Goal: Task Accomplishment & Management: Complete application form

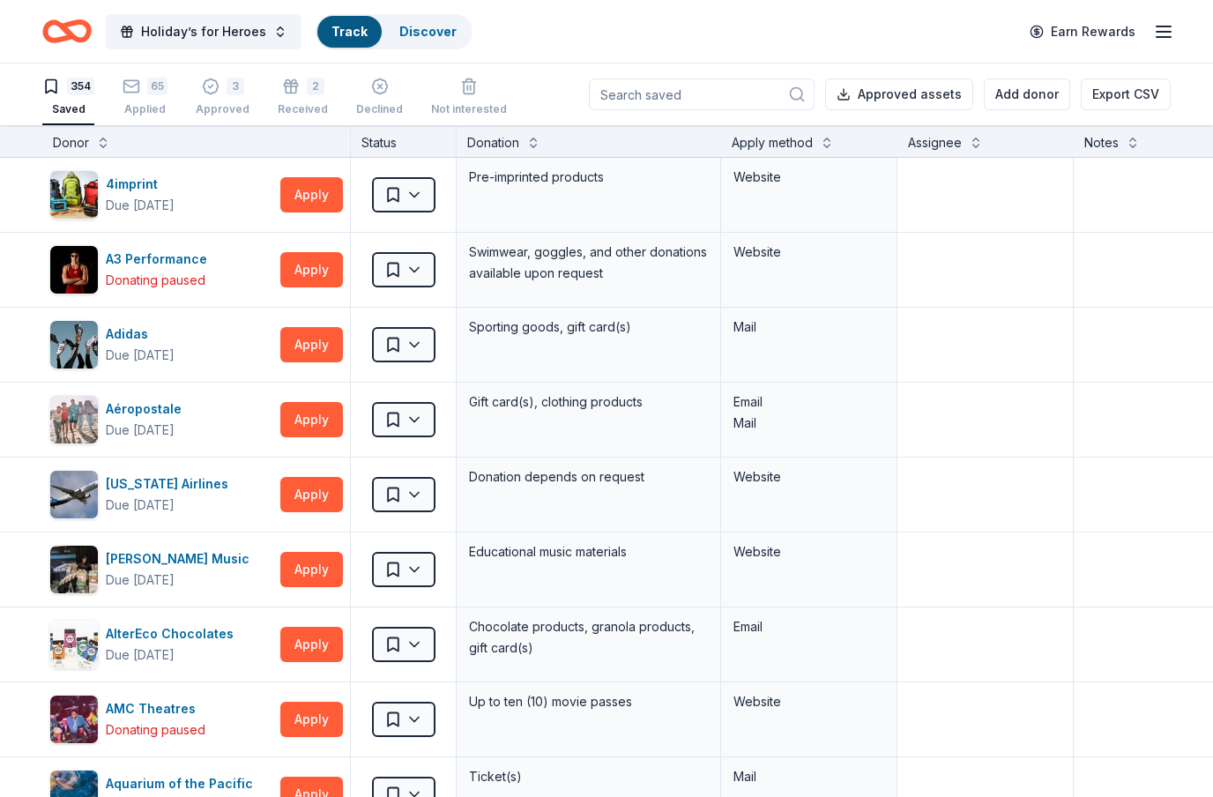
scroll to position [58, 0]
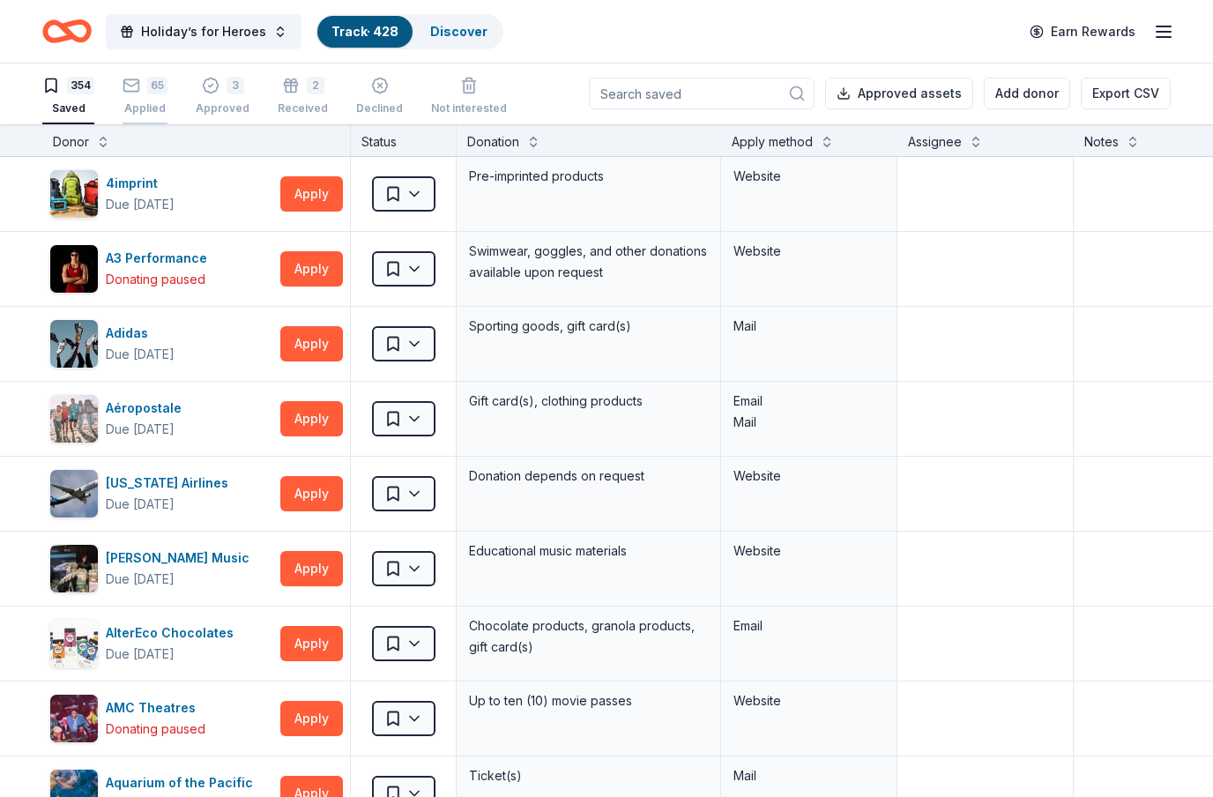
click at [159, 84] on div "65" at bounding box center [157, 86] width 20 height 18
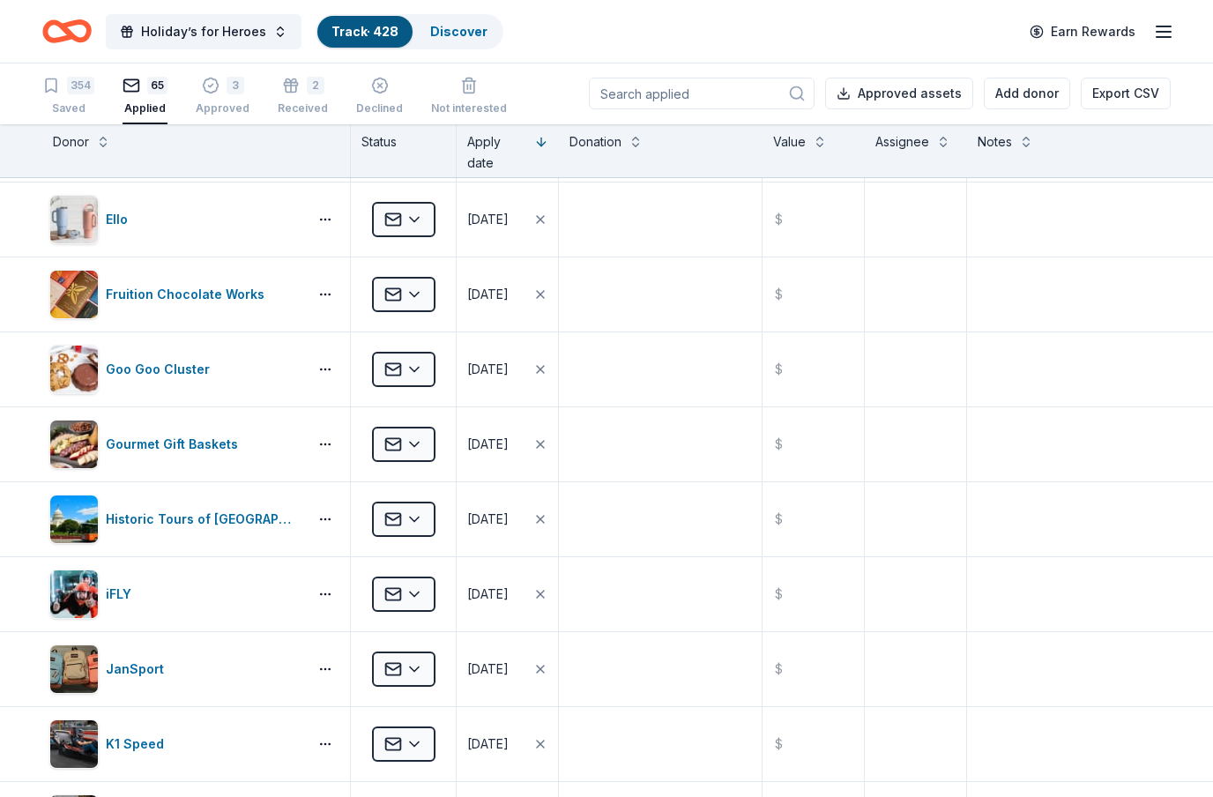
scroll to position [3053, 0]
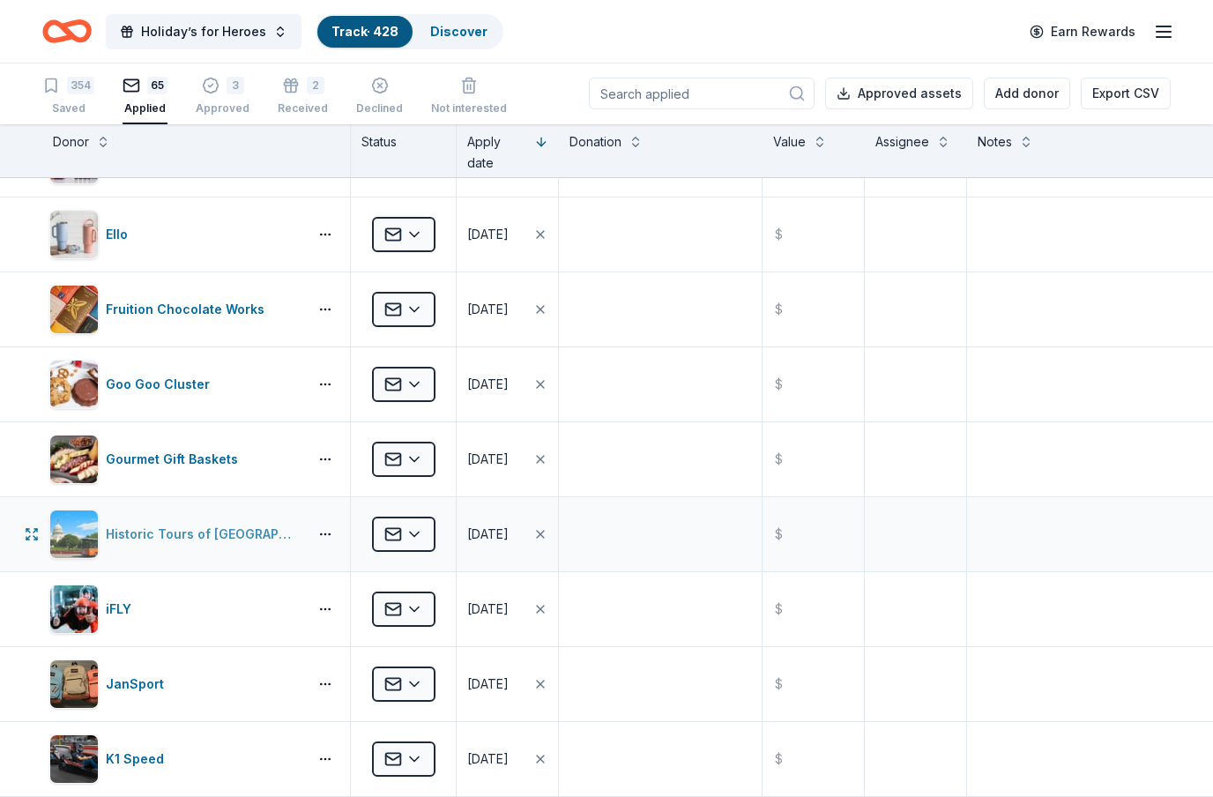
click at [233, 524] on div "Historic Tours of [GEOGRAPHIC_DATA]" at bounding box center [203, 534] width 195 height 21
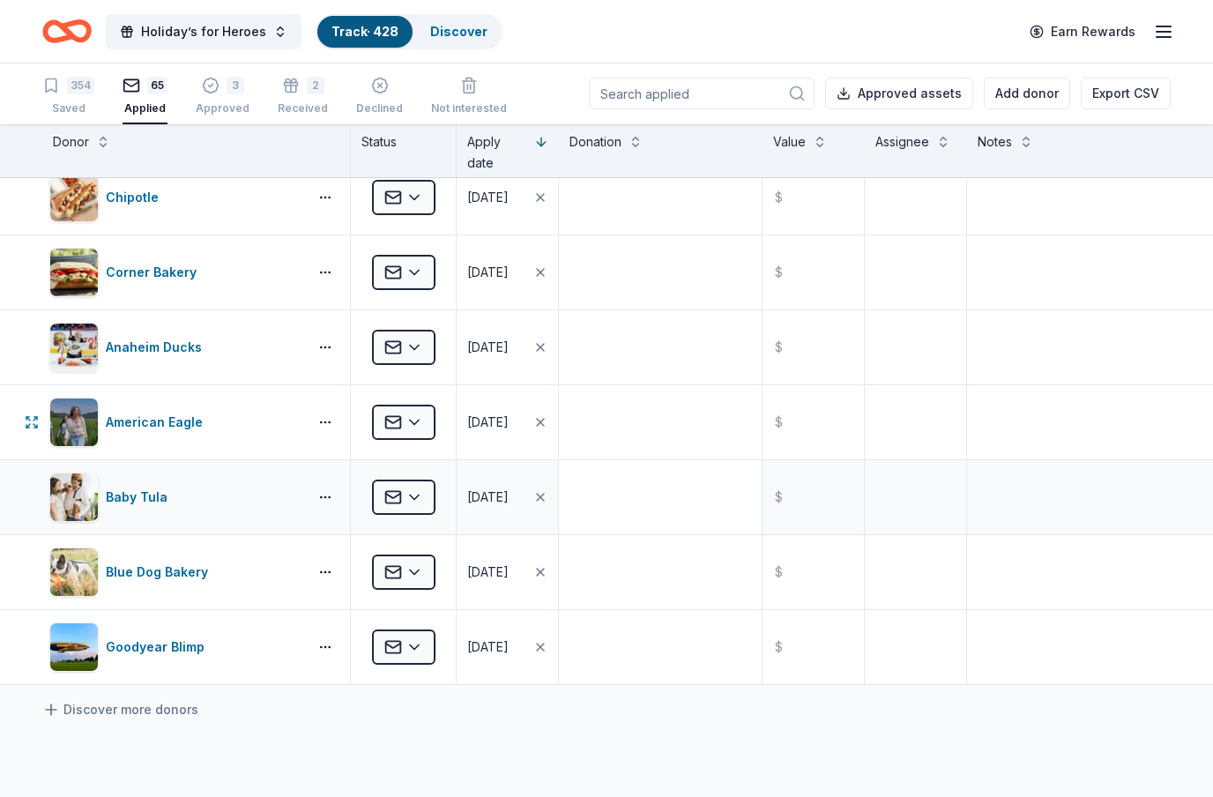
scroll to position [4359, 0]
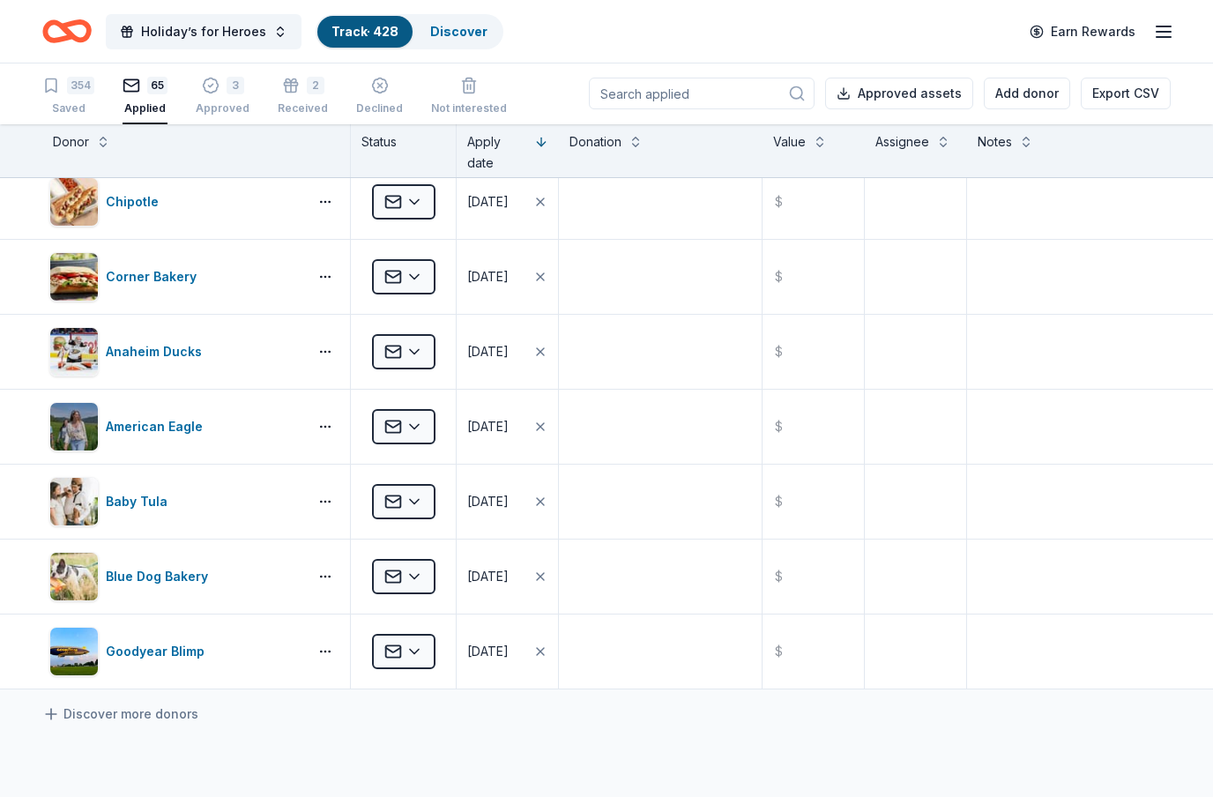
click at [712, 90] on input at bounding box center [702, 94] width 226 height 32
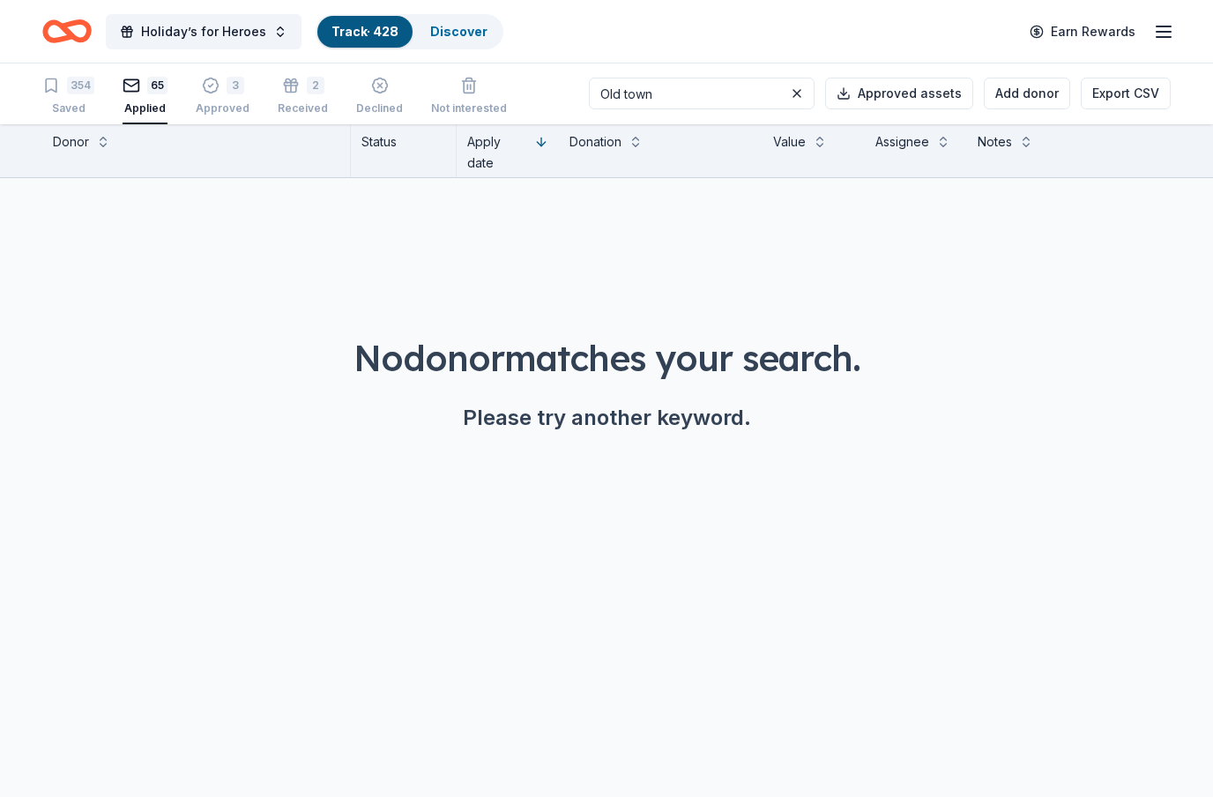
scroll to position [0, 0]
type input "O"
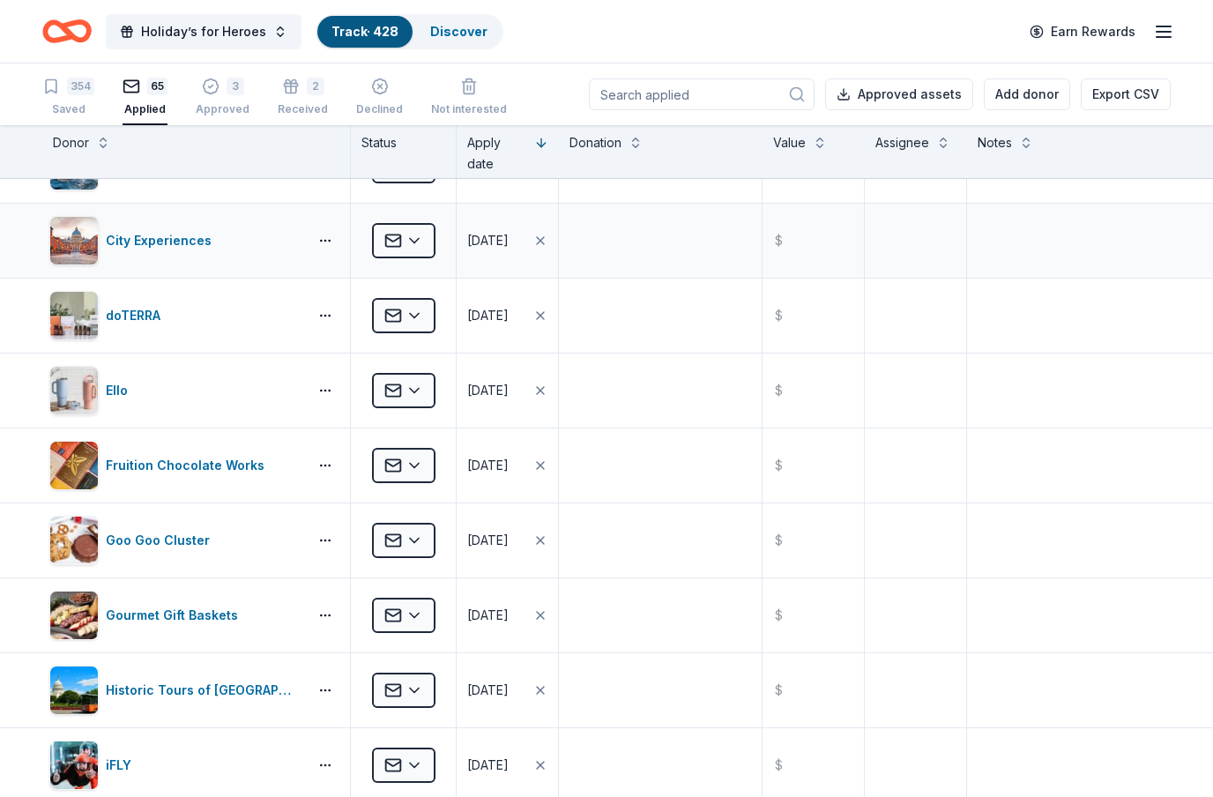
scroll to position [2921, 0]
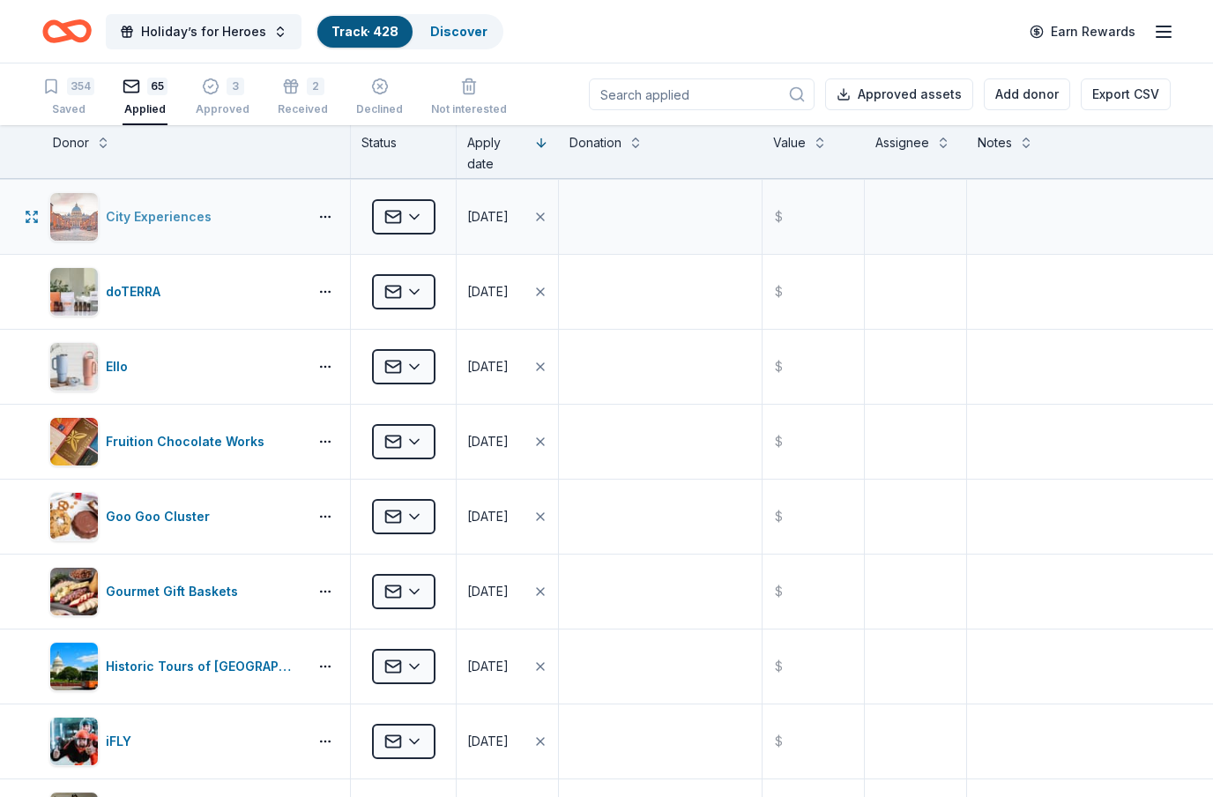
click at [137, 219] on div "City Experiences" at bounding box center [162, 216] width 113 height 21
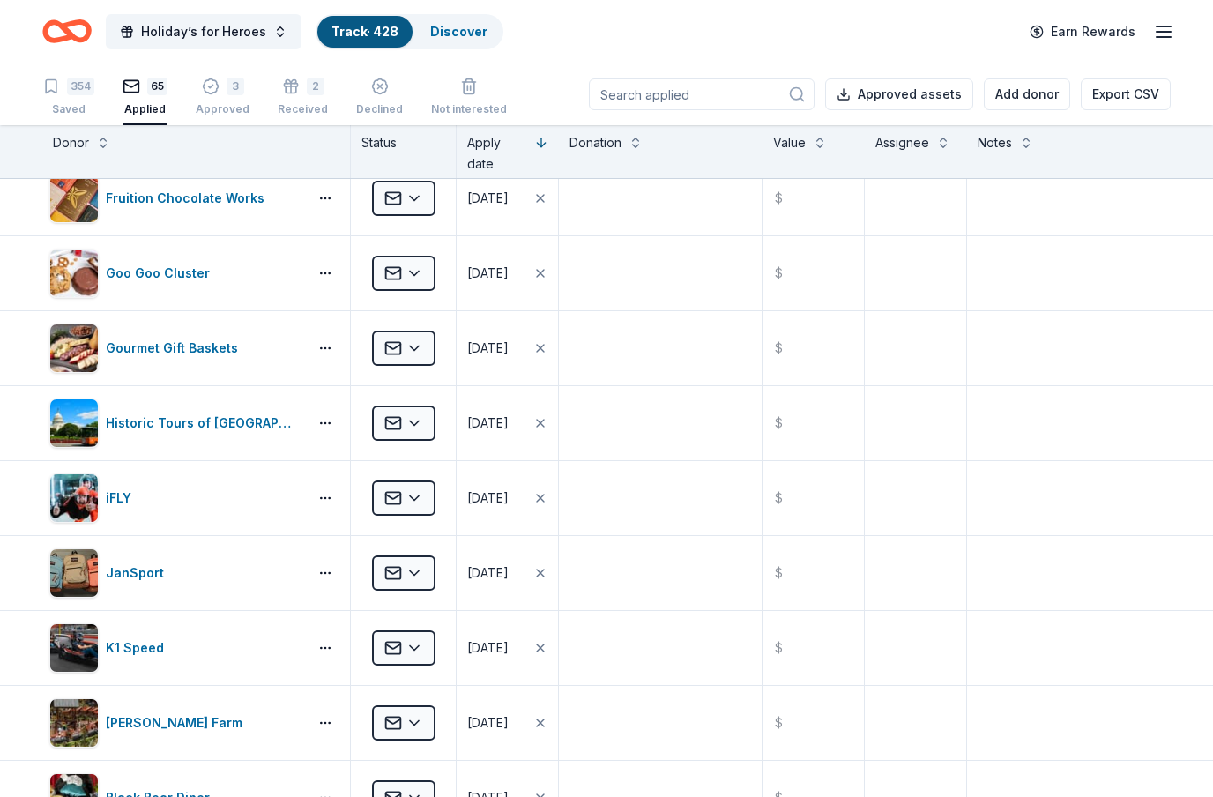
scroll to position [3135, 0]
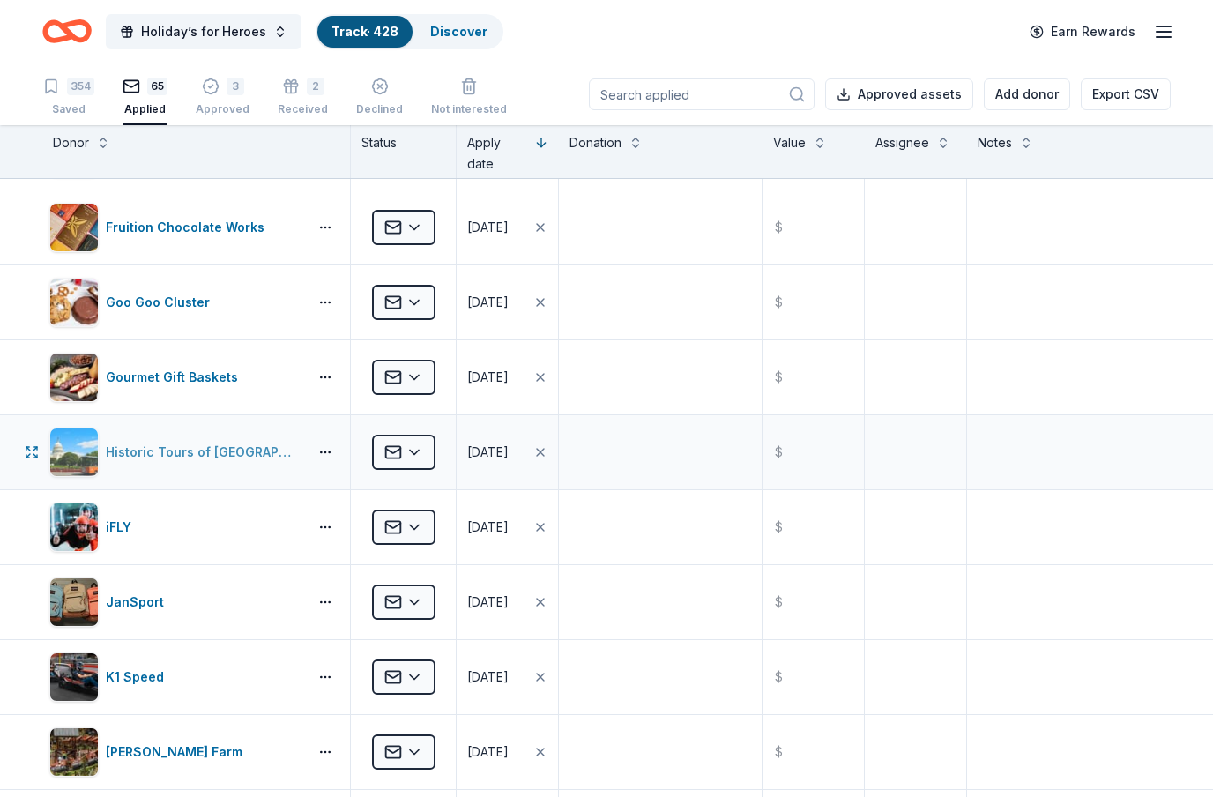
click at [167, 441] on div "Historic Tours of [GEOGRAPHIC_DATA]" at bounding box center [174, 452] width 251 height 49
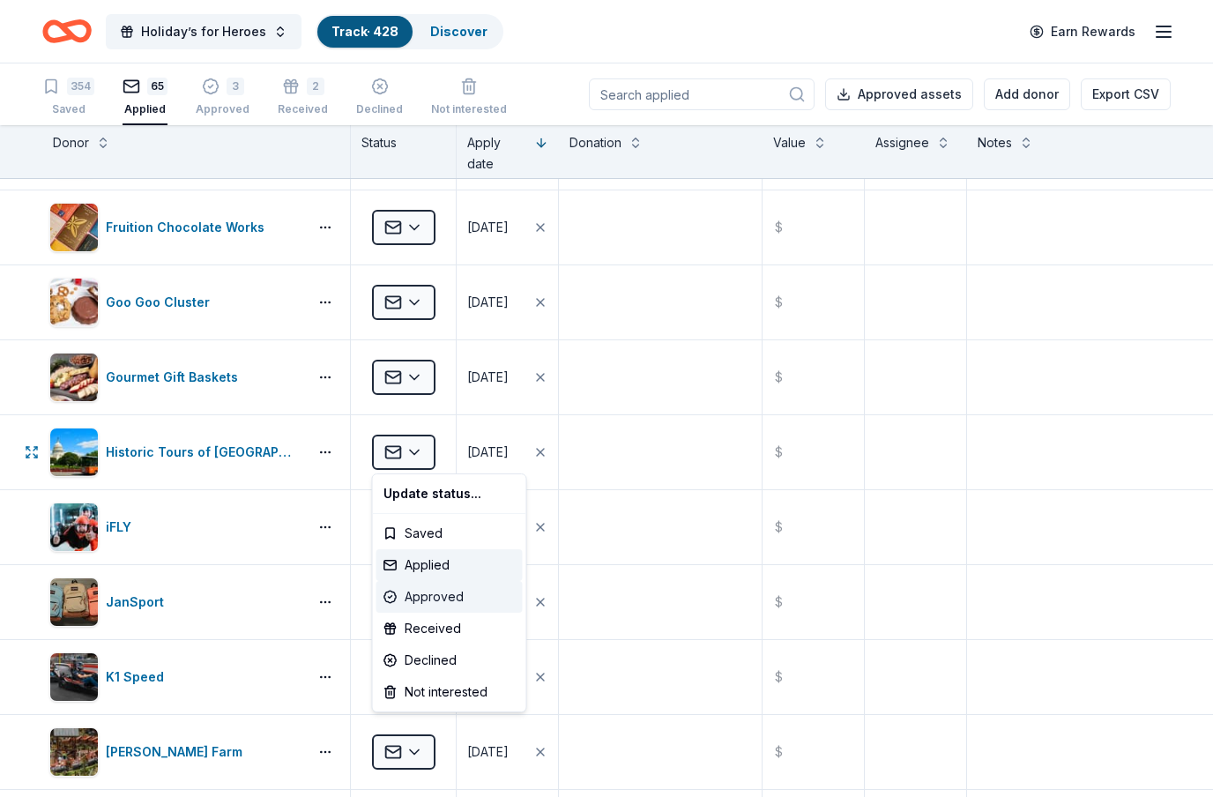
click at [457, 599] on div "Approved" at bounding box center [449, 597] width 146 height 32
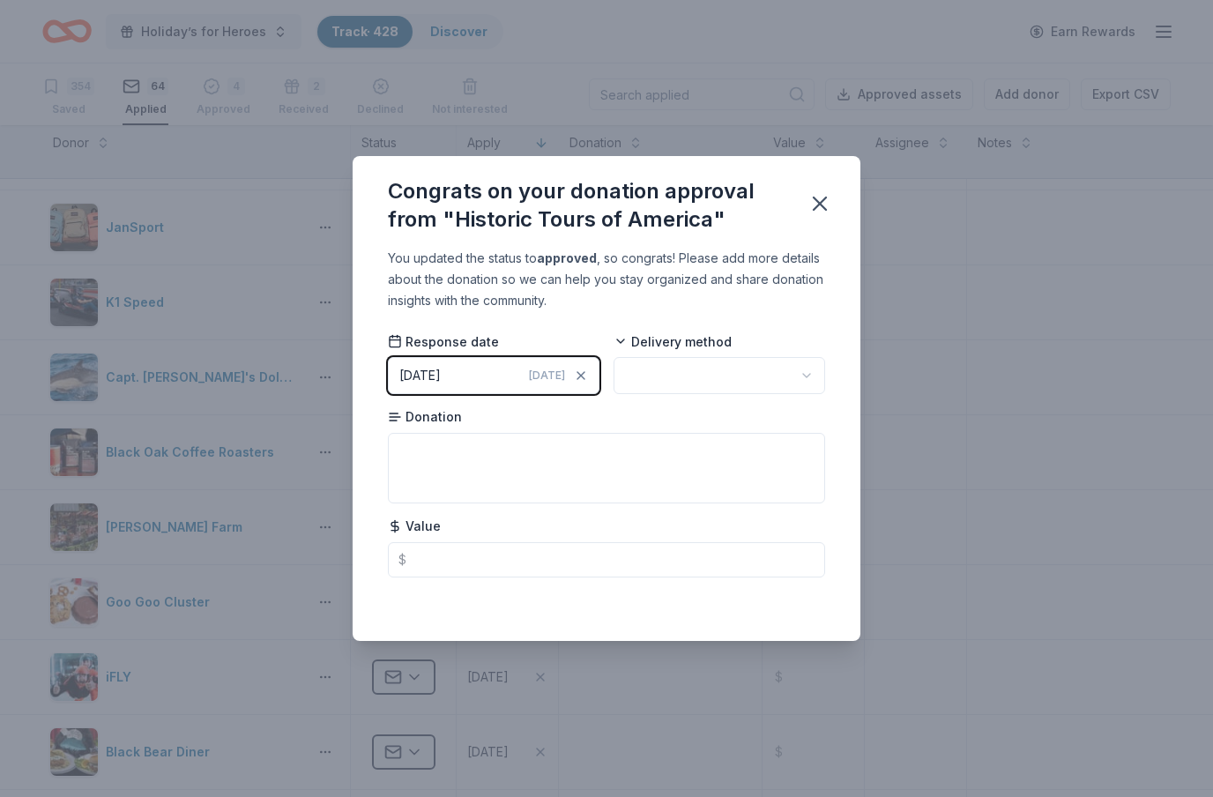
click at [787, 381] on html "Holiday’s for Heroes Track · 428 Discover Earn Rewards 354 Saved 64 Applied 4 A…" at bounding box center [606, 398] width 1213 height 797
click at [672, 456] on textarea at bounding box center [606, 468] width 437 height 71
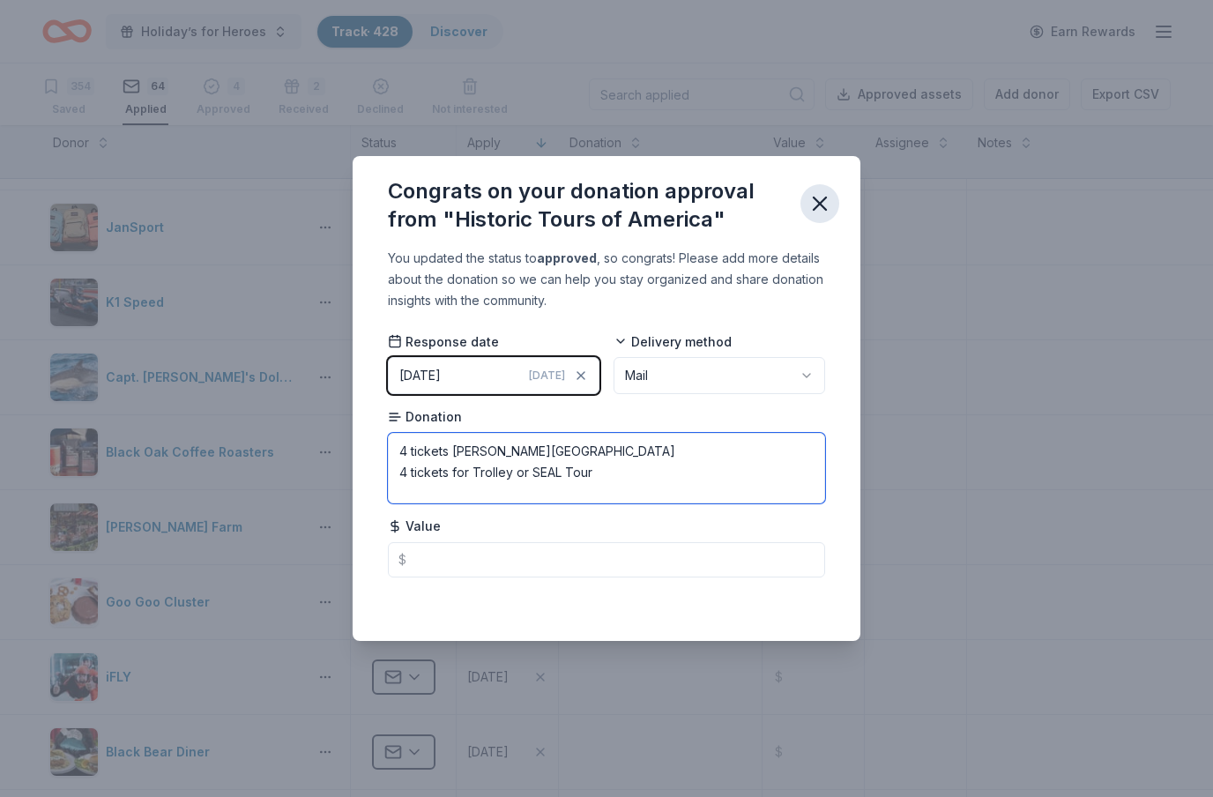
type textarea "4 tickets [PERSON_NAME][GEOGRAPHIC_DATA] 4 tickets for Trolley or SEAL Tour"
click at [818, 207] on icon "button" at bounding box center [820, 203] width 12 height 12
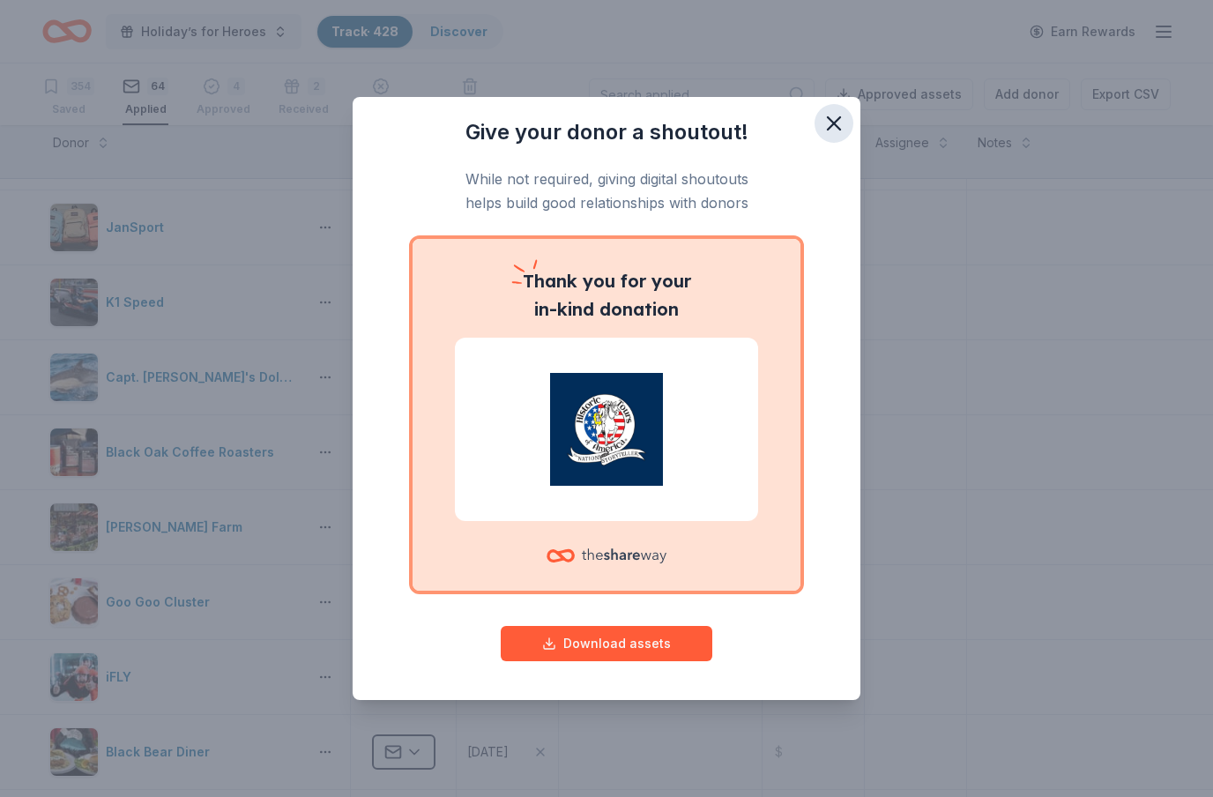
click at [832, 124] on icon "button" at bounding box center [834, 123] width 12 height 12
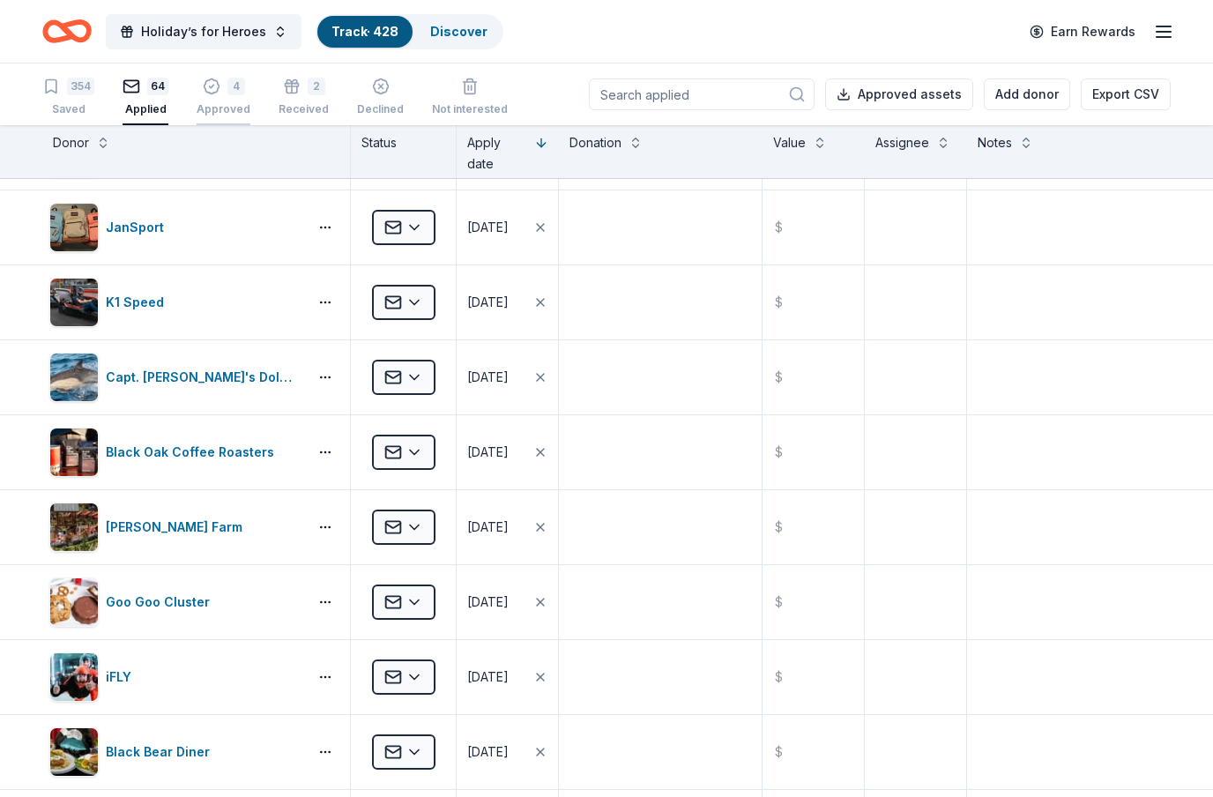
click at [225, 101] on div "4 Approved" at bounding box center [224, 87] width 54 height 39
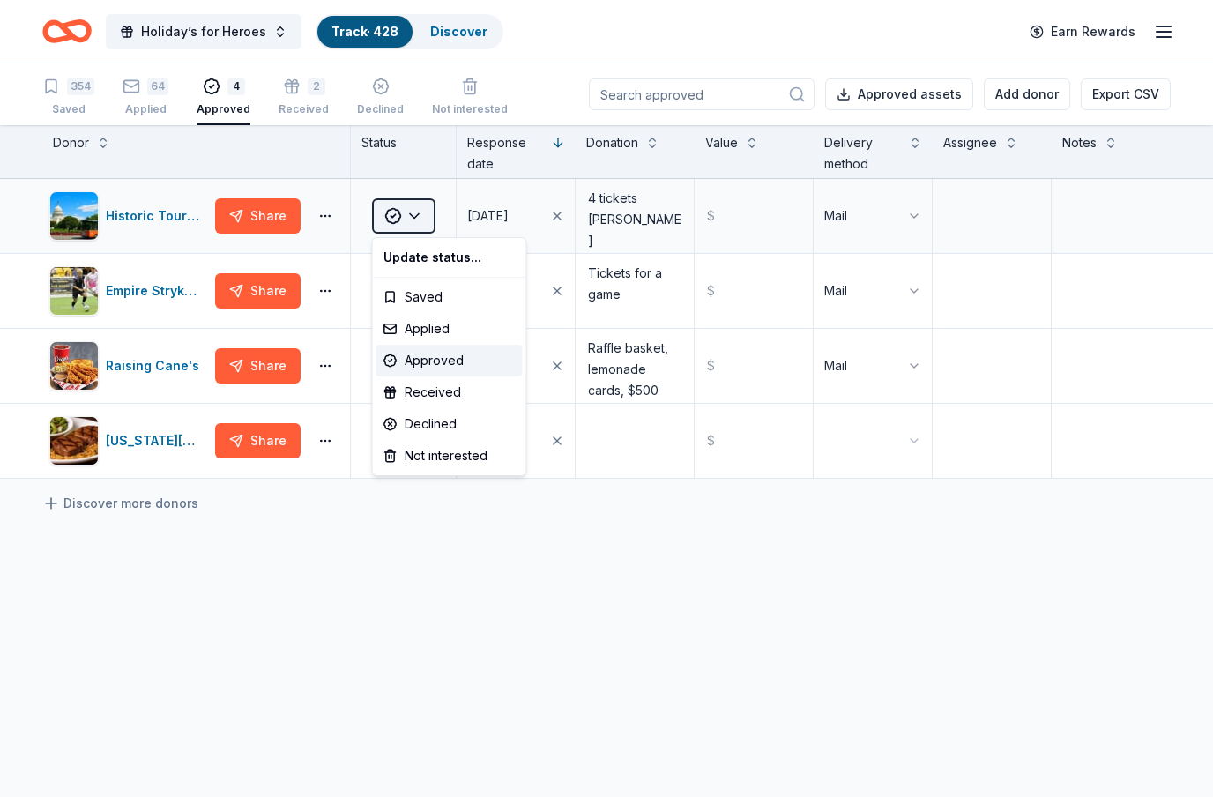
click at [420, 222] on html "Holiday’s for Heroes Track · 428 Discover Earn Rewards 354 Saved 64 Applied 4 A…" at bounding box center [606, 398] width 1213 height 797
click at [435, 395] on div "Received" at bounding box center [449, 392] width 146 height 32
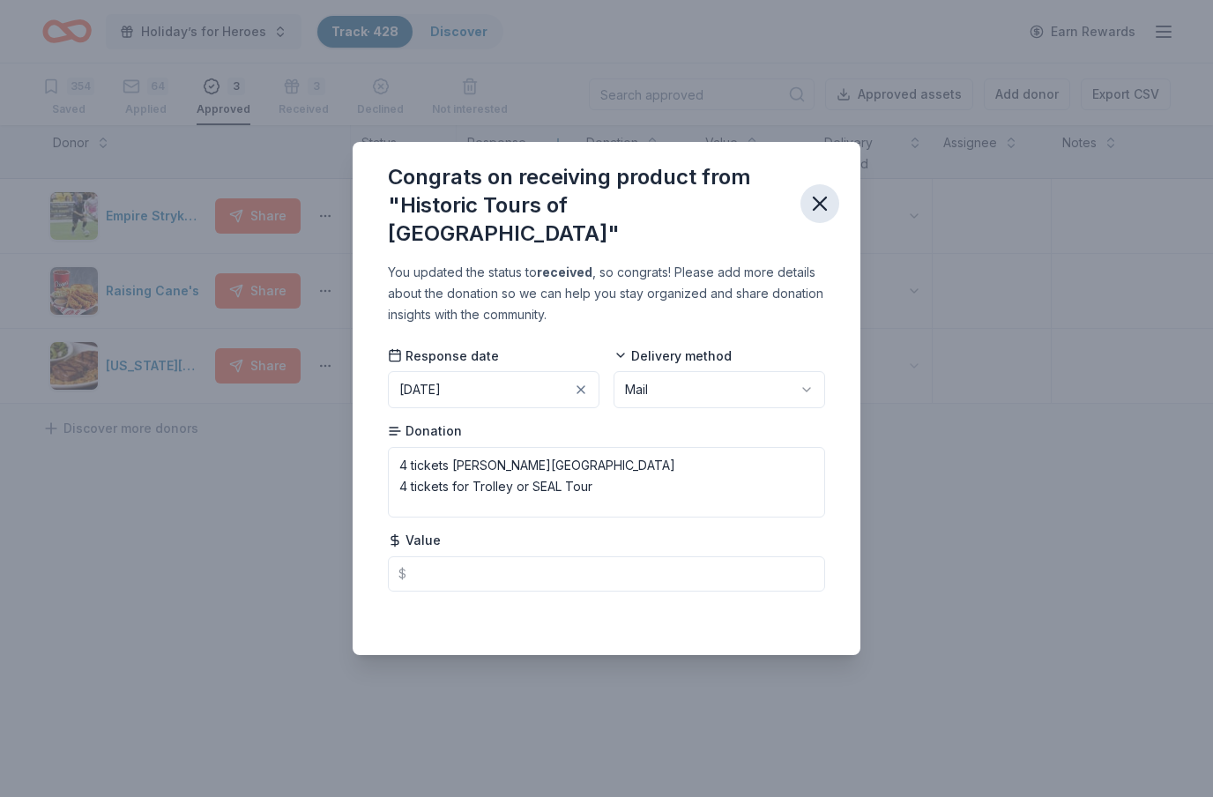
click at [823, 205] on icon "button" at bounding box center [819, 203] width 25 height 25
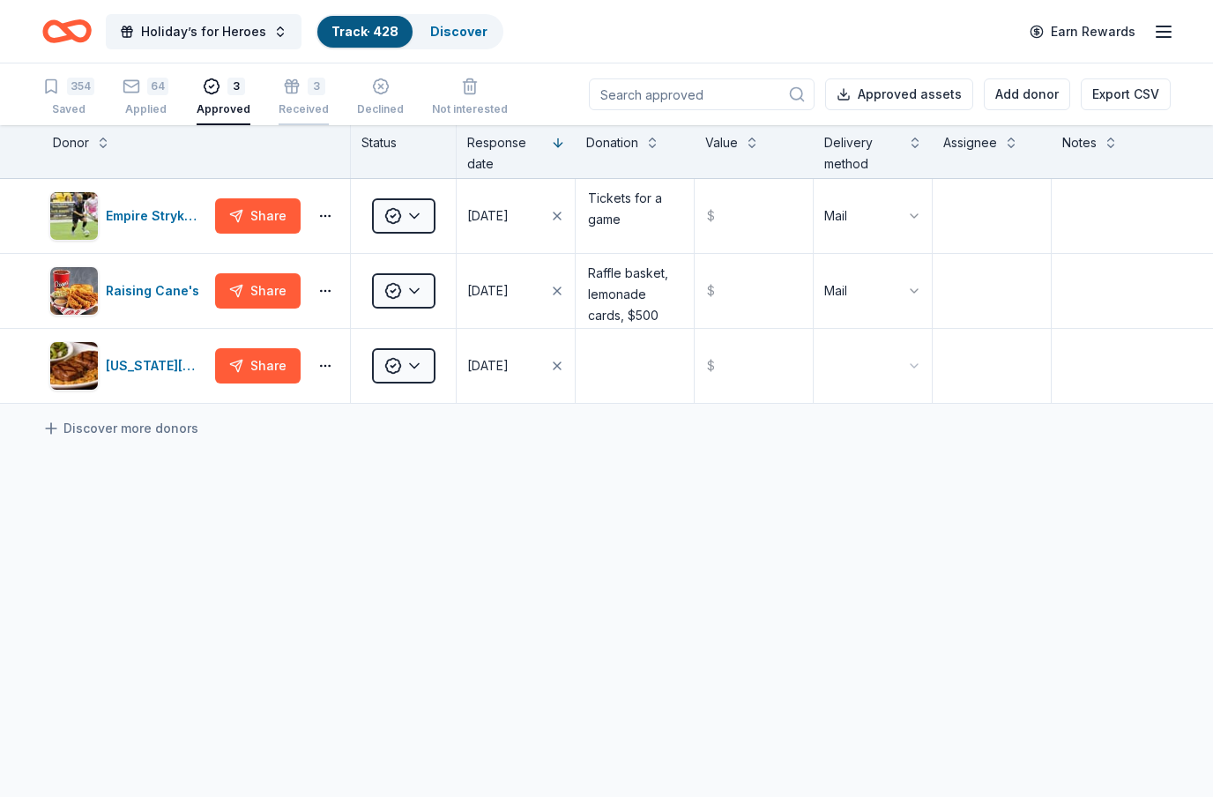
click at [308, 100] on div "3 Received" at bounding box center [304, 87] width 50 height 39
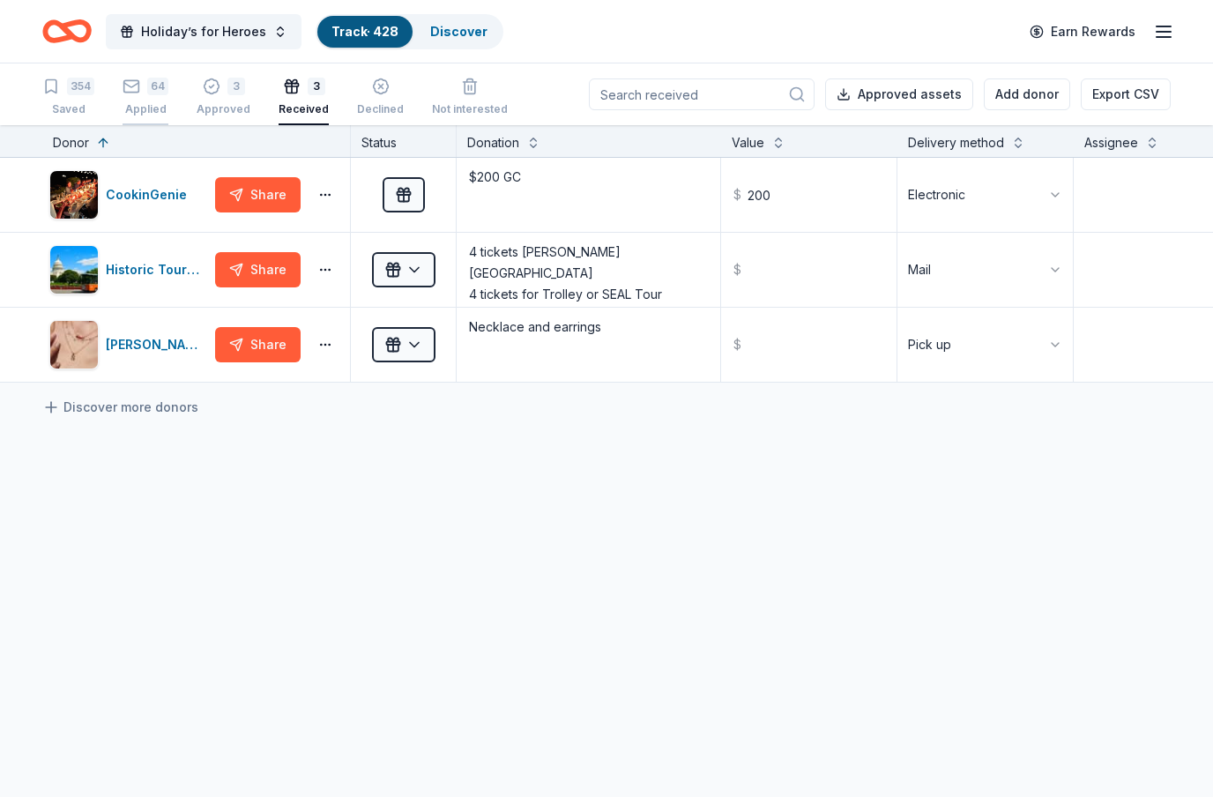
click at [160, 90] on div "64" at bounding box center [157, 87] width 21 height 18
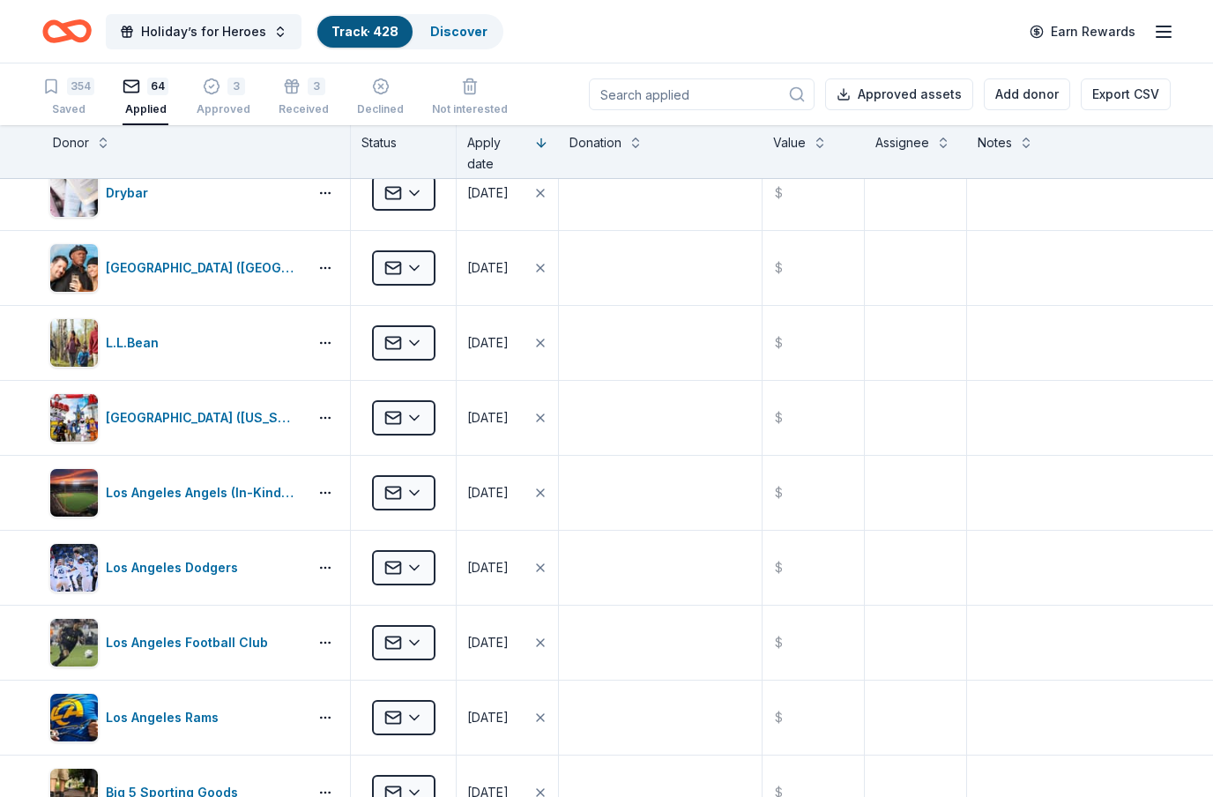
scroll to position [2109, 0]
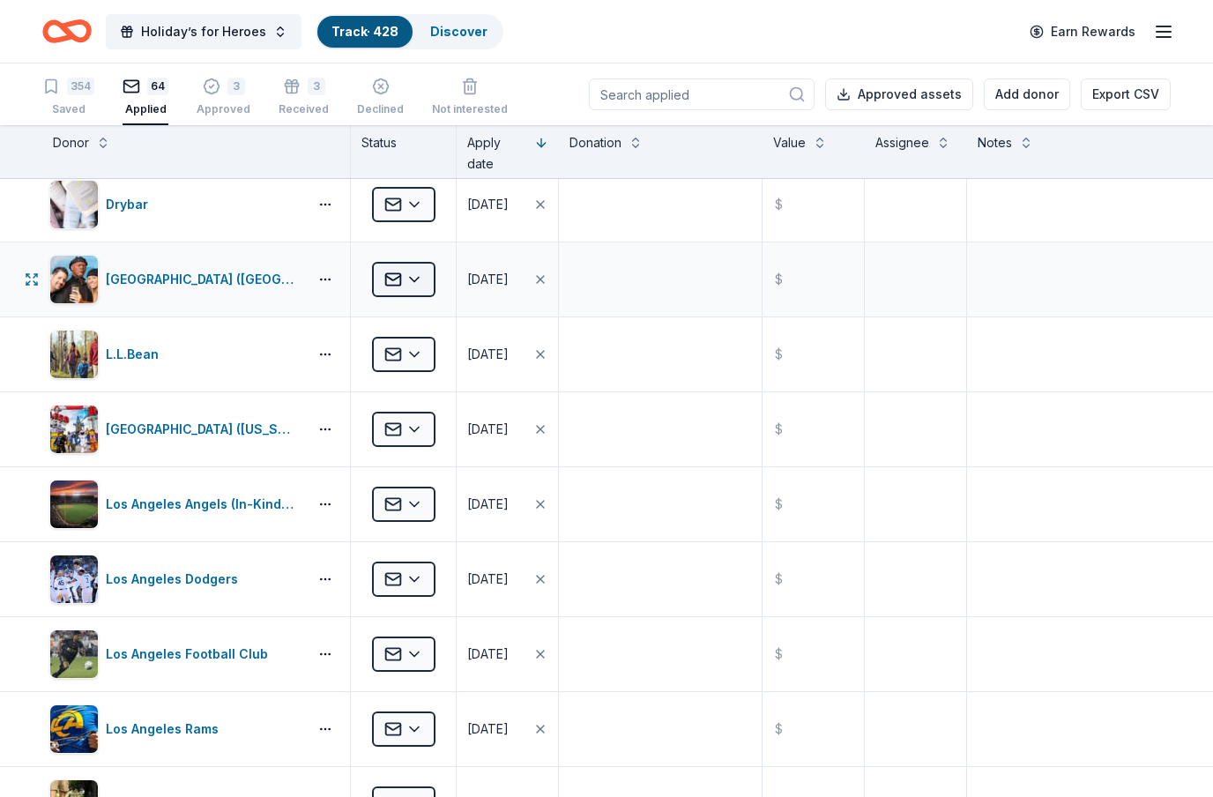
click at [422, 280] on html "Holiday’s for Heroes Track · 428 Discover Earn Rewards 354 Saved 64 Applied 3 A…" at bounding box center [606, 398] width 1213 height 797
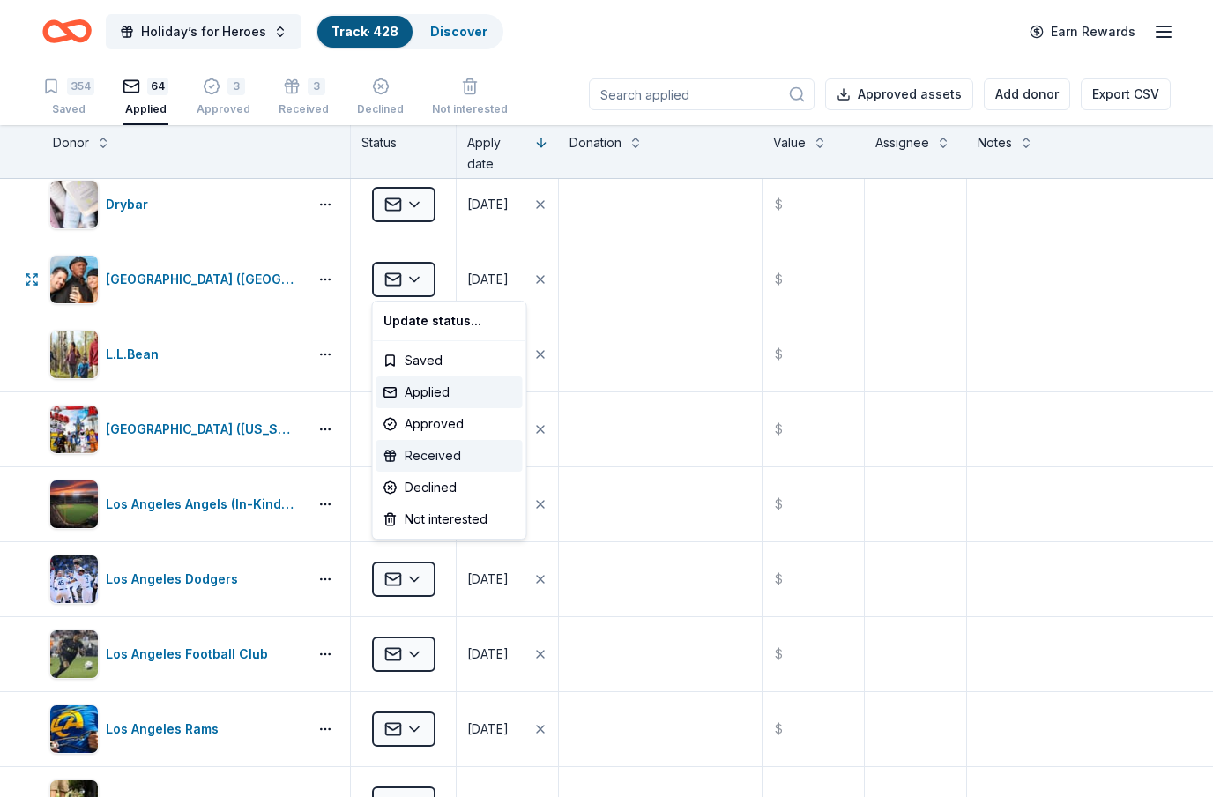
click at [450, 461] on div "Received" at bounding box center [449, 456] width 146 height 32
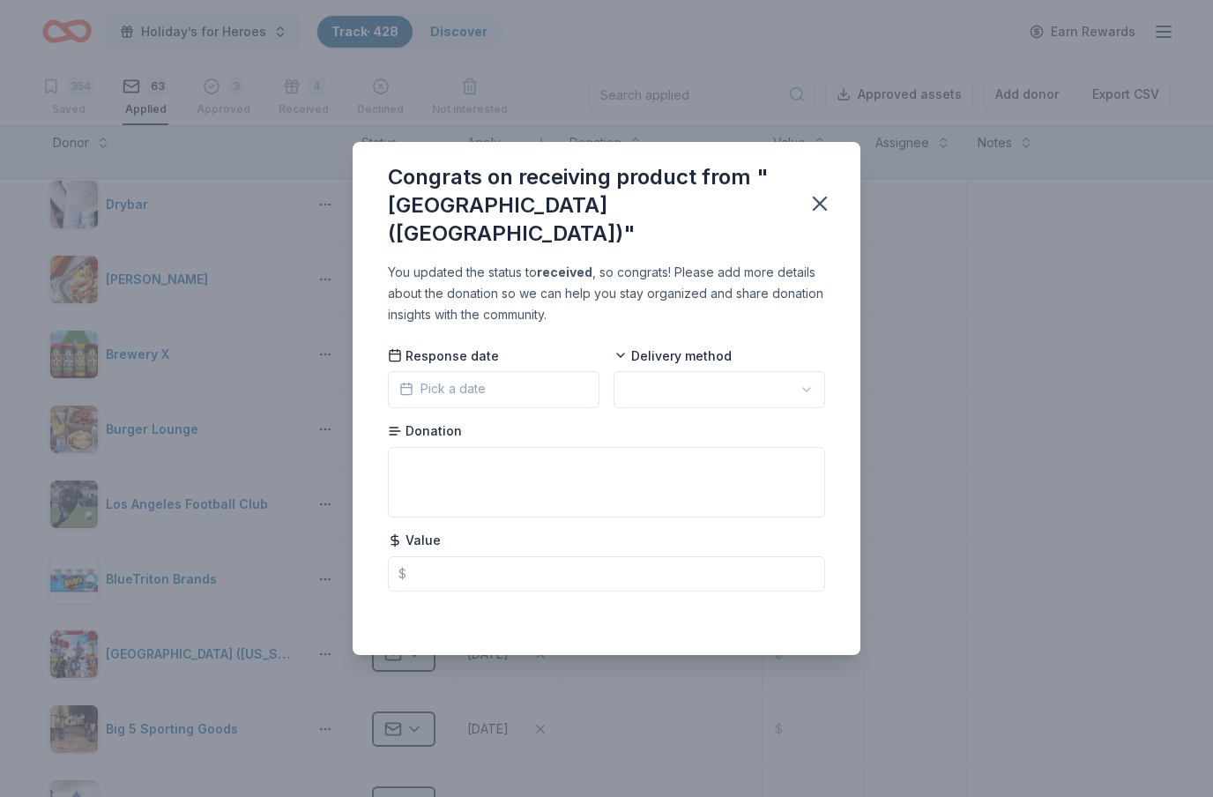
click at [532, 391] on button "Pick a date" at bounding box center [494, 389] width 212 height 37
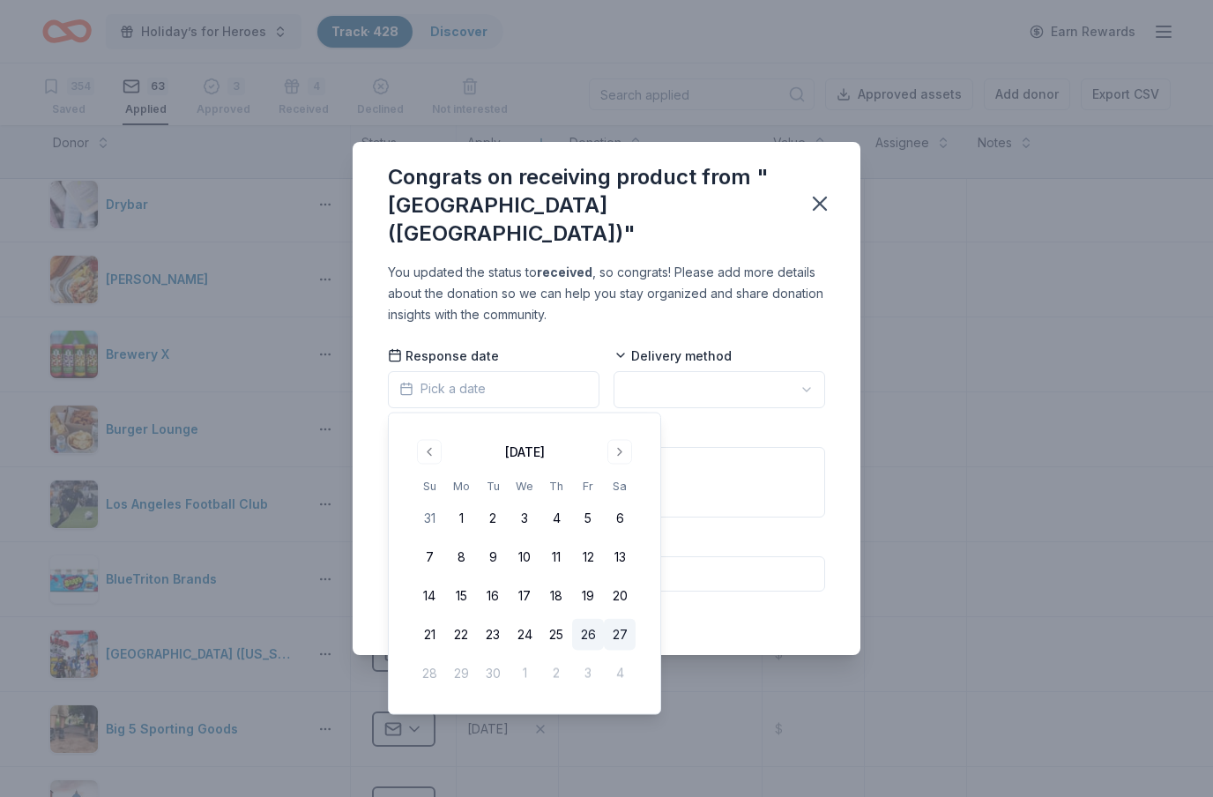
click at [591, 645] on button "26" at bounding box center [588, 635] width 32 height 32
click at [681, 391] on html "Holiday’s for Heroes Track · 428 Discover Earn Rewards 354 Saved 63 Applied 3 A…" at bounding box center [606, 398] width 1213 height 797
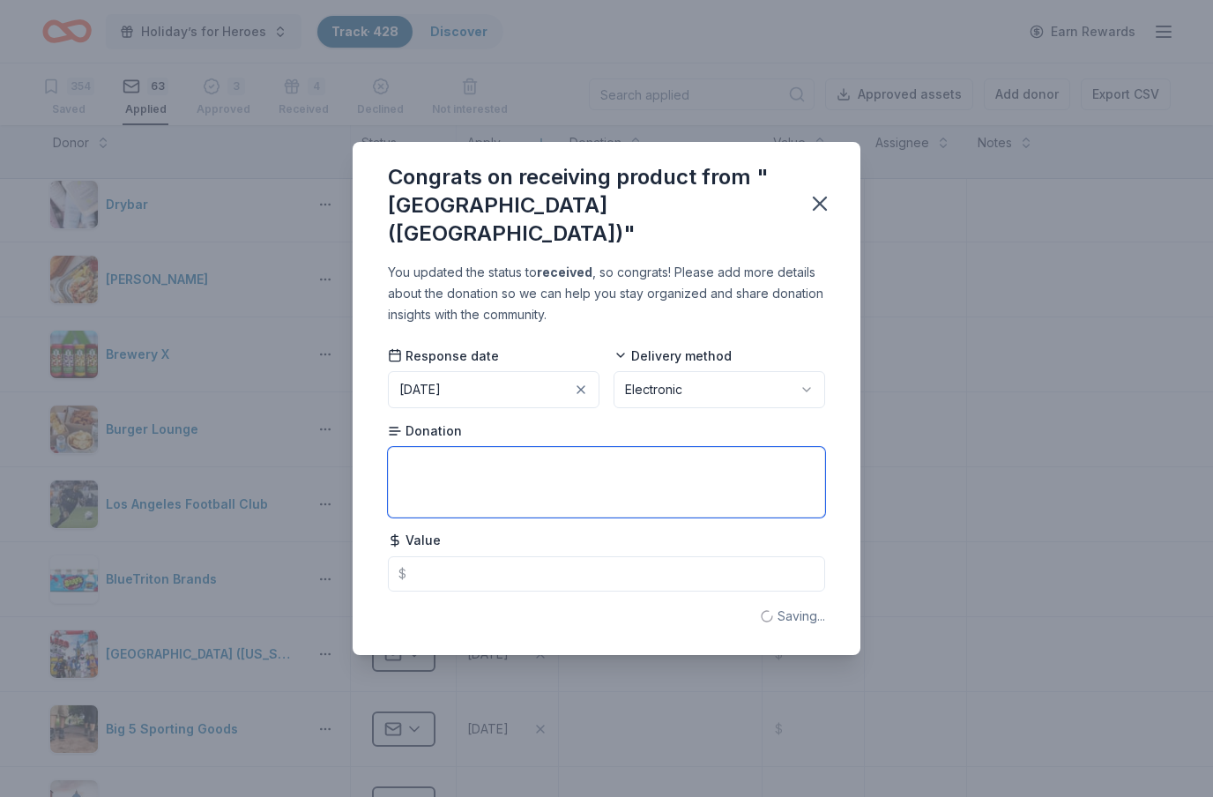
click at [640, 463] on textarea at bounding box center [606, 482] width 437 height 71
type textarea "2 Tickets"
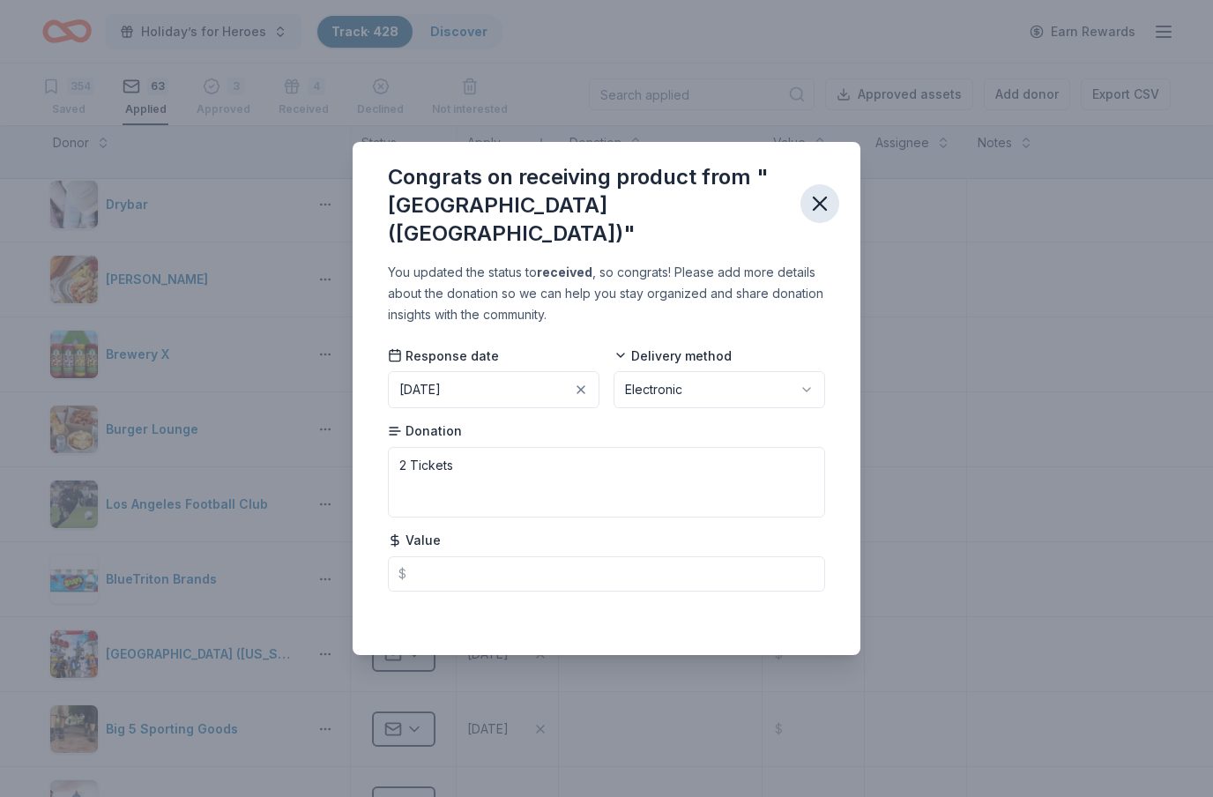
click at [822, 204] on icon "button" at bounding box center [820, 203] width 12 height 12
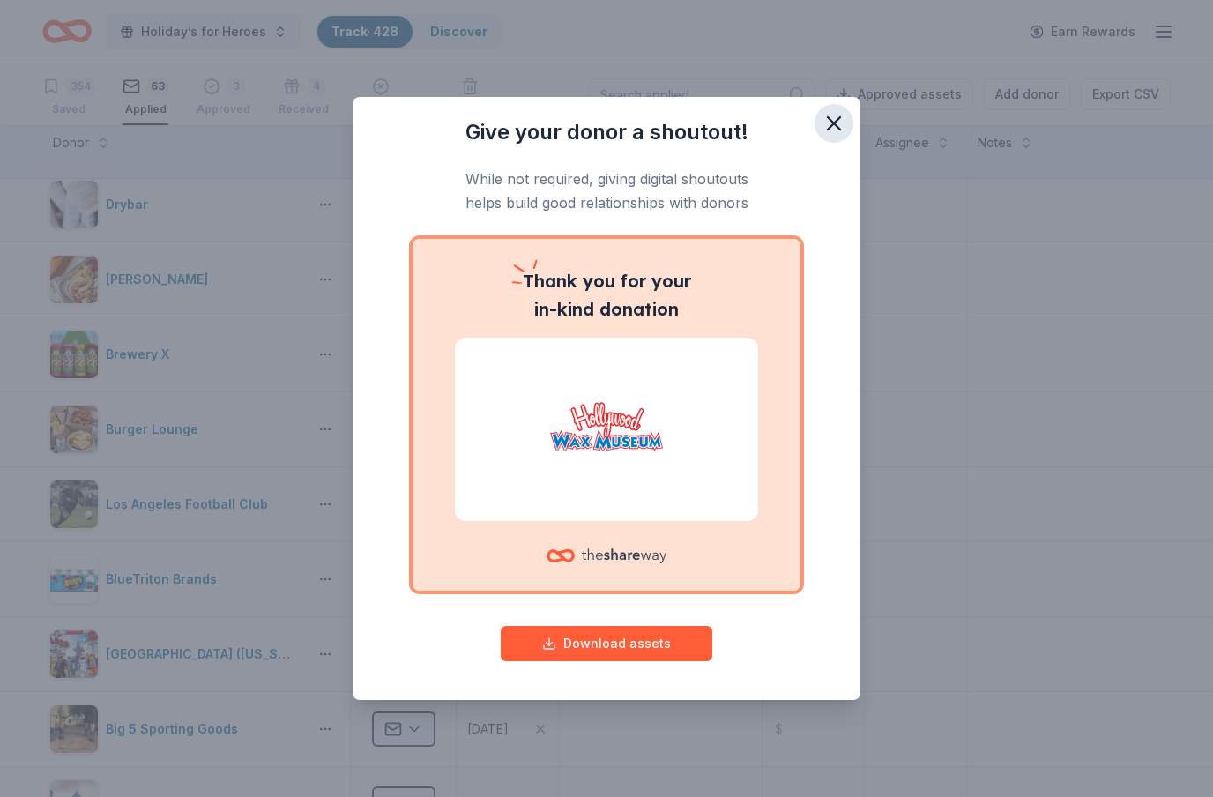
click at [829, 124] on icon "button" at bounding box center [834, 123] width 25 height 25
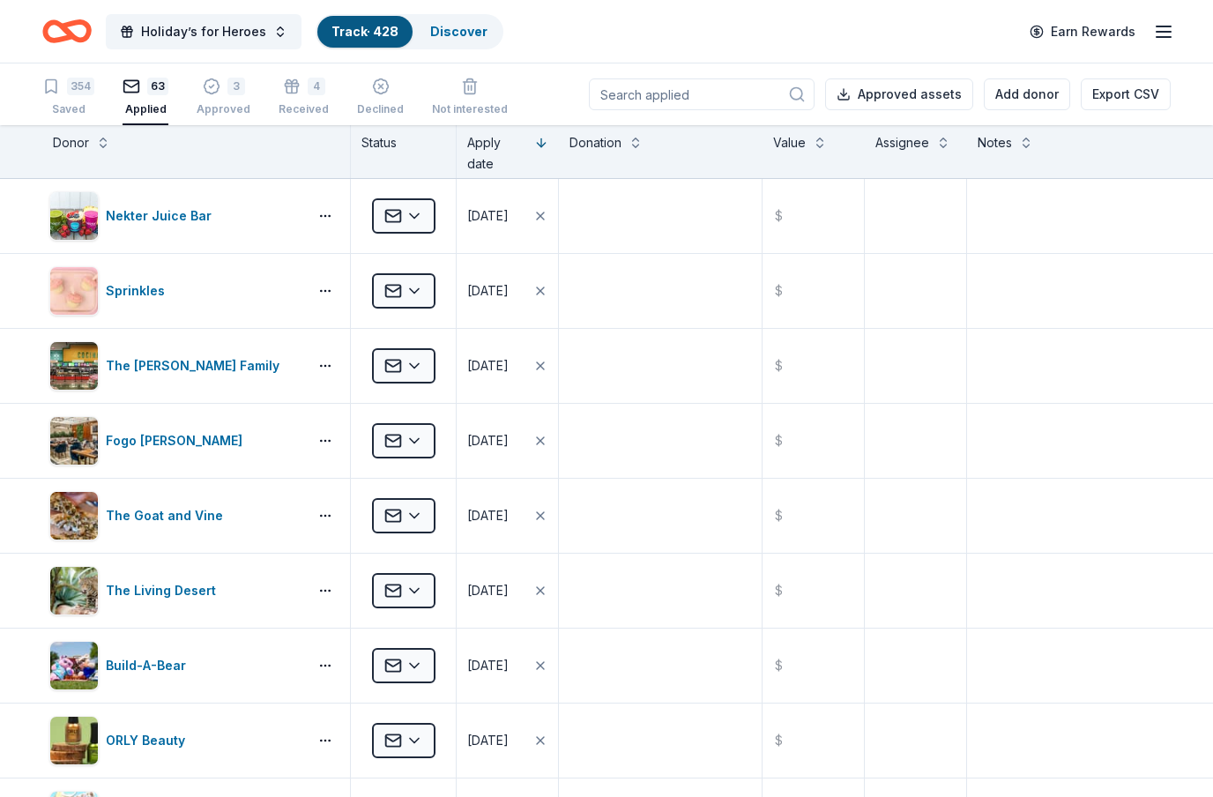
scroll to position [0, 0]
click at [235, 86] on div "3" at bounding box center [236, 77] width 18 height 18
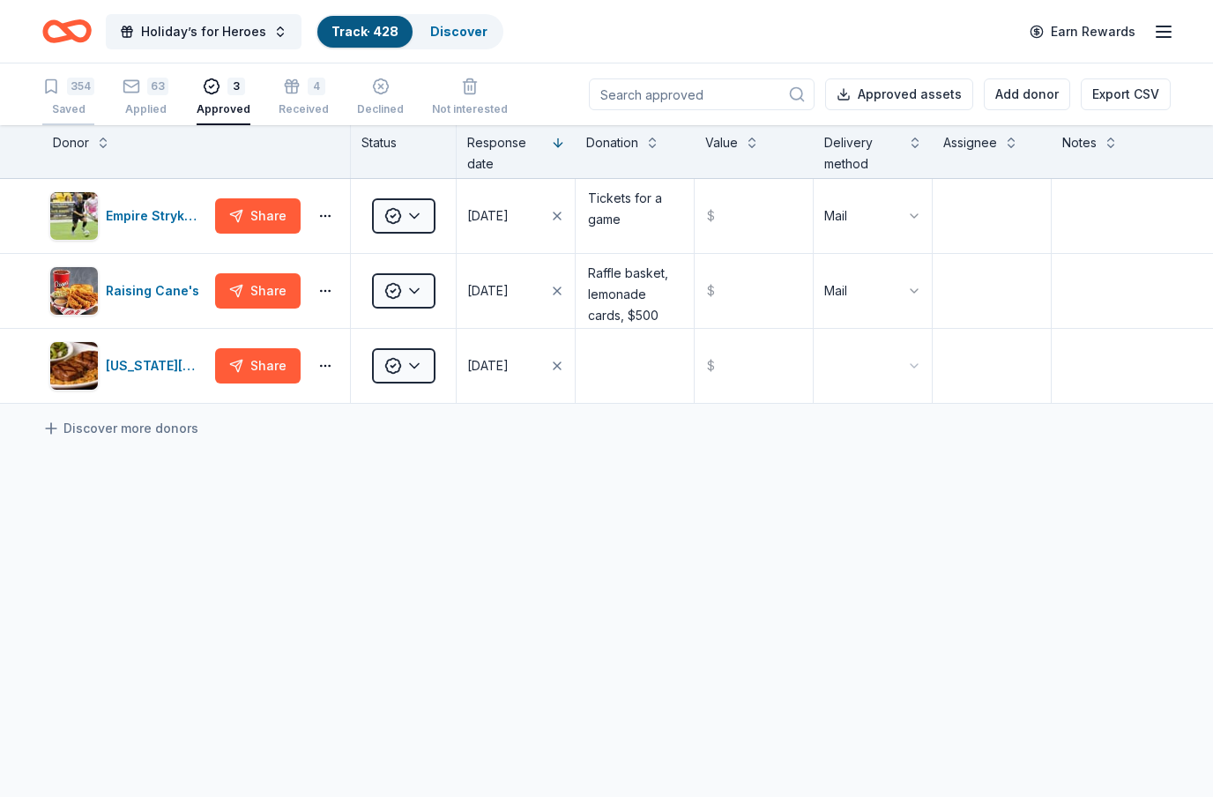
click at [86, 101] on div "354 Saved" at bounding box center [68, 97] width 52 height 39
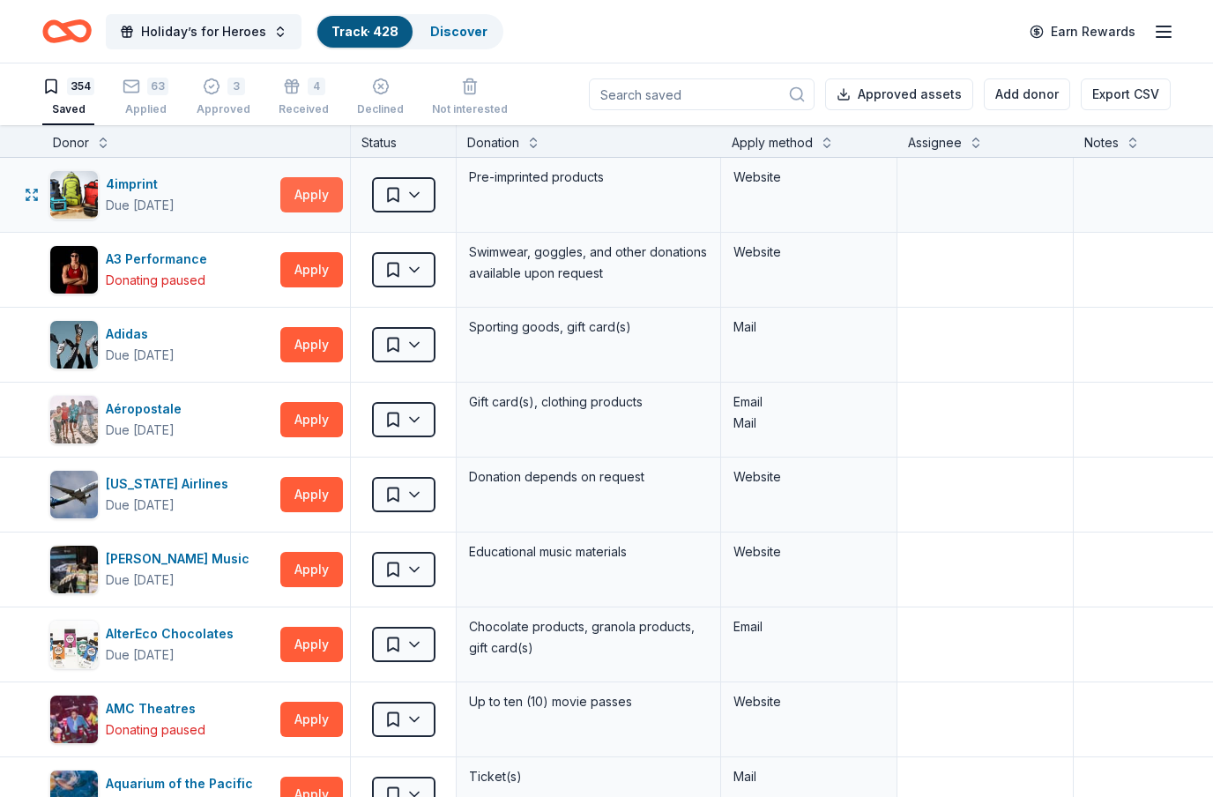
click at [314, 197] on button "Apply" at bounding box center [311, 194] width 63 height 35
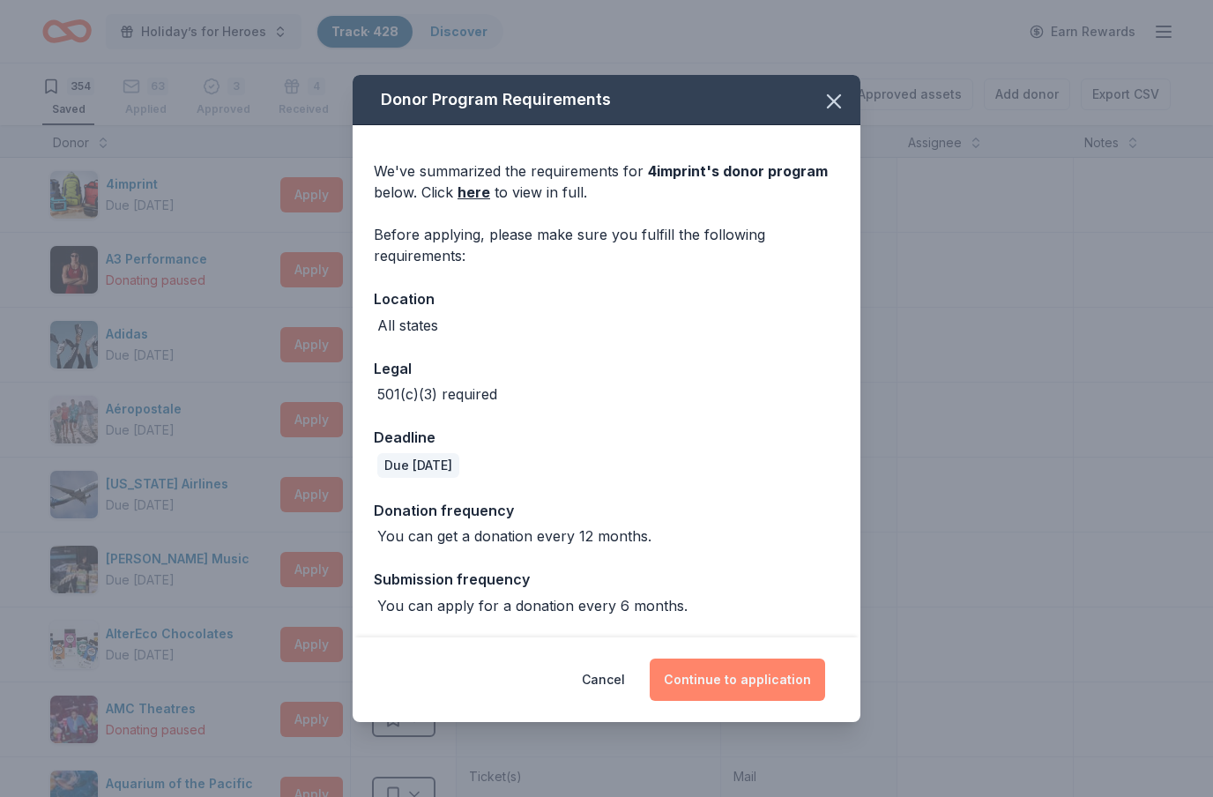
click at [748, 690] on button "Continue to application" at bounding box center [737, 679] width 175 height 42
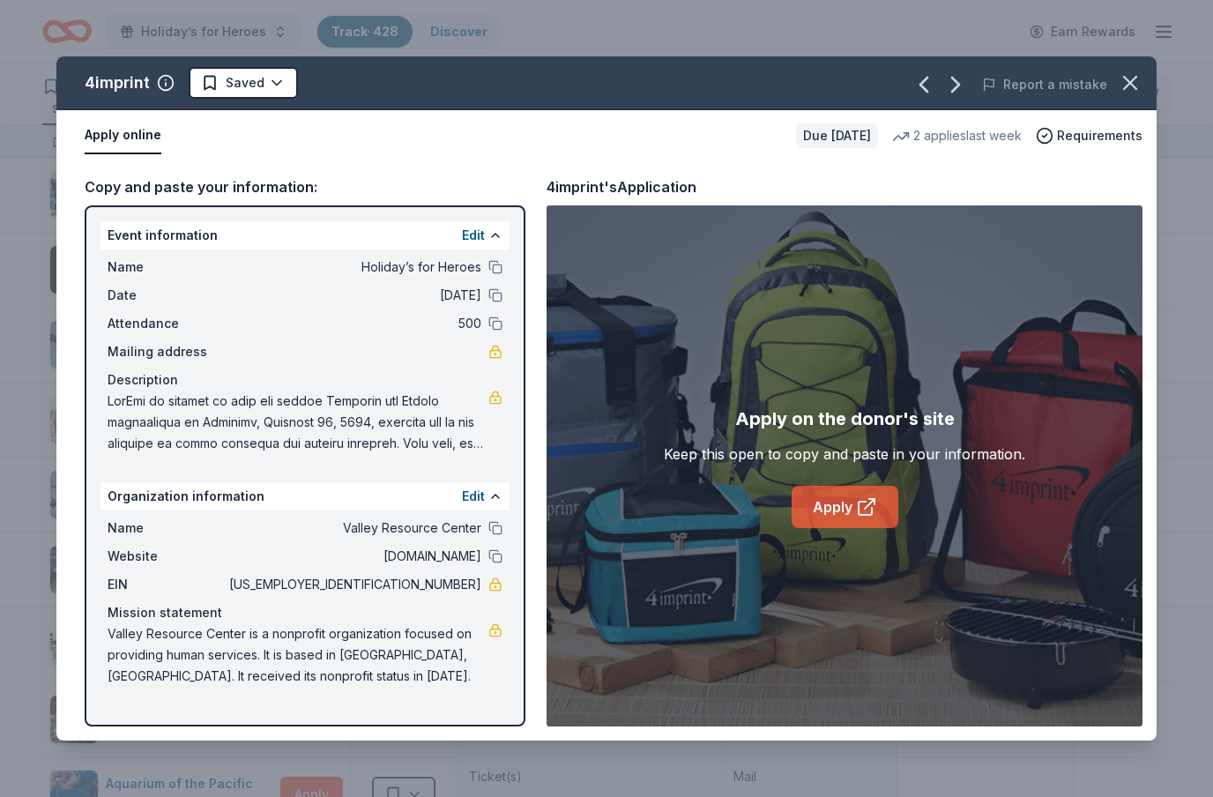
click at [863, 517] on link "Apply" at bounding box center [845, 507] width 107 height 42
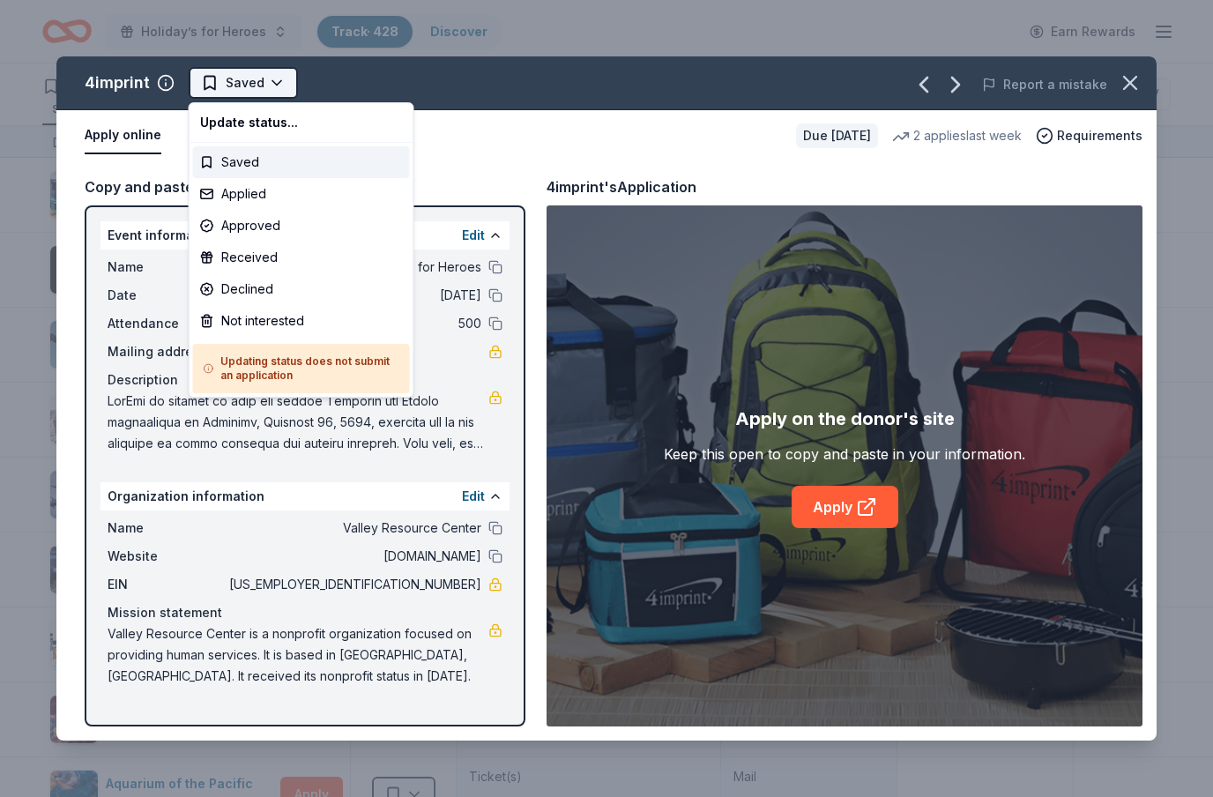
click at [271, 93] on html "Holiday’s for Heroes Track · 428 Discover Earn Rewards 354 Saved 63 Applied 3 A…" at bounding box center [606, 398] width 1213 height 797
click at [271, 192] on div "Applied" at bounding box center [301, 194] width 217 height 32
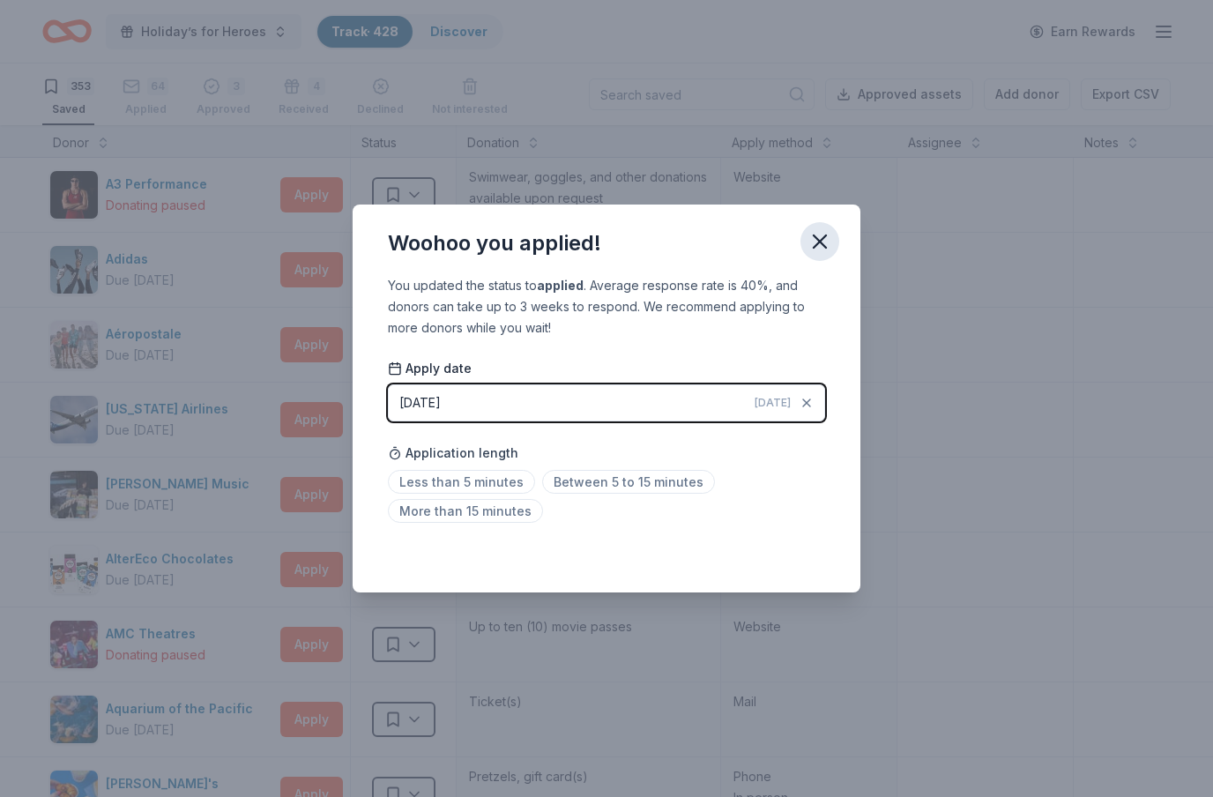
click at [833, 234] on button "button" at bounding box center [819, 241] width 39 height 39
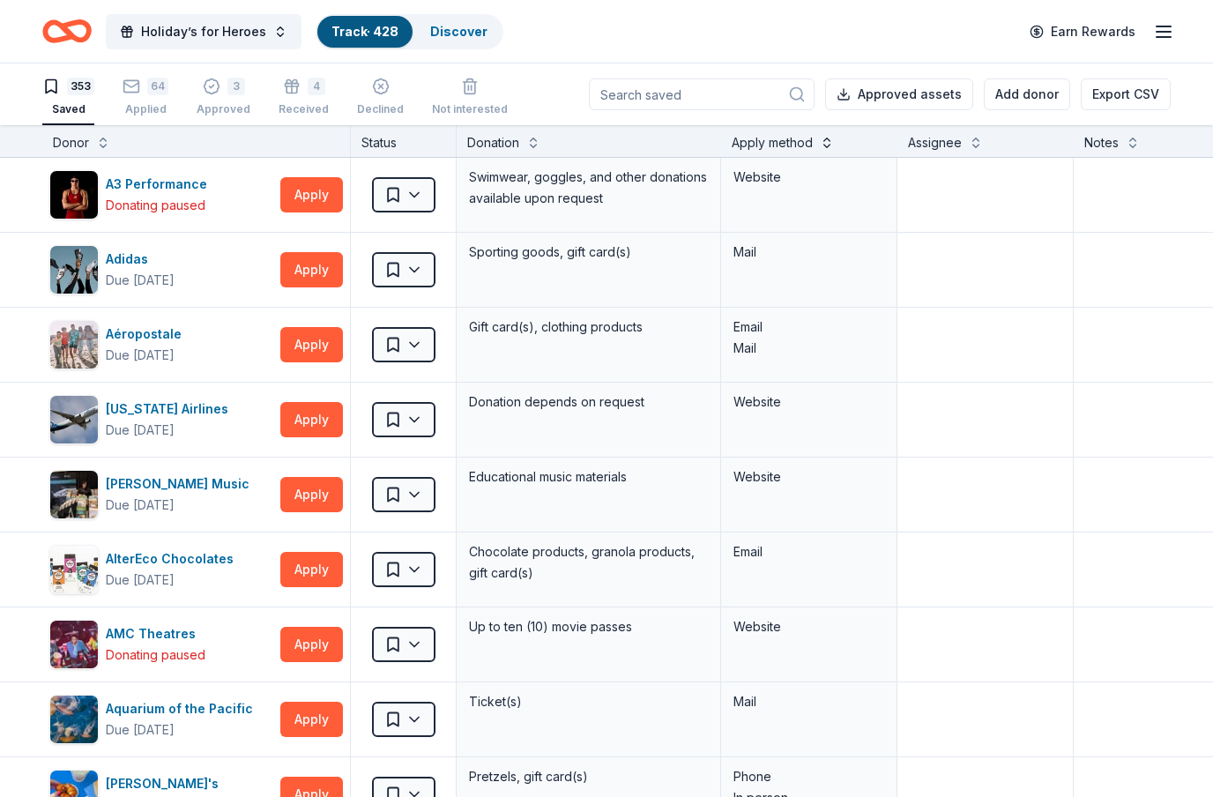
click at [826, 142] on button at bounding box center [827, 141] width 14 height 18
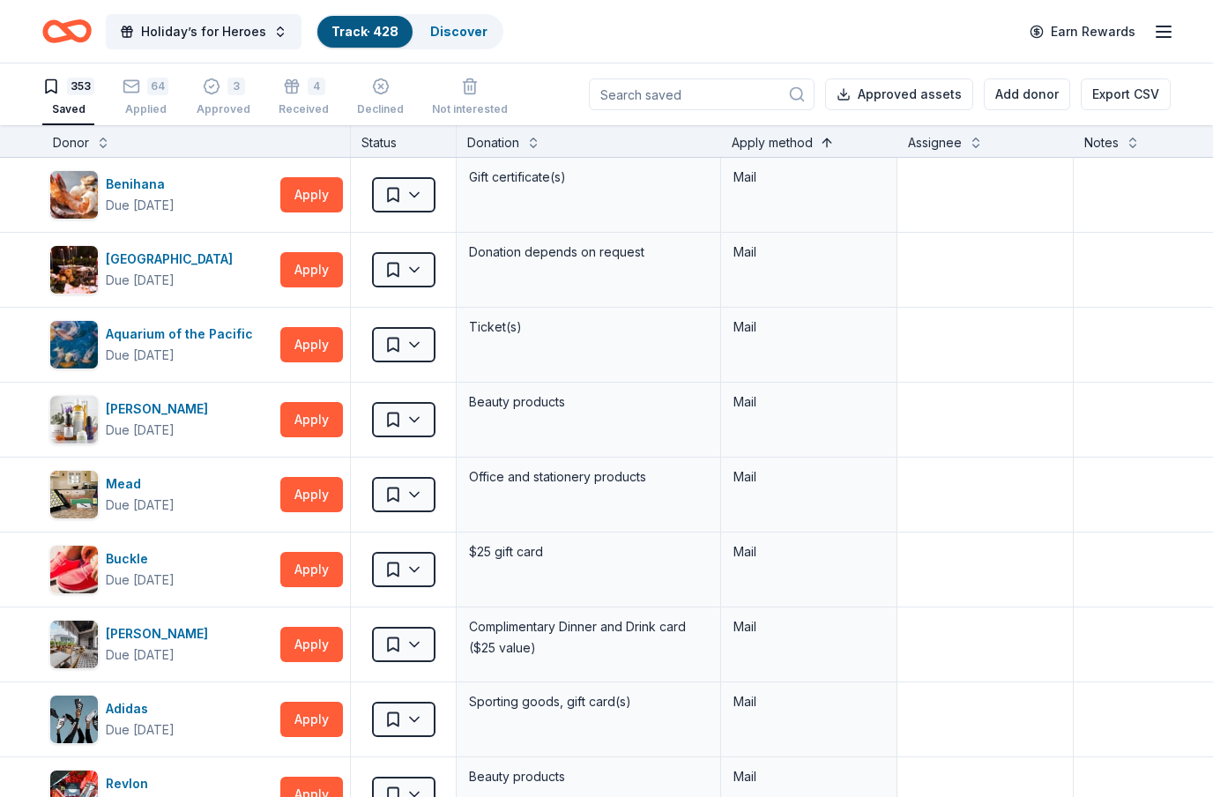
click at [824, 147] on button at bounding box center [827, 141] width 14 height 18
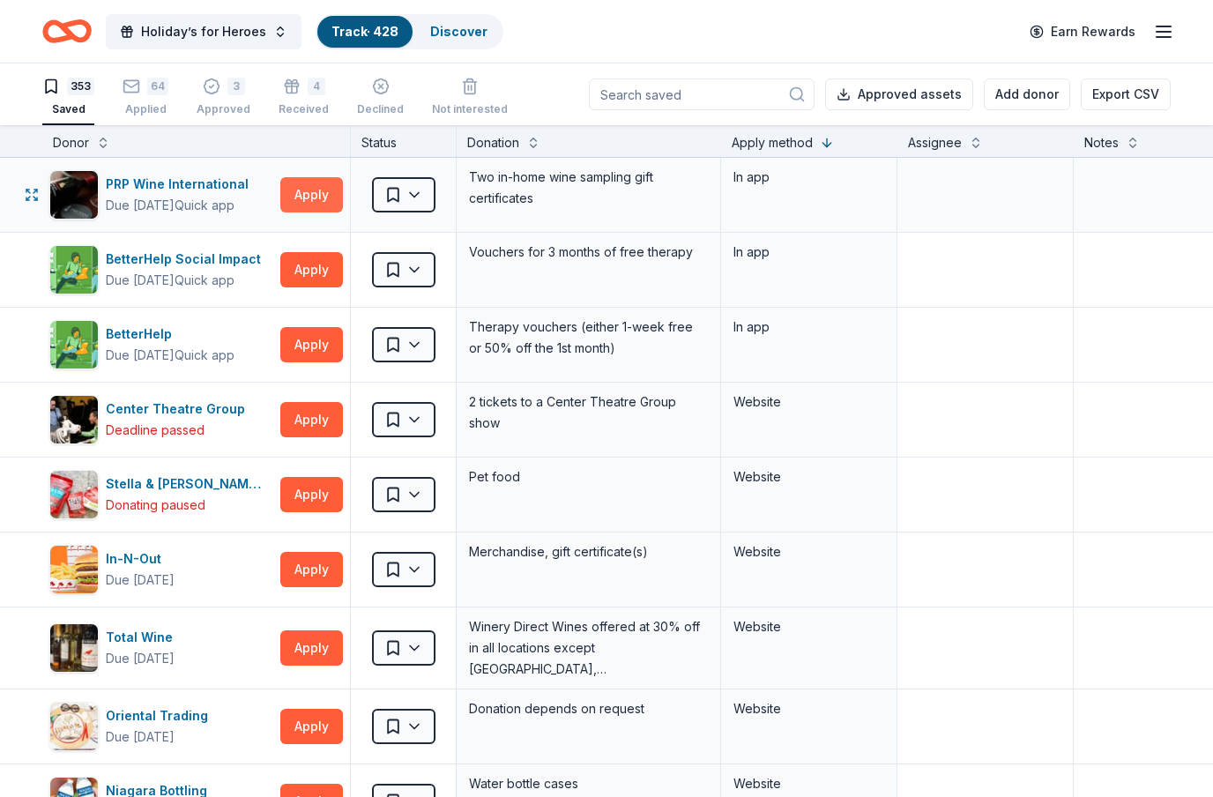
click at [316, 201] on button "Apply" at bounding box center [311, 194] width 63 height 35
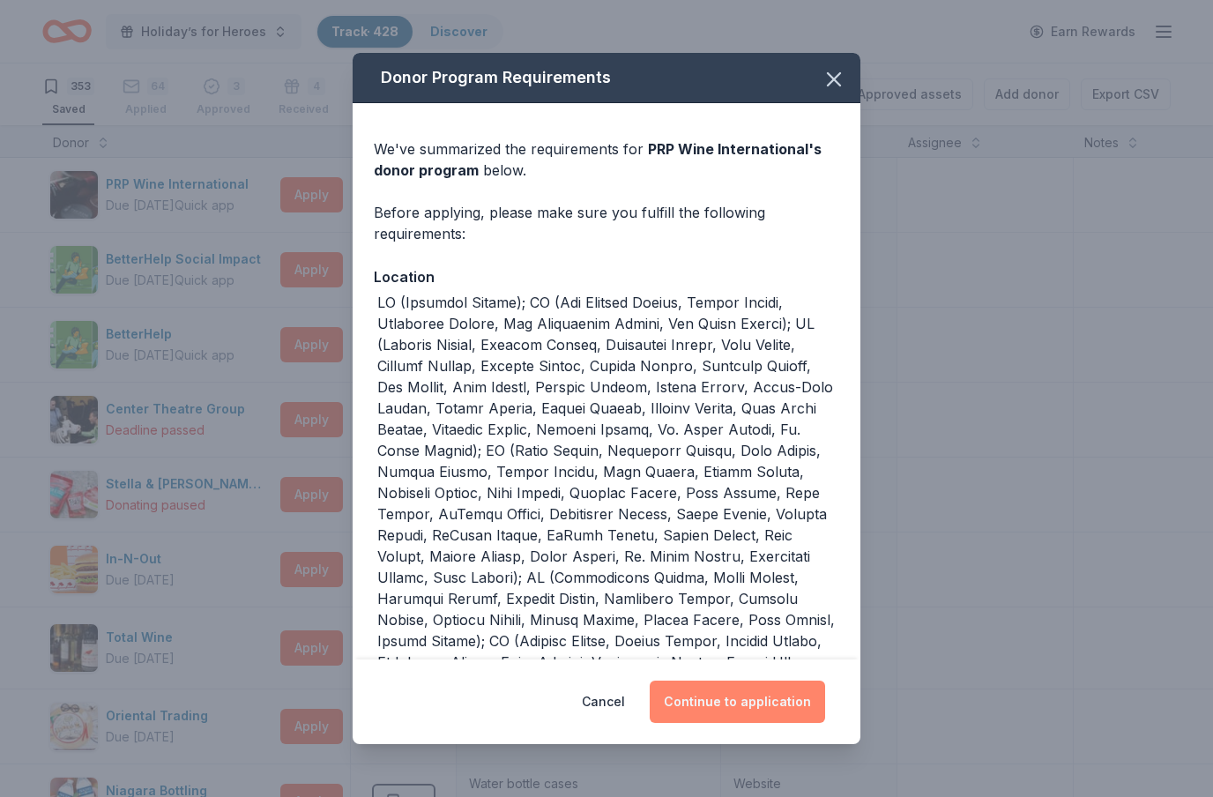
click at [788, 711] on button "Continue to application" at bounding box center [737, 702] width 175 height 42
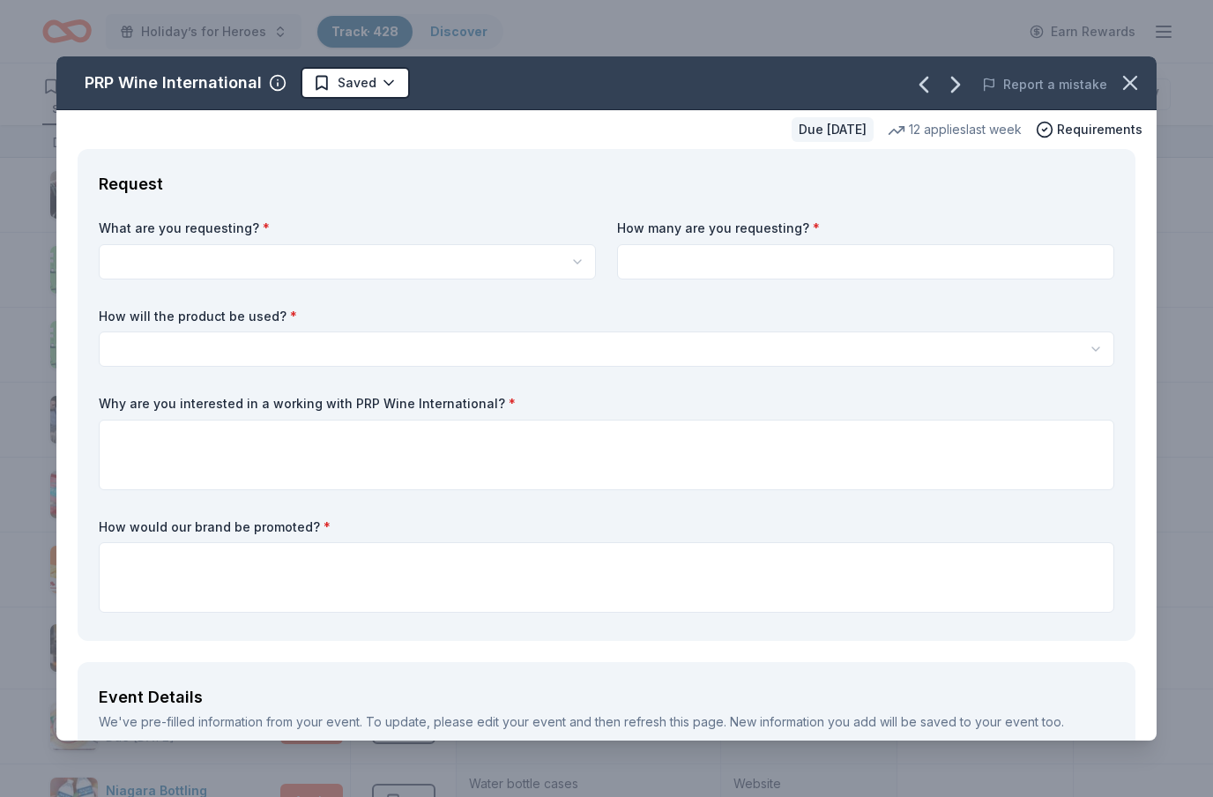
click at [558, 250] on button "button" at bounding box center [347, 261] width 497 height 35
select select "Two in-home wine sampling gift certificates"
click at [744, 262] on input at bounding box center [865, 261] width 497 height 35
type input "2"
click at [809, 369] on div "What are you requesting? * Two in-home wine sampling gift certificates Two in-h…" at bounding box center [606, 419] width 1015 height 400
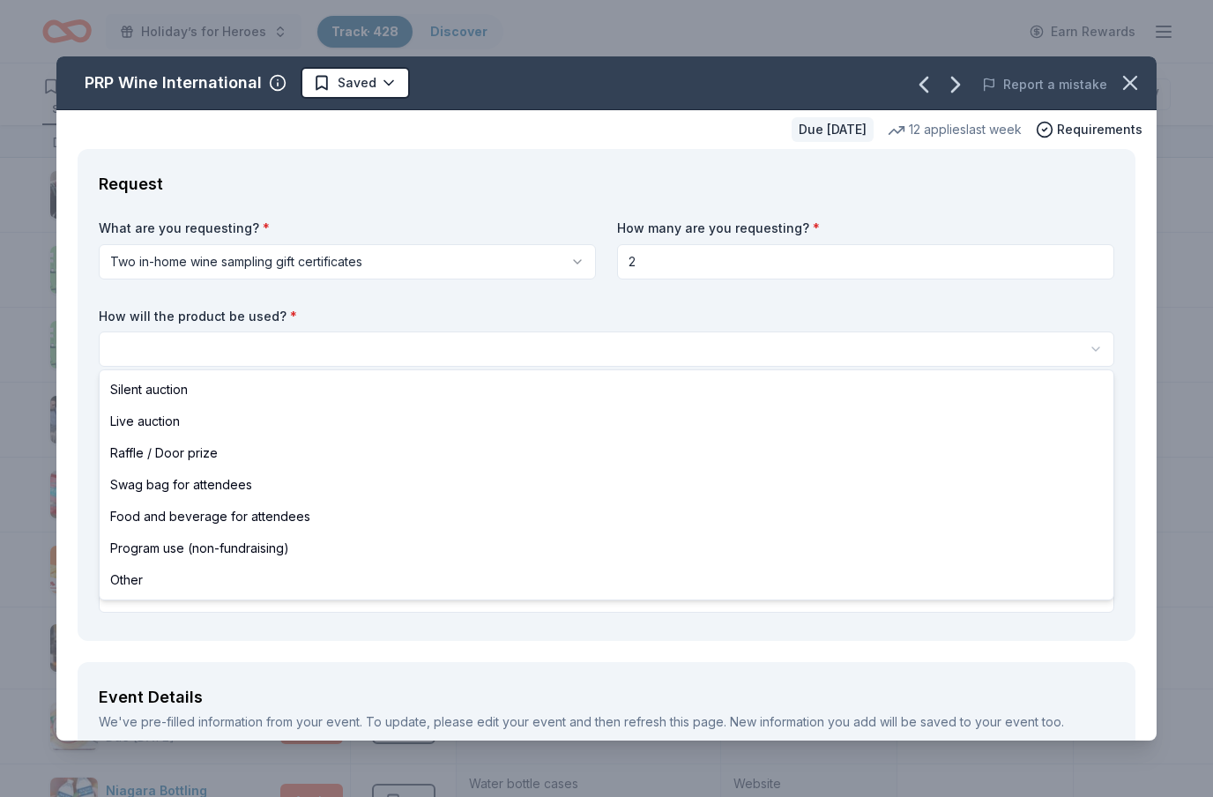
click at [794, 343] on html "Holiday’s for Heroes Track · 428 Discover Earn Rewards 353 Saved 64 Applied 3 A…" at bounding box center [606, 398] width 1213 height 797
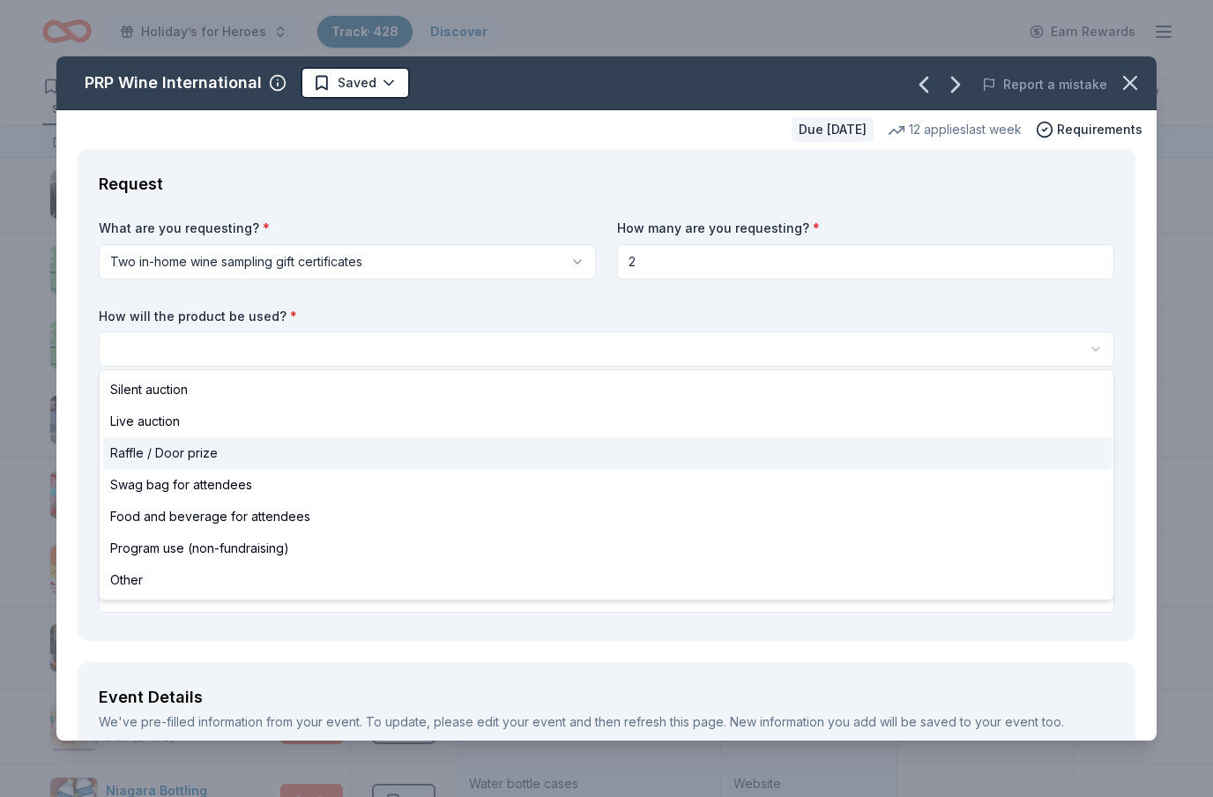
select select "raffleDoorPrize"
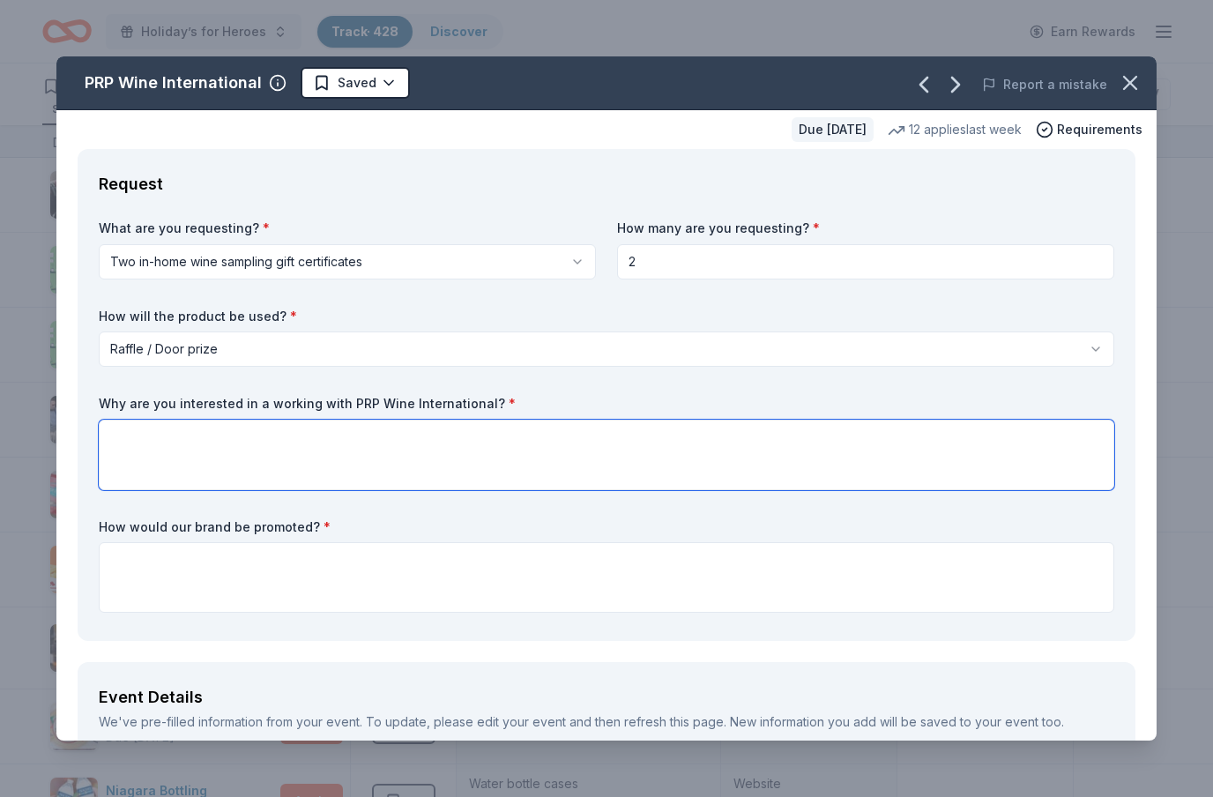
click at [192, 456] on textarea at bounding box center [606, 455] width 1015 height 71
type textarea "We have worked with PRP Wine International in the past and they are always a hu…"
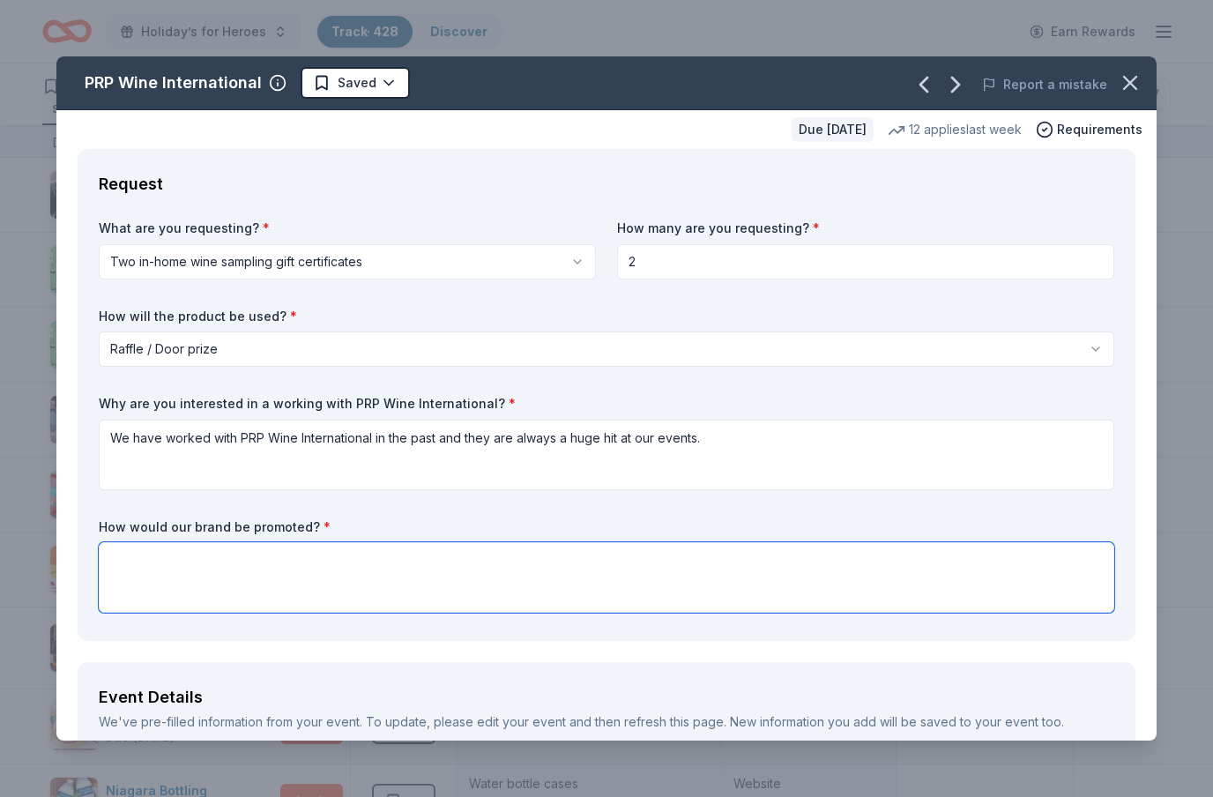
click at [695, 606] on textarea at bounding box center [606, 577] width 1015 height 71
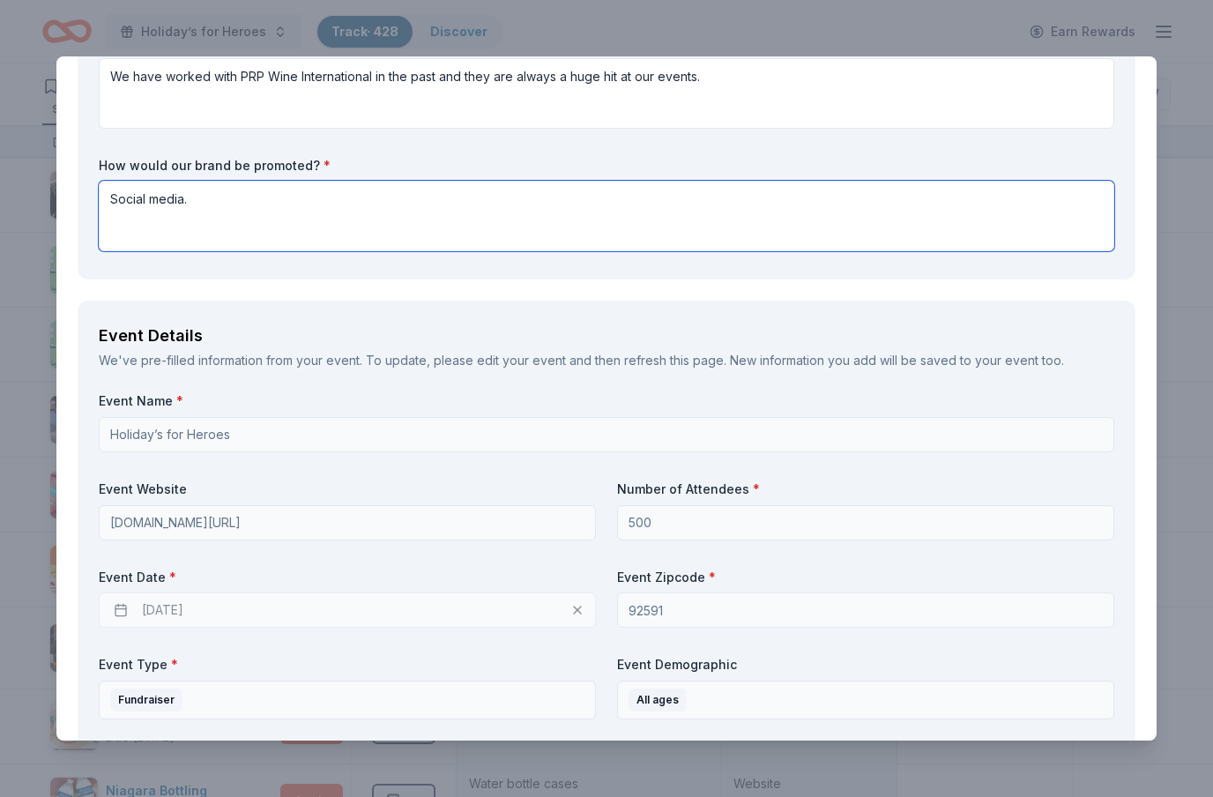
scroll to position [360, 0]
type textarea "Social media."
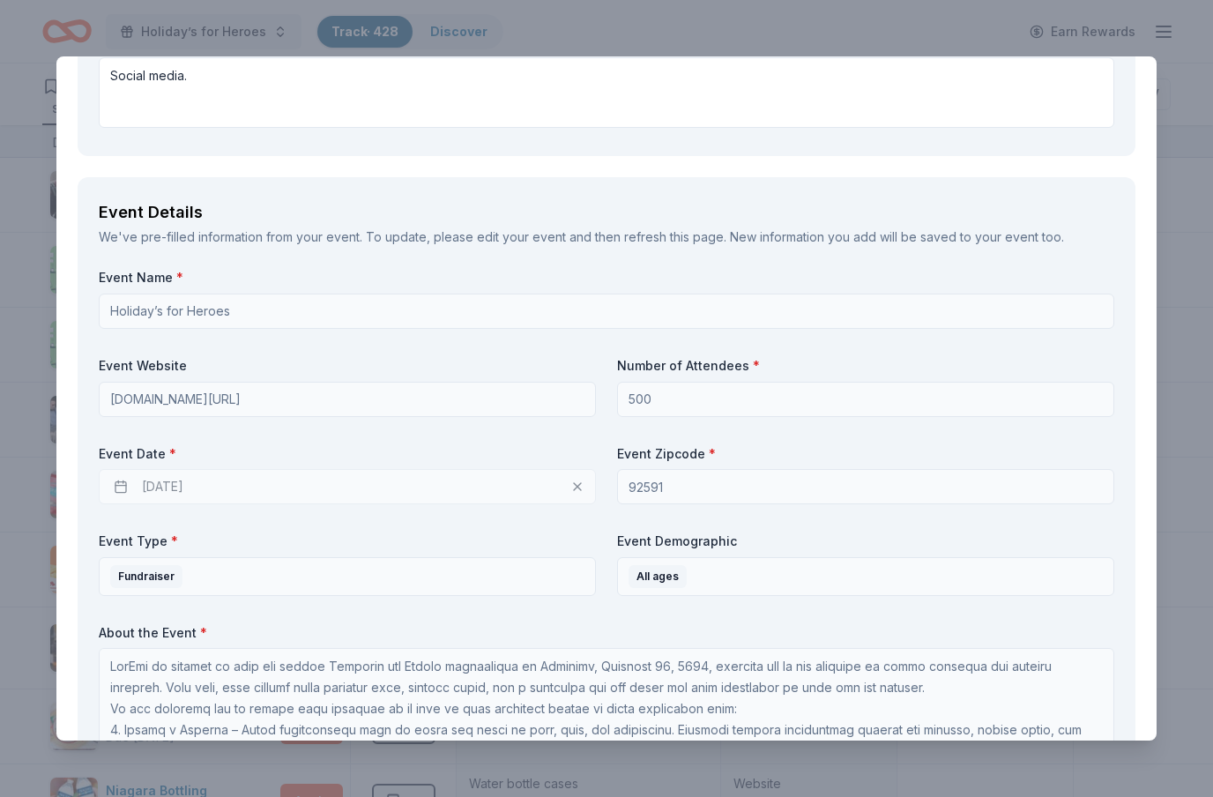
scroll to position [484, 0]
click at [785, 327] on div "Event Name * Holiday’s for Heroes Event Website [DOMAIN_NAME][URL] Number of At…" at bounding box center [606, 607] width 1015 height 675
click at [552, 494] on div "[DATE]" at bounding box center [347, 487] width 497 height 35
click at [296, 484] on div "[DATE]" at bounding box center [347, 487] width 497 height 35
click at [172, 488] on div "[DATE]" at bounding box center [347, 487] width 497 height 35
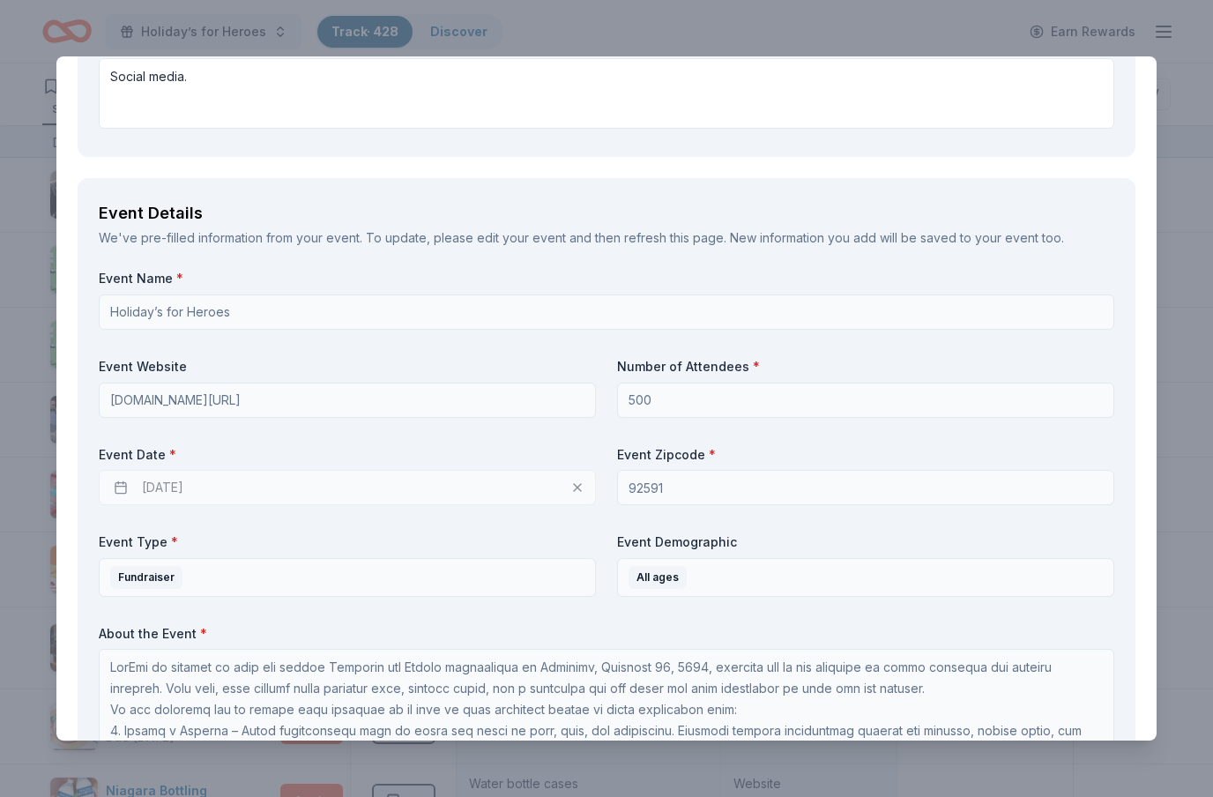
click at [212, 489] on div "[DATE]" at bounding box center [347, 487] width 497 height 35
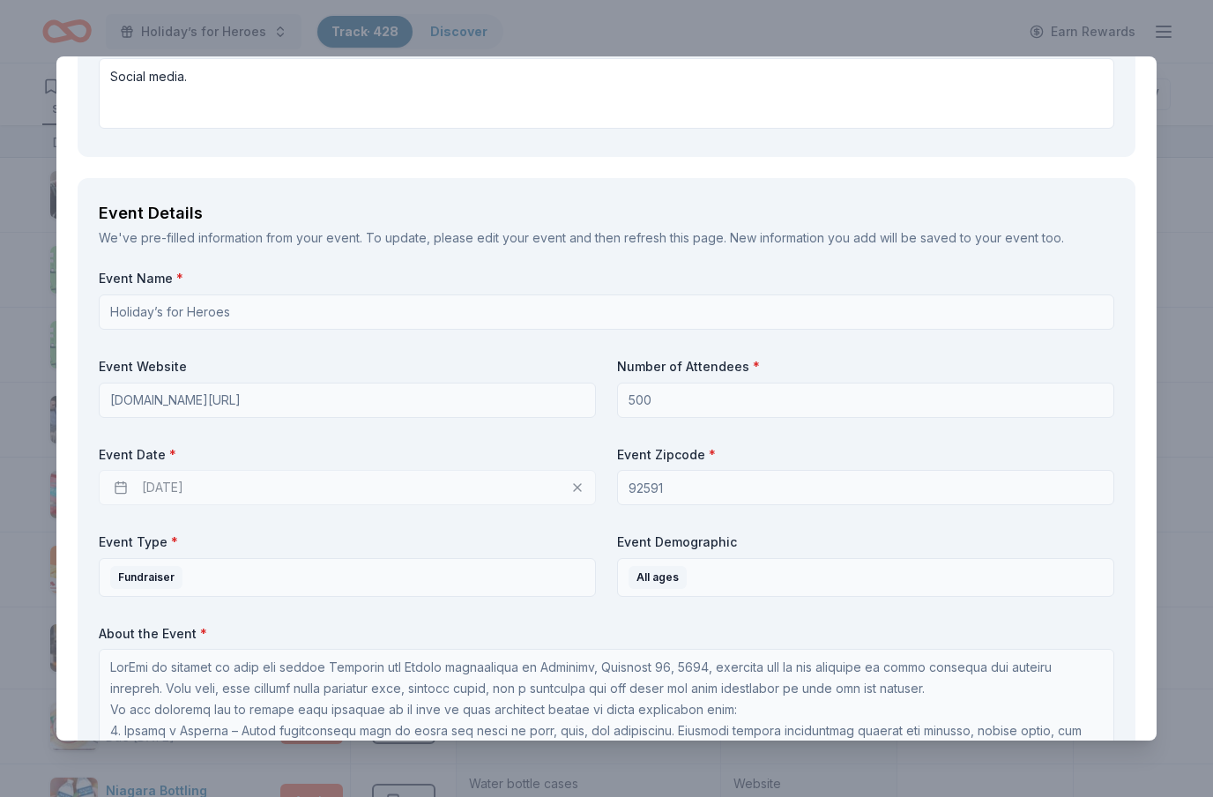
click at [221, 490] on div "[DATE]" at bounding box center [347, 487] width 497 height 35
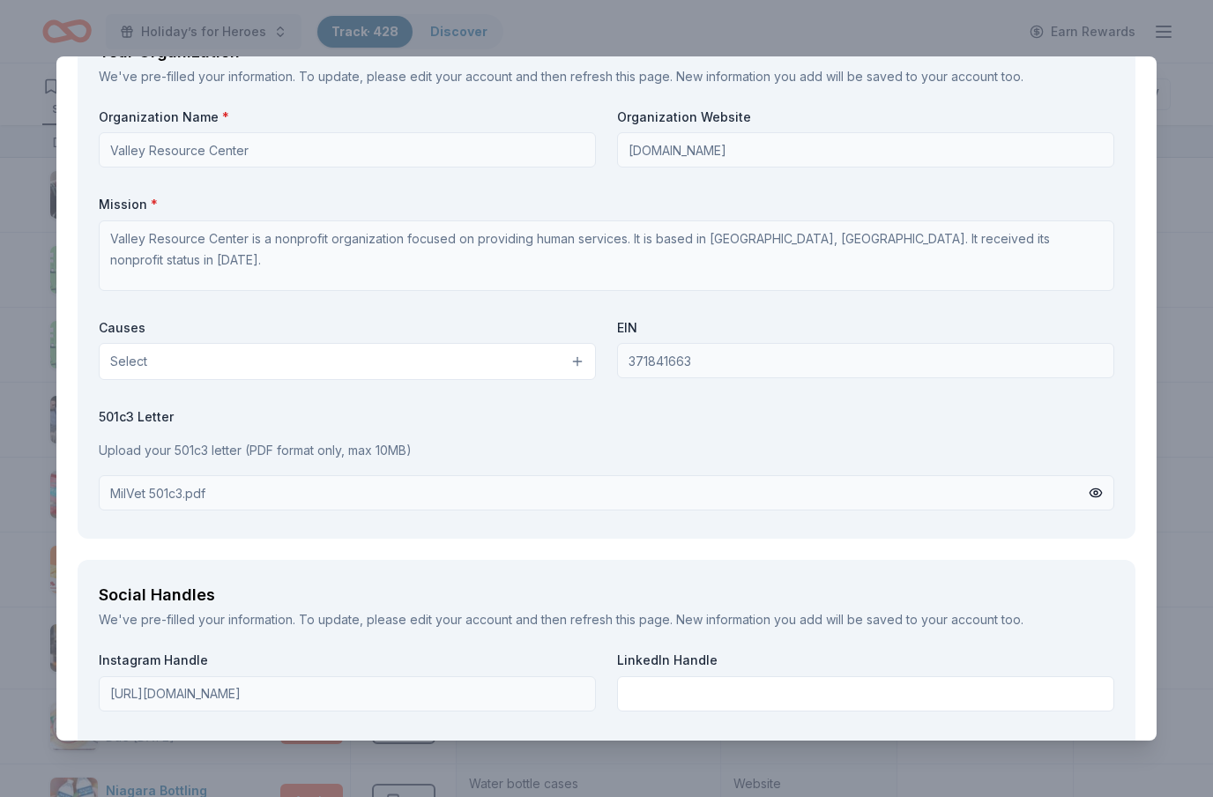
scroll to position [1747, 0]
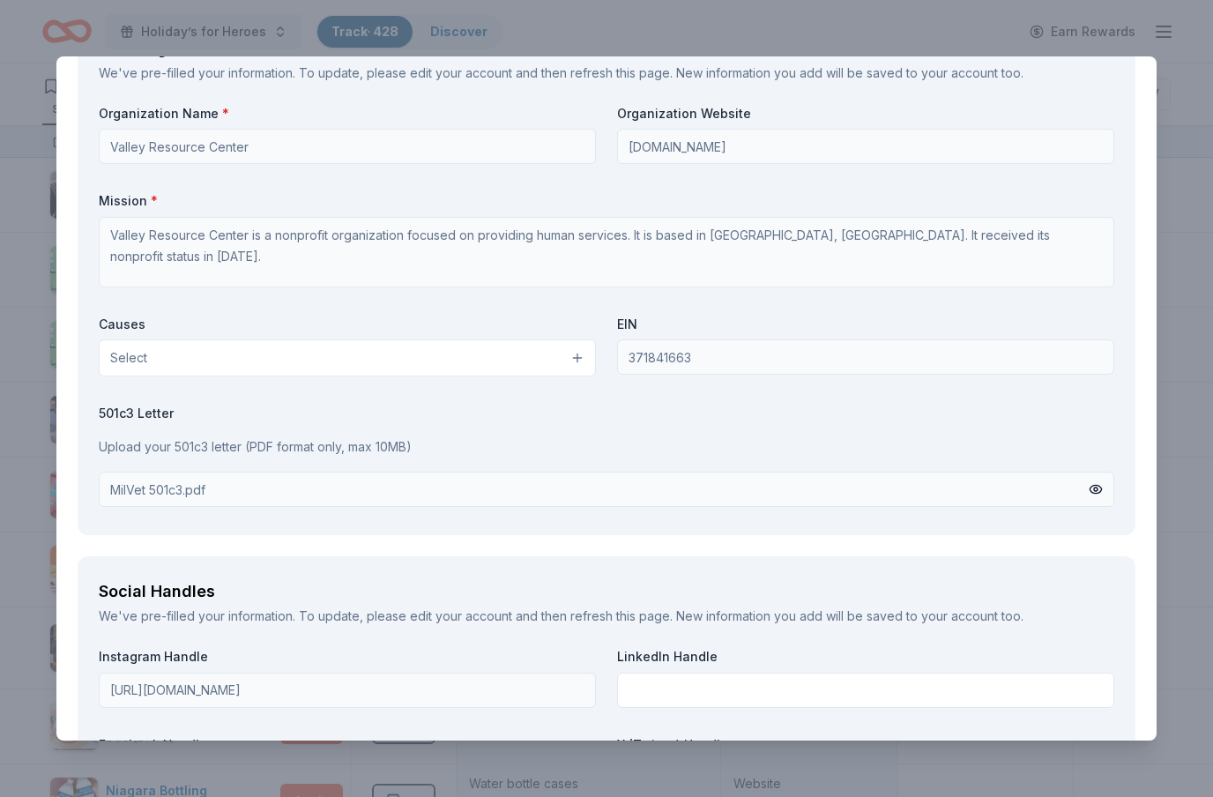
click at [568, 346] on button "Select" at bounding box center [347, 357] width 497 height 37
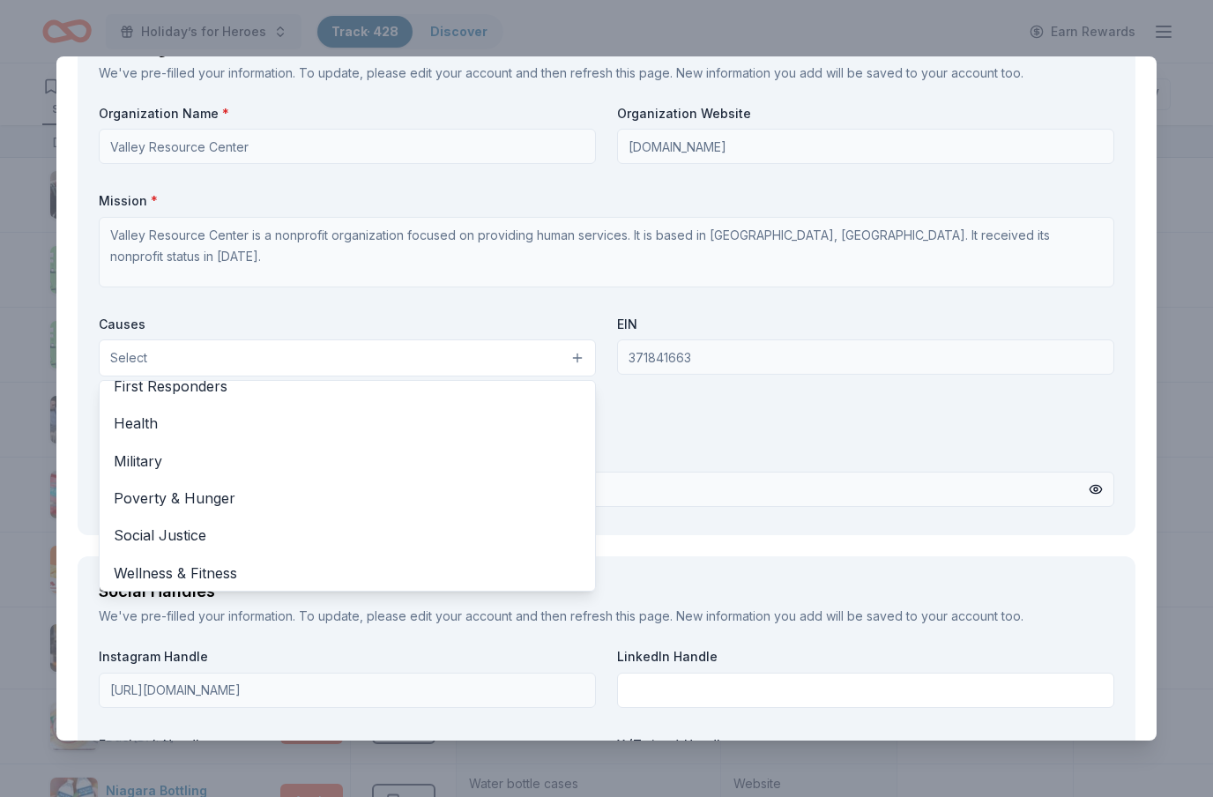
click at [152, 455] on span "Military" at bounding box center [347, 461] width 467 height 23
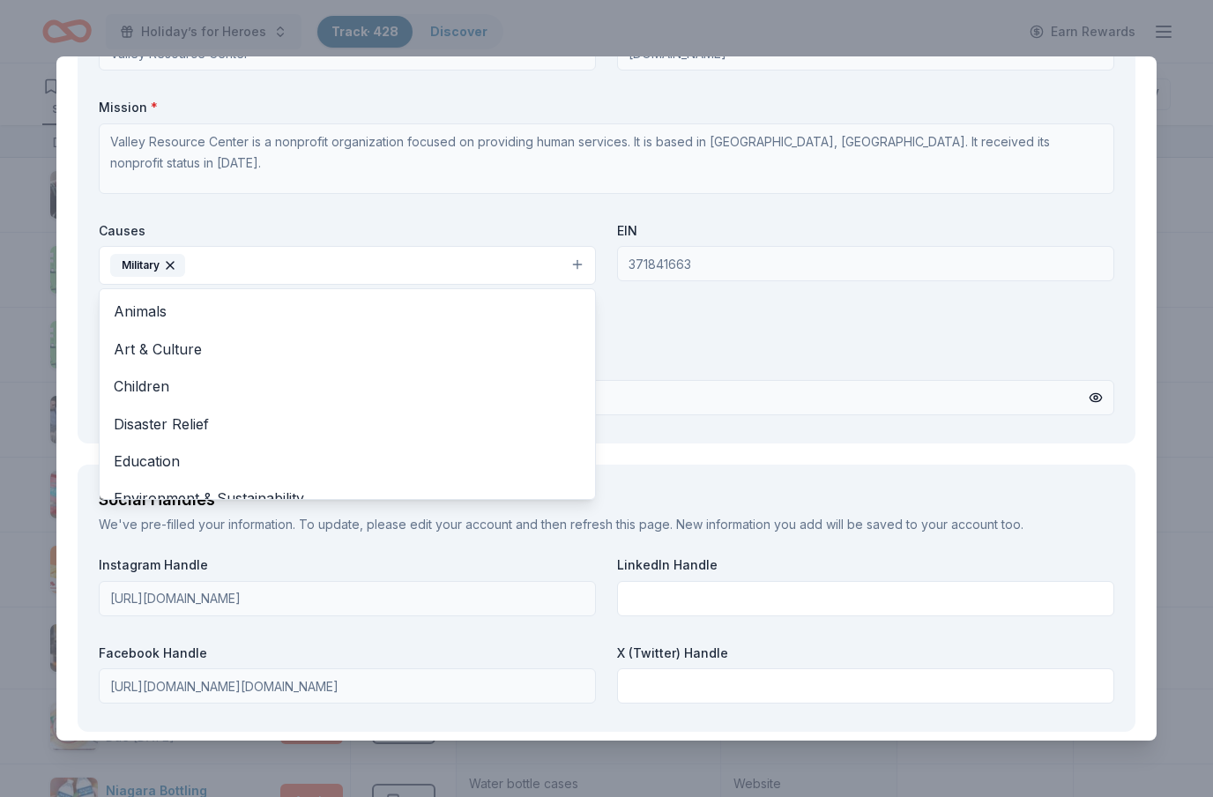
scroll to position [0, 0]
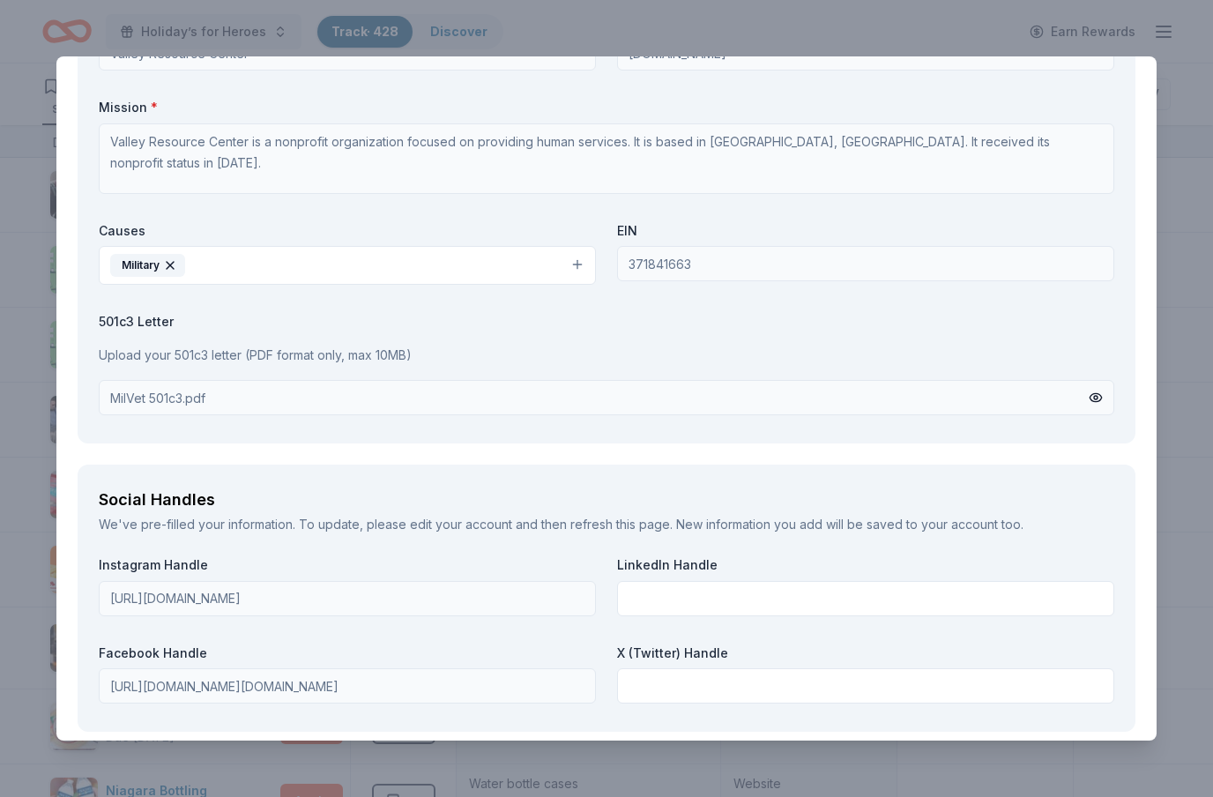
click at [1001, 403] on div "MilVet 501c3.pdf" at bounding box center [606, 397] width 1015 height 35
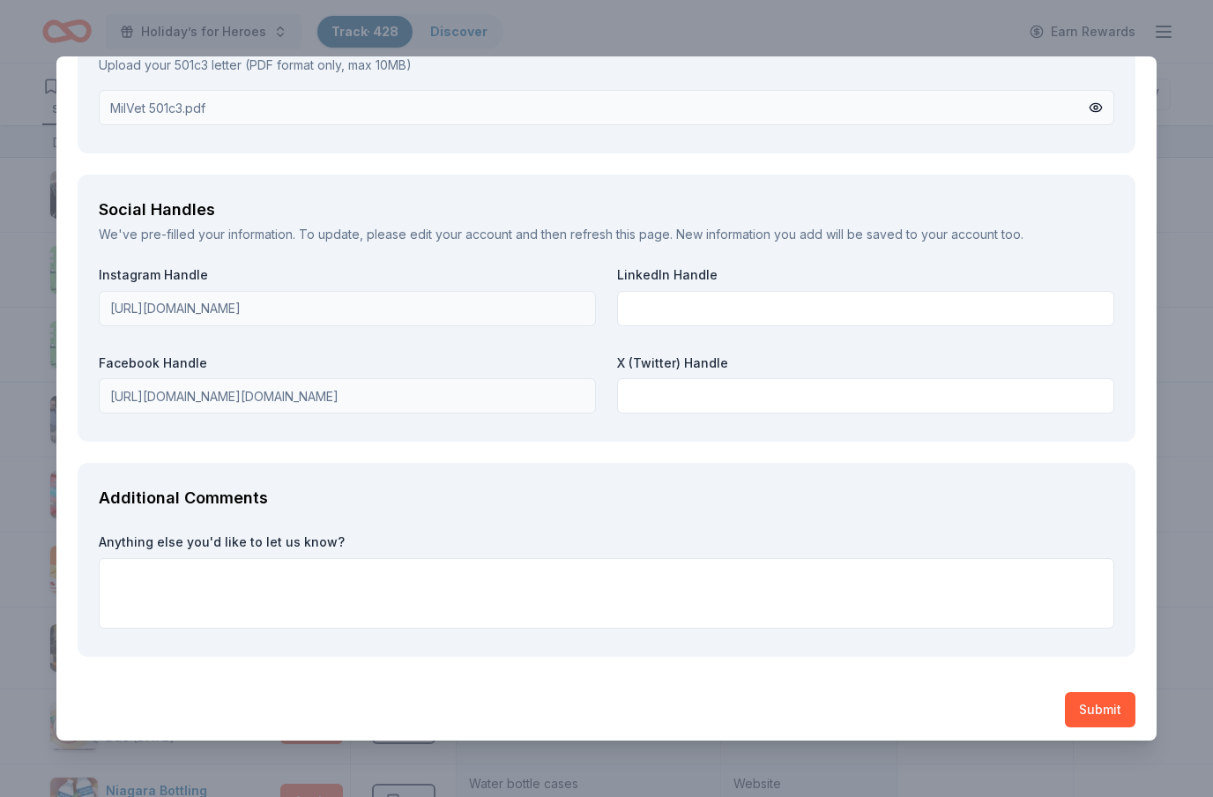
scroll to position [2129, 0]
click at [1100, 701] on button "Submit" at bounding box center [1100, 711] width 71 height 35
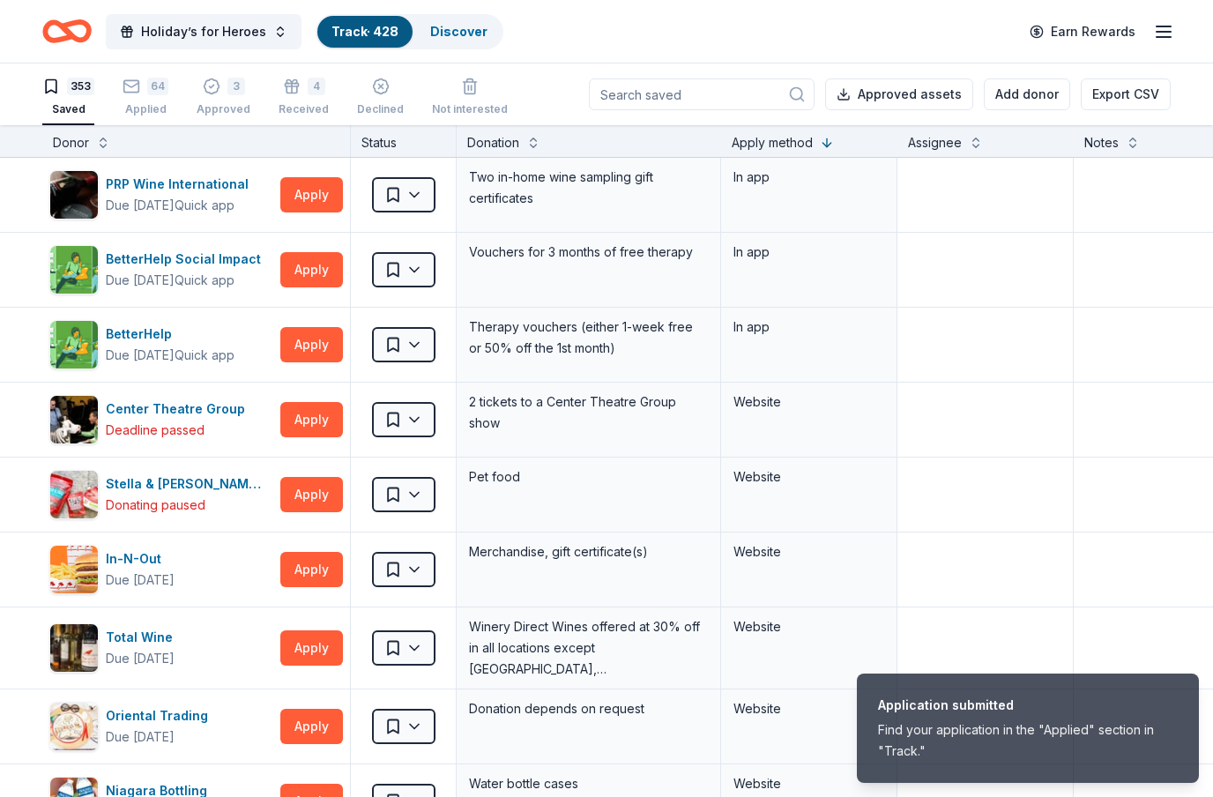
scroll to position [0, 0]
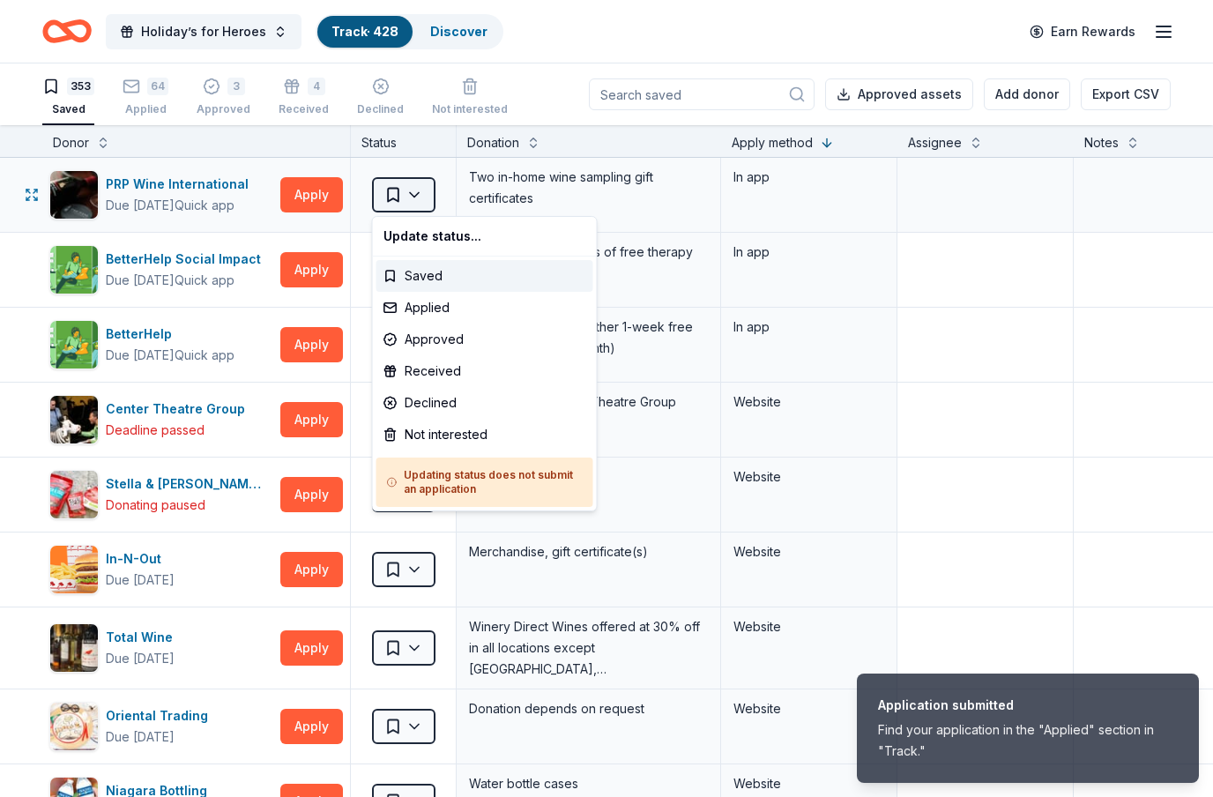
click at [416, 201] on html "Application submitted Find your application in the "Applied" section in "Track.…" at bounding box center [606, 398] width 1213 height 797
click at [426, 311] on div "Applied" at bounding box center [484, 308] width 217 height 32
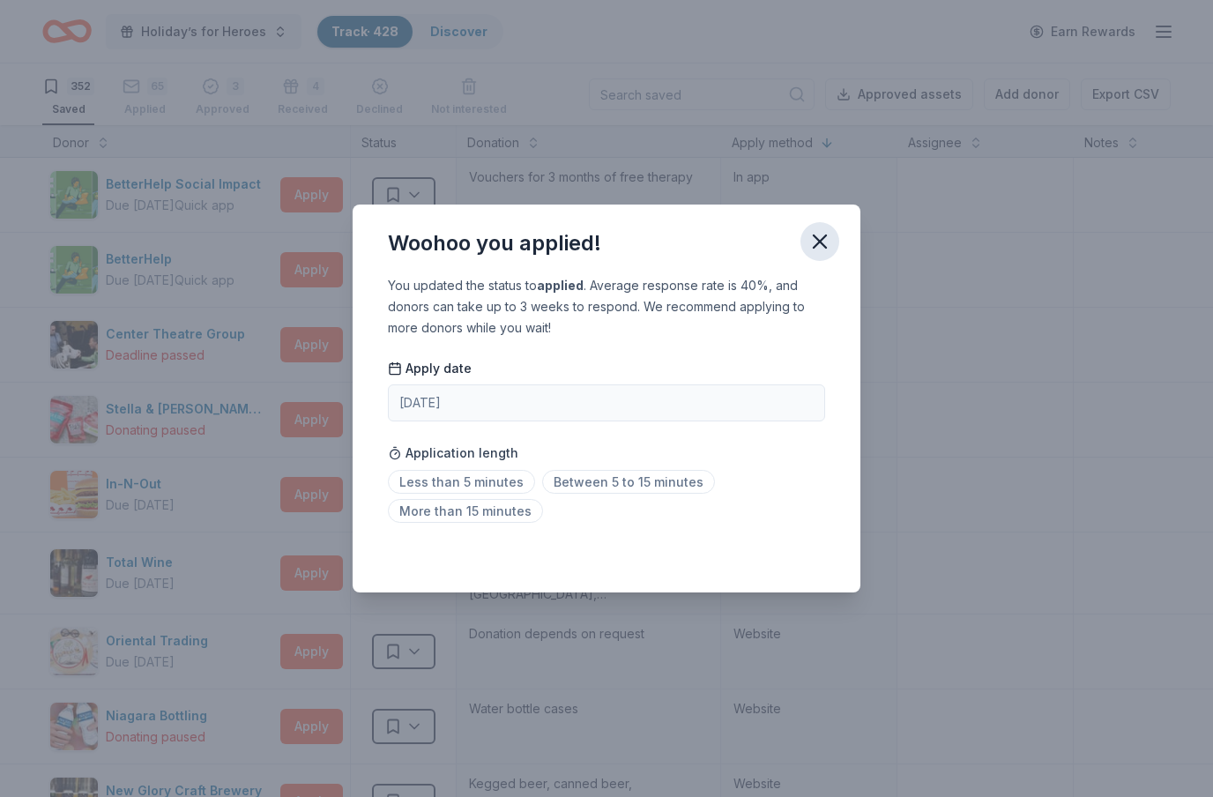
click at [822, 243] on icon "button" at bounding box center [820, 241] width 12 height 12
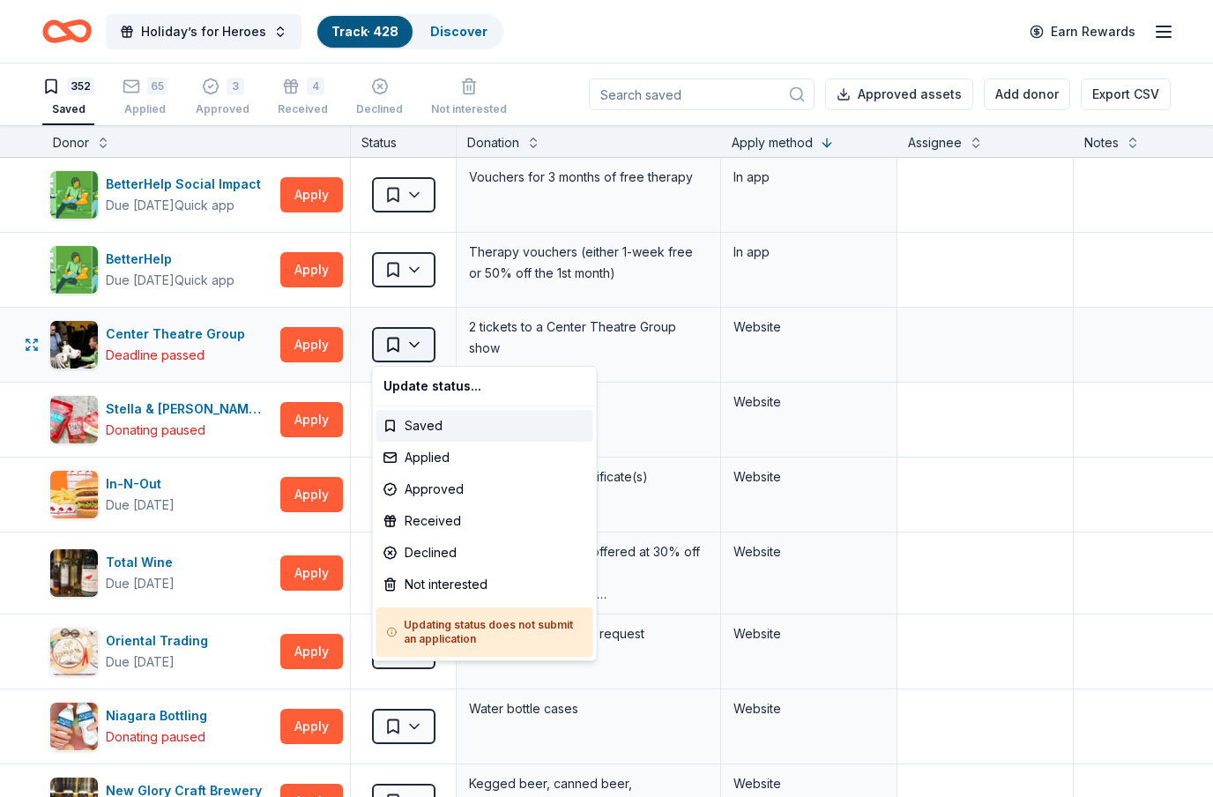
click at [424, 343] on html "Holiday’s for Heroes Track · 428 Discover Earn Rewards 352 Saved 65 Applied 3 A…" at bounding box center [606, 398] width 1213 height 797
click at [443, 584] on div "Not interested" at bounding box center [484, 585] width 217 height 32
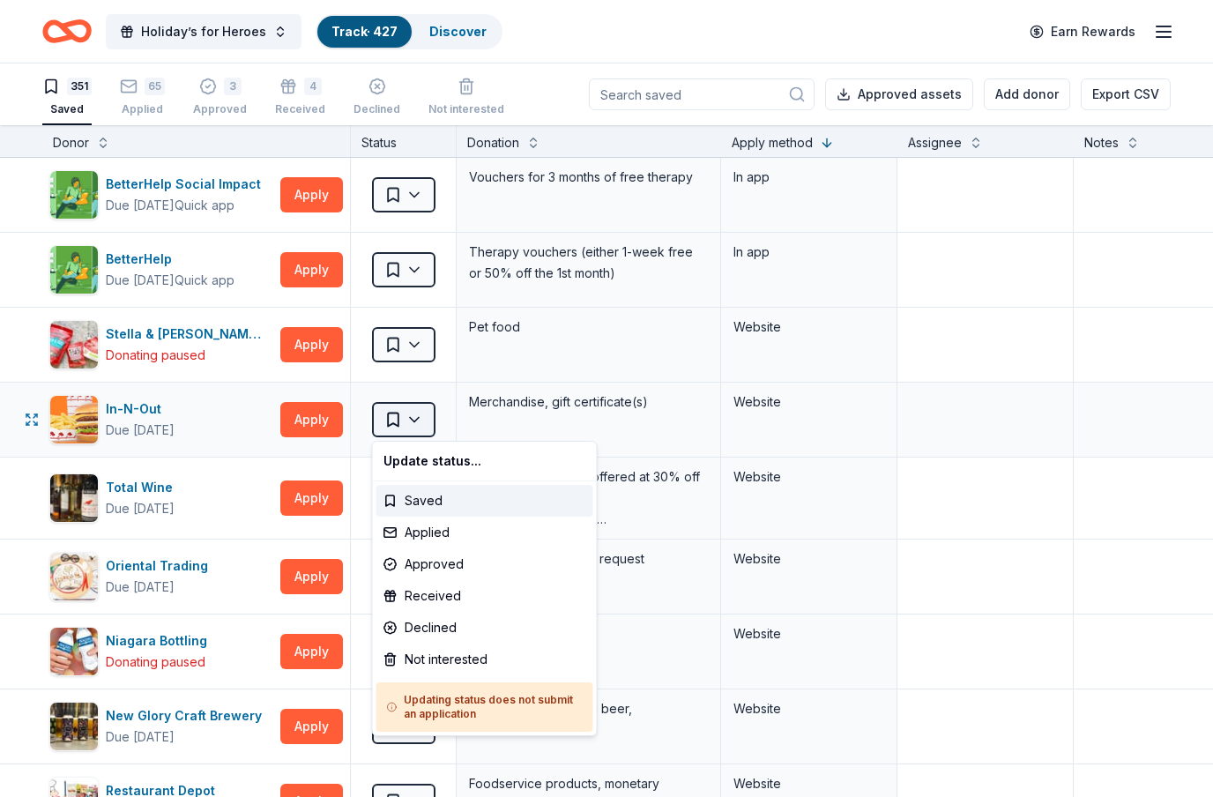
click at [419, 426] on html "Holiday’s for Heroes Track · 427 Discover Earn Rewards 351 Saved 65 Applied 3 A…" at bounding box center [606, 398] width 1213 height 797
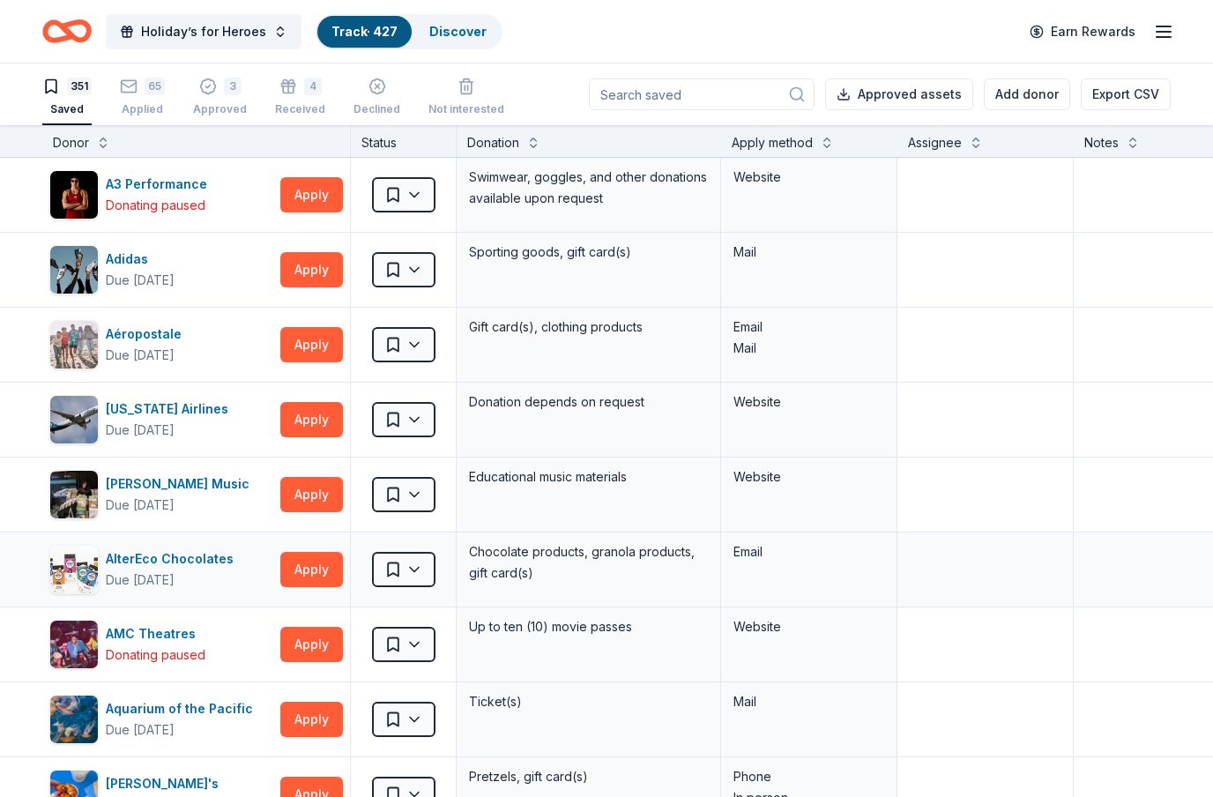
click at [422, 540] on html "Holiday’s for Heroes Track · 427 Discover Earn Rewards 351 Saved 65 Applied 3 A…" at bounding box center [606, 398] width 1213 height 797
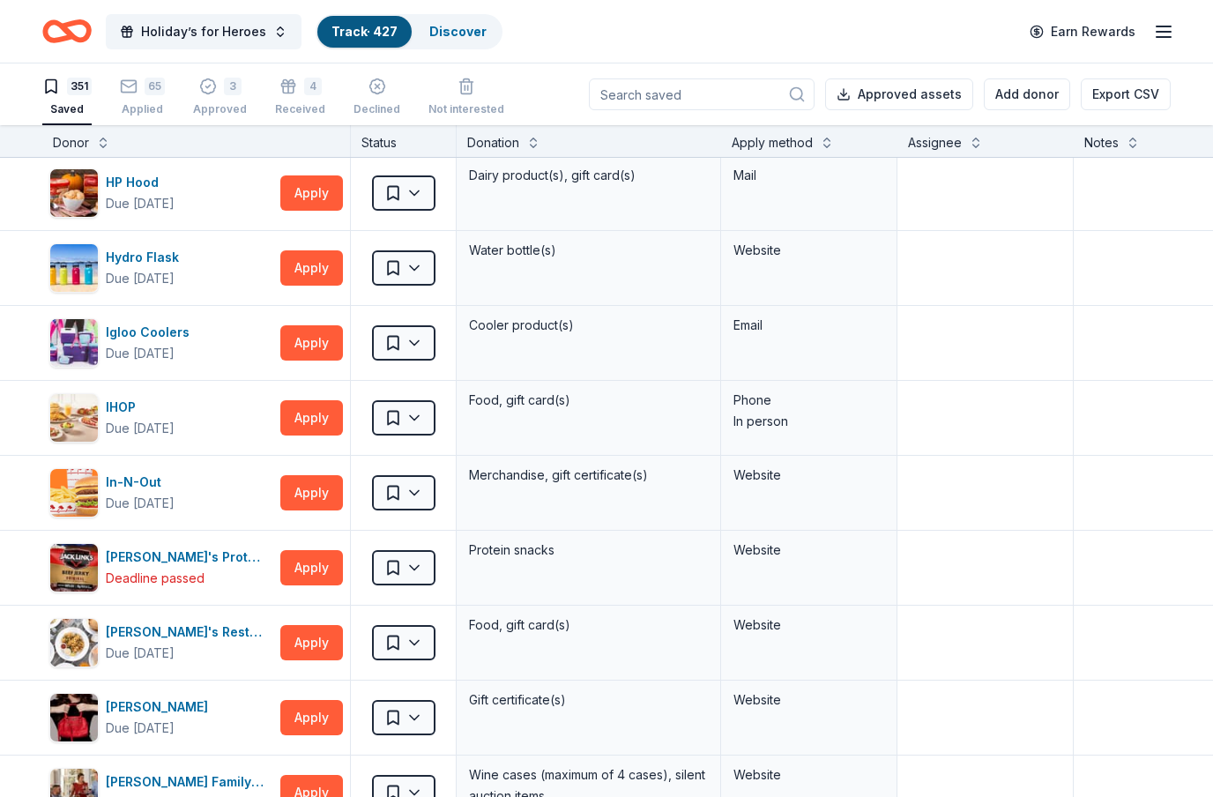
click at [814, 142] on div "Apply method" at bounding box center [809, 142] width 155 height 21
click at [828, 139] on button at bounding box center [827, 141] width 14 height 18
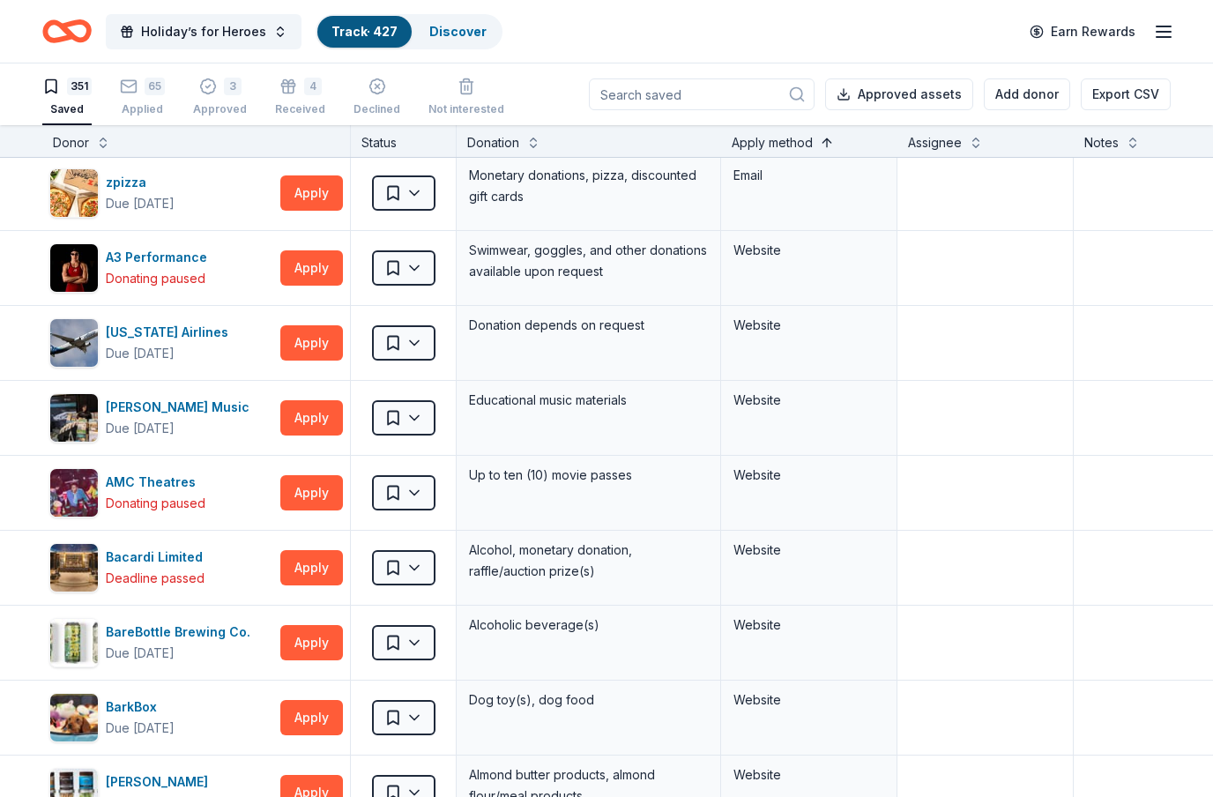
click at [828, 139] on button at bounding box center [827, 141] width 14 height 18
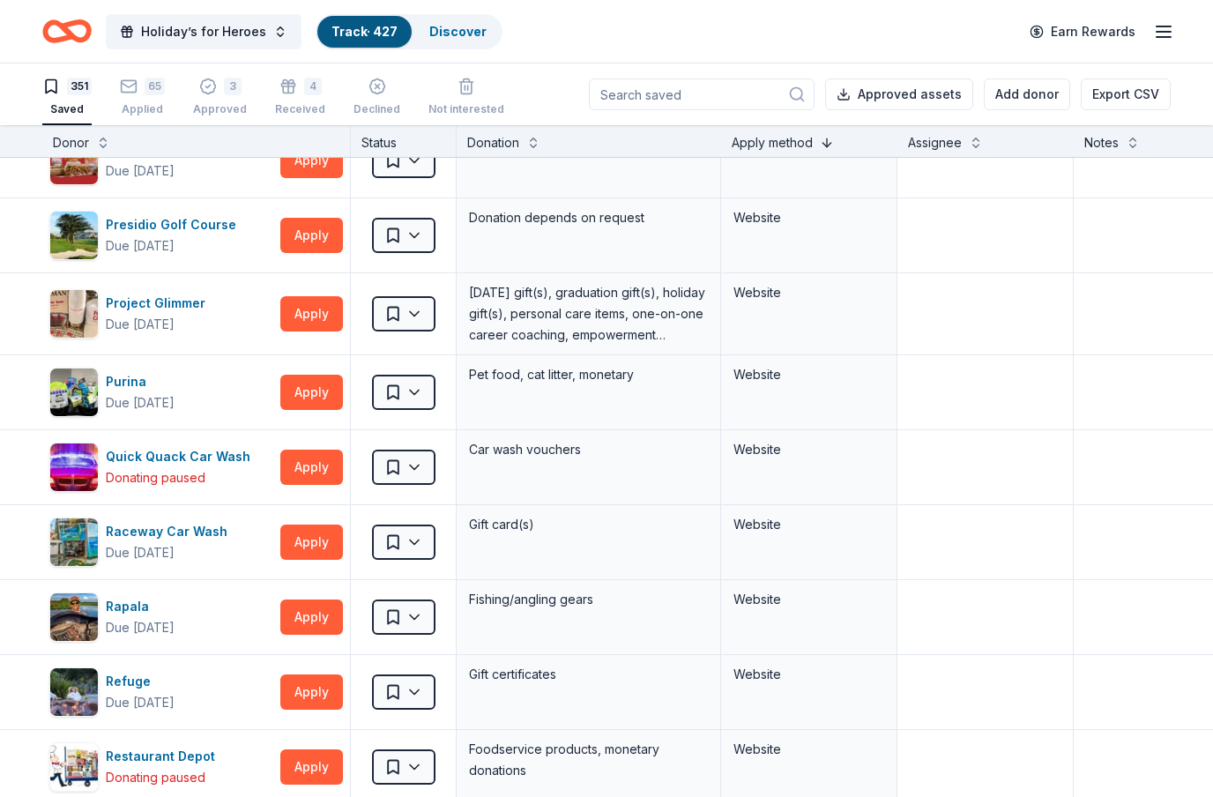
click at [828, 139] on button at bounding box center [827, 141] width 14 height 18
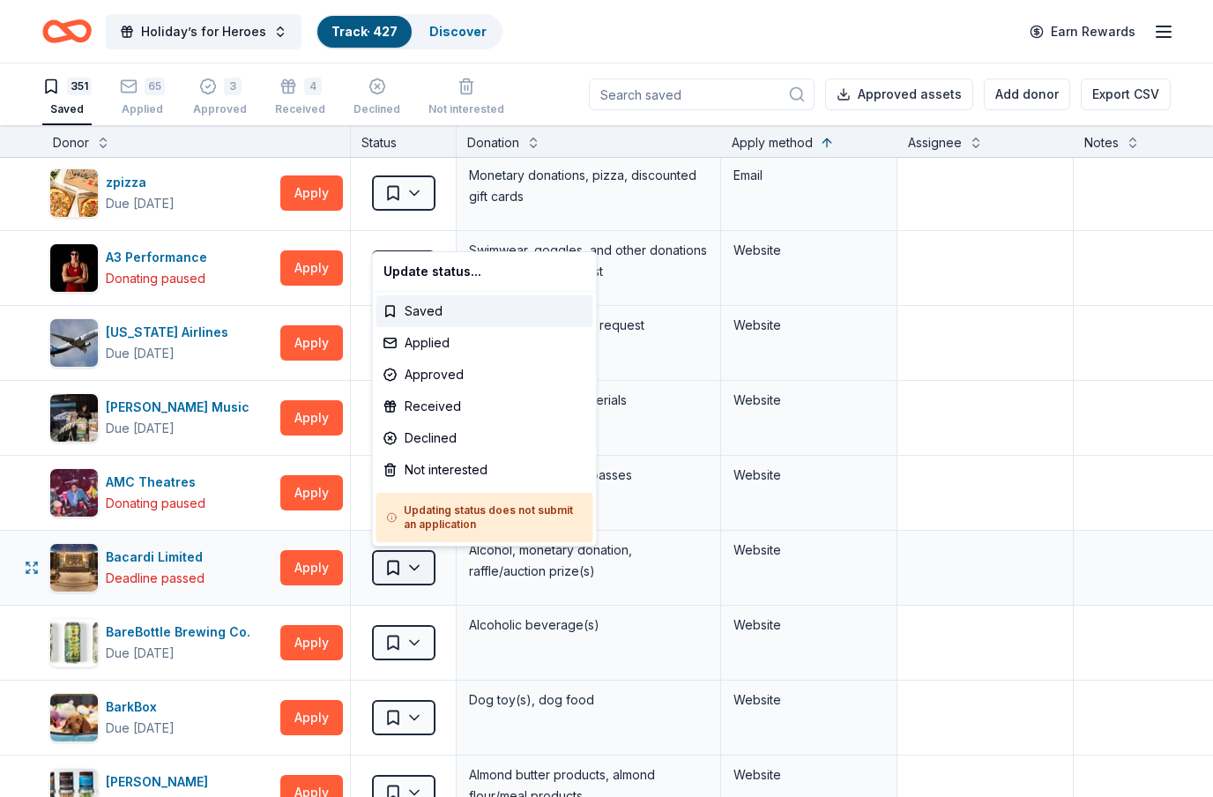
click at [425, 576] on html "Holiday’s for Heroes Track · 427 Discover Earn Rewards 351 Saved 65 Applied 3 A…" at bounding box center [606, 398] width 1213 height 797
click at [443, 475] on div "Not interested" at bounding box center [484, 470] width 217 height 32
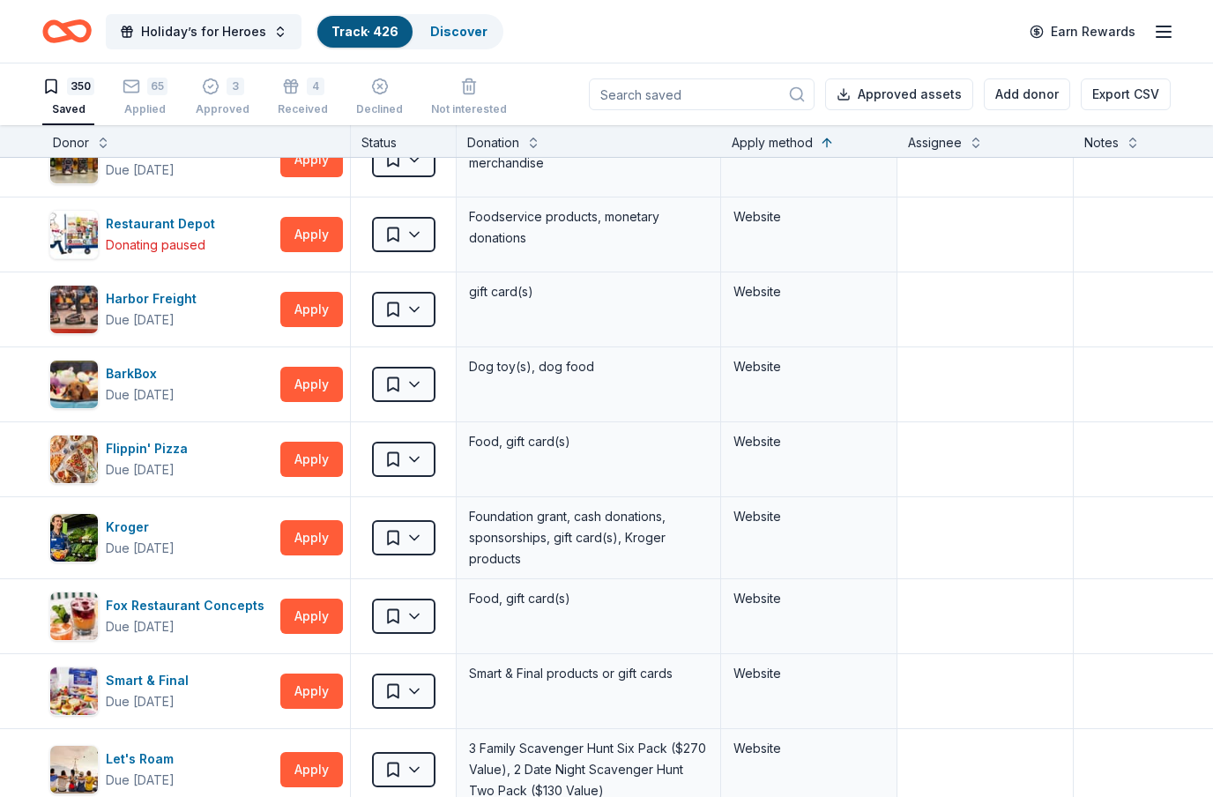
scroll to position [10860, 0]
click at [324, 395] on button "Apply" at bounding box center [311, 384] width 63 height 35
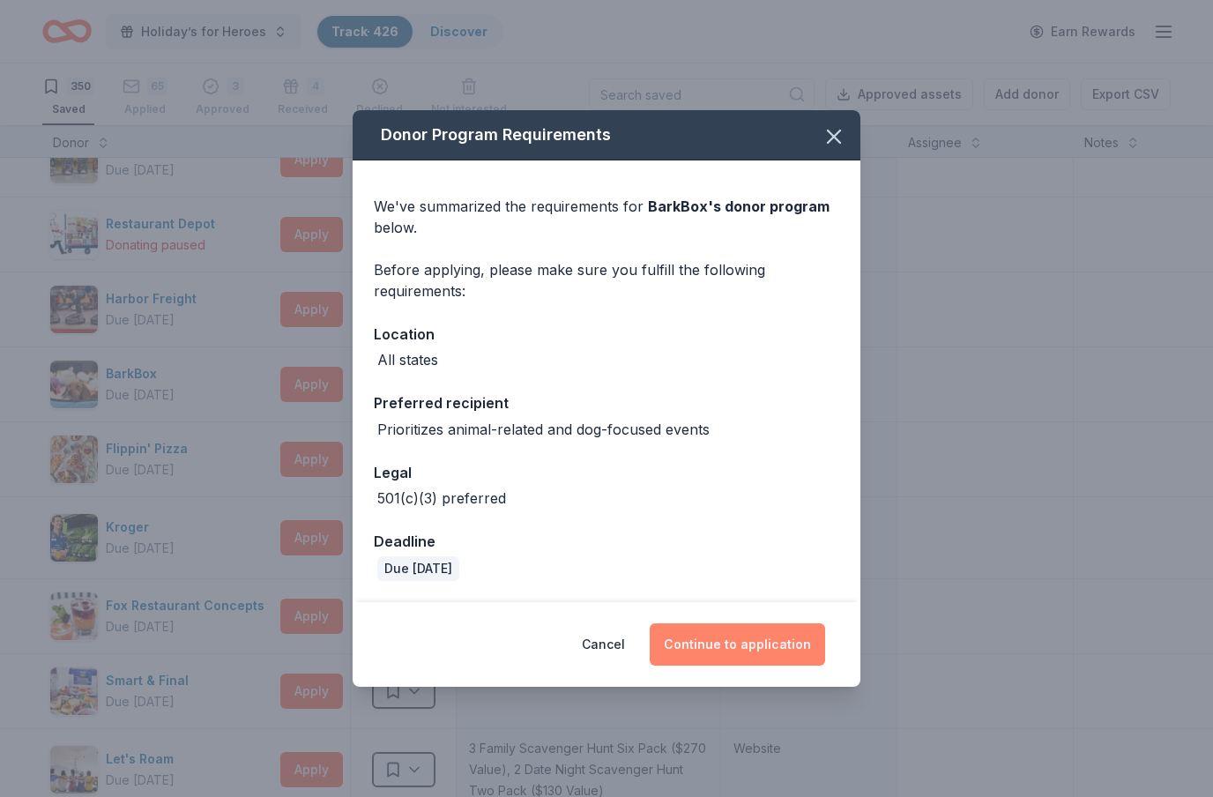
click at [729, 642] on button "Continue to application" at bounding box center [737, 644] width 175 height 42
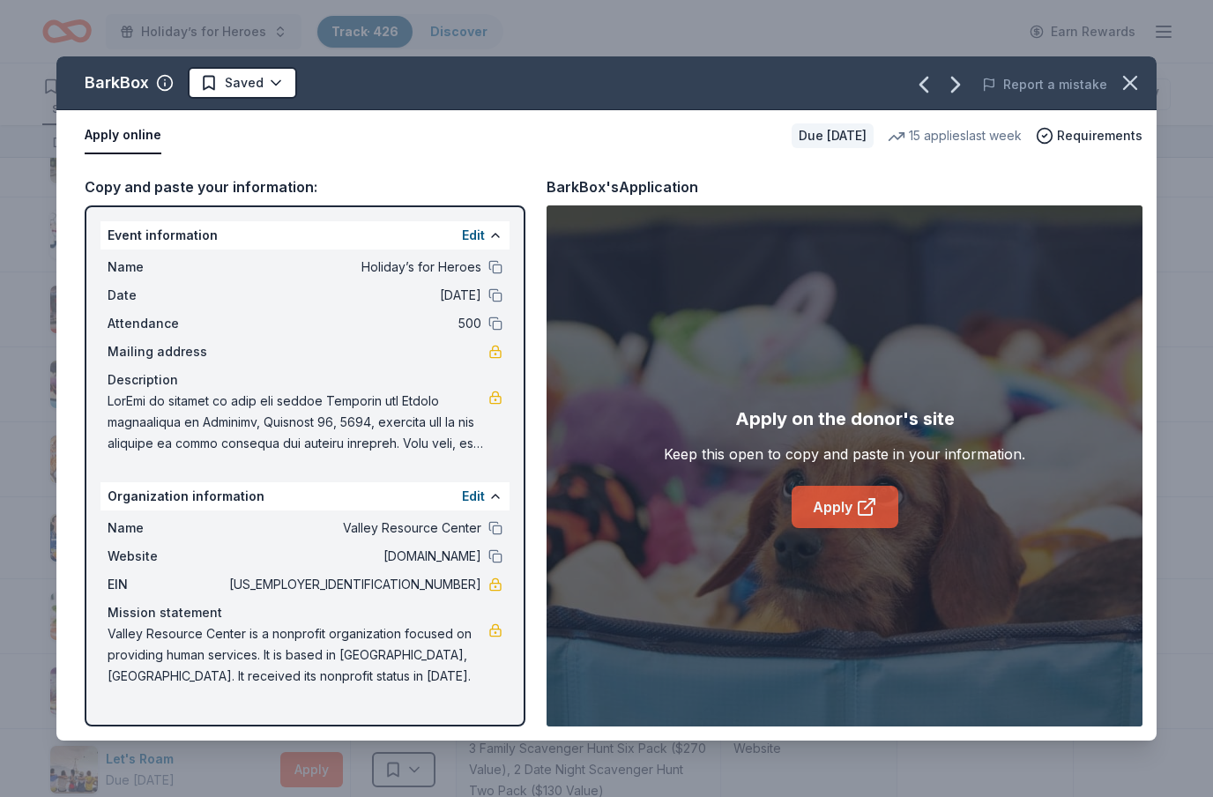
click at [856, 504] on icon at bounding box center [866, 506] width 21 height 21
click at [275, 87] on html "Holiday’s for Heroes Track · 426 Discover Earn Rewards 350 Saved 65 Applied 3 A…" at bounding box center [606, 398] width 1213 height 797
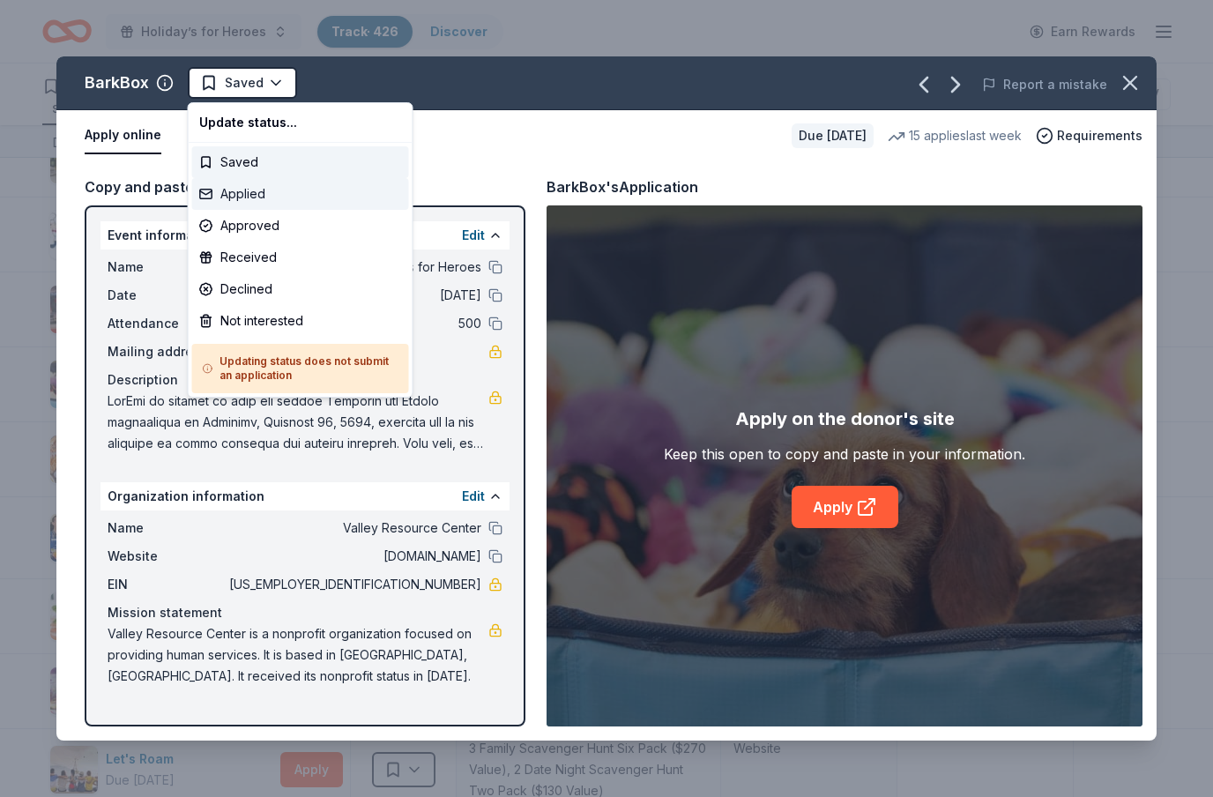
click at [250, 198] on div "Applied" at bounding box center [300, 194] width 217 height 32
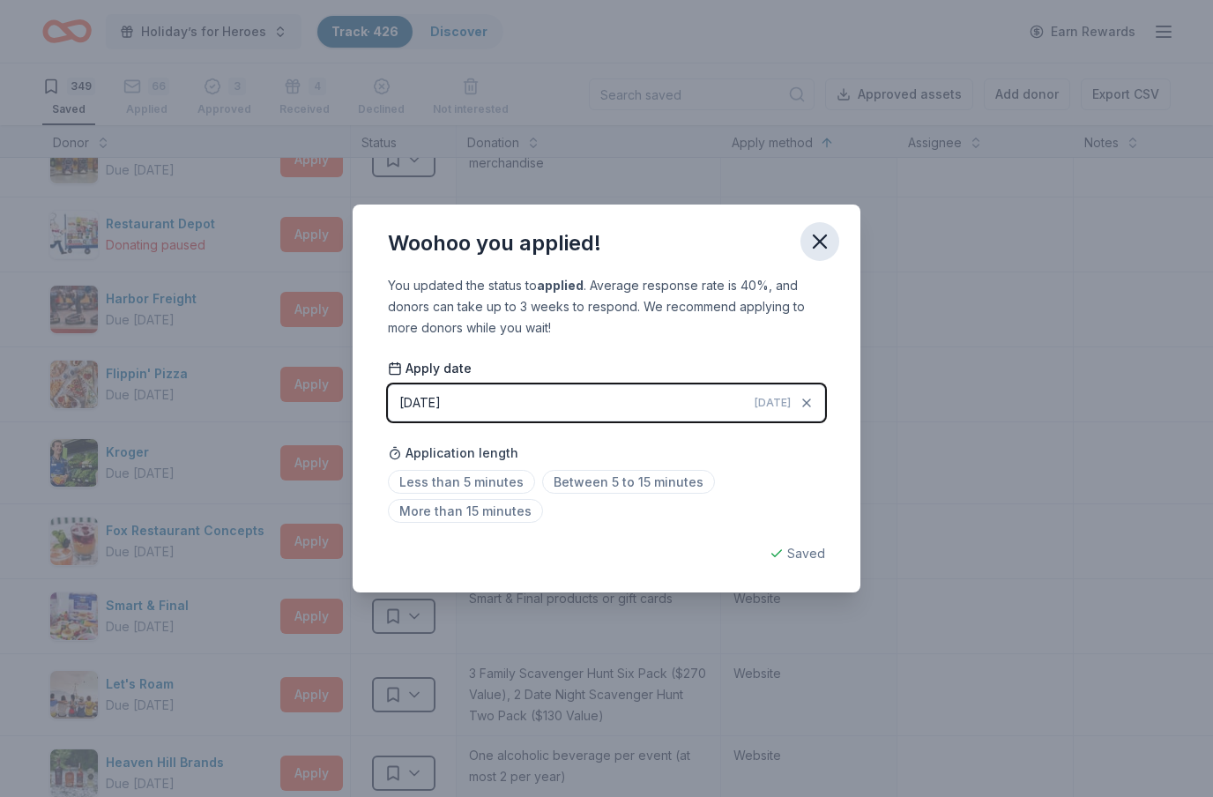
click at [830, 252] on icon "button" at bounding box center [819, 241] width 25 height 25
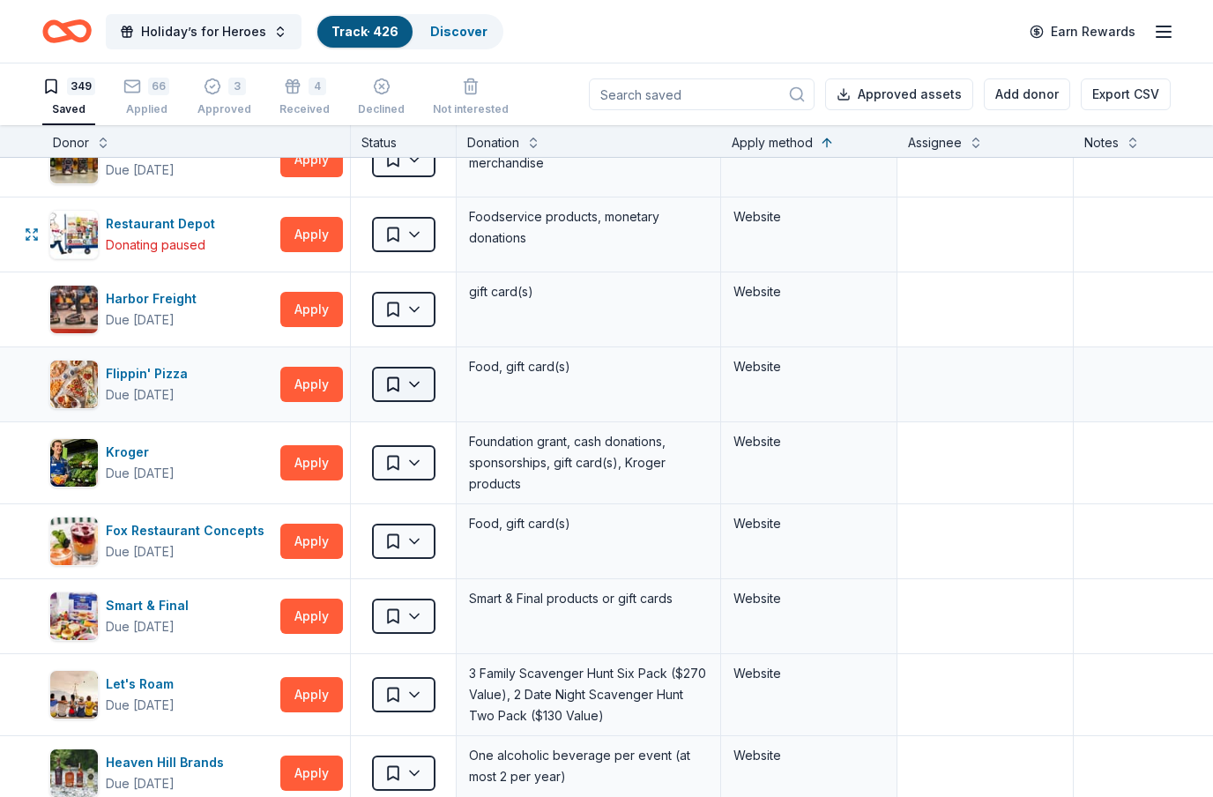
click at [425, 387] on html "Holiday’s for Heroes Track · 426 Discover Earn Rewards 349 Saved 66 Applied 3 A…" at bounding box center [606, 398] width 1213 height 797
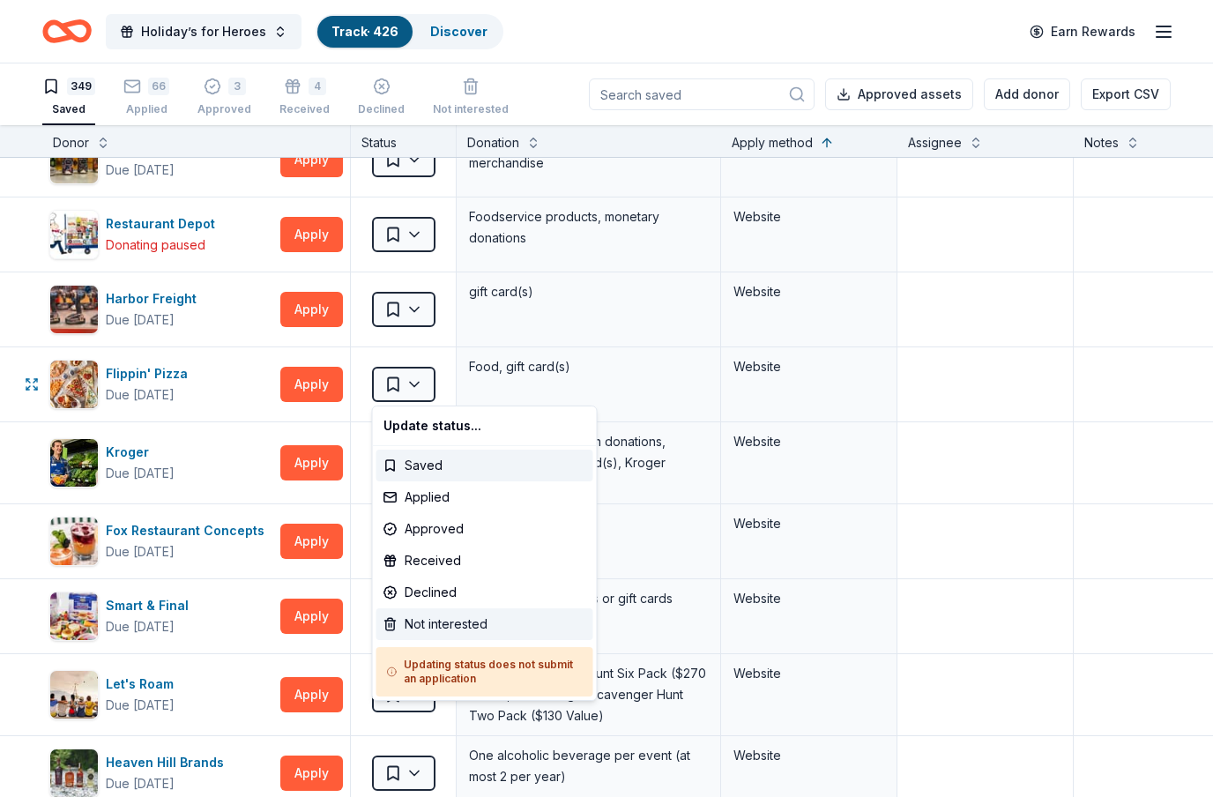
click at [457, 627] on div "Not interested" at bounding box center [484, 624] width 217 height 32
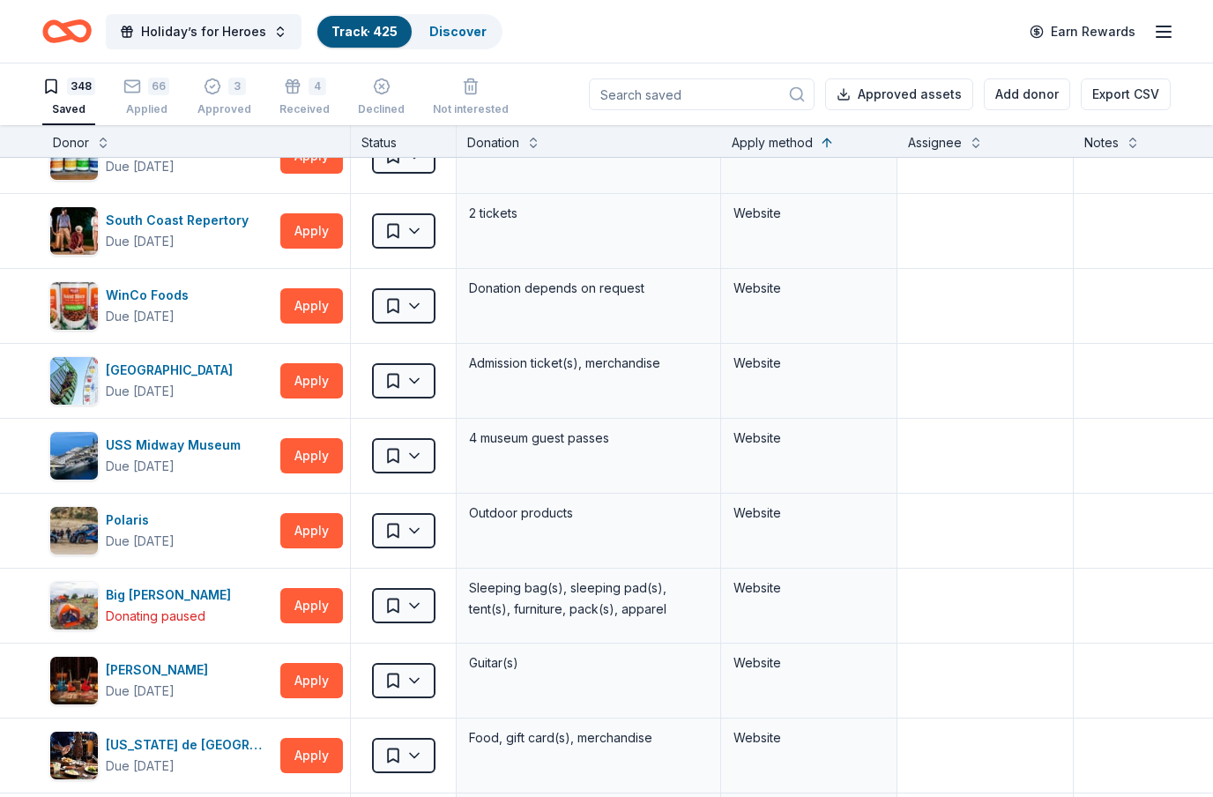
scroll to position [11704, 0]
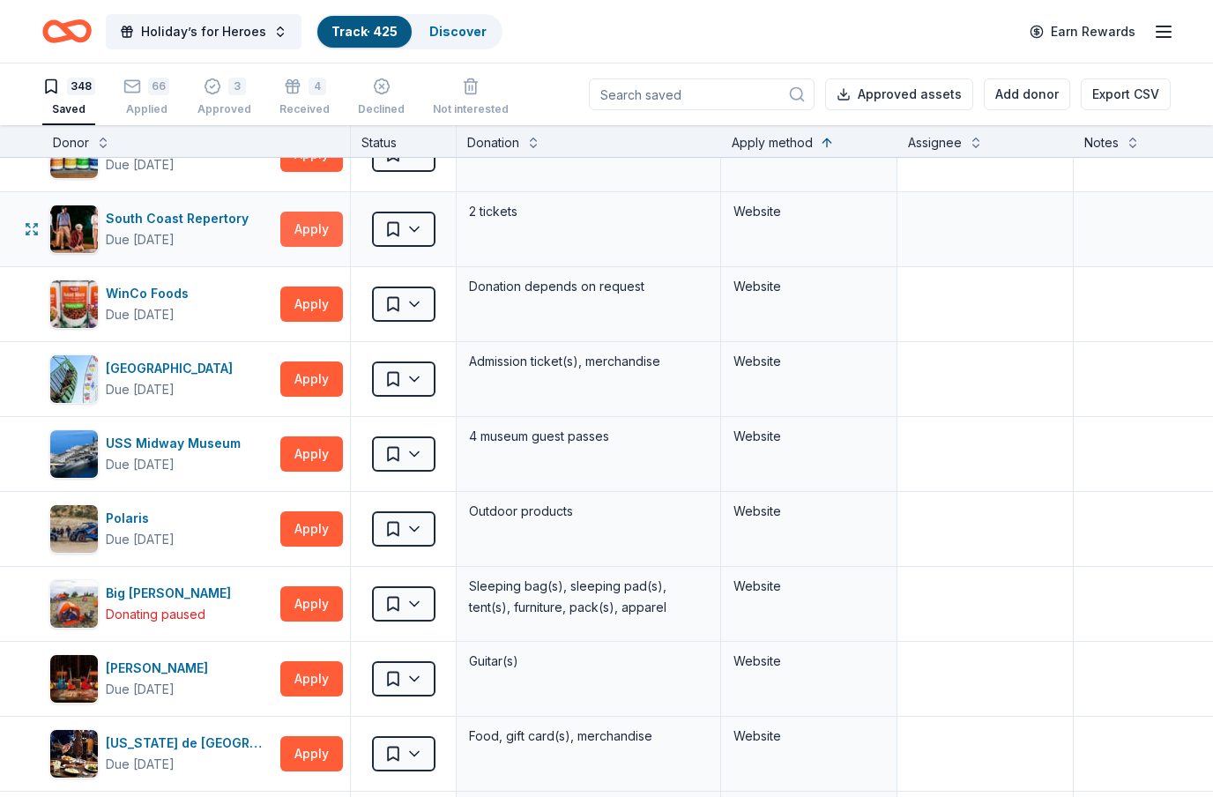
click at [307, 235] on button "Apply" at bounding box center [311, 229] width 63 height 35
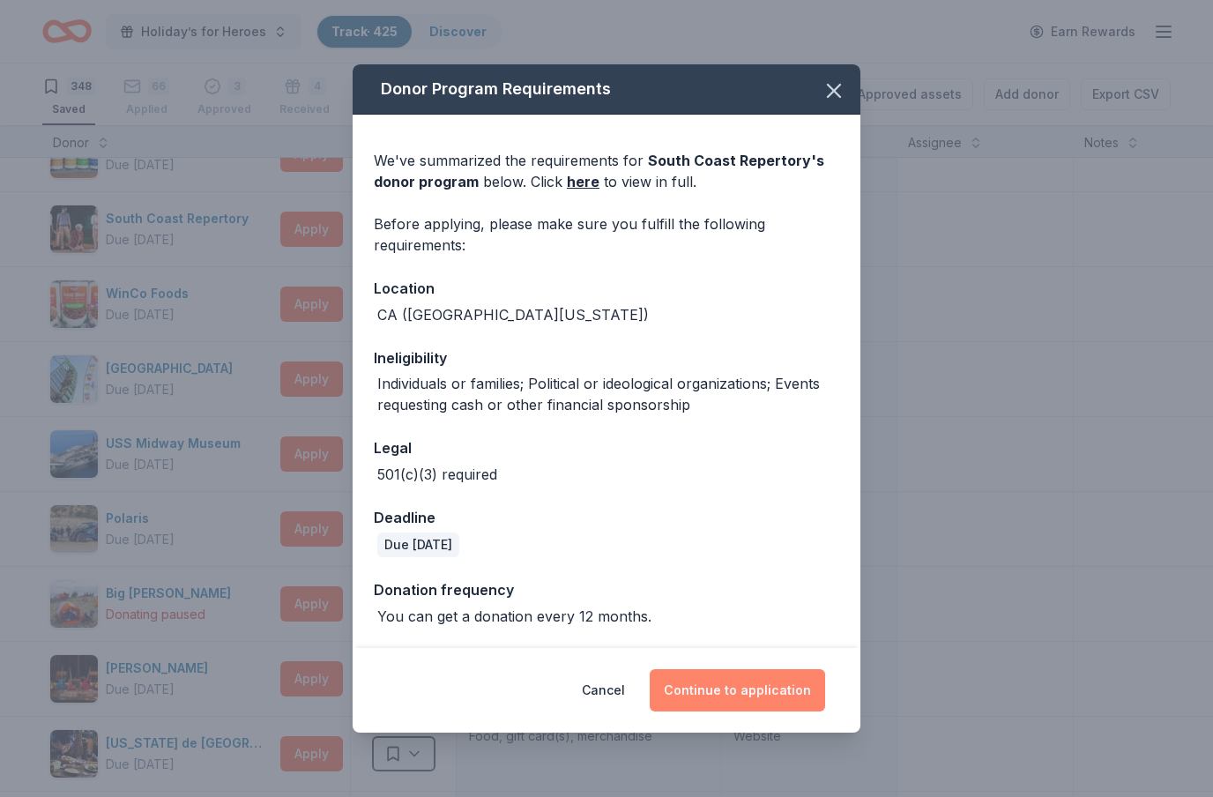
click at [799, 688] on button "Continue to application" at bounding box center [737, 690] width 175 height 42
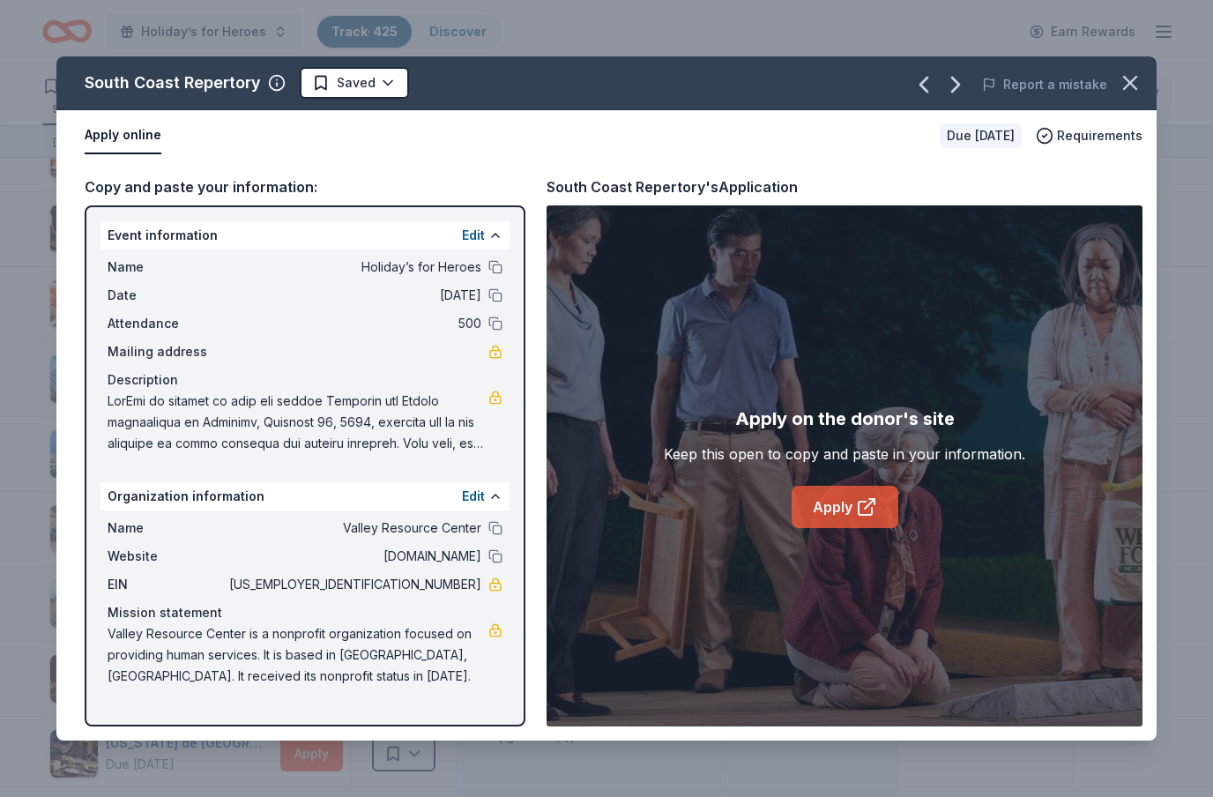
click at [859, 515] on icon at bounding box center [865, 508] width 13 height 13
click at [1150, 87] on div "Report a mistake" at bounding box center [944, 84] width 426 height 49
click at [1136, 85] on icon "button" at bounding box center [1130, 83] width 25 height 25
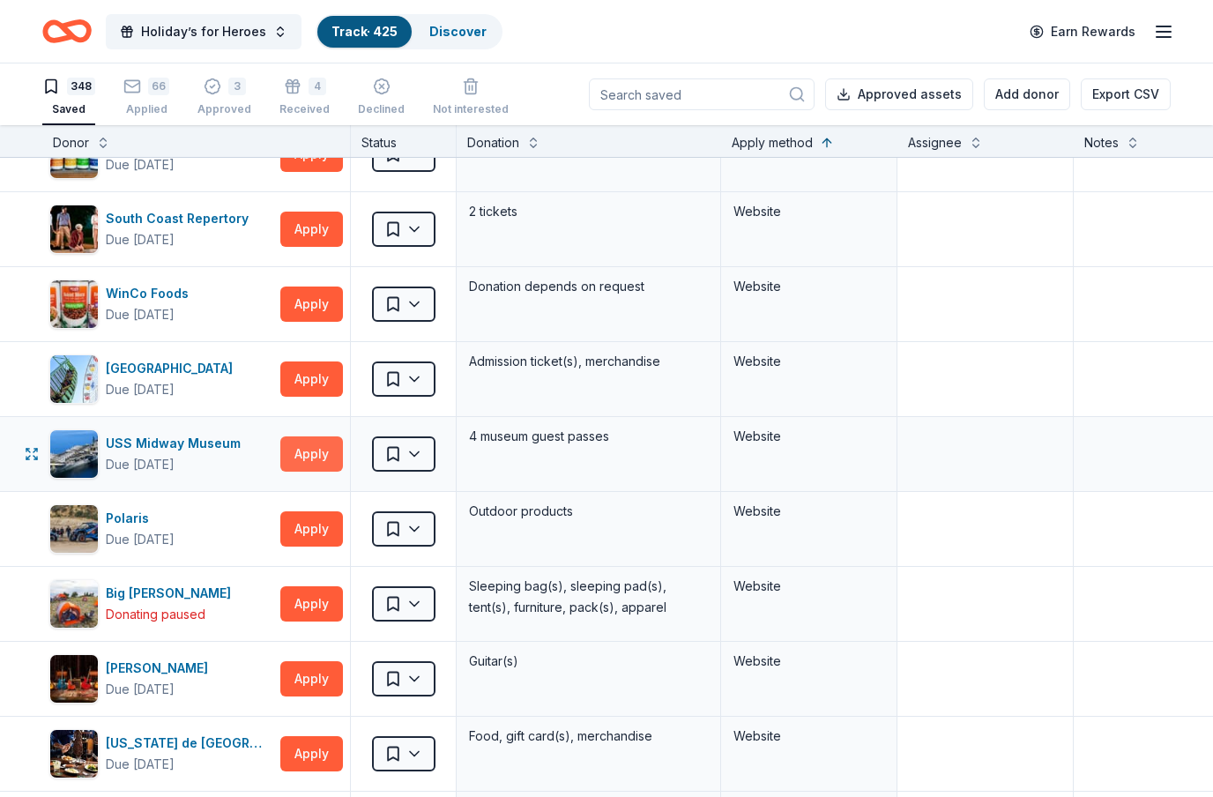
click at [310, 453] on button "Apply" at bounding box center [311, 453] width 63 height 35
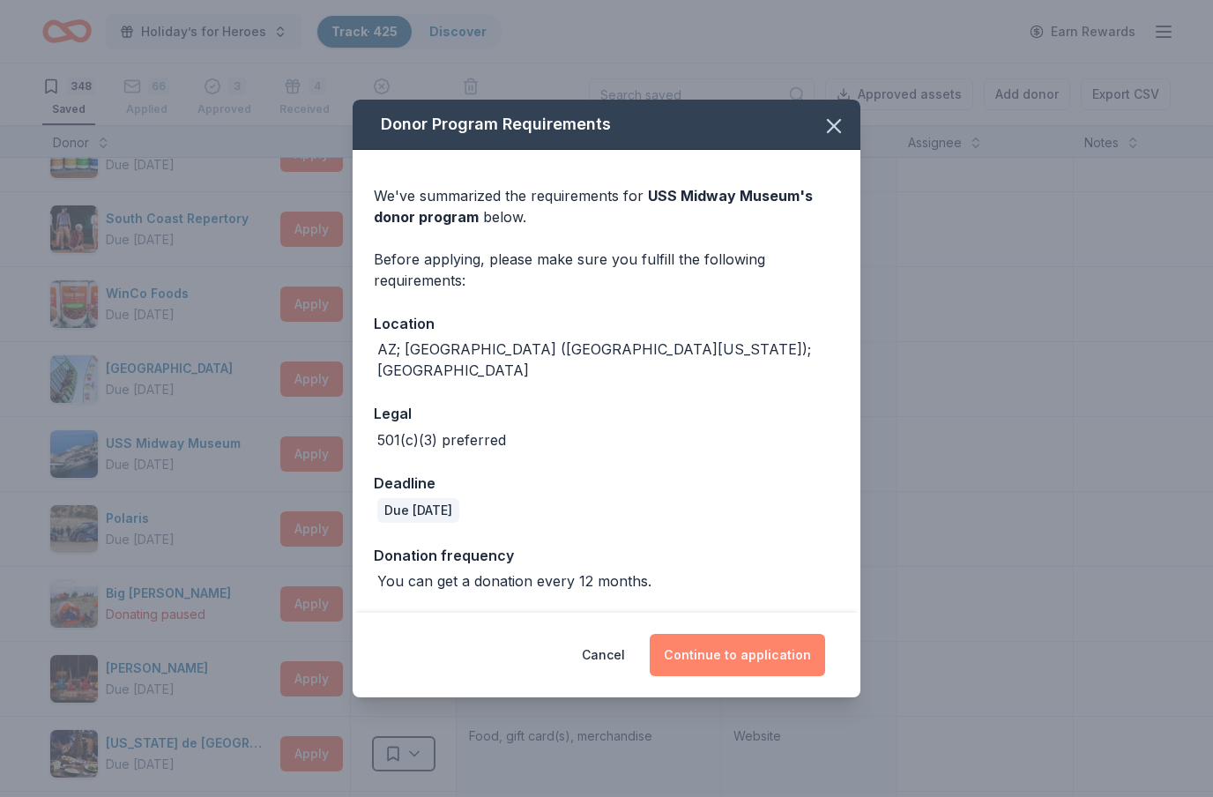
click at [759, 656] on button "Continue to application" at bounding box center [737, 655] width 175 height 42
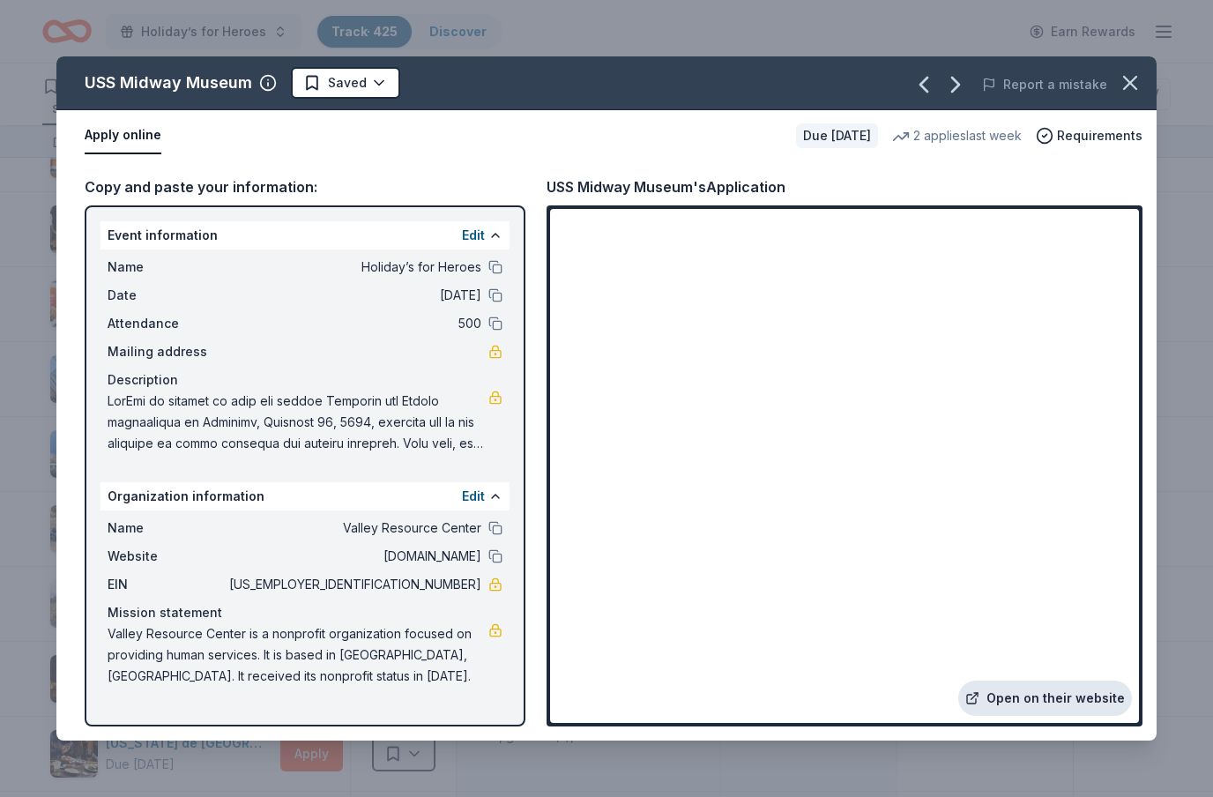
click at [1073, 705] on link "Open on their website" at bounding box center [1045, 698] width 174 height 35
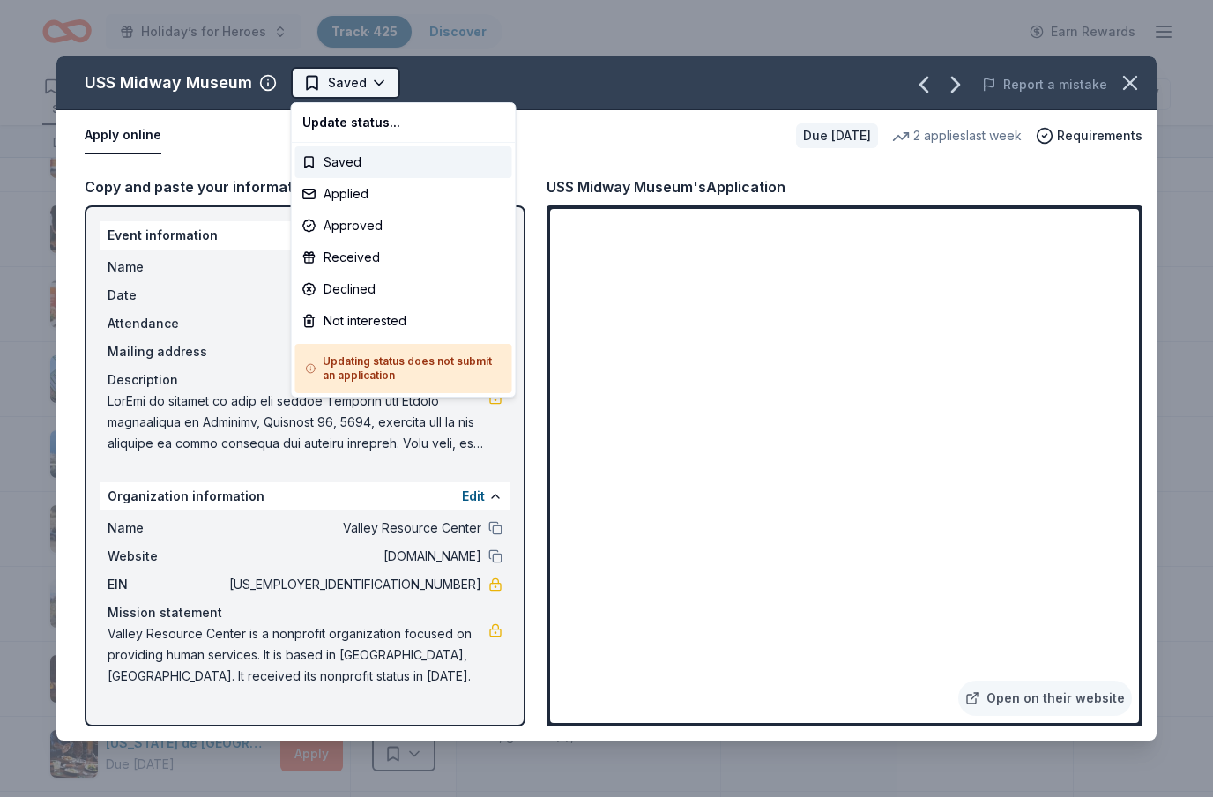
click at [375, 85] on html "Holiday’s for Heroes Track · 425 Discover Earn Rewards 348 Saved 66 Applied 3 A…" at bounding box center [606, 398] width 1213 height 797
click at [358, 194] on div "Applied" at bounding box center [403, 194] width 217 height 32
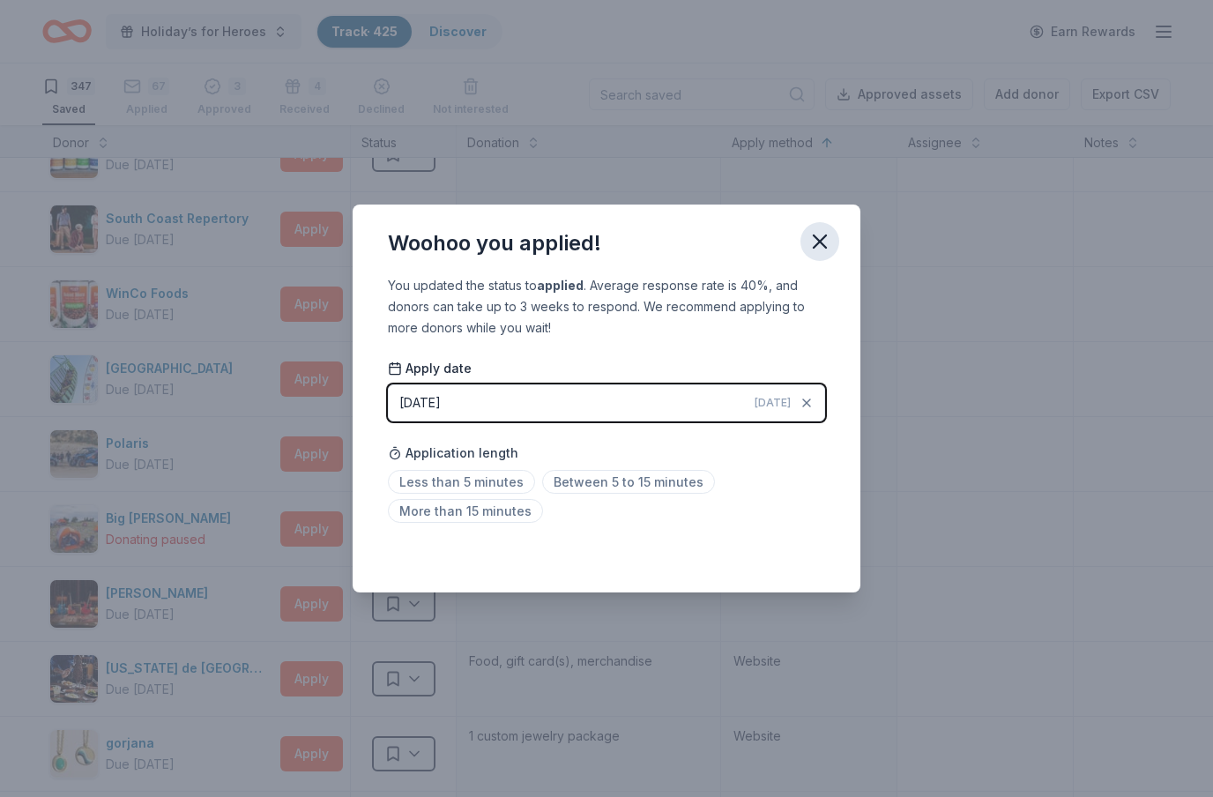
click at [806, 236] on button "button" at bounding box center [819, 241] width 39 height 39
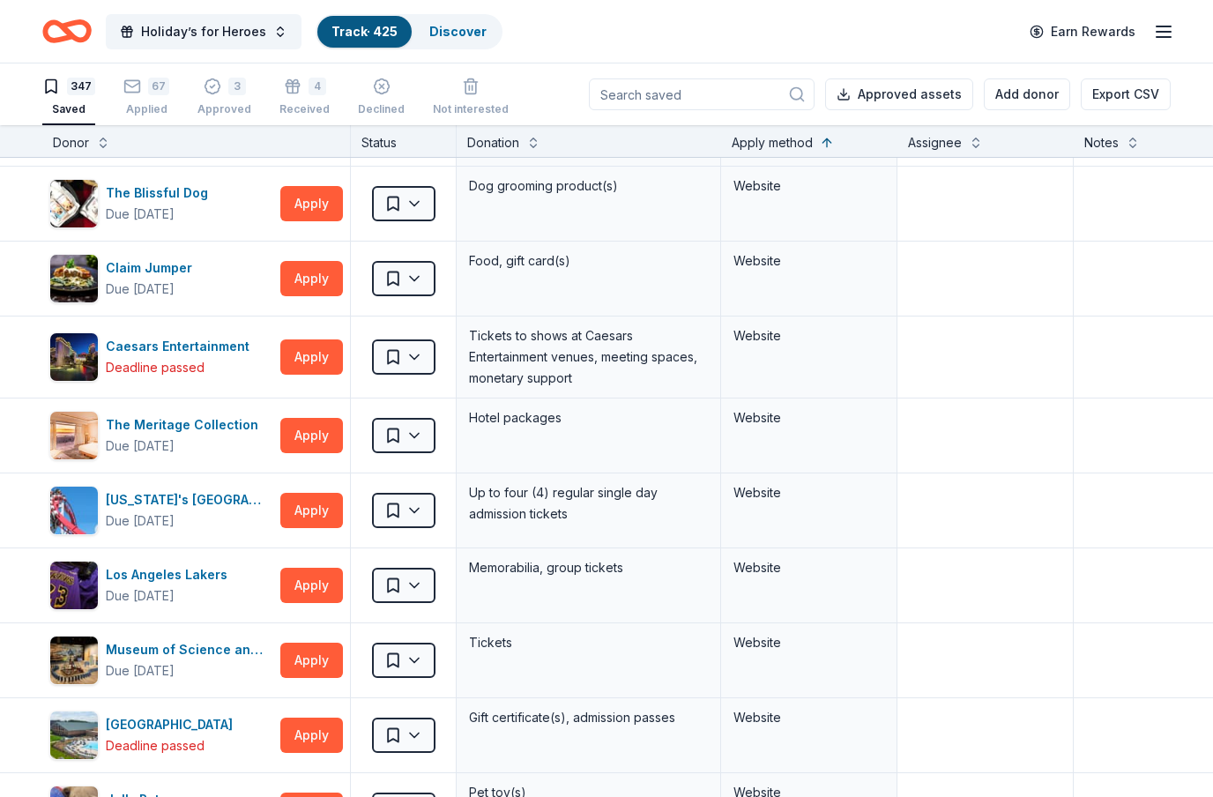
scroll to position [12478, 0]
click at [331, 666] on button "Apply" at bounding box center [311, 660] width 63 height 35
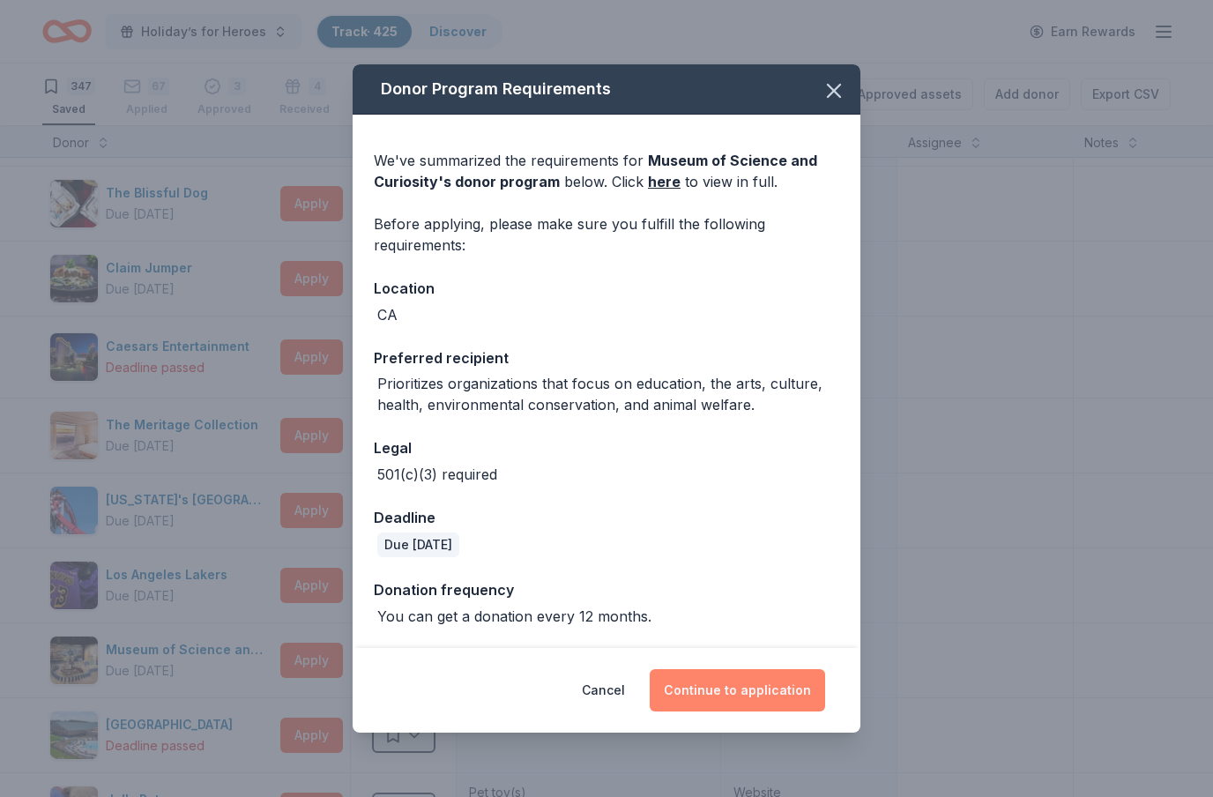
click at [747, 682] on button "Continue to application" at bounding box center [737, 690] width 175 height 42
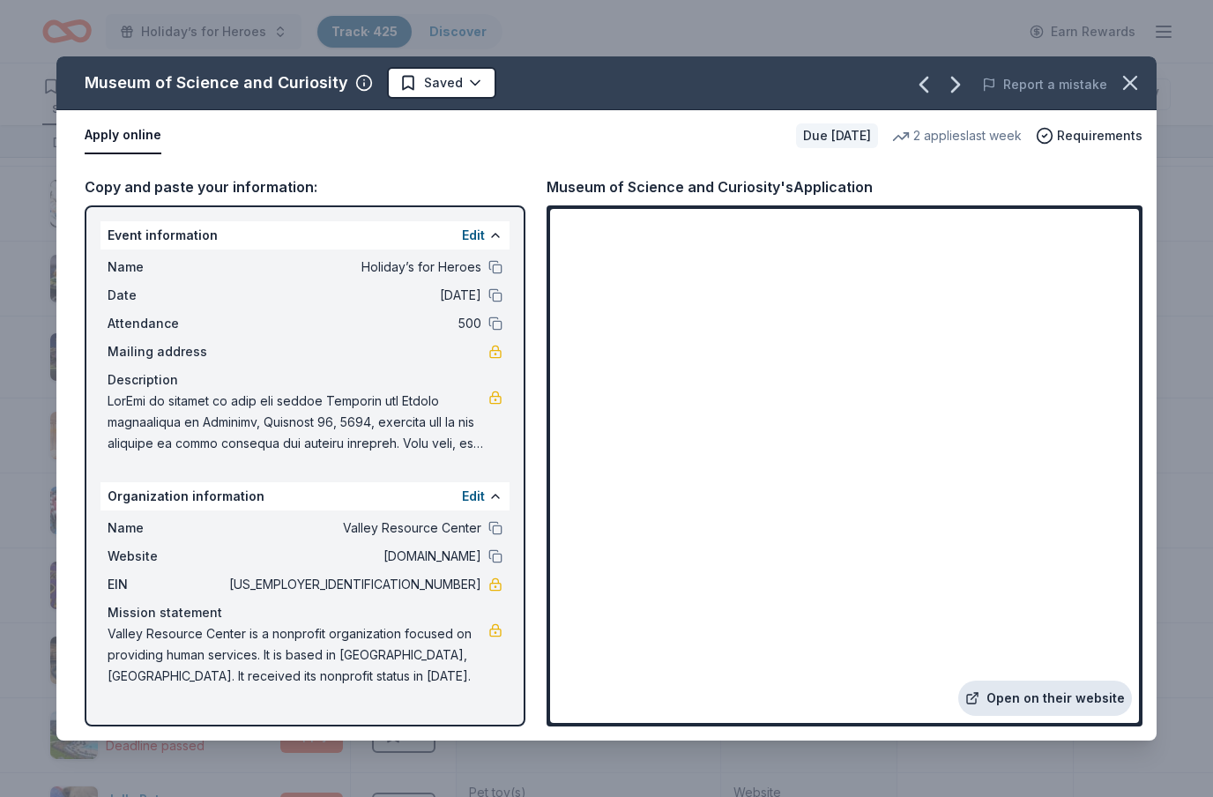
click at [1047, 695] on link "Open on their website" at bounding box center [1045, 698] width 174 height 35
click at [480, 82] on html "Holiday’s for Heroes Track · 425 Discover Earn Rewards 347 Saved 67 Applied 3 A…" at bounding box center [606, 398] width 1213 height 797
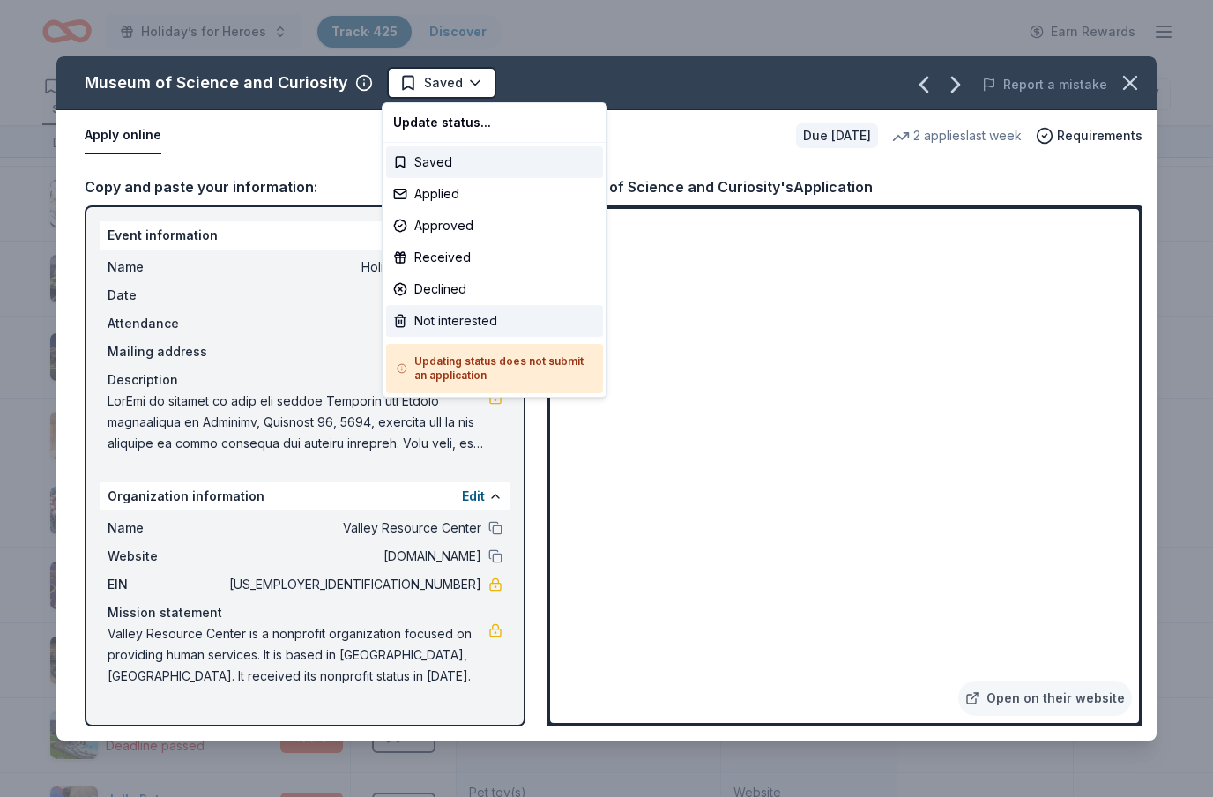
click at [463, 331] on div "Not interested" at bounding box center [494, 321] width 217 height 32
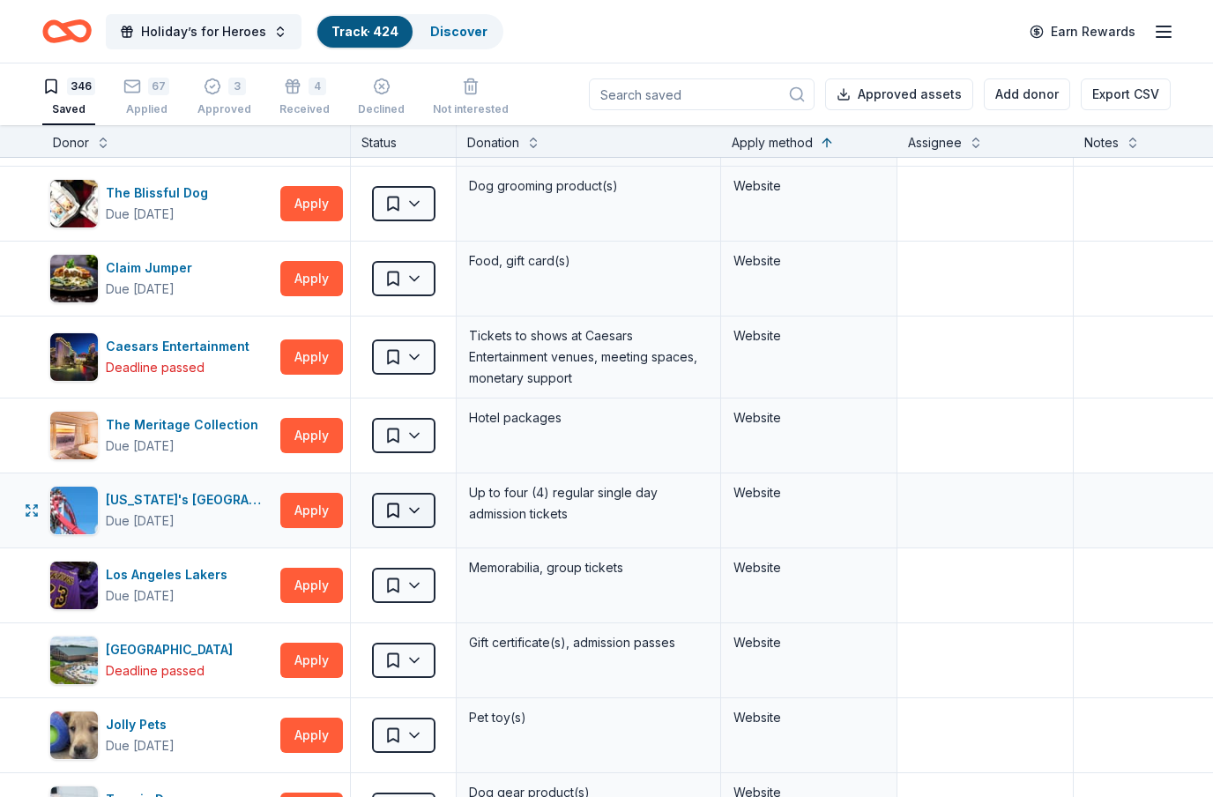
click at [422, 511] on html "Holiday’s for Heroes Track · 424 Discover Earn Rewards 346 Saved 67 Applied 3 A…" at bounding box center [606, 398] width 1213 height 797
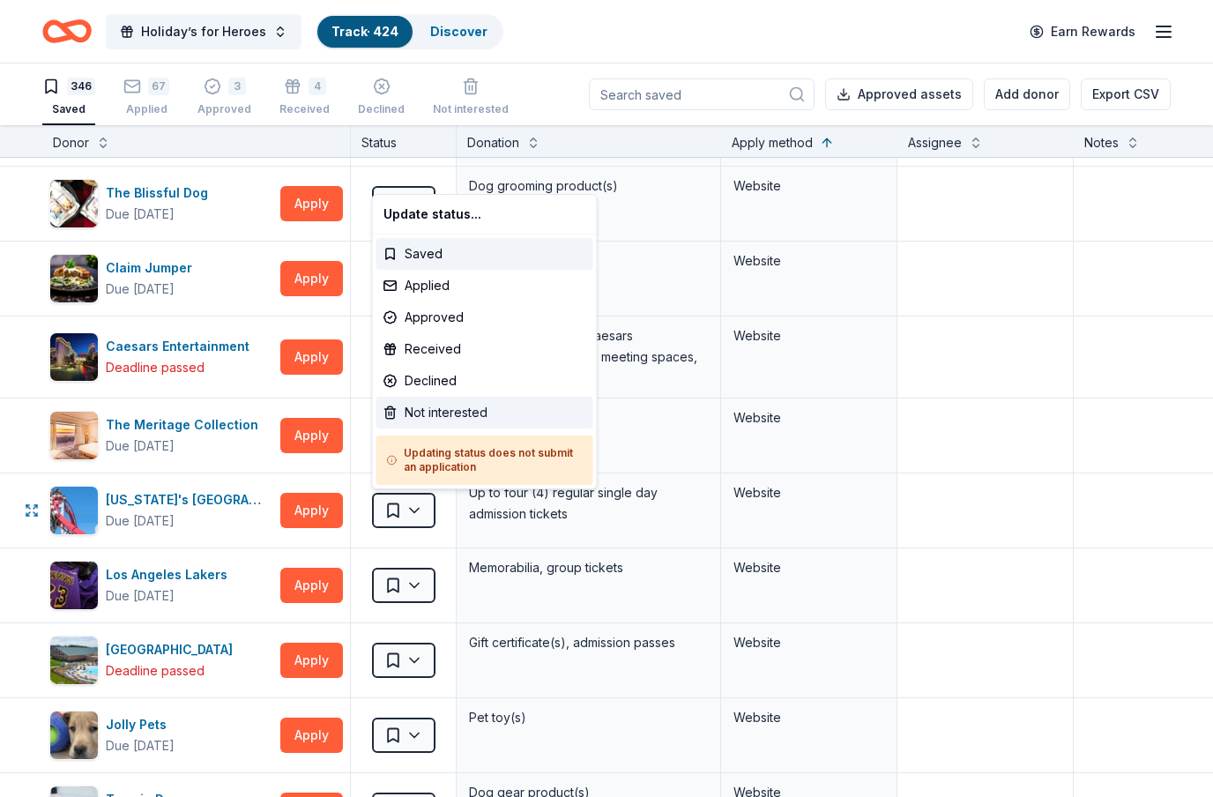
click at [447, 417] on div "Not interested" at bounding box center [484, 413] width 217 height 32
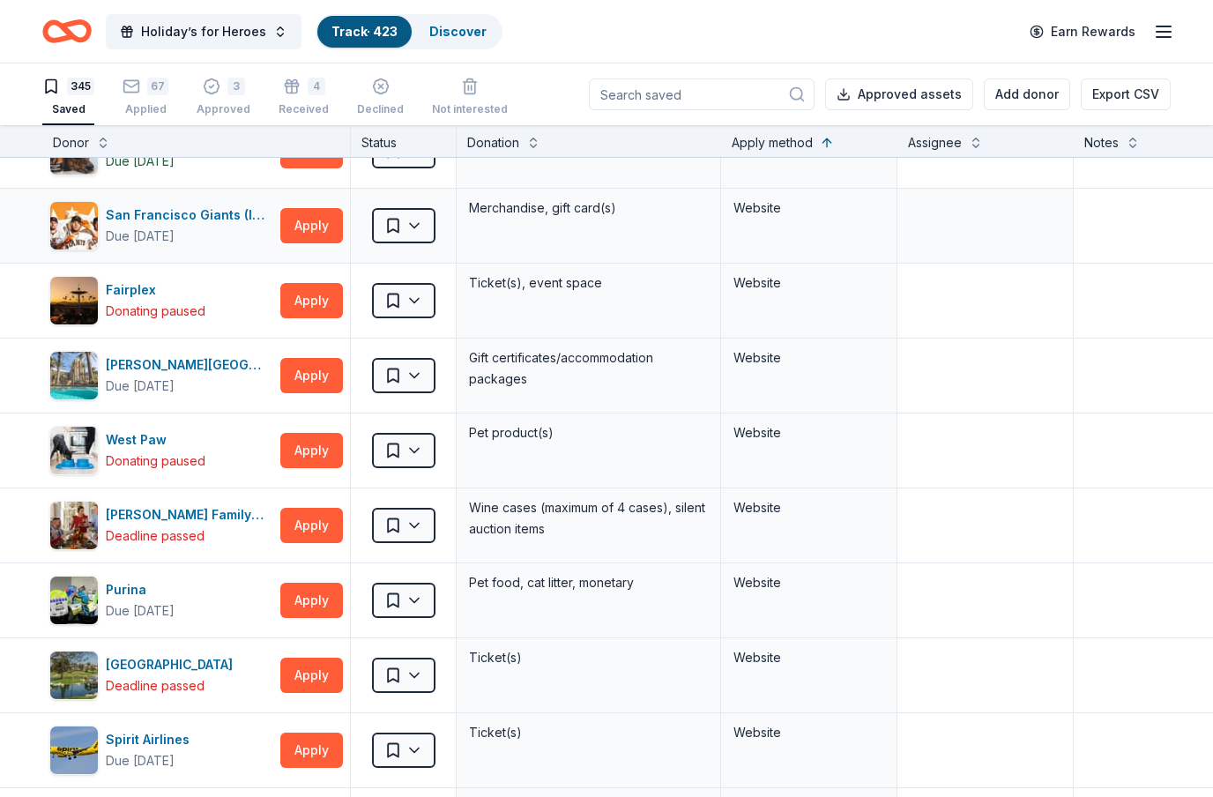
scroll to position [13063, 0]
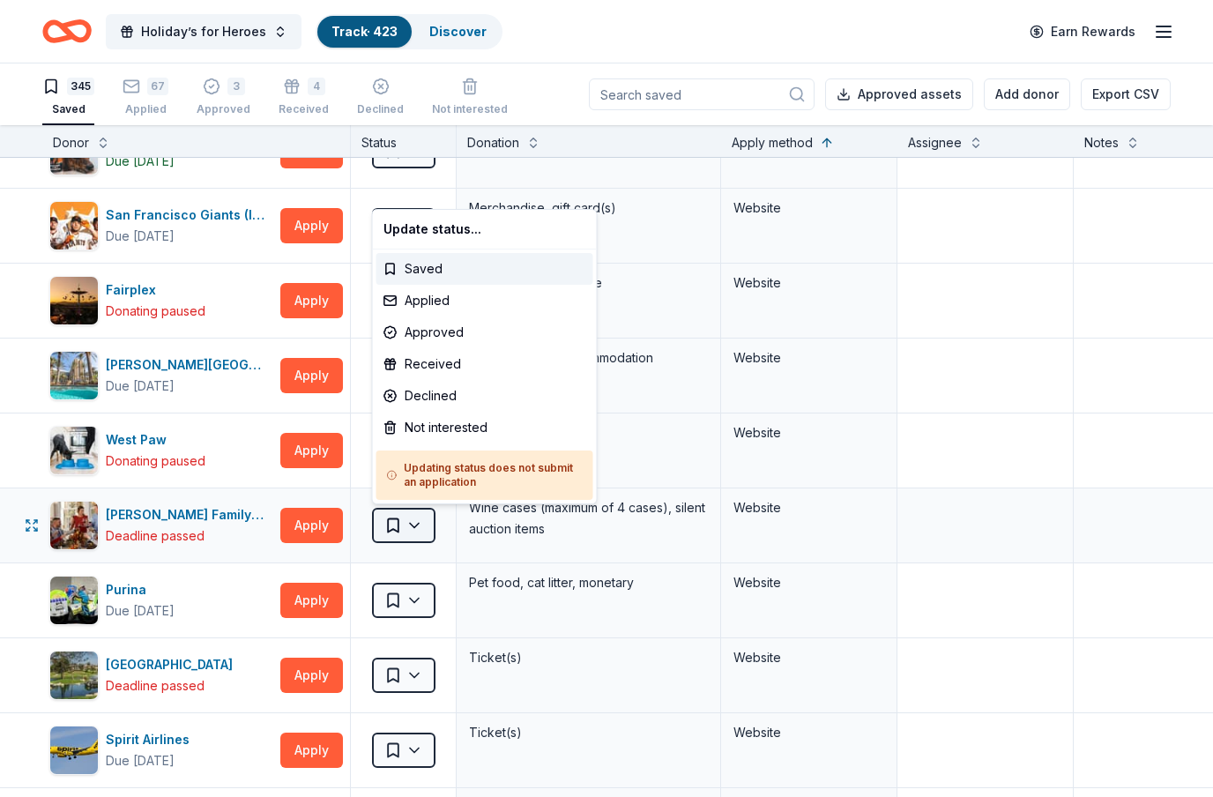
click at [430, 529] on html "Holiday’s for Heroes Track · 423 Discover Earn Rewards 345 Saved 67 Applied 3 A…" at bounding box center [606, 398] width 1213 height 797
click at [413, 434] on div "Not interested" at bounding box center [484, 428] width 217 height 32
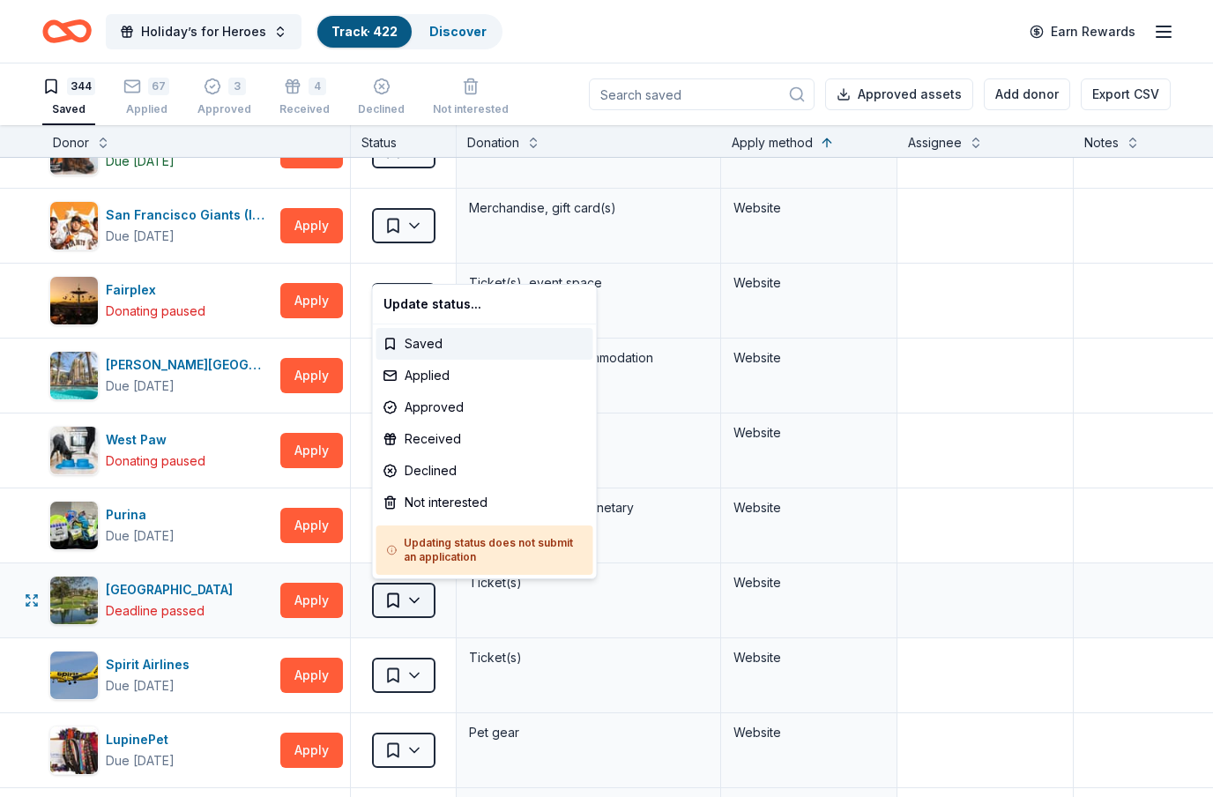
click at [428, 606] on html "Holiday’s for Heroes Track · 422 Discover Earn Rewards 344 Saved 67 Applied 3 A…" at bounding box center [606, 398] width 1213 height 797
click at [455, 500] on div "Not interested" at bounding box center [484, 503] width 217 height 32
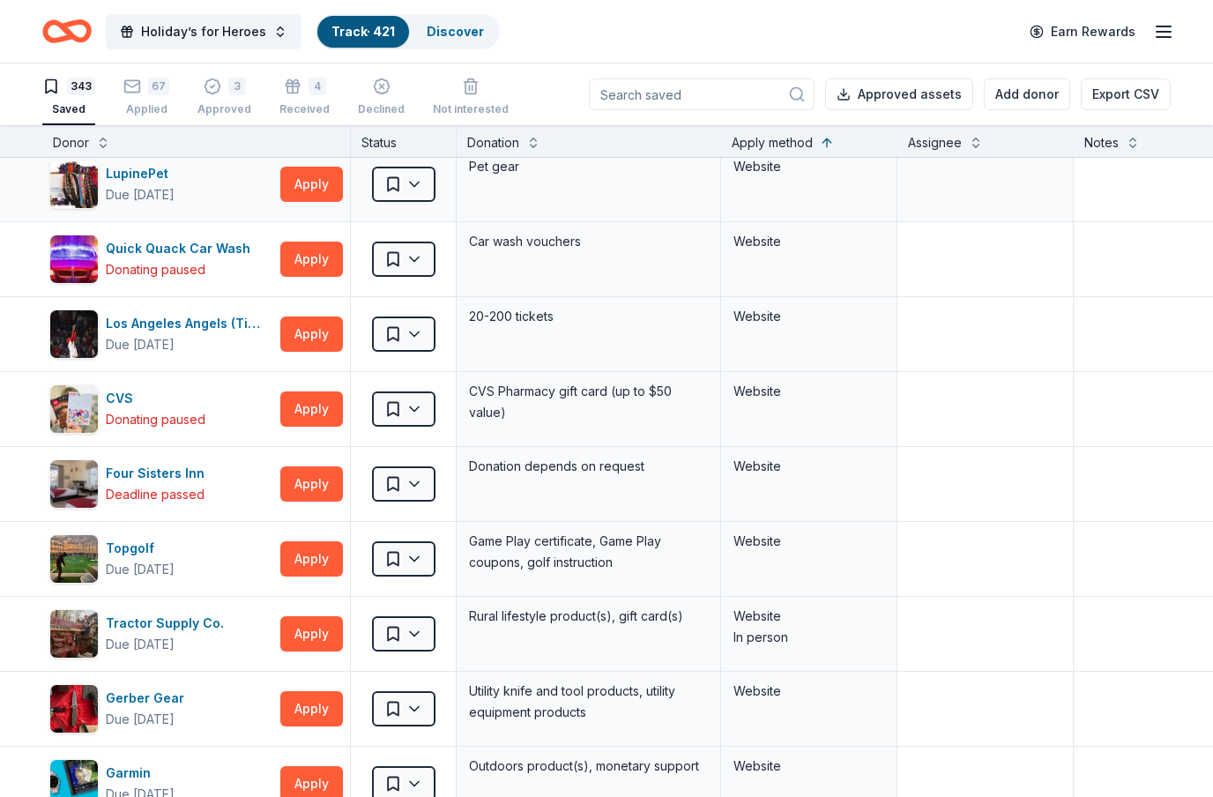
scroll to position [13555, 0]
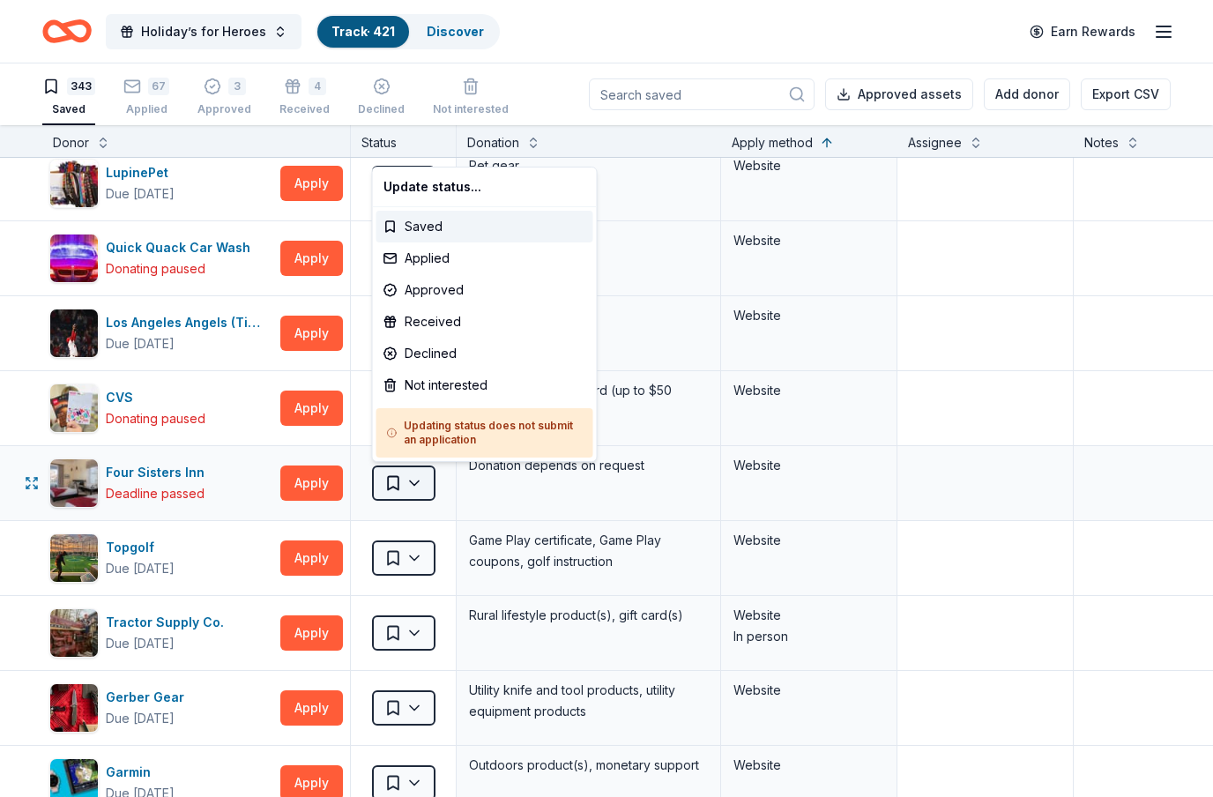
click at [421, 481] on html "Holiday’s for Heroes Track · 421 Discover Earn Rewards 343 Saved 67 Applied 3 A…" at bounding box center [606, 398] width 1213 height 797
click at [453, 385] on div "Not interested" at bounding box center [484, 385] width 217 height 32
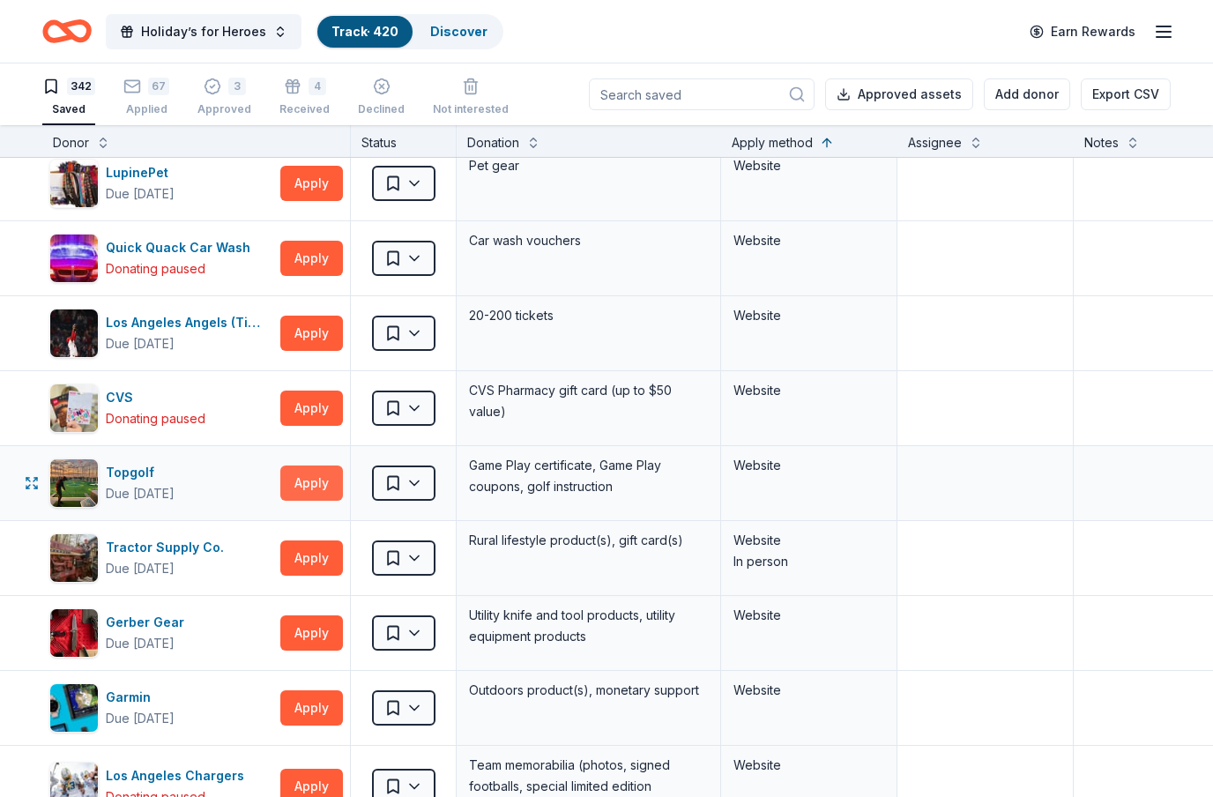
click at [313, 482] on button "Apply" at bounding box center [311, 482] width 63 height 35
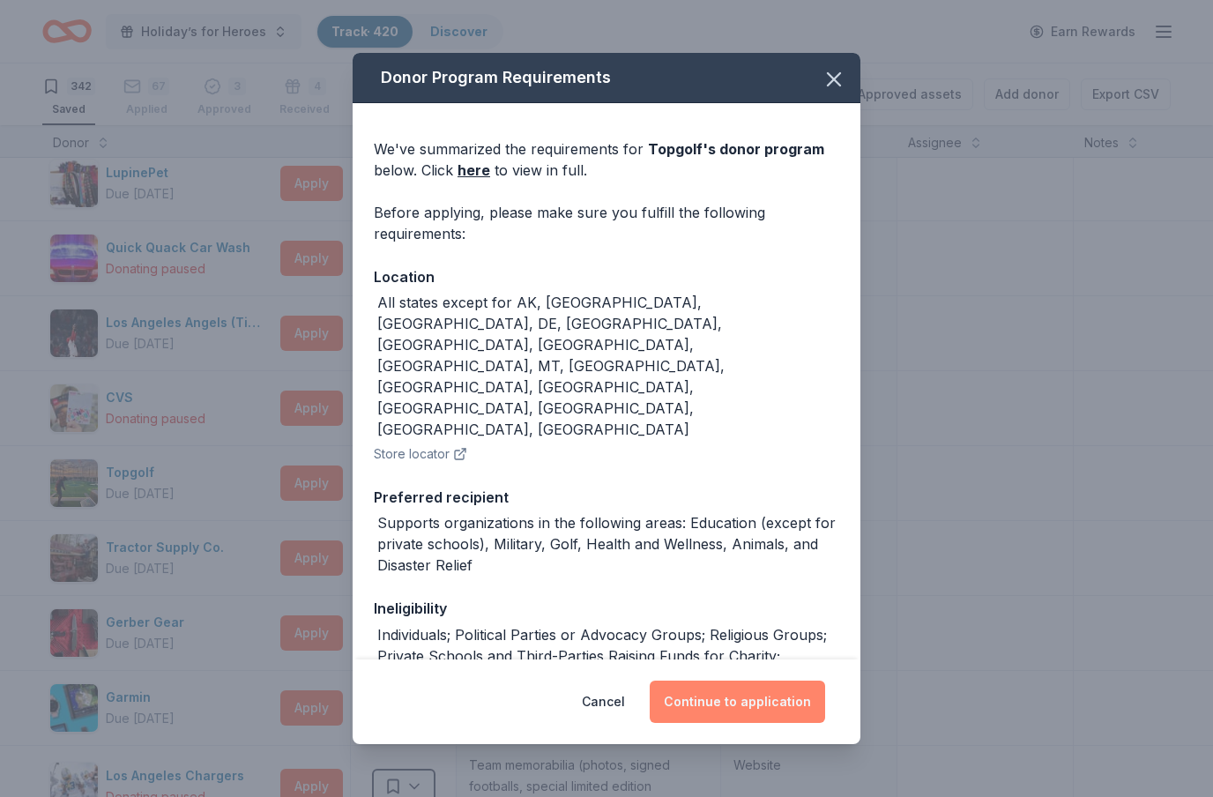
click at [800, 715] on button "Continue to application" at bounding box center [737, 702] width 175 height 42
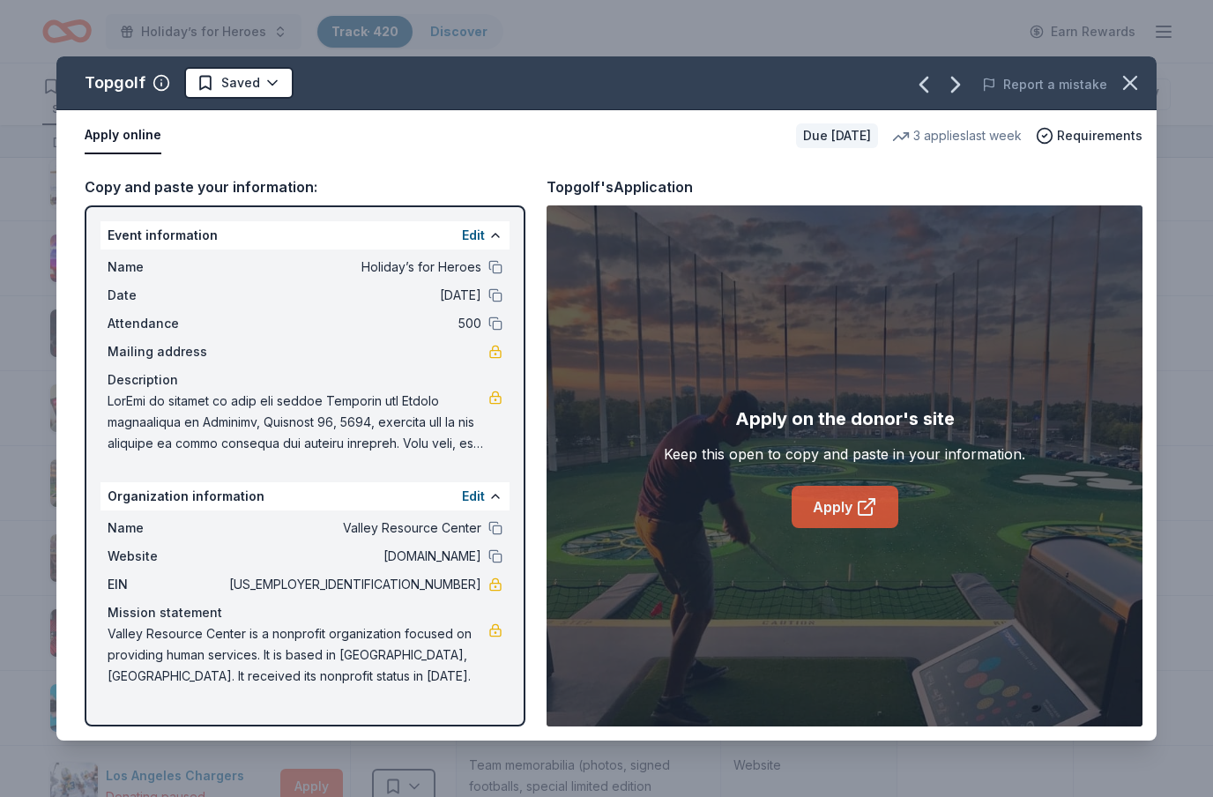
click at [833, 469] on div "Apply on the donor's site Keep this open to copy and paste in your information.…" at bounding box center [844, 466] width 361 height 123
click at [835, 500] on link "Apply" at bounding box center [845, 507] width 107 height 42
click at [264, 85] on html "Holiday’s for Heroes Track · 420 Discover Earn Rewards 342 Saved 67 Applied 3 A…" at bounding box center [606, 398] width 1213 height 797
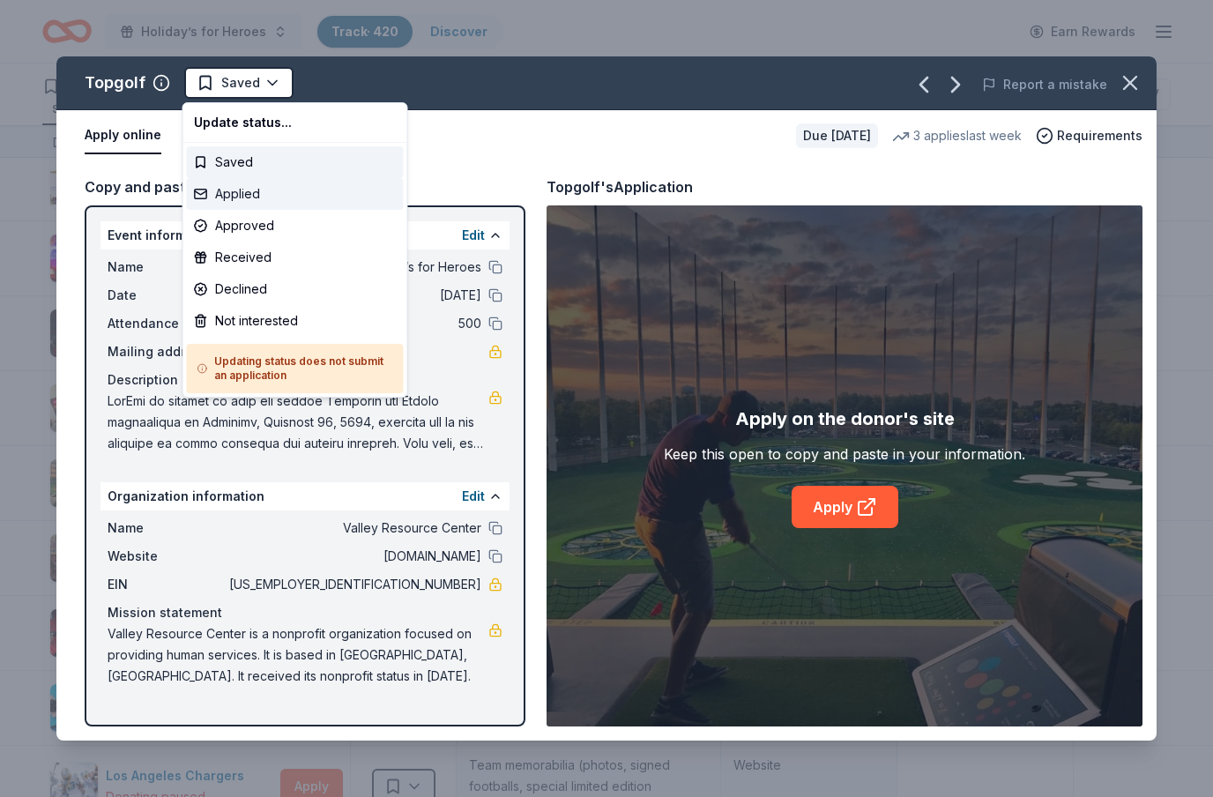
click at [261, 199] on div "Applied" at bounding box center [295, 194] width 217 height 32
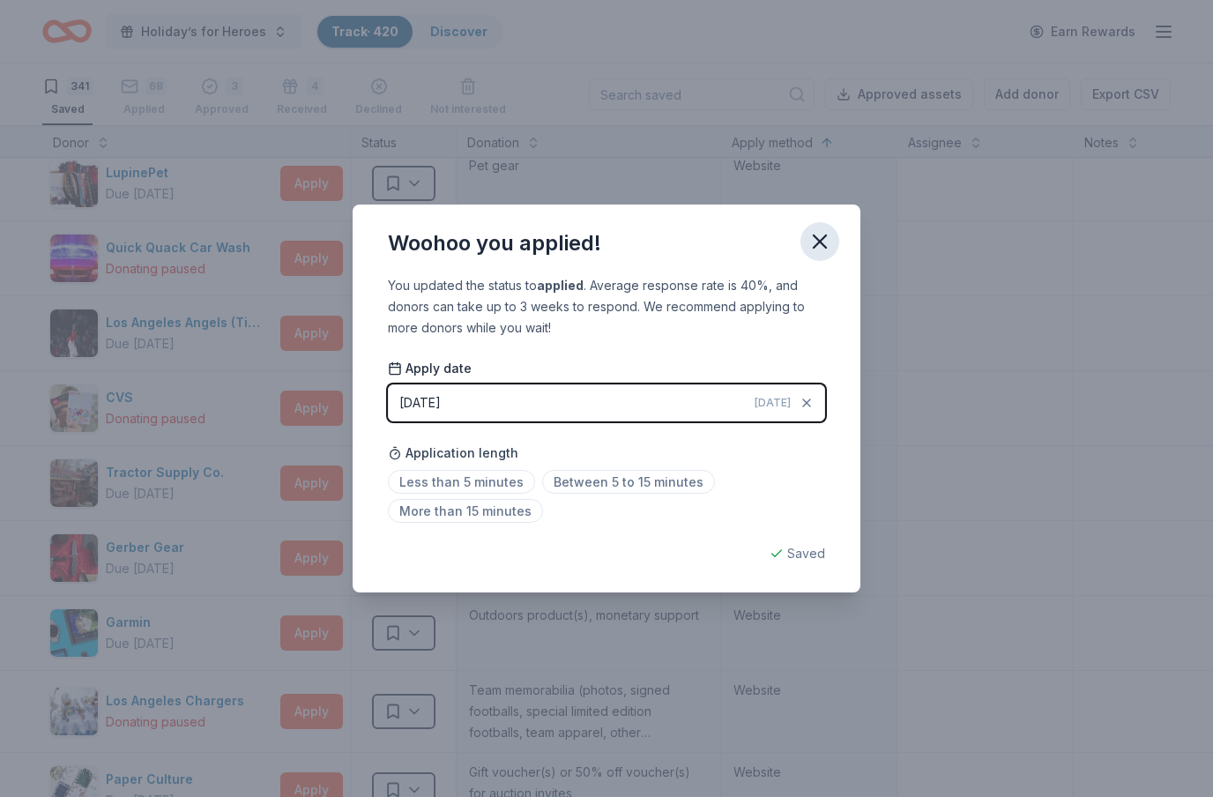
click at [822, 249] on icon "button" at bounding box center [819, 241] width 25 height 25
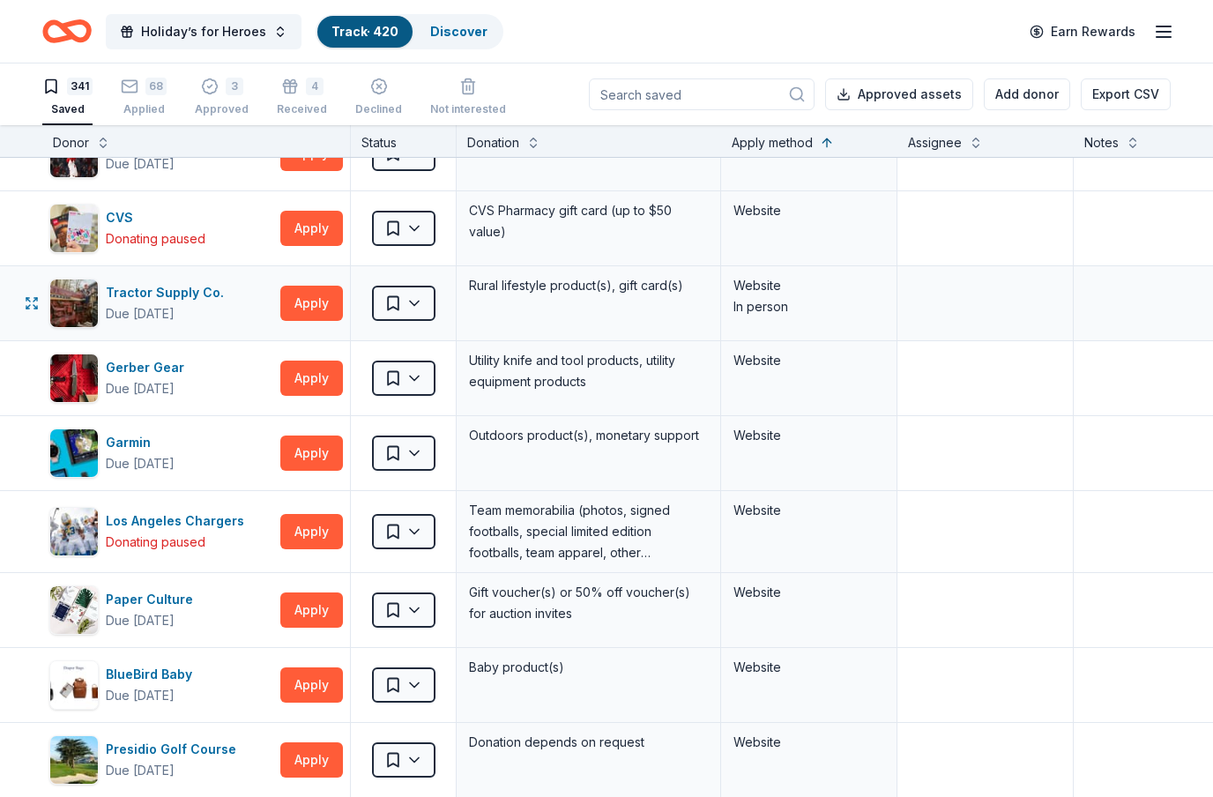
scroll to position [13734, 0]
click at [319, 307] on button "Apply" at bounding box center [311, 303] width 63 height 35
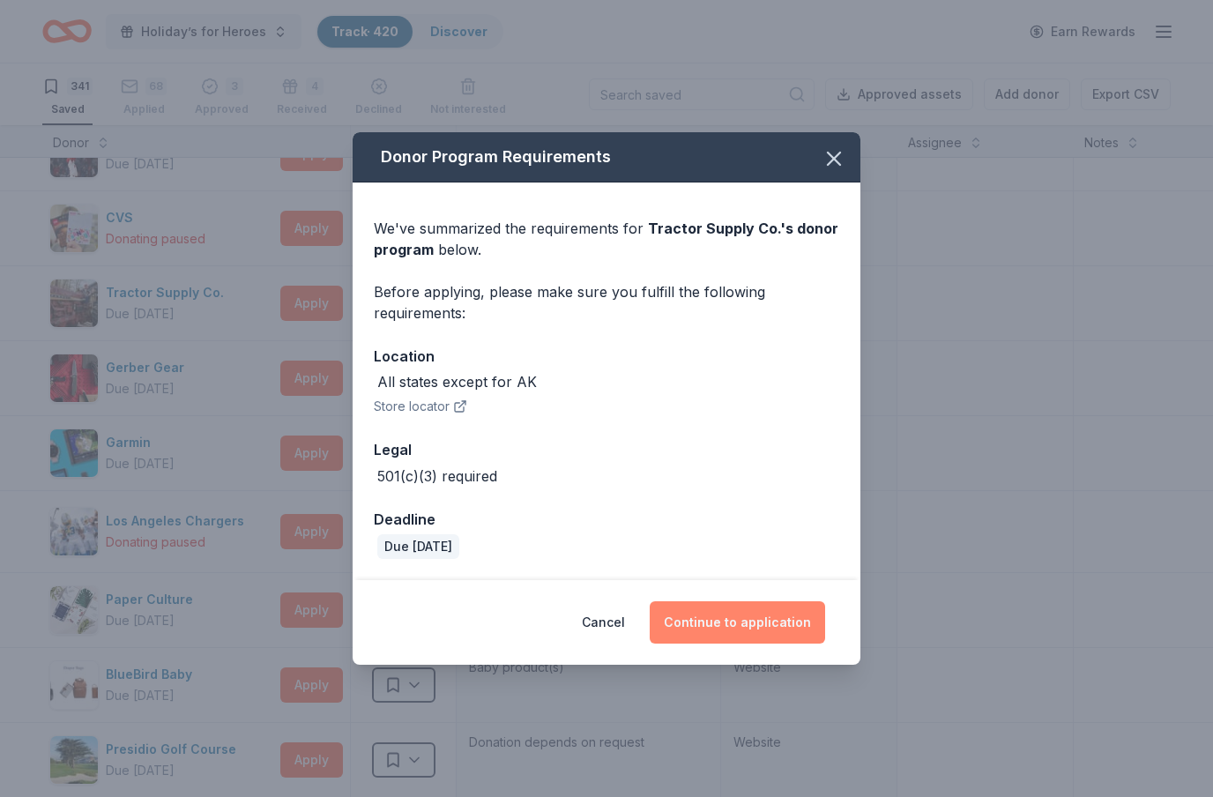
click at [770, 614] on button "Continue to application" at bounding box center [737, 622] width 175 height 42
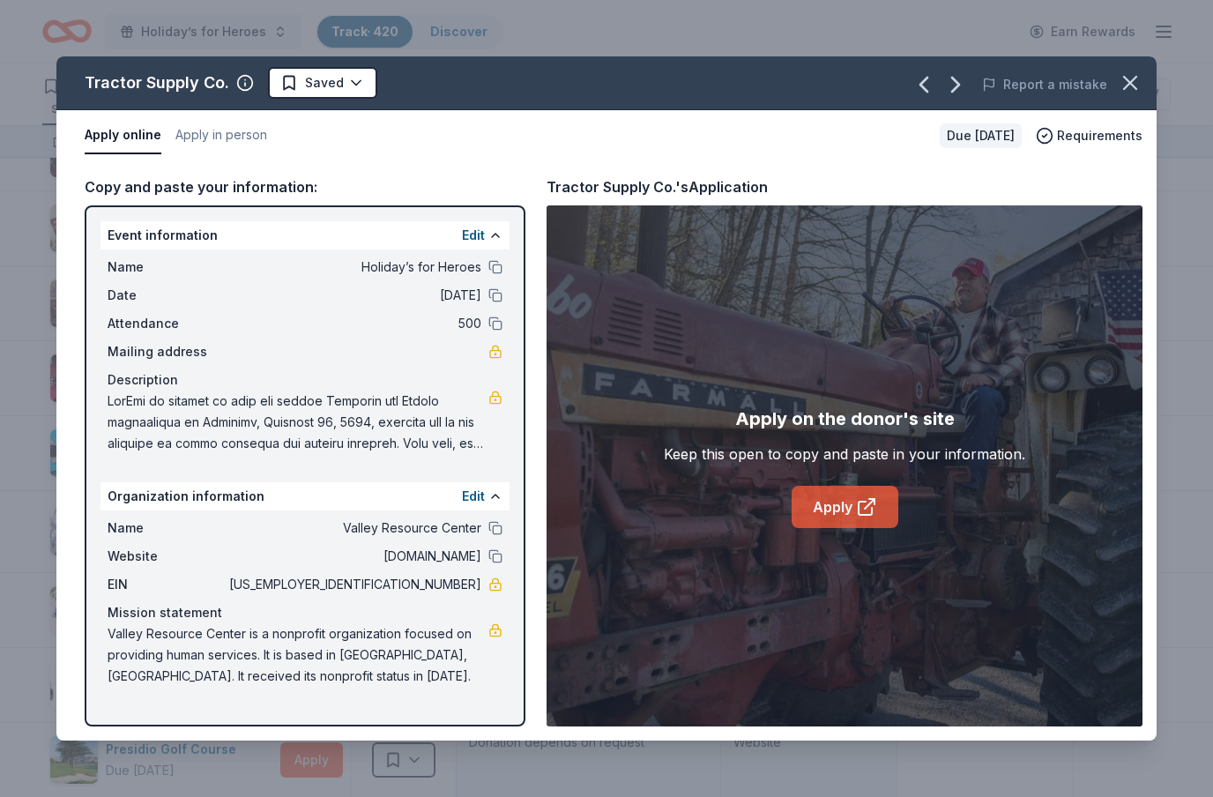
click at [860, 502] on icon at bounding box center [866, 506] width 21 height 21
click at [366, 84] on html "Holiday’s for Heroes Track · 420 Discover Earn Rewards 341 Saved 68 Applied 3 A…" at bounding box center [606, 398] width 1213 height 797
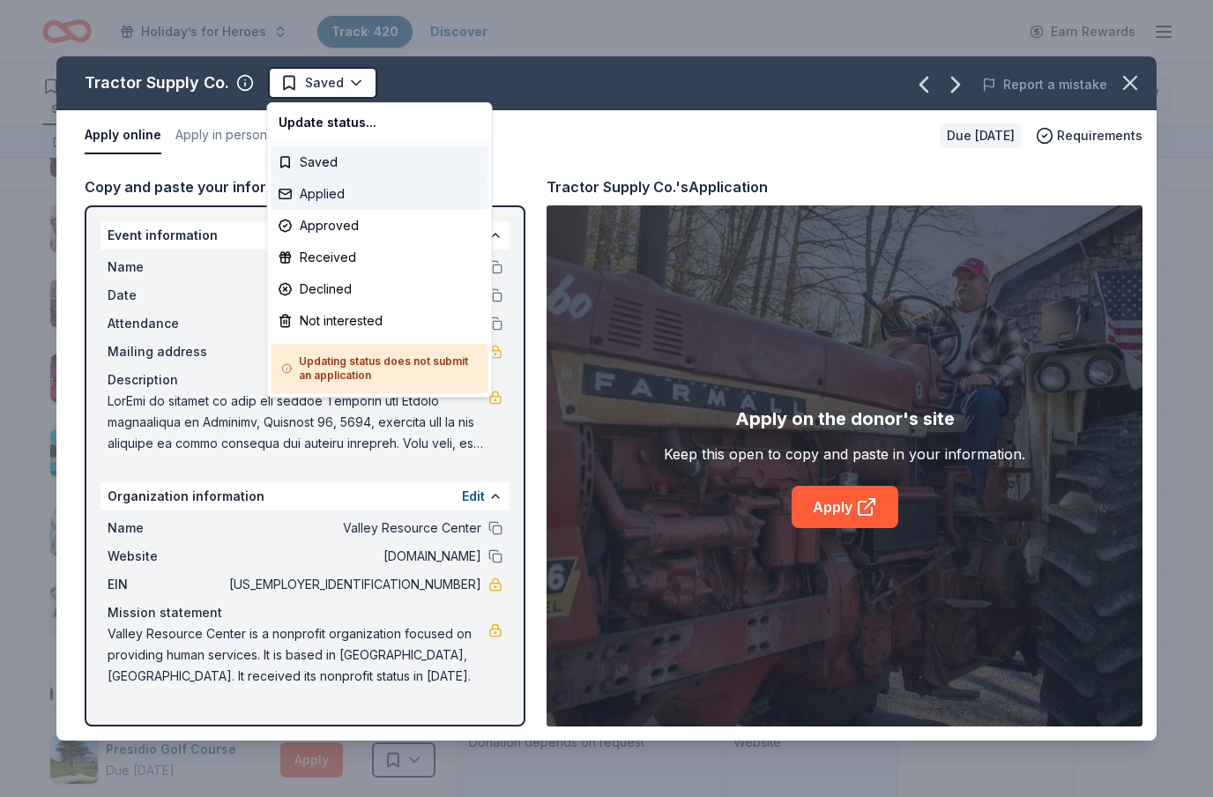
click at [346, 197] on div "Applied" at bounding box center [379, 194] width 217 height 32
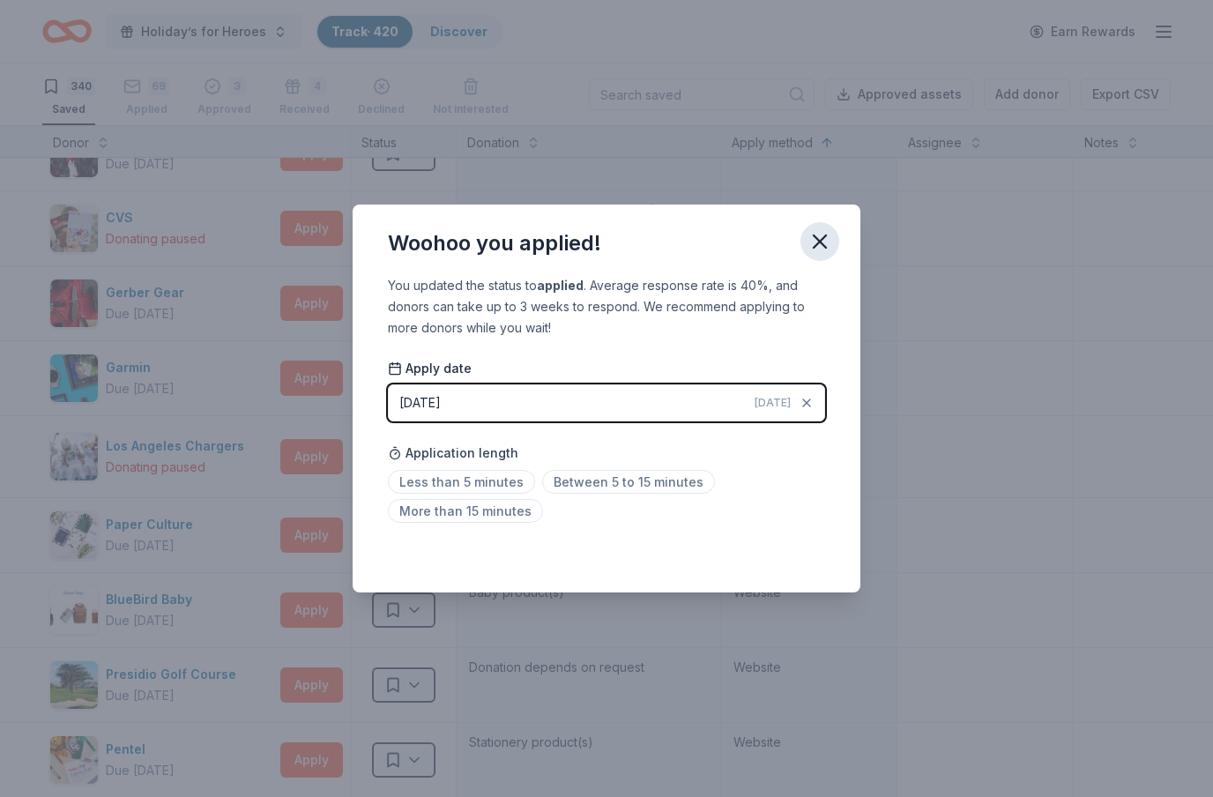
click at [822, 241] on icon "button" at bounding box center [820, 241] width 12 height 12
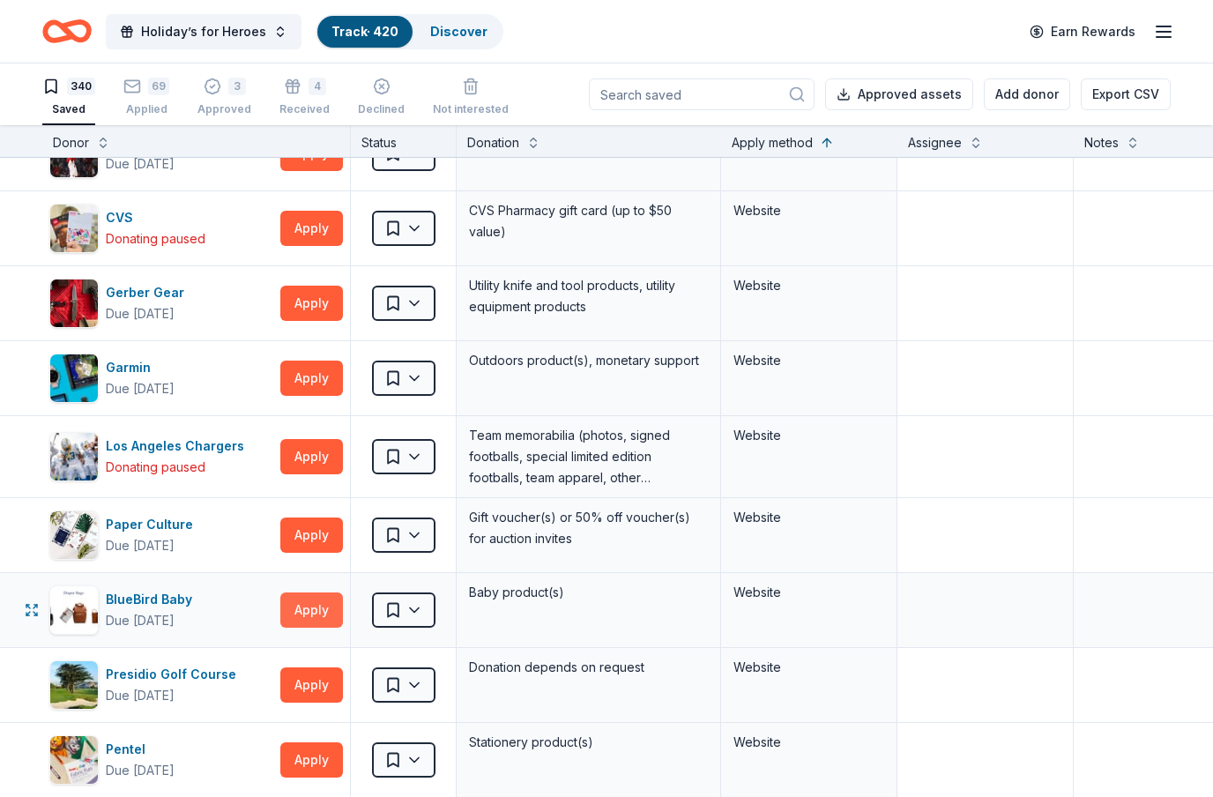
click at [328, 604] on button "Apply" at bounding box center [311, 609] width 63 height 35
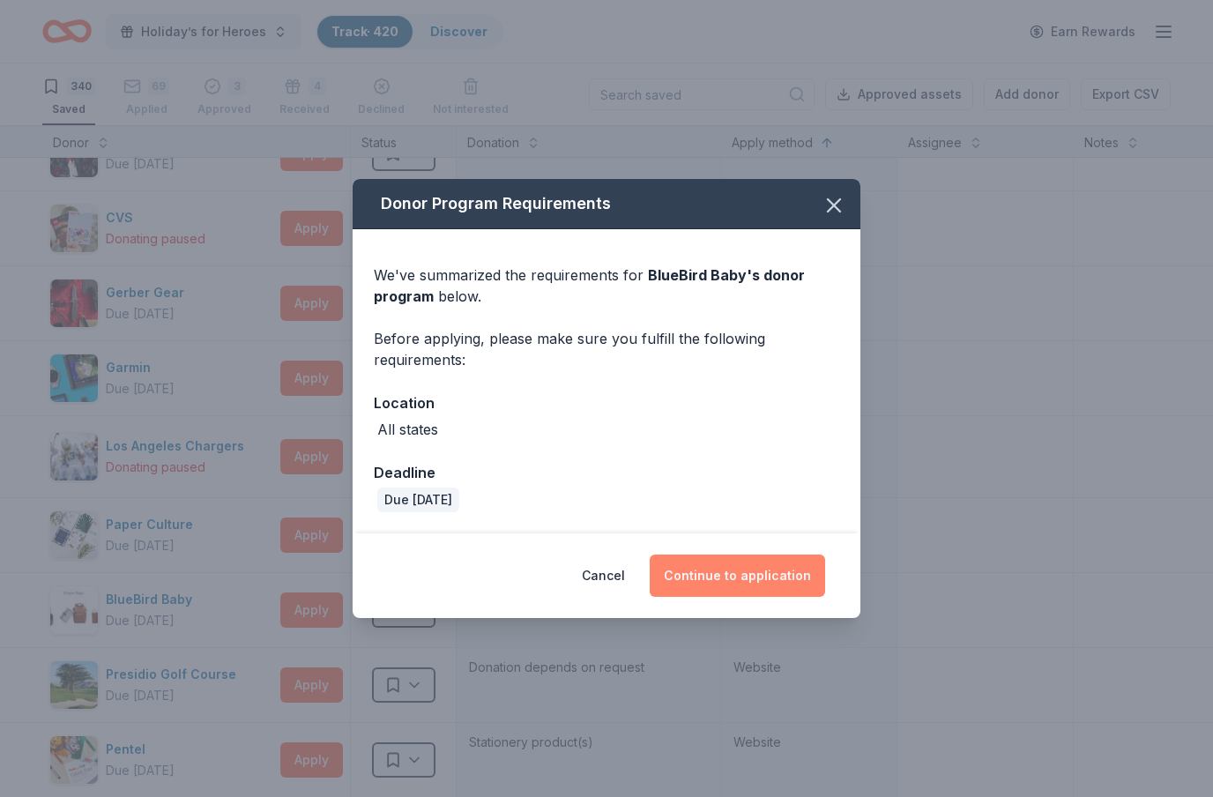
click at [761, 593] on button "Continue to application" at bounding box center [737, 575] width 175 height 42
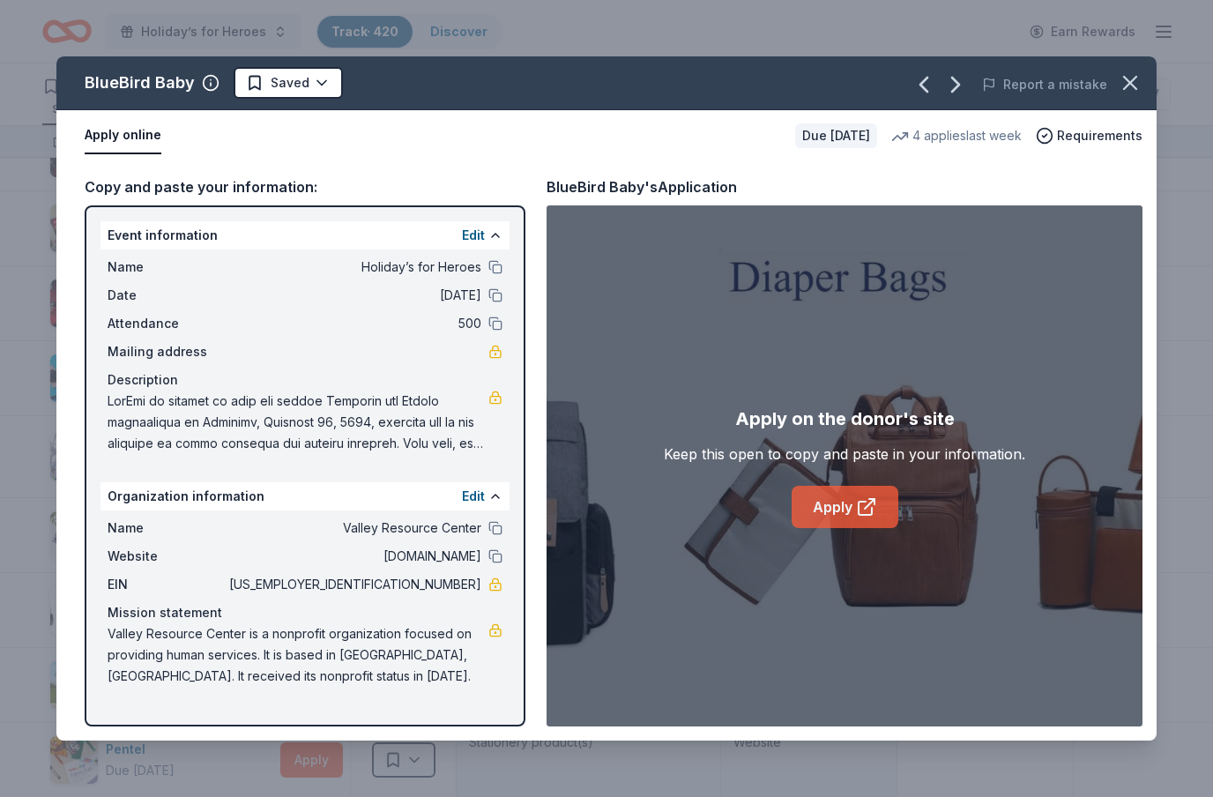
click at [865, 509] on icon at bounding box center [870, 504] width 10 height 10
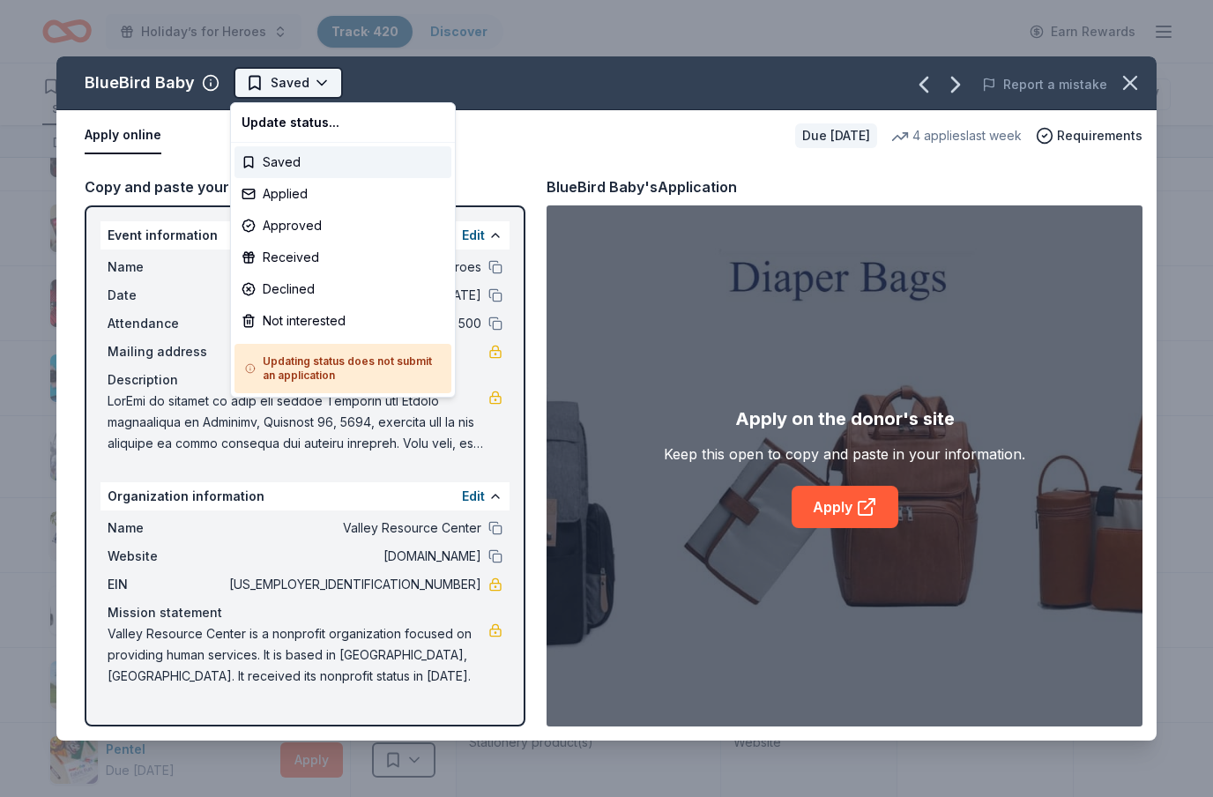
click at [325, 82] on html "Holiday’s for Heroes Track · 420 Discover Earn Rewards 340 Saved 69 Applied 3 A…" at bounding box center [606, 398] width 1213 height 797
click at [306, 199] on div "Applied" at bounding box center [342, 194] width 217 height 32
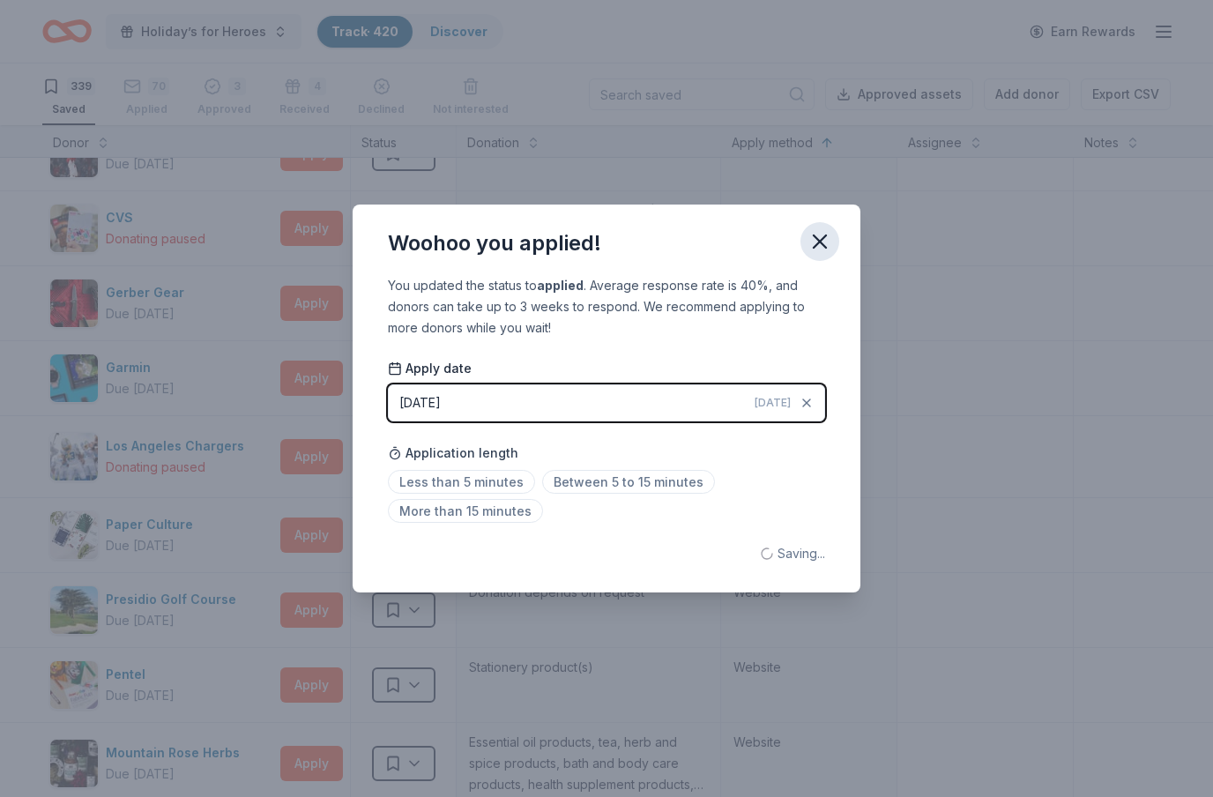
click at [822, 233] on icon "button" at bounding box center [819, 241] width 25 height 25
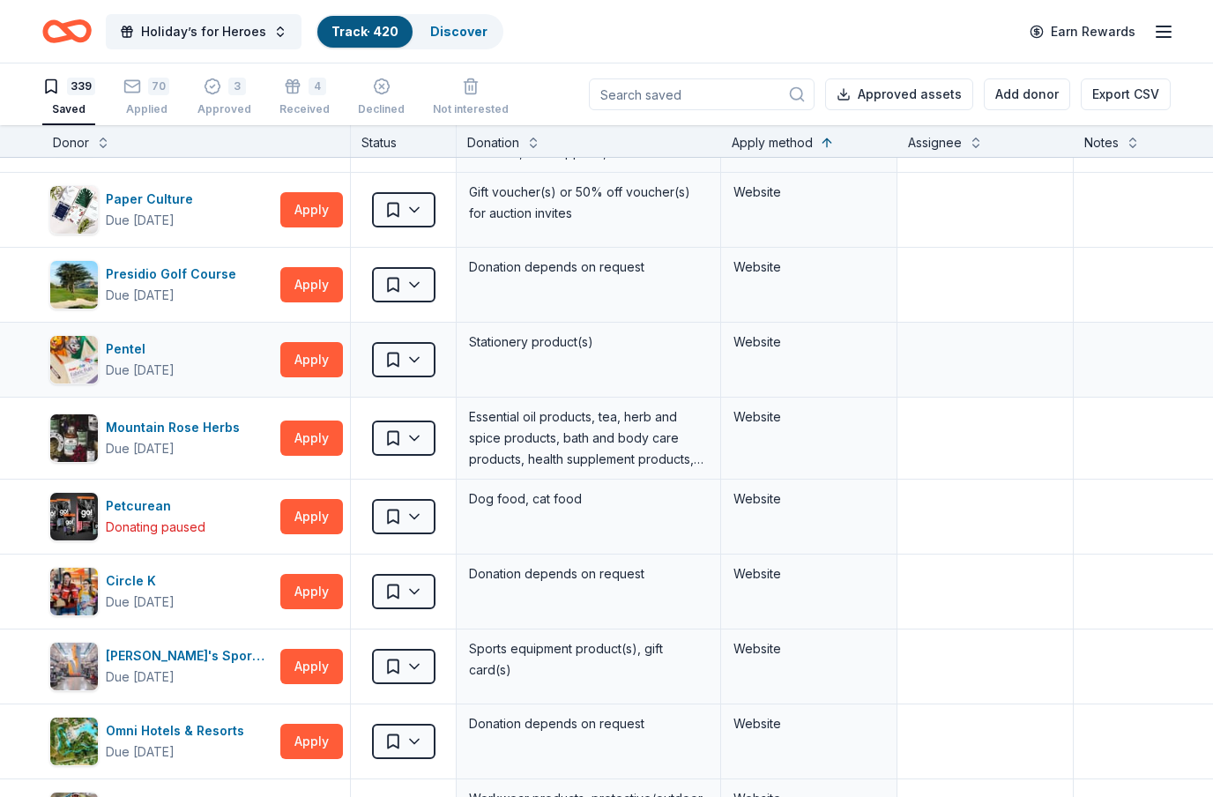
scroll to position [14059, 0]
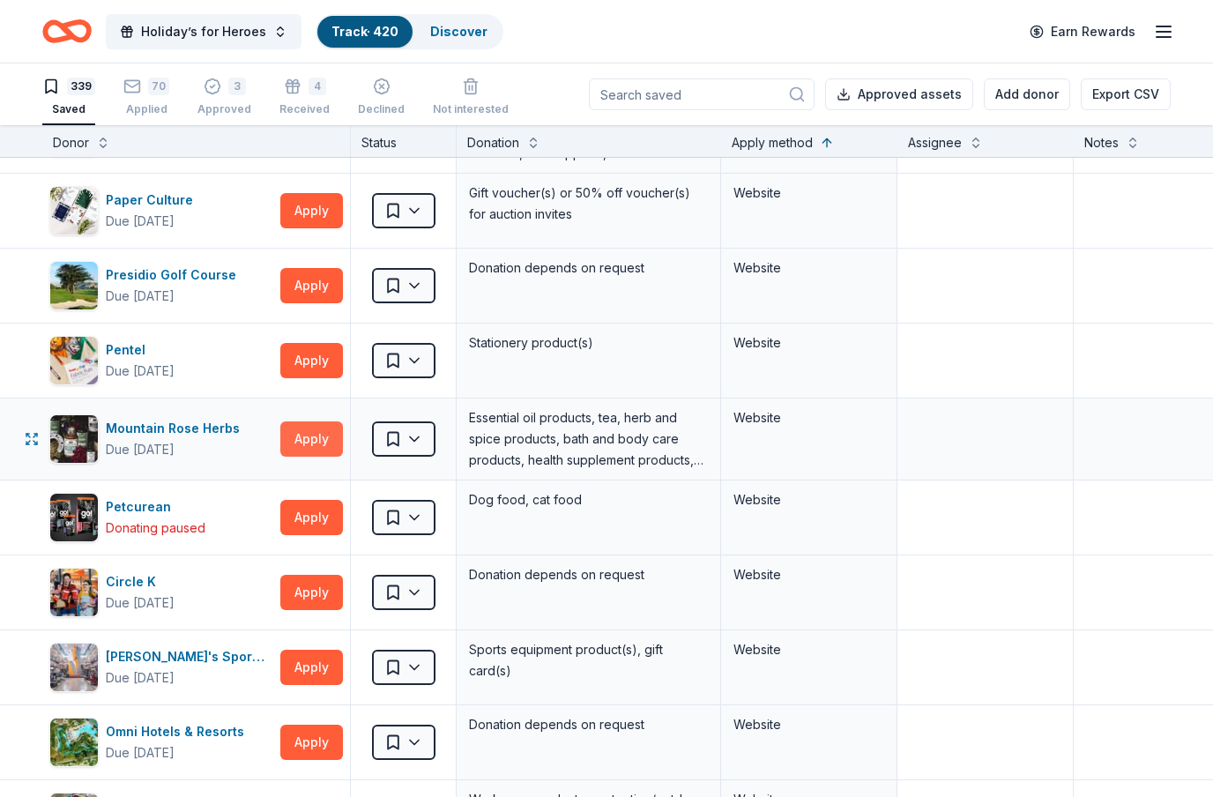
click at [332, 433] on button "Apply" at bounding box center [311, 438] width 63 height 35
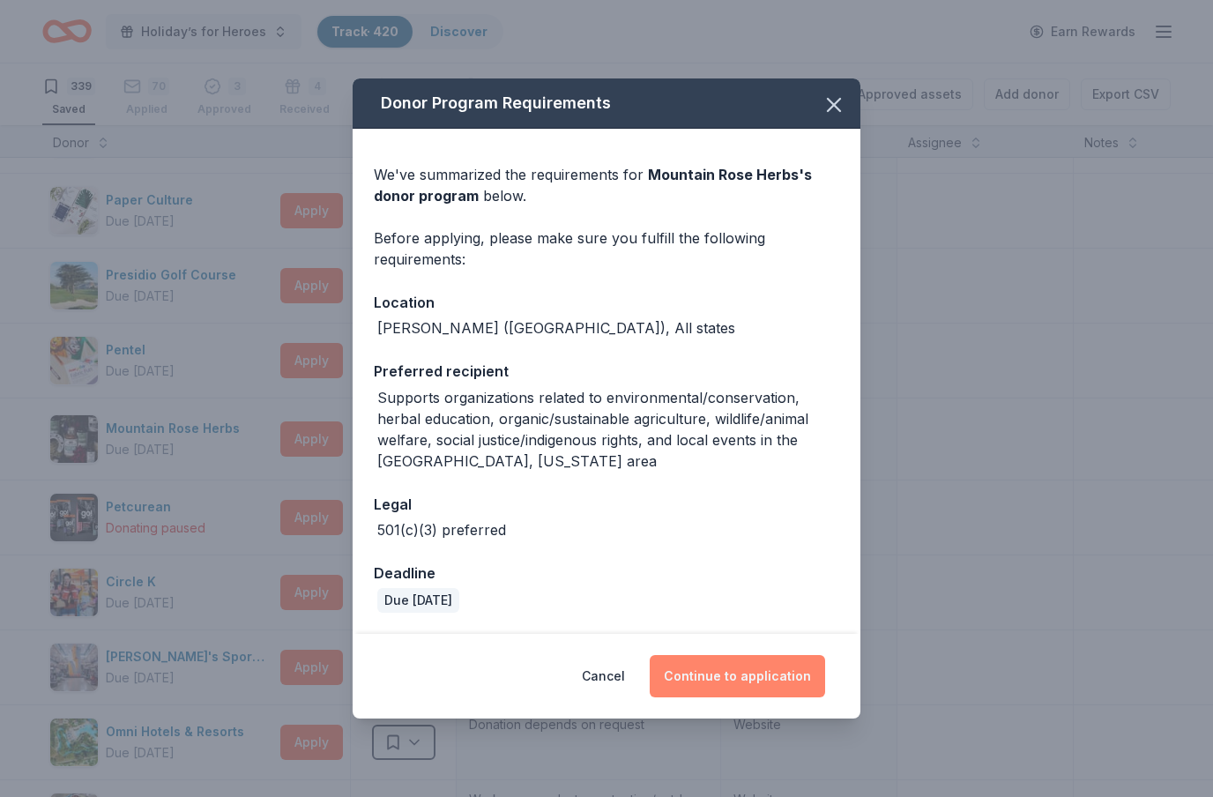
click at [762, 680] on button "Continue to application" at bounding box center [737, 676] width 175 height 42
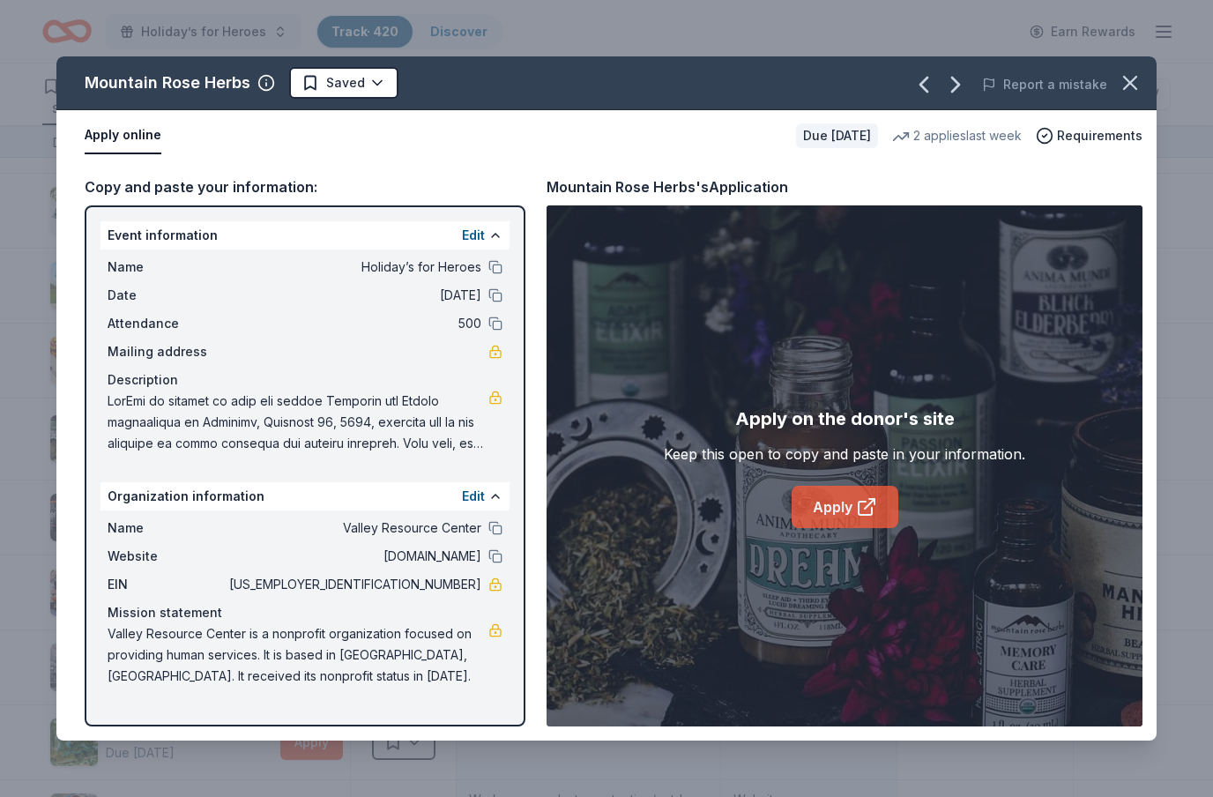
click at [875, 512] on icon at bounding box center [866, 506] width 21 height 21
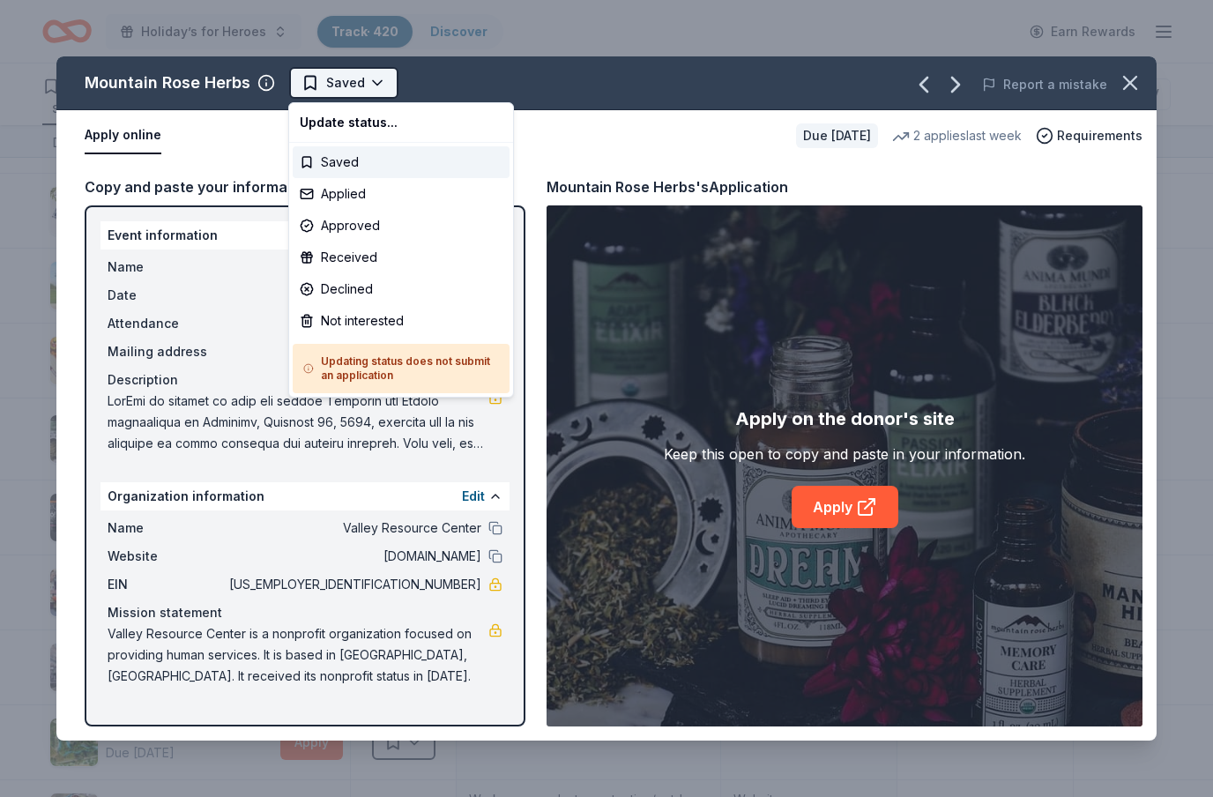
click at [376, 83] on html "Holiday’s for Heroes Track · 420 Discover Earn Rewards 339 Saved 70 Applied 3 A…" at bounding box center [606, 398] width 1213 height 797
click at [393, 318] on div "Not interested" at bounding box center [401, 321] width 217 height 32
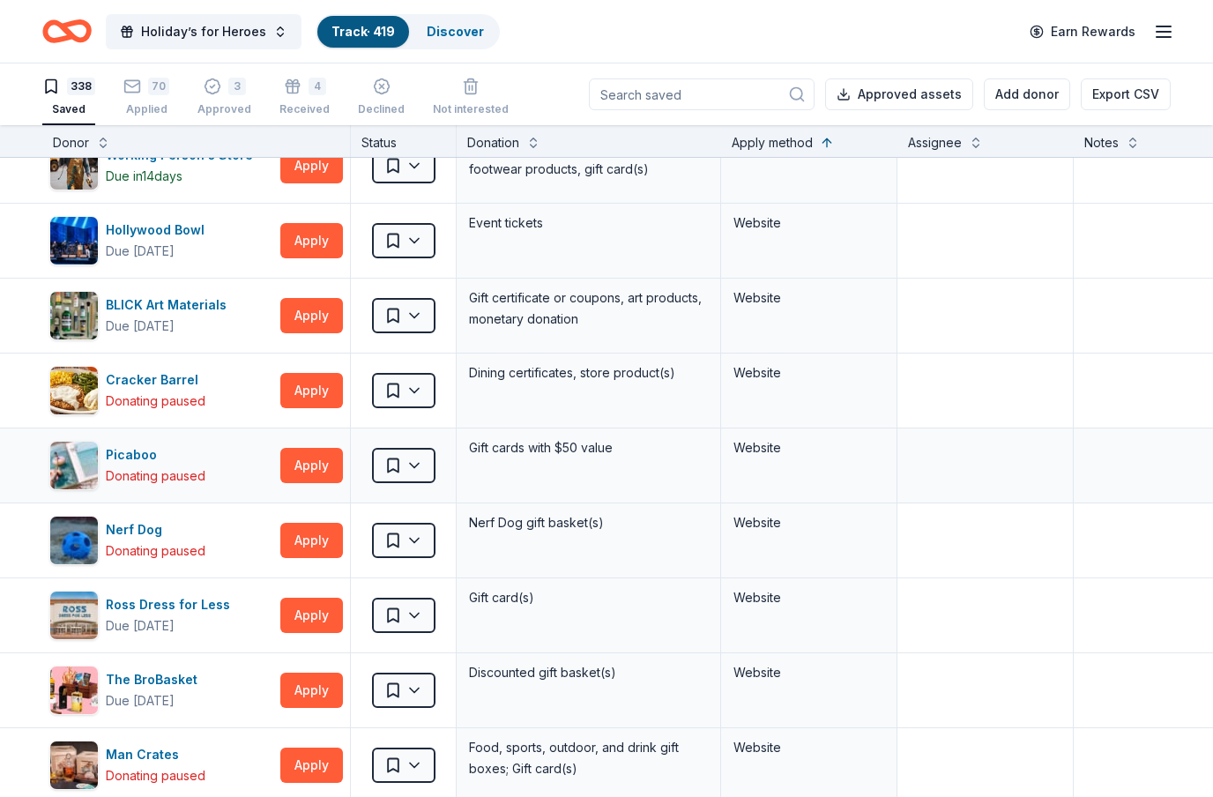
scroll to position [14629, 0]
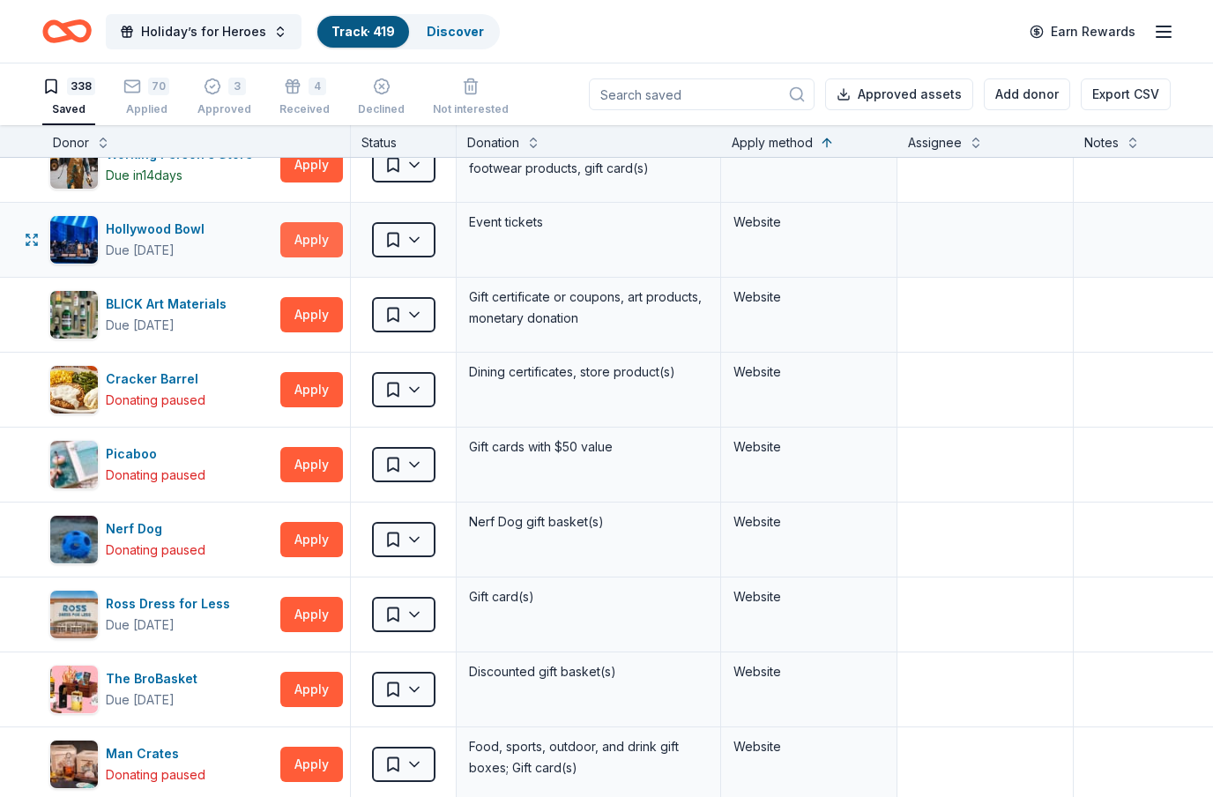
click at [323, 252] on button "Apply" at bounding box center [311, 239] width 63 height 35
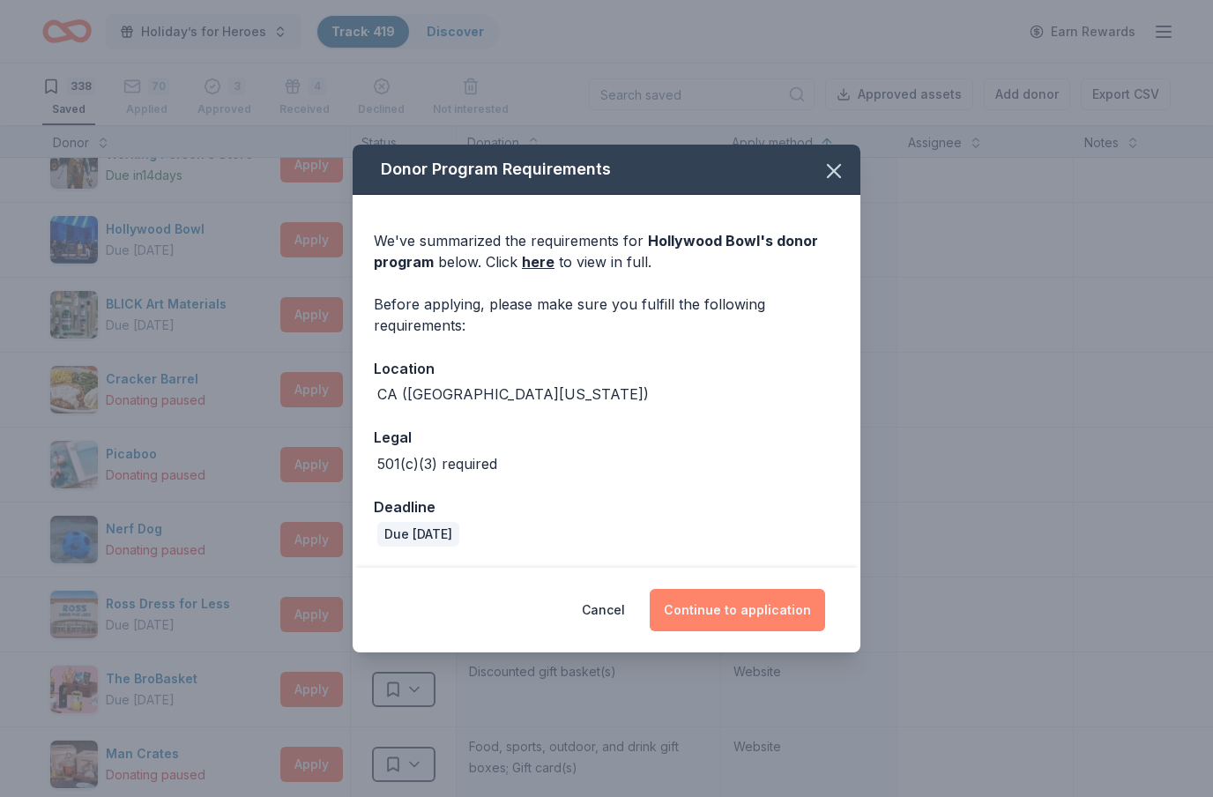
click at [736, 605] on button "Continue to application" at bounding box center [737, 610] width 175 height 42
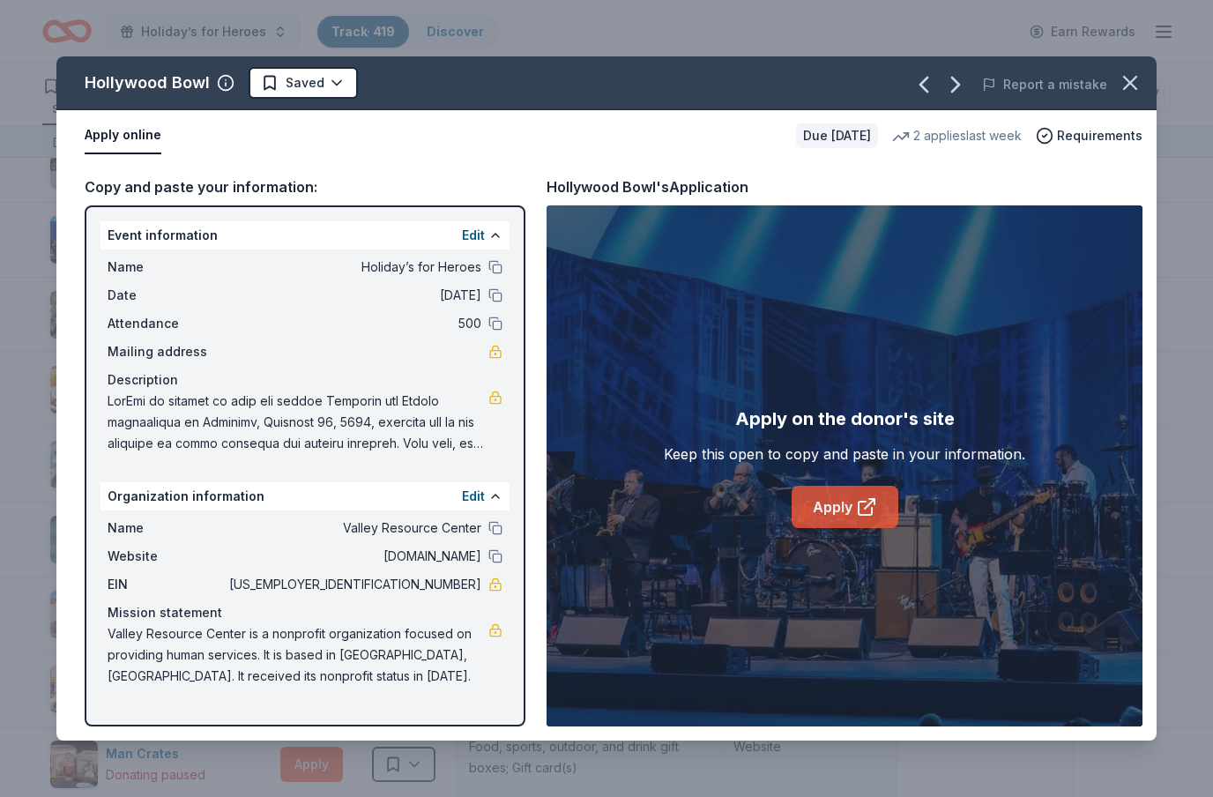
click at [889, 509] on link "Apply" at bounding box center [845, 507] width 107 height 42
click at [337, 89] on html "Holiday’s for Heroes Track · 419 Discover Earn Rewards 338 Saved 70 Applied 3 A…" at bounding box center [606, 398] width 1213 height 797
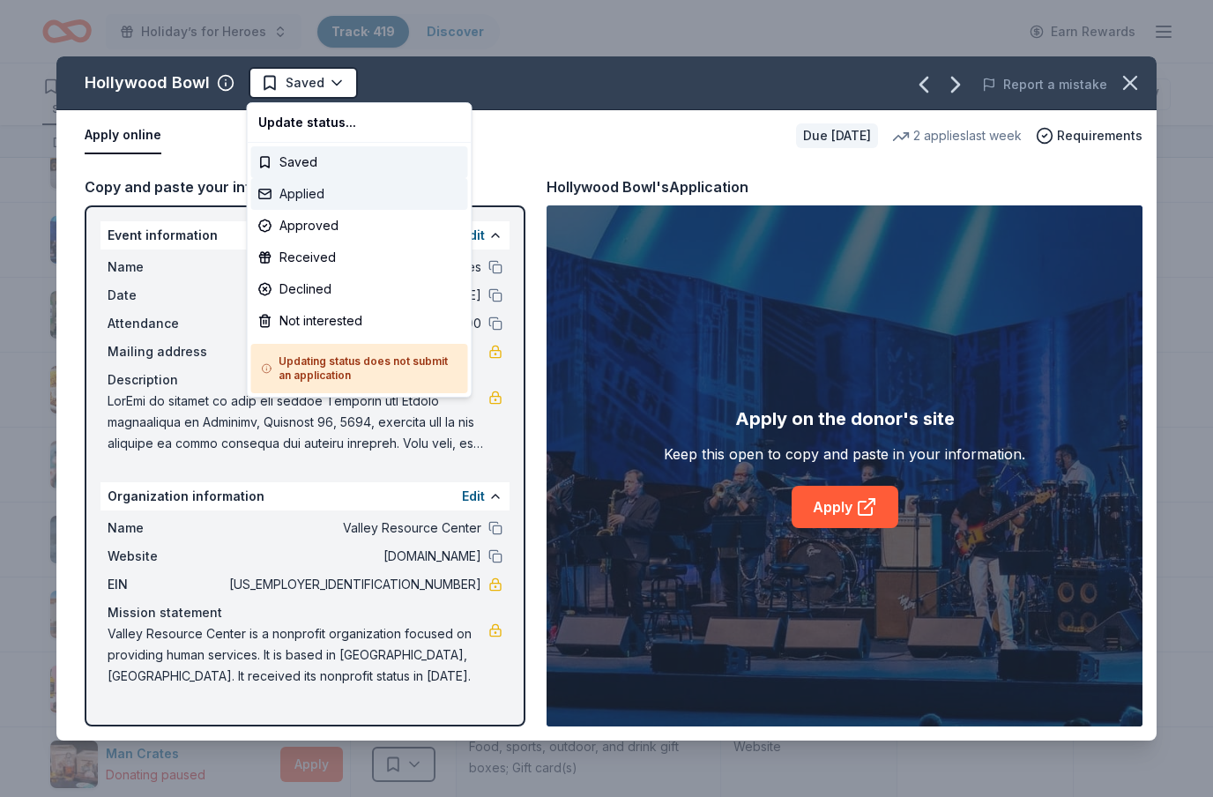
click at [313, 194] on div "Applied" at bounding box center [359, 194] width 217 height 32
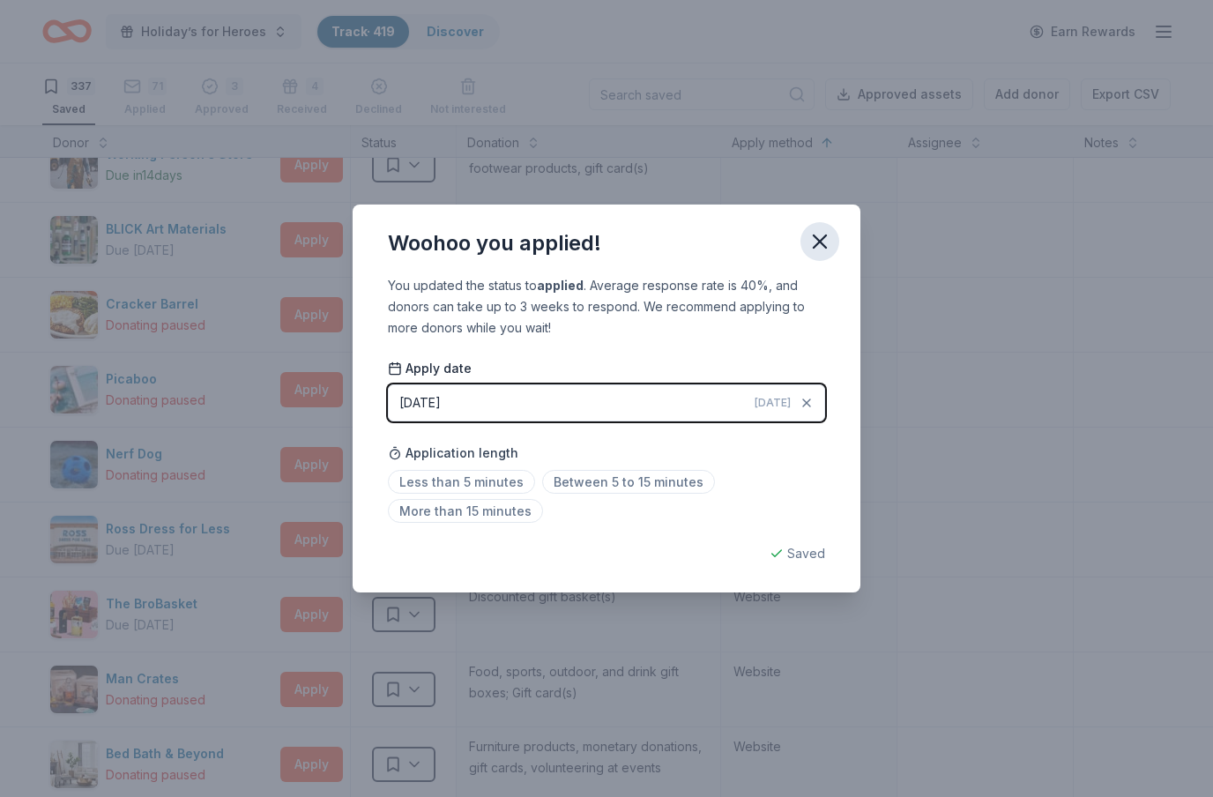
click at [822, 245] on icon "button" at bounding box center [819, 241] width 25 height 25
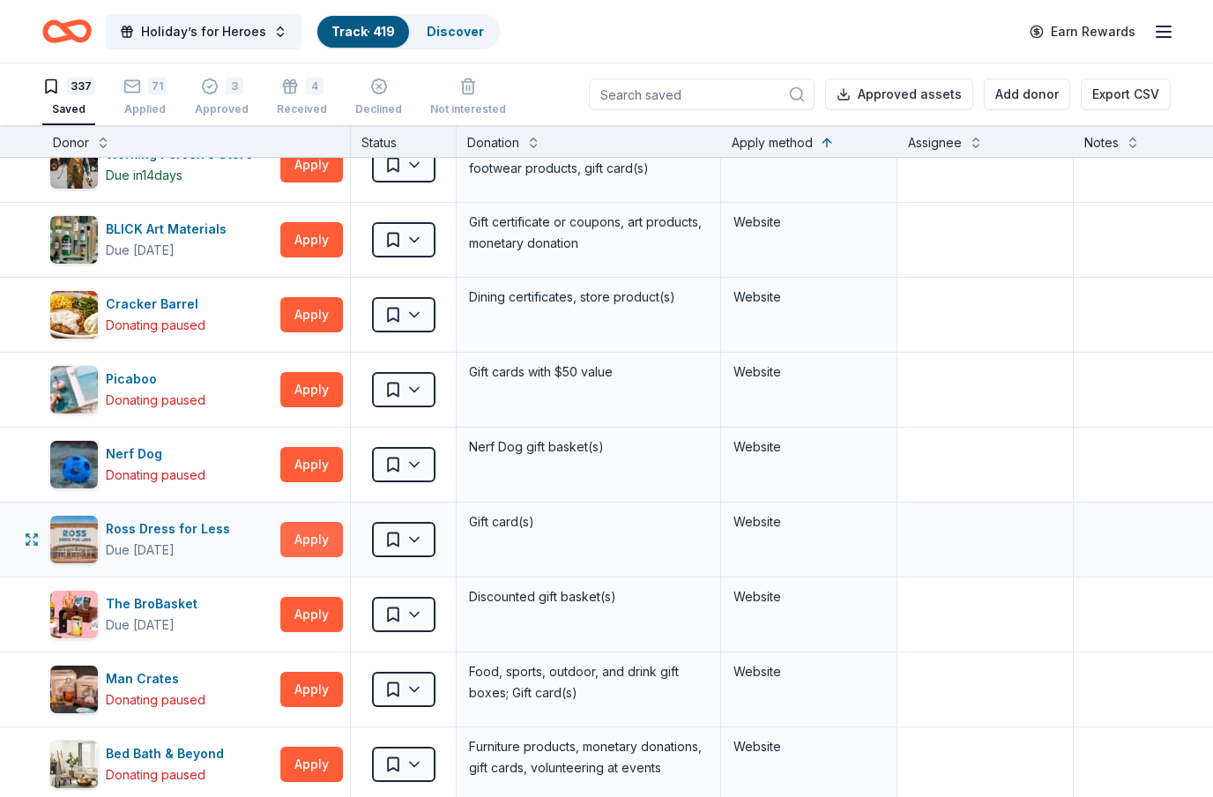
click at [327, 546] on button "Apply" at bounding box center [311, 539] width 63 height 35
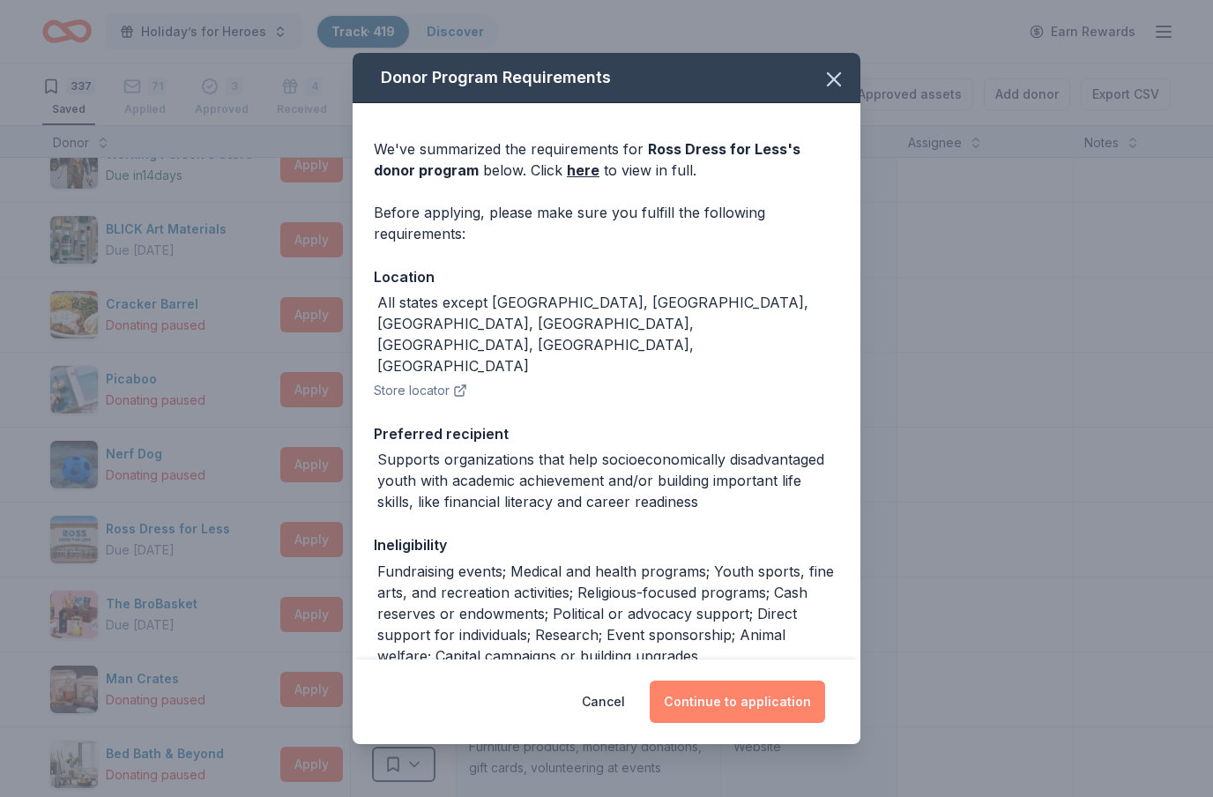
click at [797, 718] on button "Continue to application" at bounding box center [737, 702] width 175 height 42
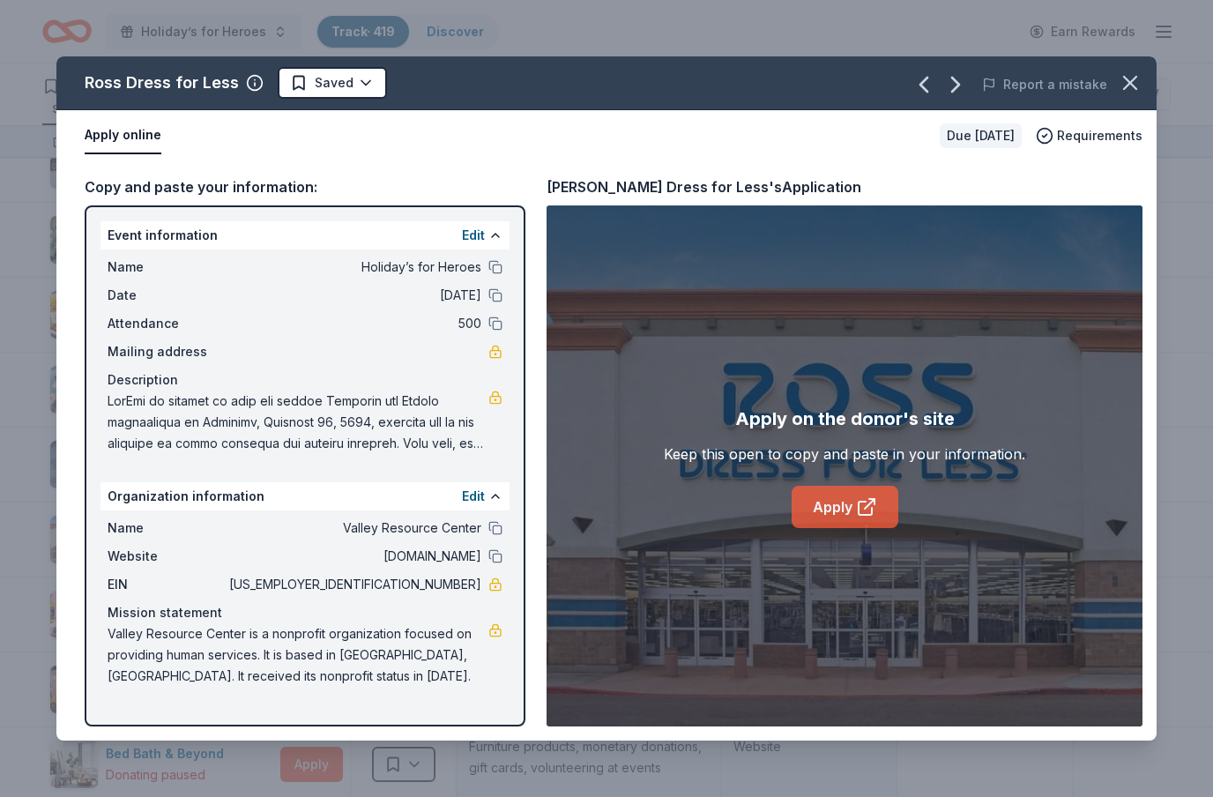
click at [850, 488] on link "Apply" at bounding box center [845, 507] width 107 height 42
click at [860, 499] on icon at bounding box center [866, 506] width 21 height 21
click at [348, 84] on html "Holiday’s for Heroes Track · 419 Discover Earn Rewards 337 Saved 71 Applied 3 A…" at bounding box center [606, 398] width 1213 height 797
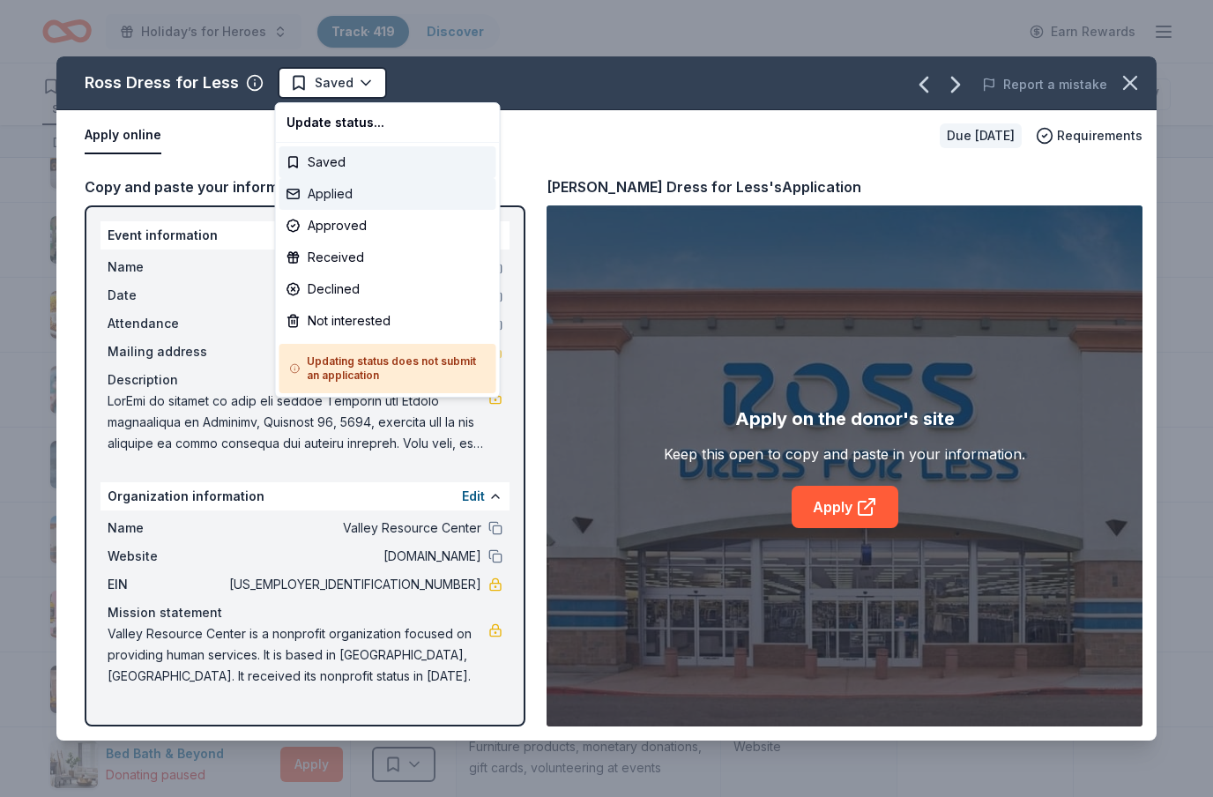
click at [346, 199] on div "Applied" at bounding box center [387, 194] width 217 height 32
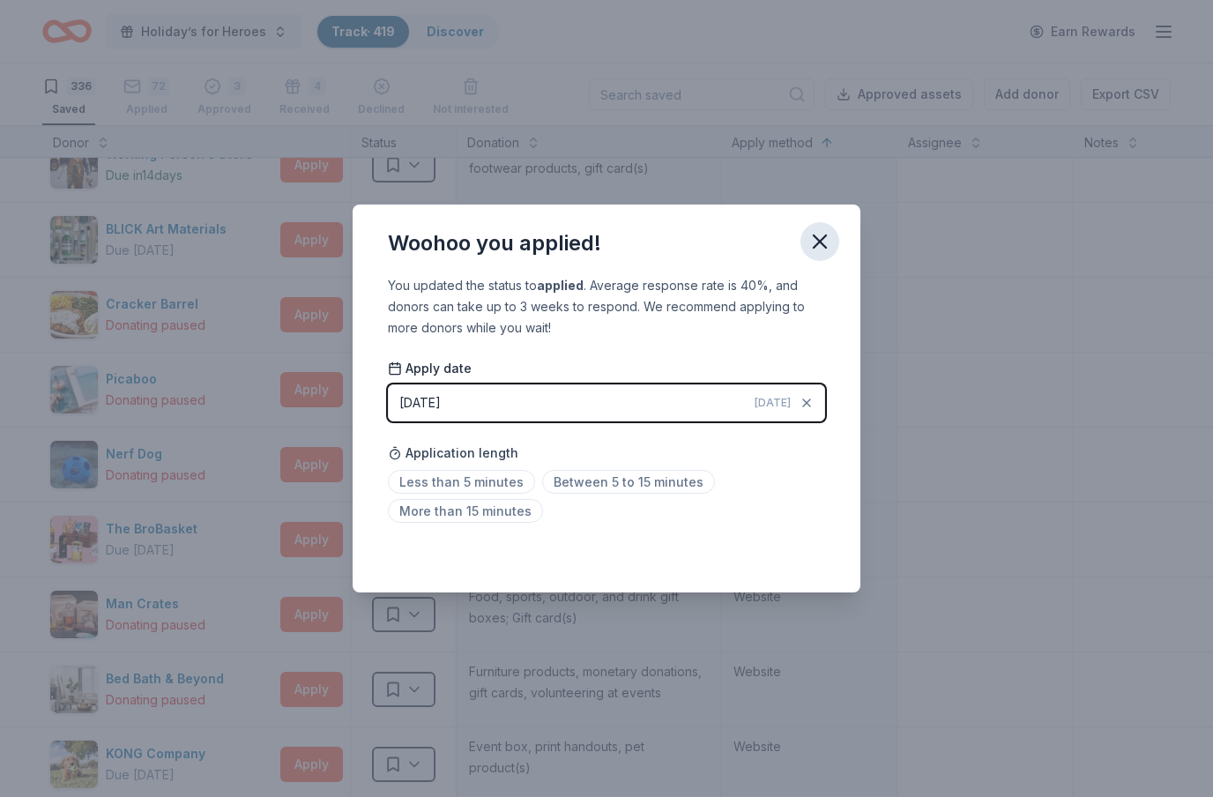
click at [820, 249] on icon "button" at bounding box center [819, 241] width 25 height 25
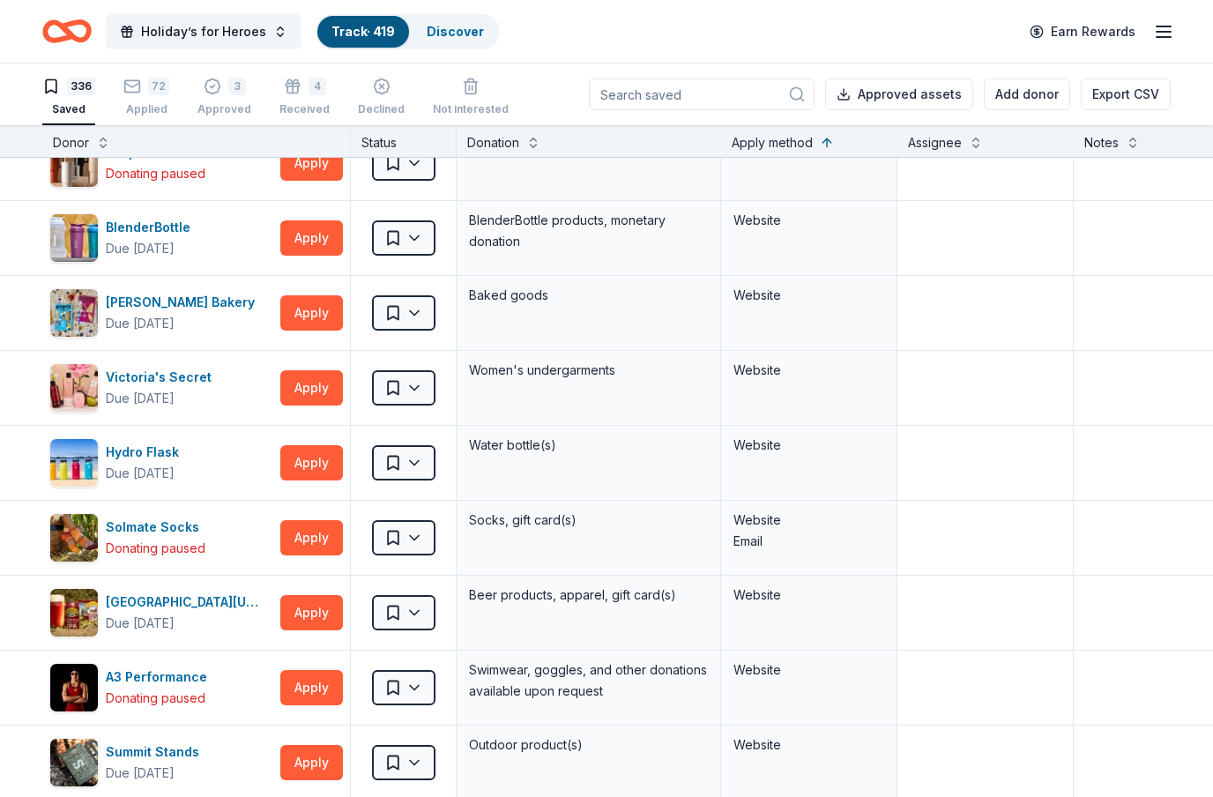
scroll to position [15531, 0]
click at [305, 242] on button "Apply" at bounding box center [311, 236] width 63 height 35
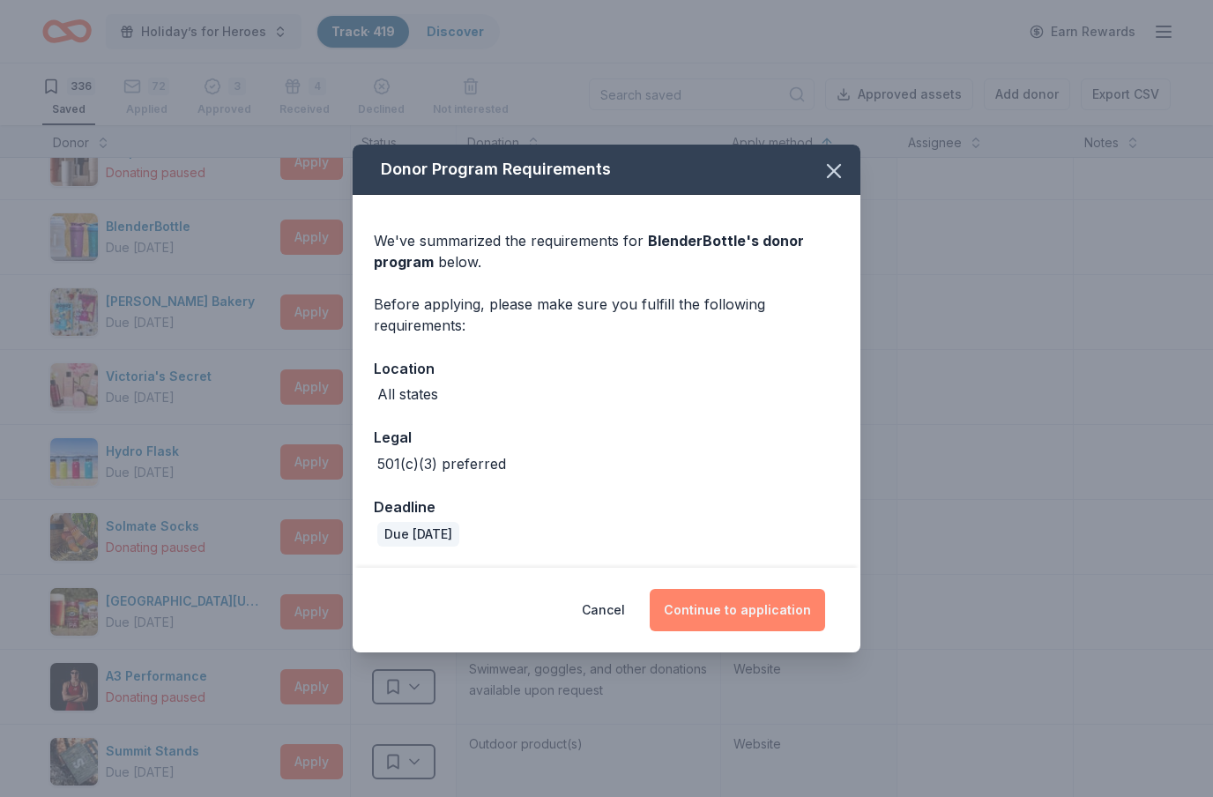
click at [763, 602] on button "Continue to application" at bounding box center [737, 610] width 175 height 42
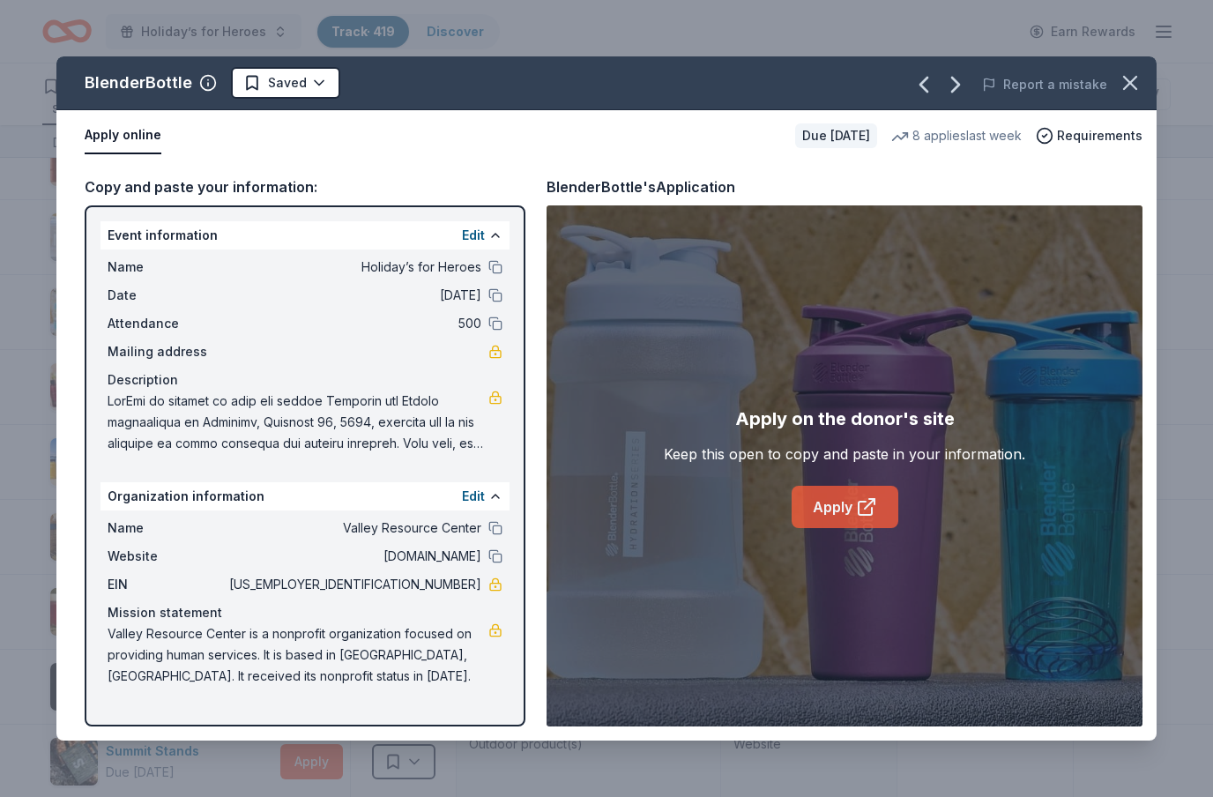
click at [859, 504] on icon at bounding box center [865, 508] width 13 height 13
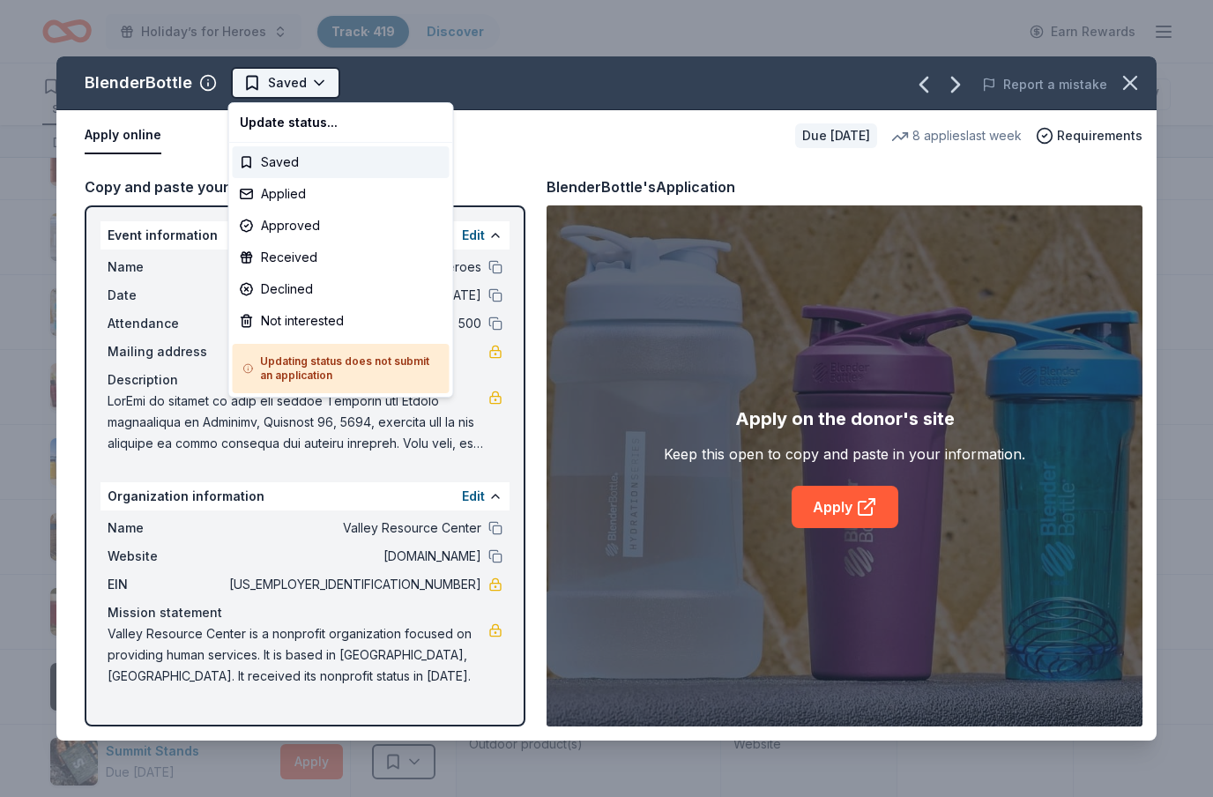
click at [309, 83] on html "Holiday’s for Heroes Track · 419 Discover Earn Rewards 336 Saved 72 Applied 3 A…" at bounding box center [606, 398] width 1213 height 797
click at [301, 188] on div "Applied" at bounding box center [341, 194] width 217 height 32
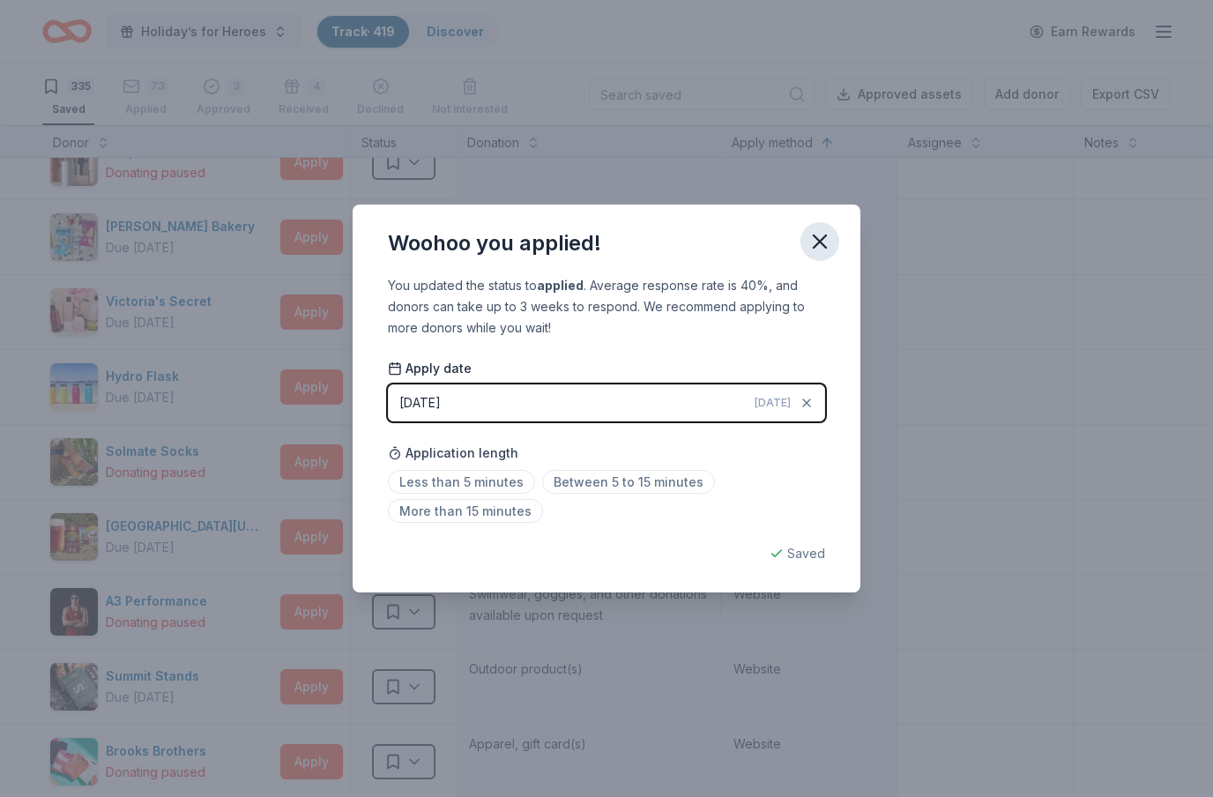
click at [827, 239] on icon "button" at bounding box center [819, 241] width 25 height 25
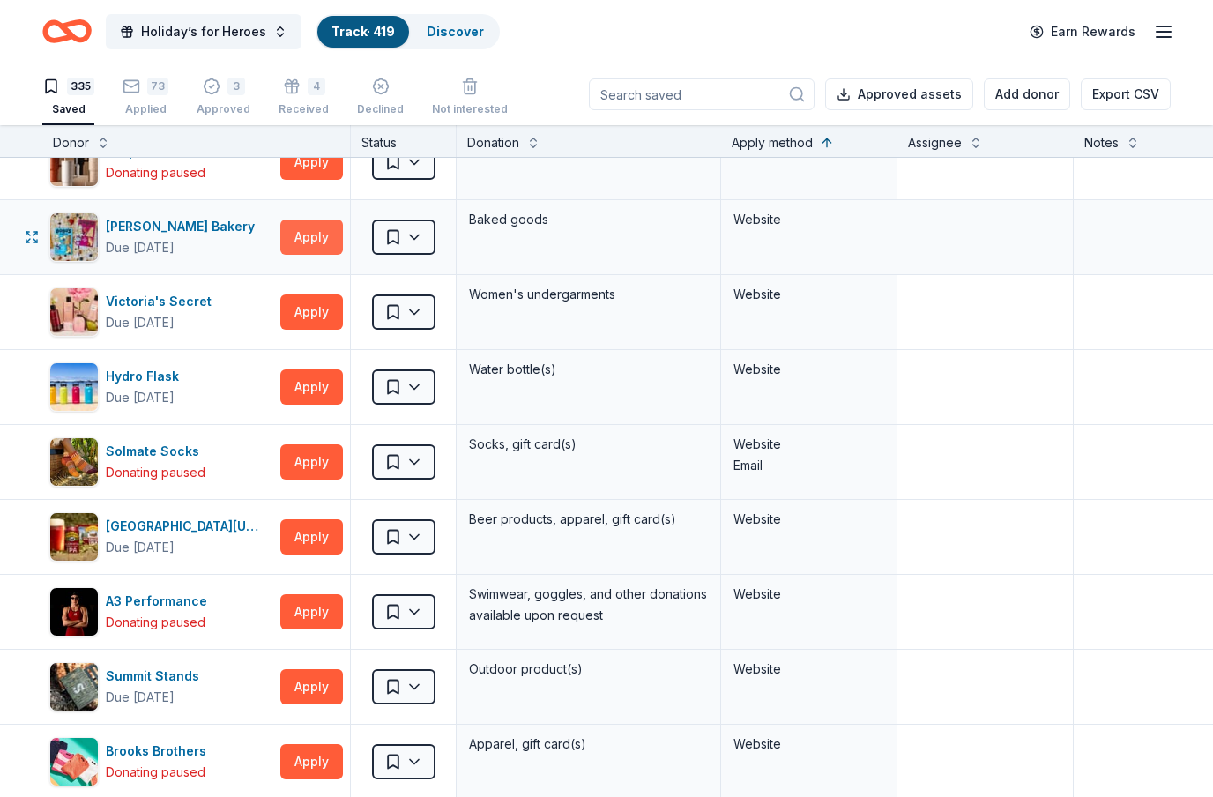
click at [314, 235] on button "Apply" at bounding box center [311, 236] width 63 height 35
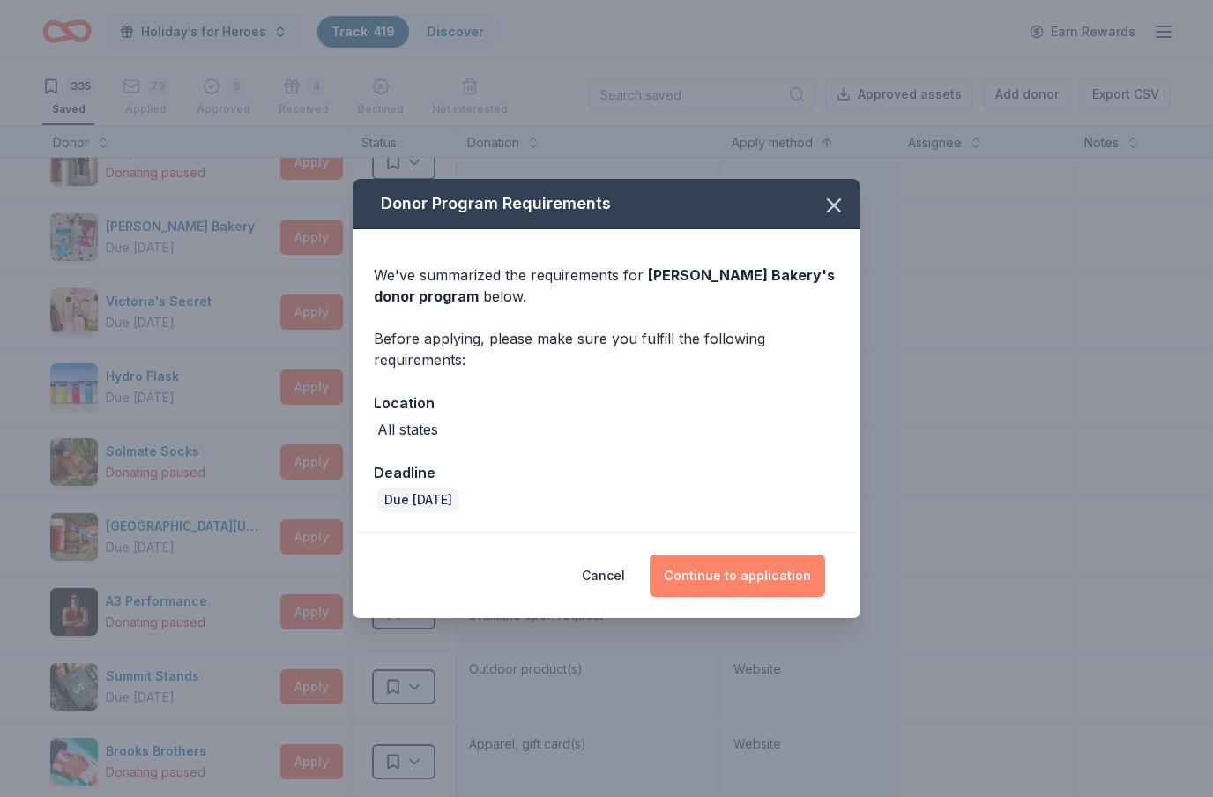
click at [755, 569] on button "Continue to application" at bounding box center [737, 575] width 175 height 42
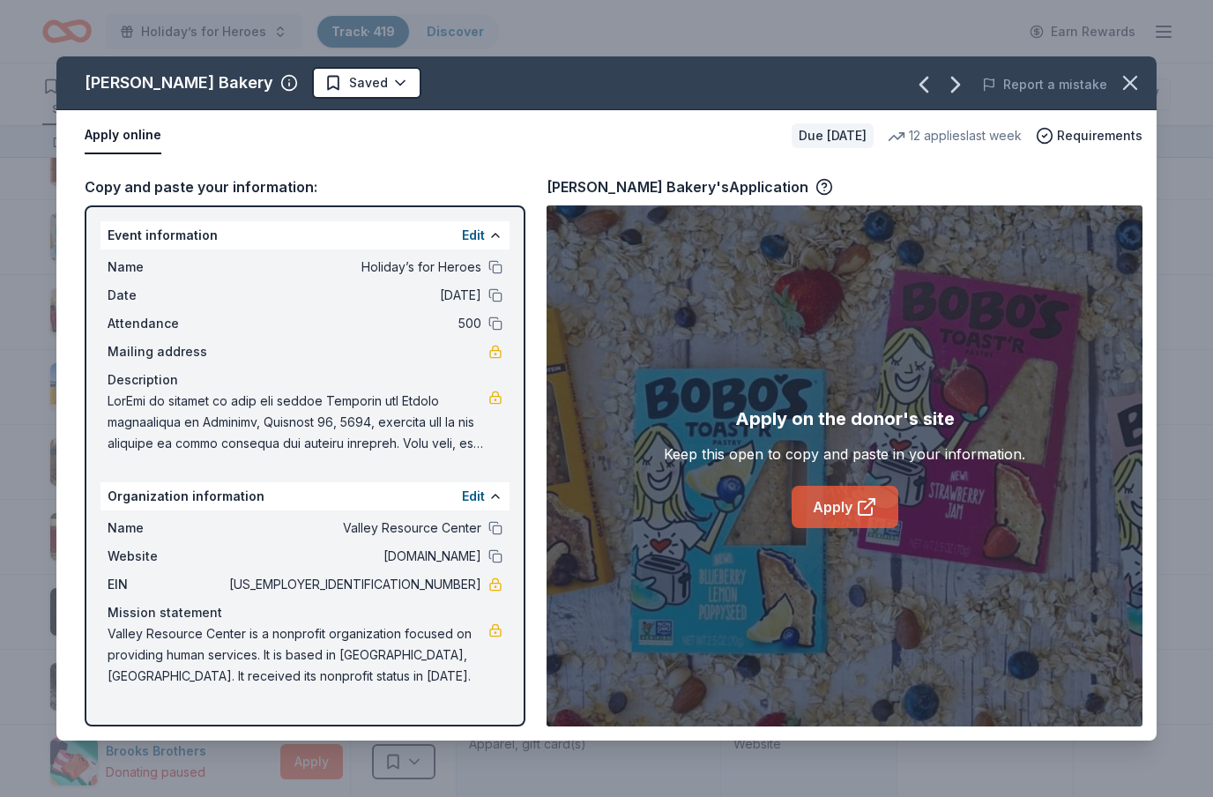
click at [836, 504] on link "Apply" at bounding box center [845, 507] width 107 height 42
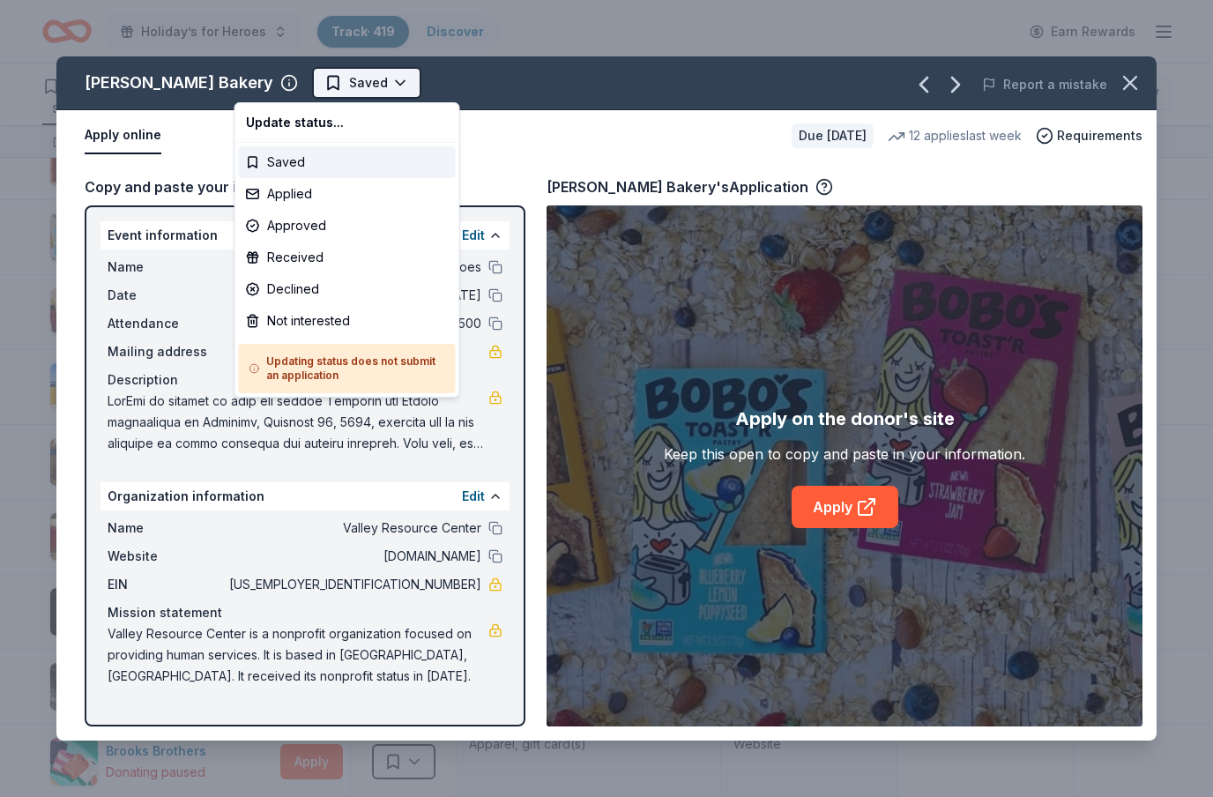
click at [329, 79] on html "Holiday’s for Heroes Track · 419 Discover Earn Rewards 335 Saved 73 Applied 3 A…" at bounding box center [606, 398] width 1213 height 797
click at [294, 190] on div "Applied" at bounding box center [347, 194] width 217 height 32
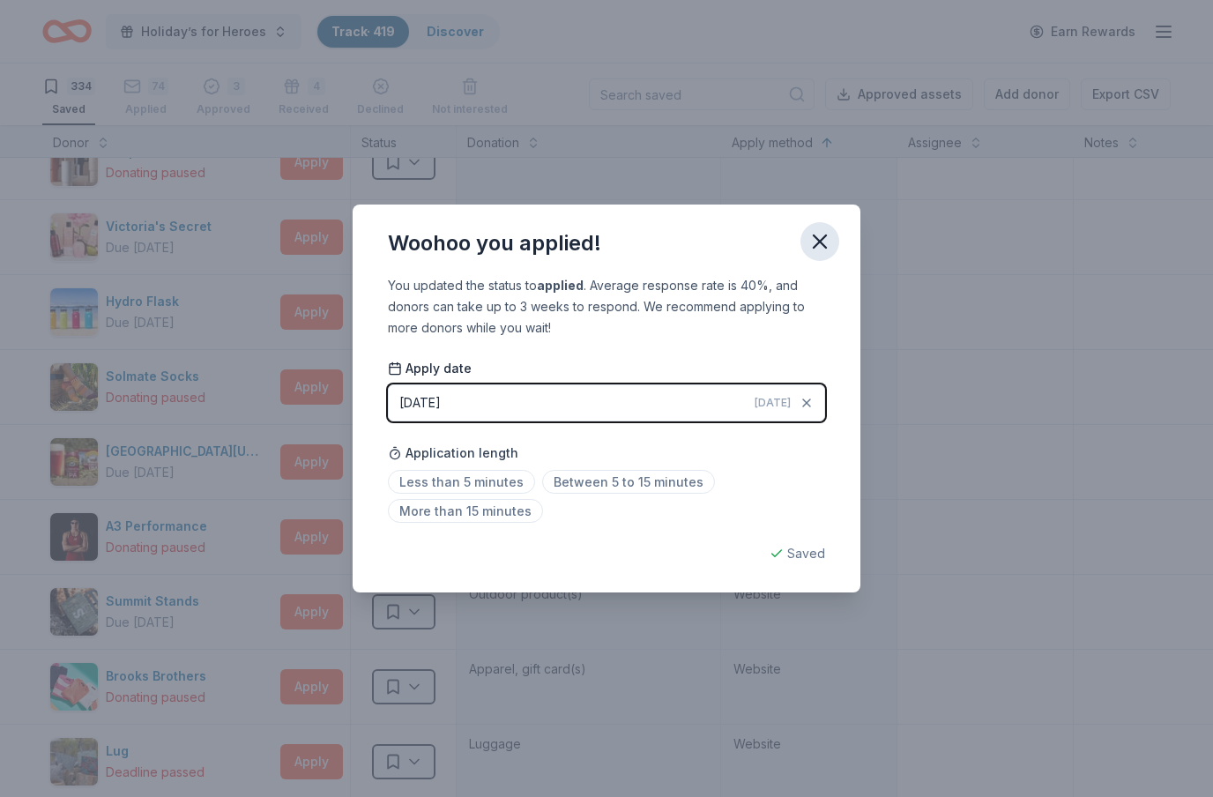
click at [822, 238] on icon "button" at bounding box center [820, 241] width 12 height 12
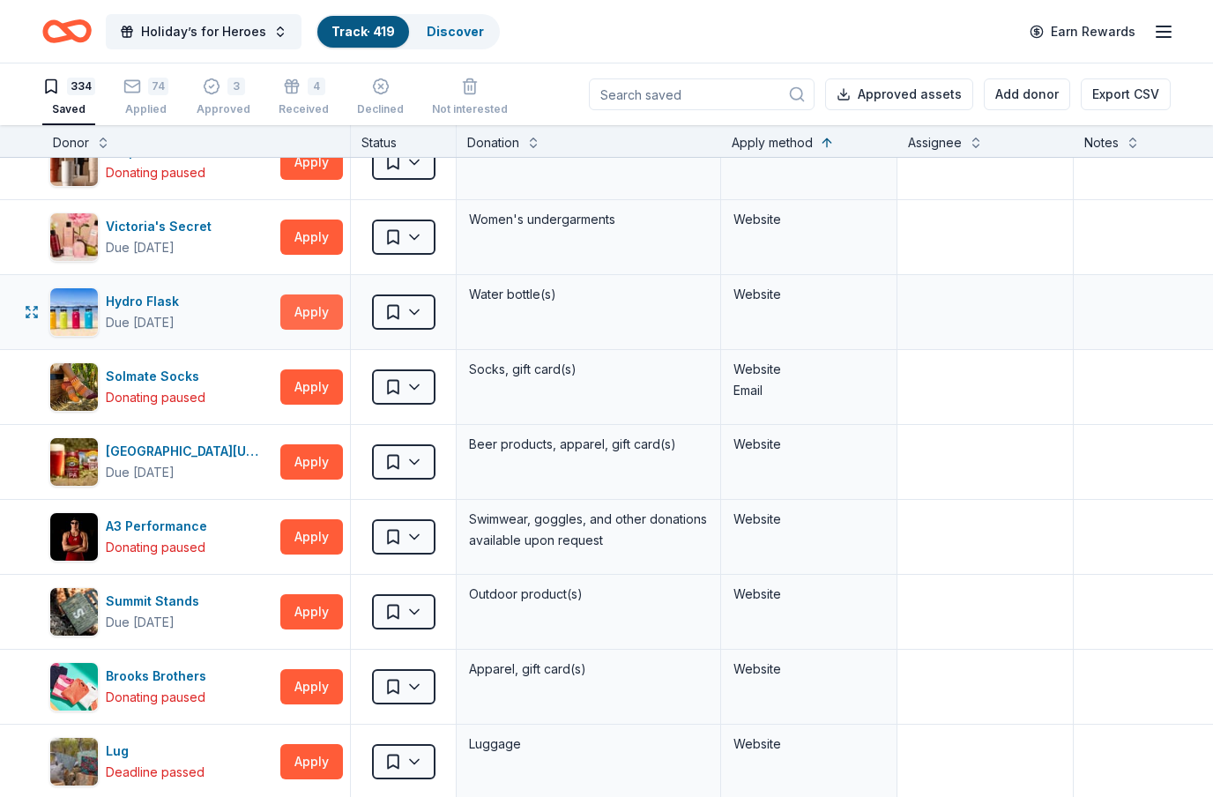
click at [325, 315] on button "Apply" at bounding box center [311, 311] width 63 height 35
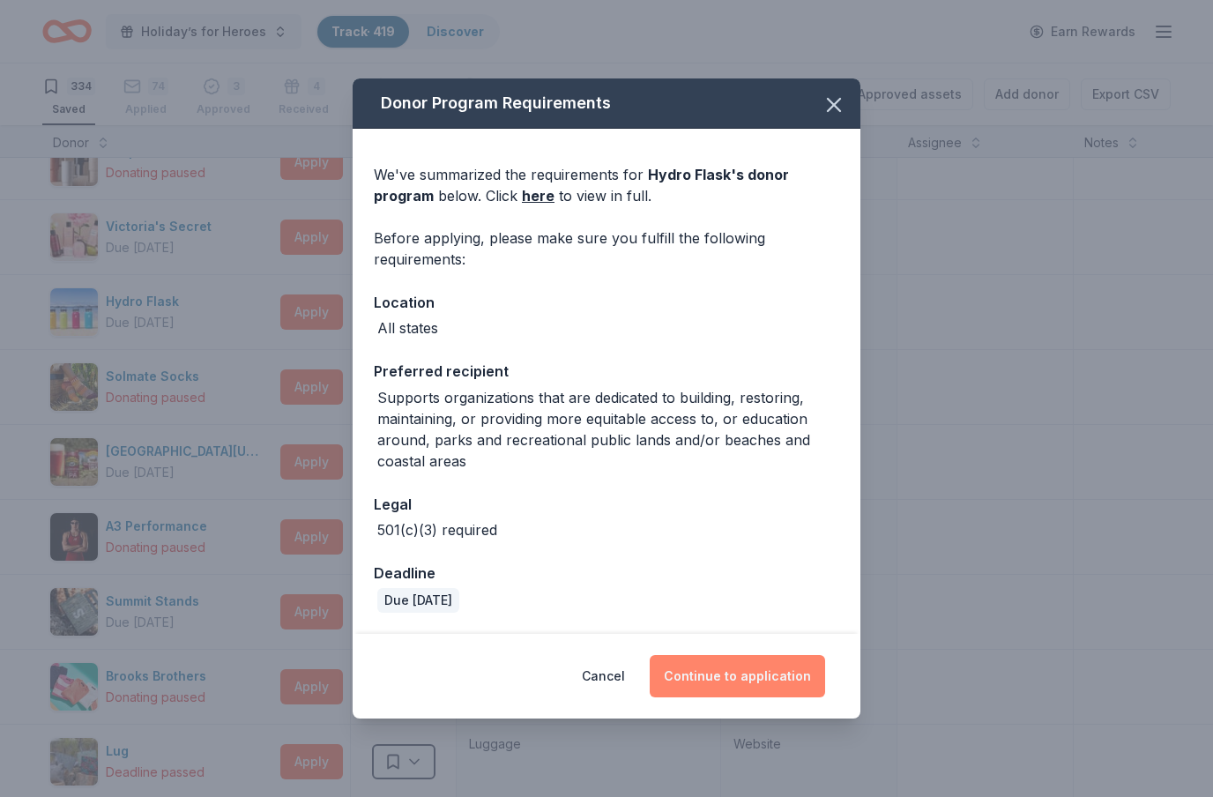
click at [771, 673] on button "Continue to application" at bounding box center [737, 676] width 175 height 42
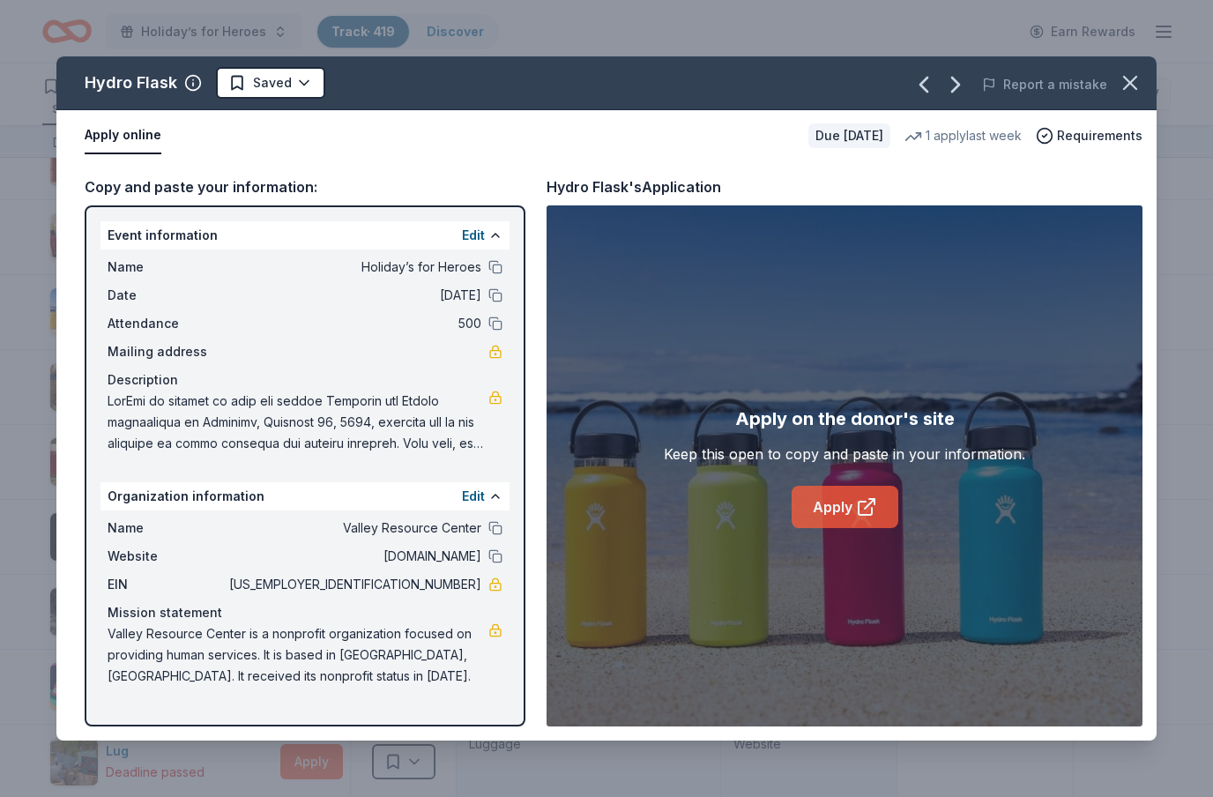
click at [847, 517] on link "Apply" at bounding box center [845, 507] width 107 height 42
click at [1127, 86] on icon "button" at bounding box center [1130, 83] width 12 height 12
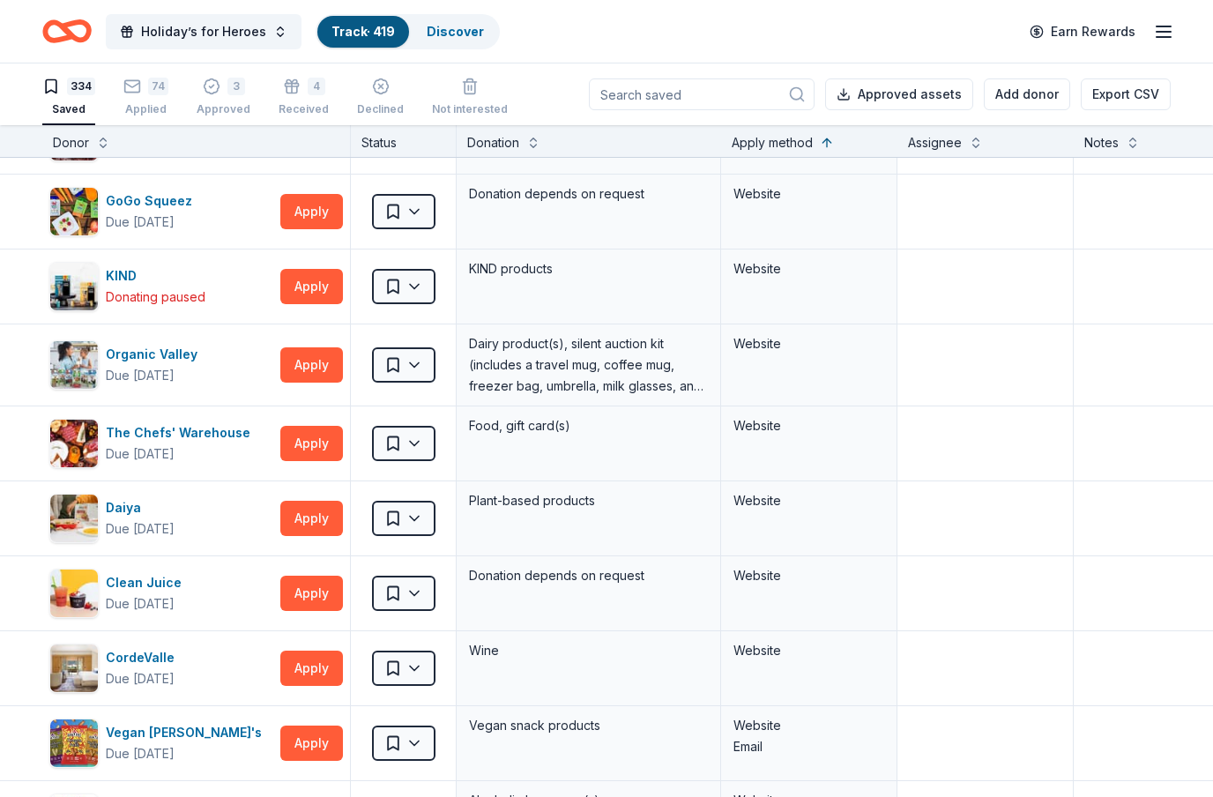
scroll to position [16382, 0]
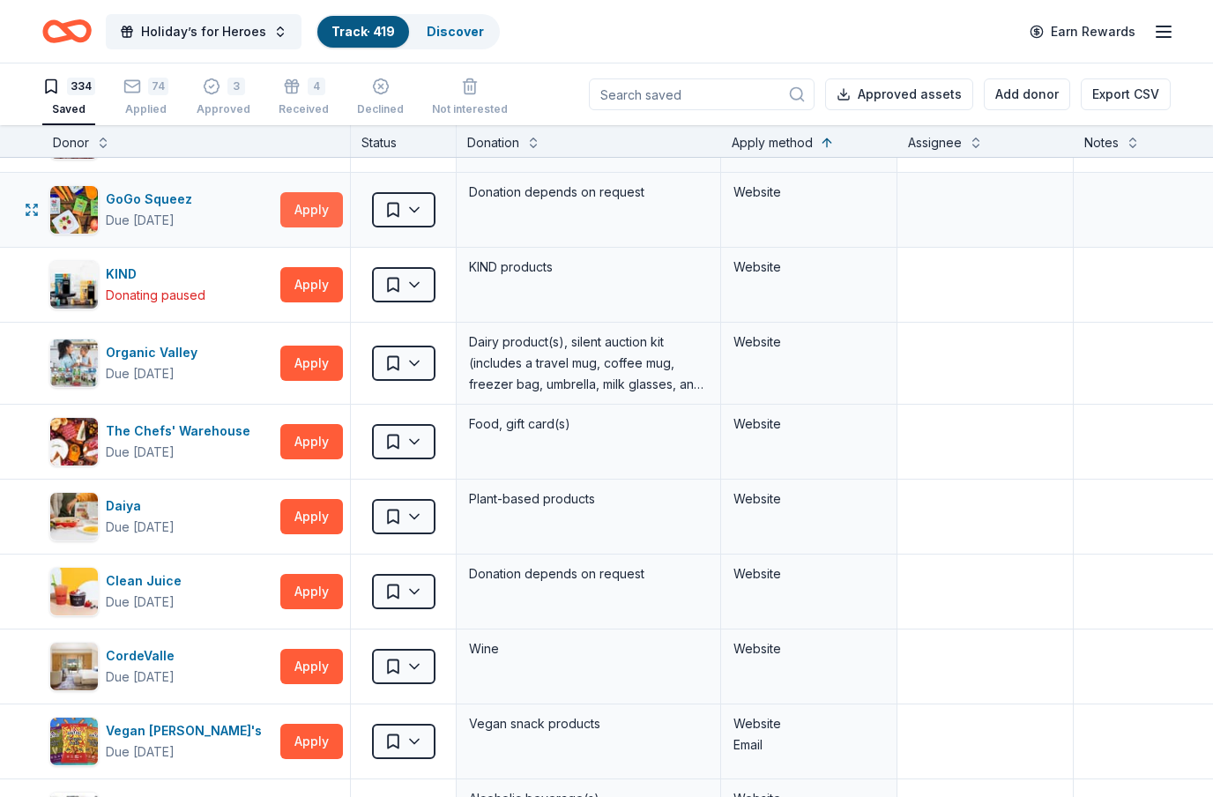
click at [314, 223] on button "Apply" at bounding box center [311, 209] width 63 height 35
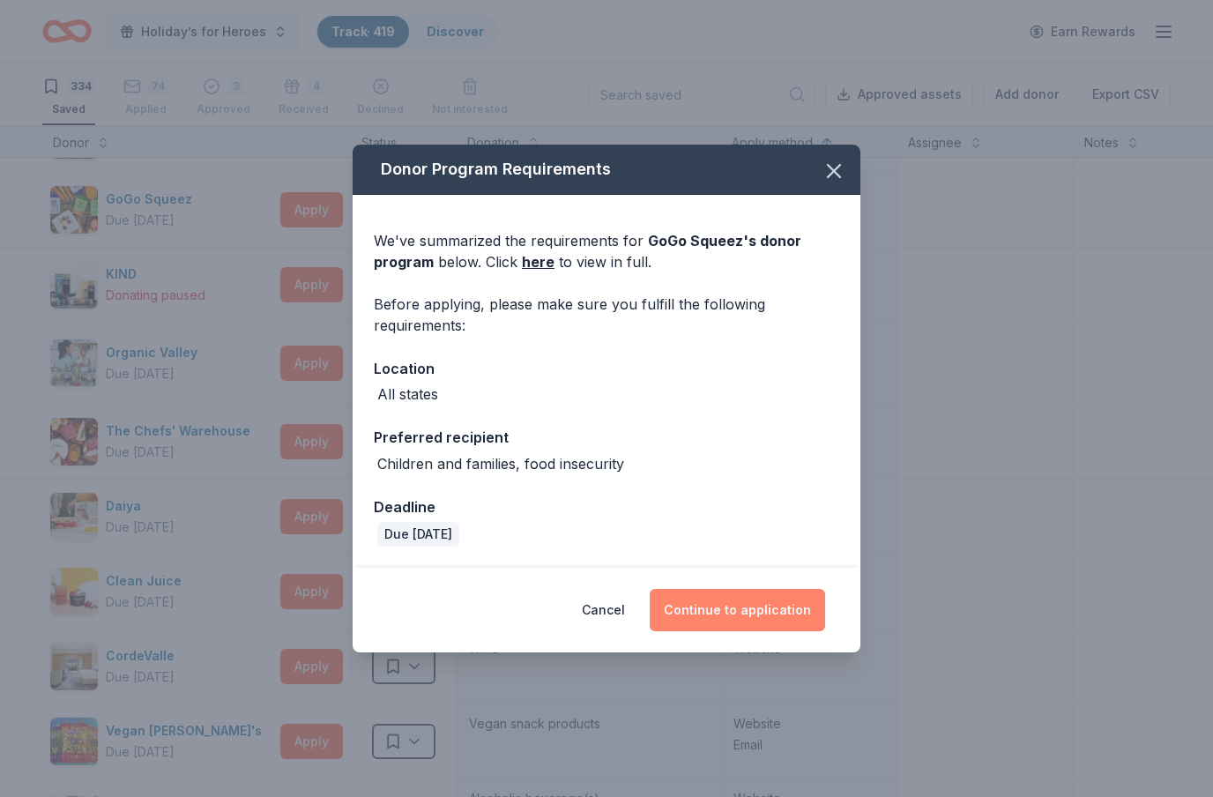
click at [767, 621] on button "Continue to application" at bounding box center [737, 610] width 175 height 42
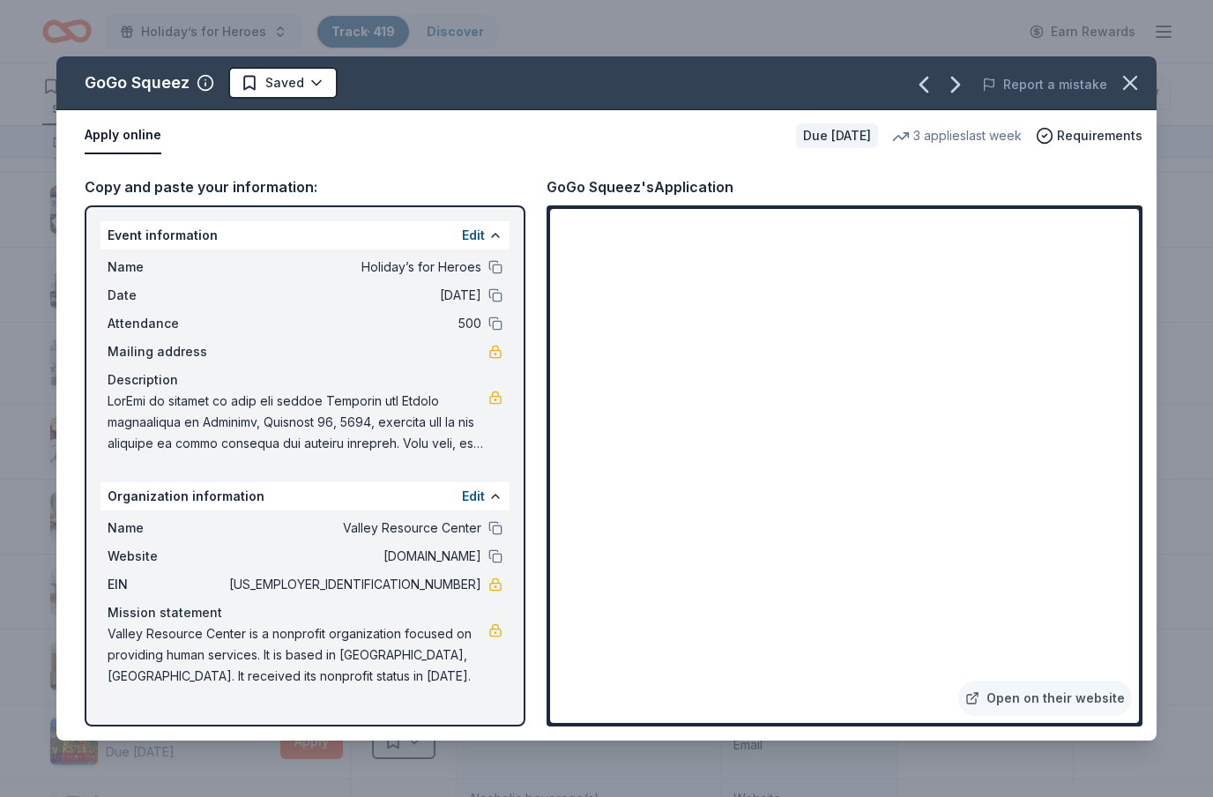
drag, startPoint x: 1025, startPoint y: 749, endPoint x: -1, endPoint y: -1, distance: 1271.0
click at [0, 0] on html "Holiday’s for Heroes Track · 419 Discover Earn Rewards 334 Saved 74 Applied 3 A…" at bounding box center [606, 398] width 1213 height 797
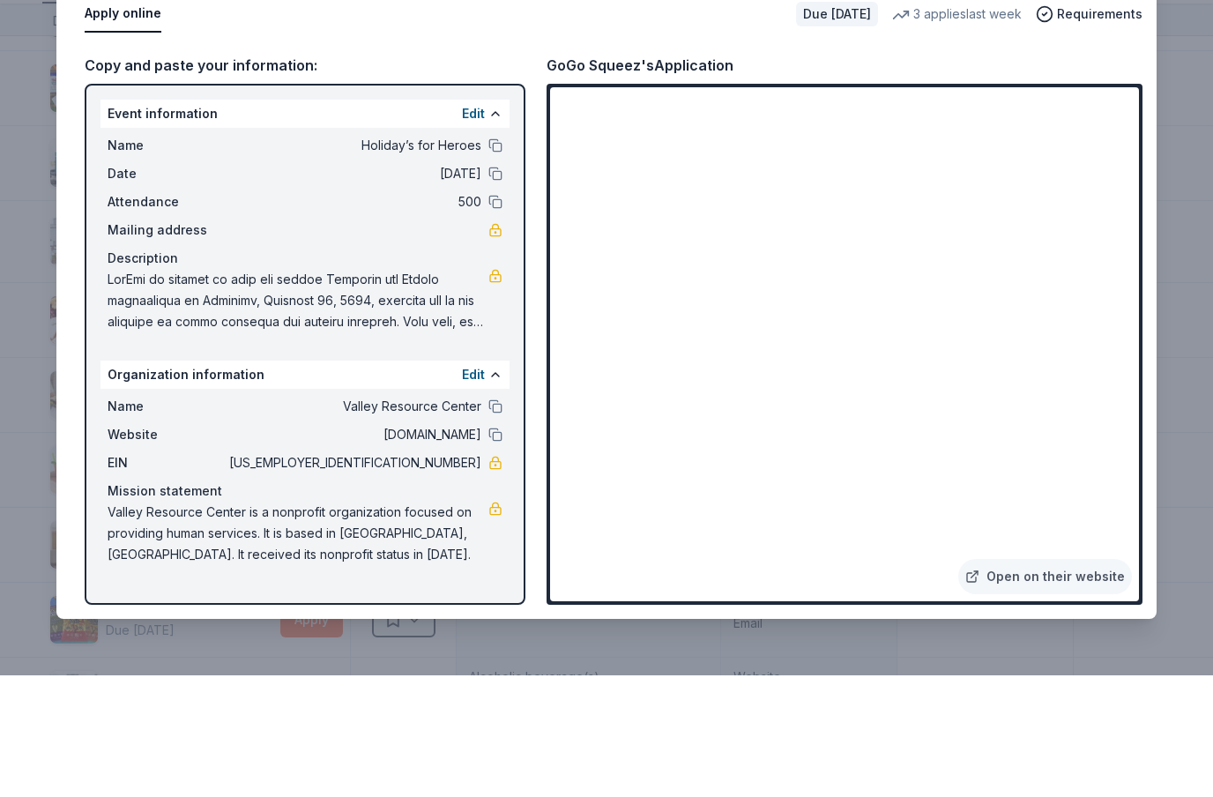
scroll to position [63, 0]
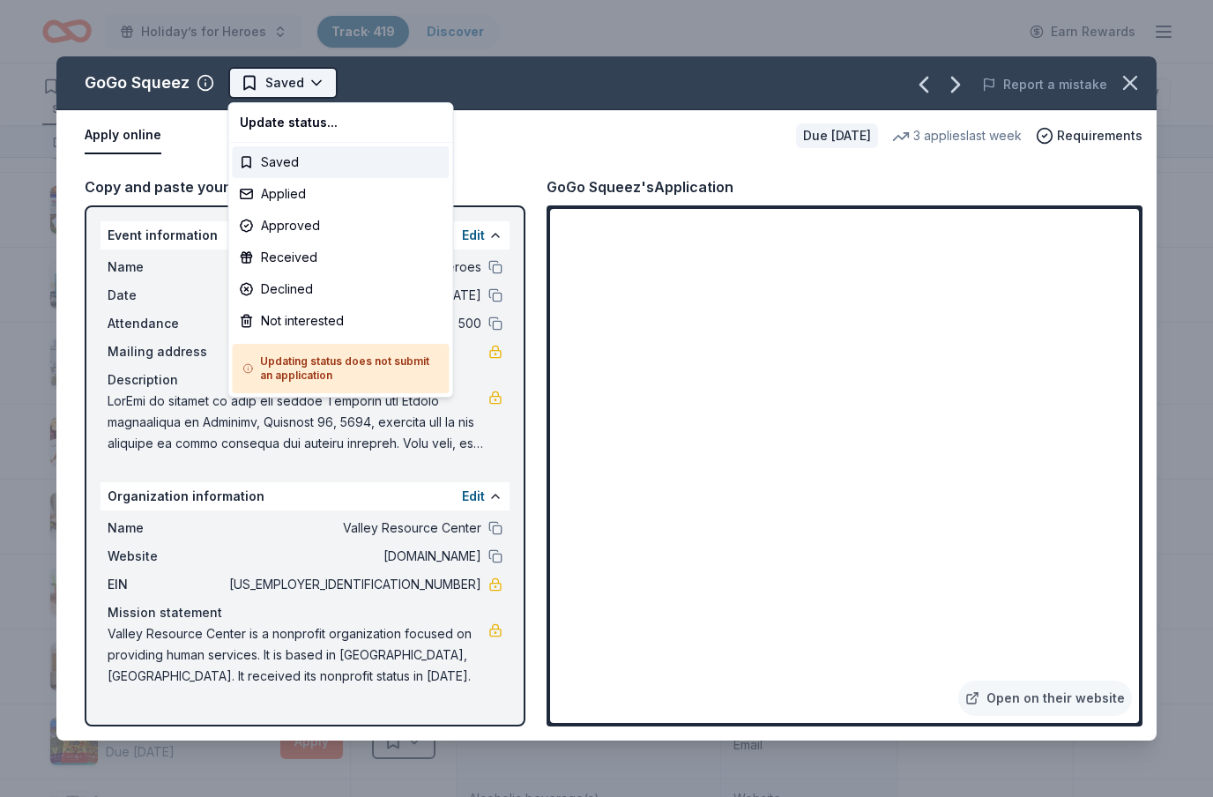
click at [320, 148] on body "Holiday’s for Heroes Track · 419 Discover Earn Rewards 334 Saved 74 Applied 3 A…" at bounding box center [606, 398] width 1213 height 797
click at [309, 73] on html "Holiday’s for Heroes Track · 419 Discover Earn Rewards 334 Saved 74 Applied 3 A…" at bounding box center [606, 398] width 1213 height 797
click at [279, 194] on div "Applied" at bounding box center [341, 194] width 217 height 32
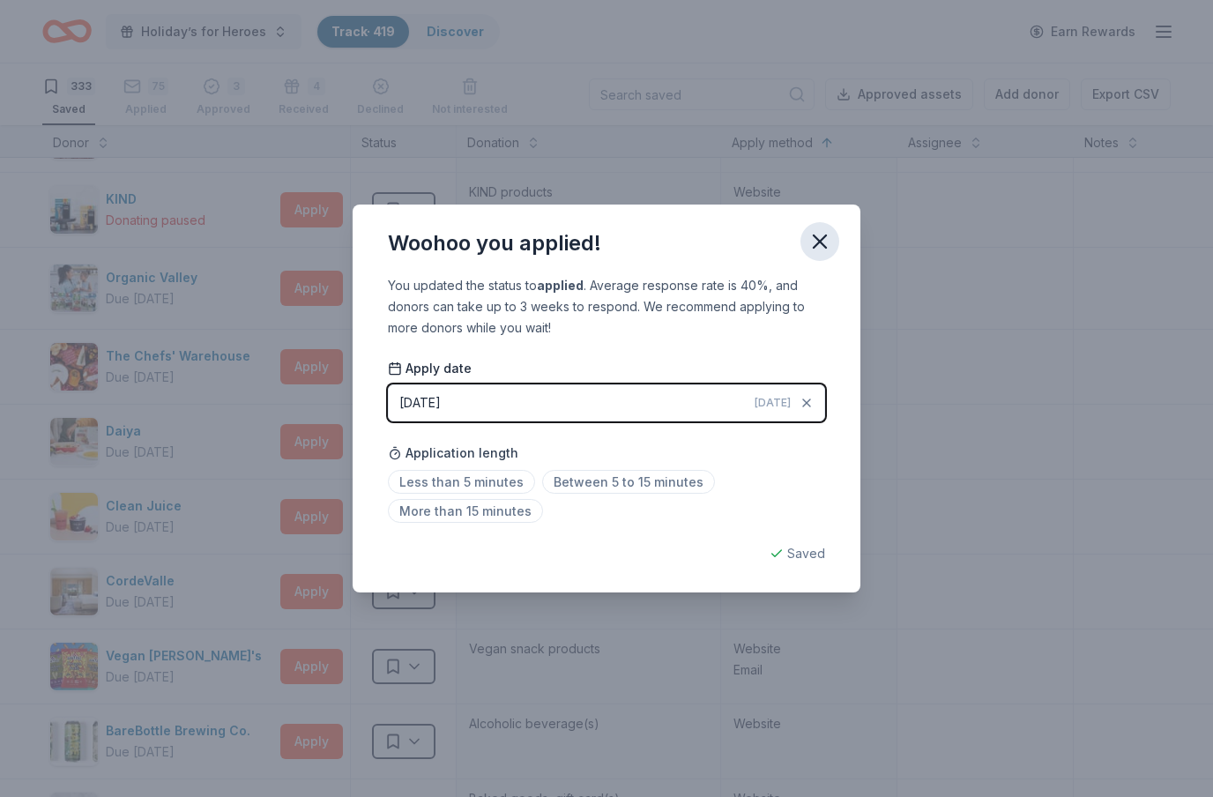
click at [820, 243] on icon "button" at bounding box center [819, 241] width 25 height 25
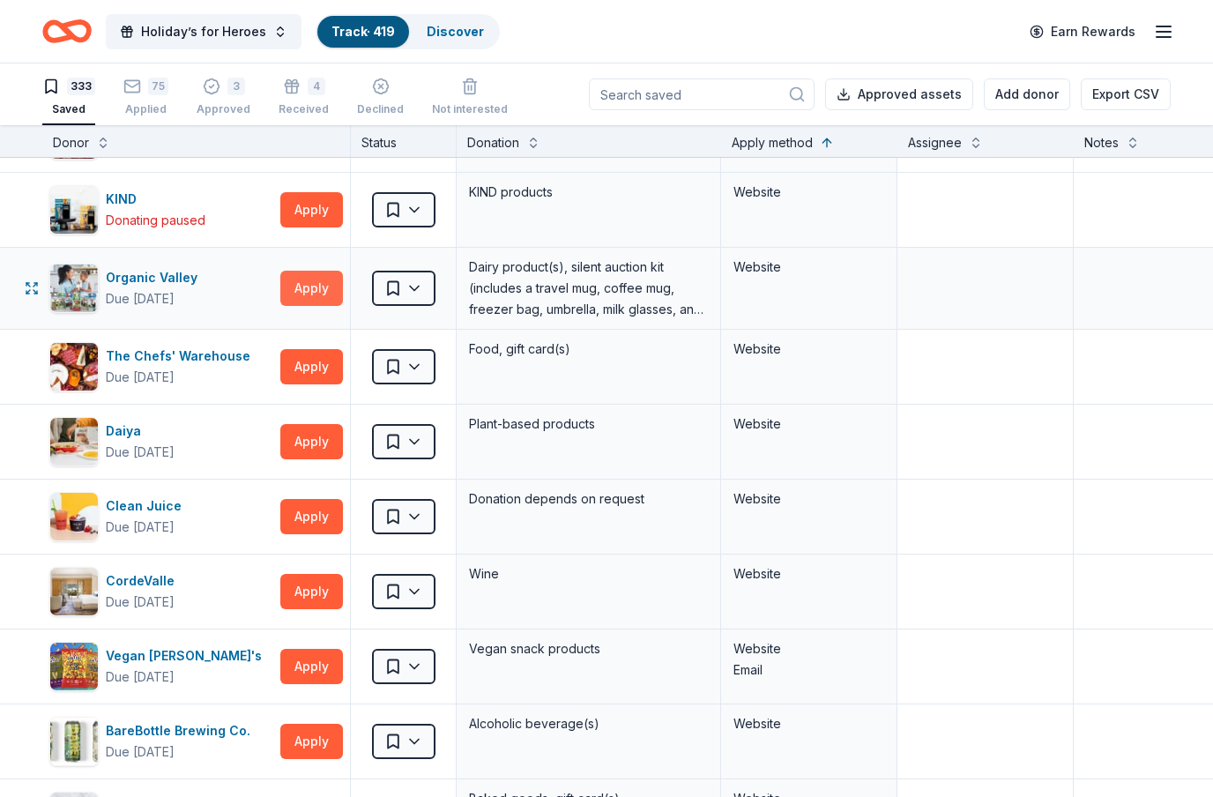
click at [314, 289] on button "Apply" at bounding box center [311, 288] width 63 height 35
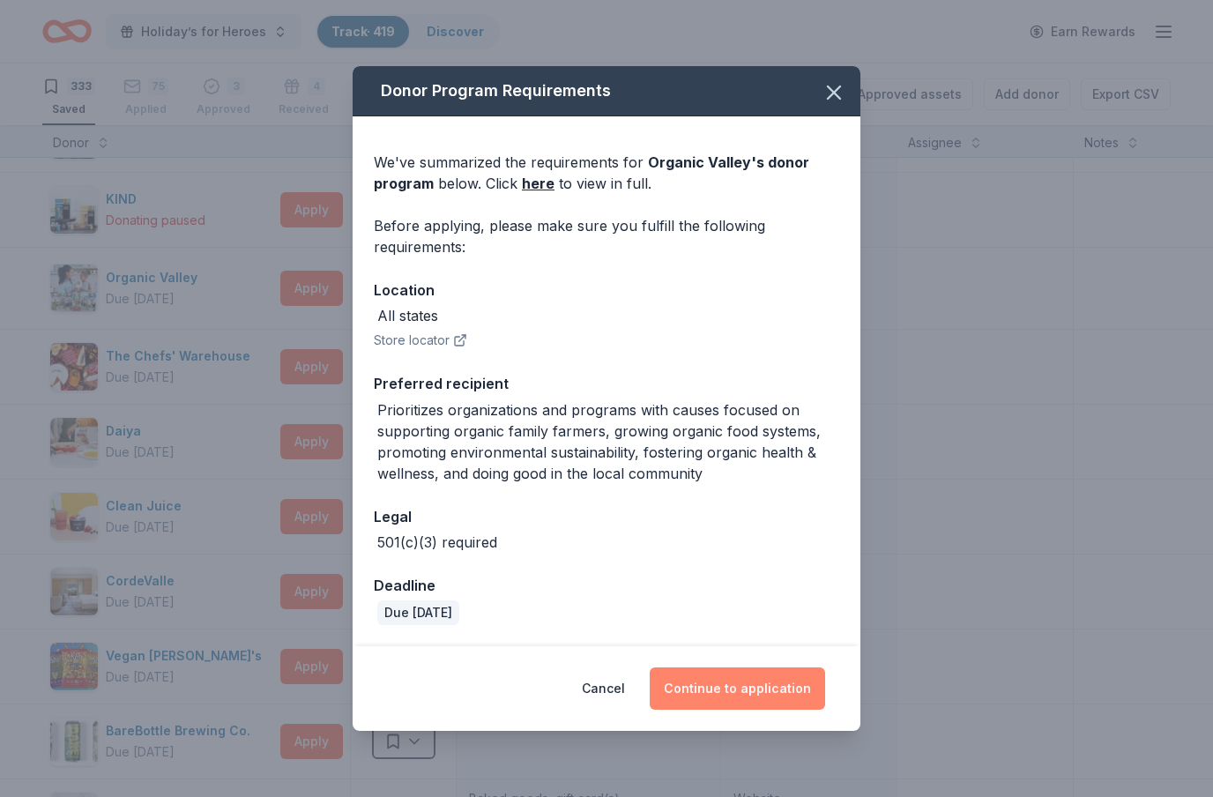
click at [758, 689] on button "Continue to application" at bounding box center [737, 688] width 175 height 42
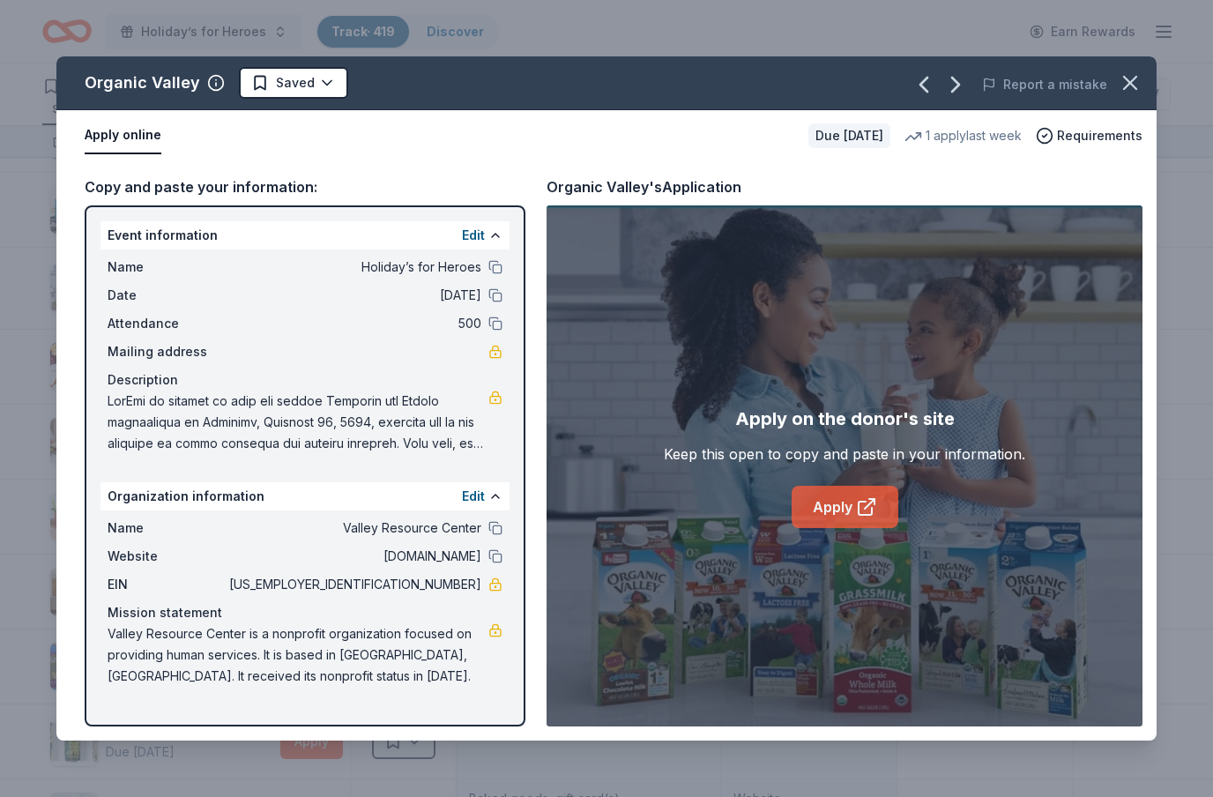
click at [854, 518] on link "Apply" at bounding box center [845, 507] width 107 height 42
click at [1130, 82] on icon "button" at bounding box center [1130, 83] width 12 height 12
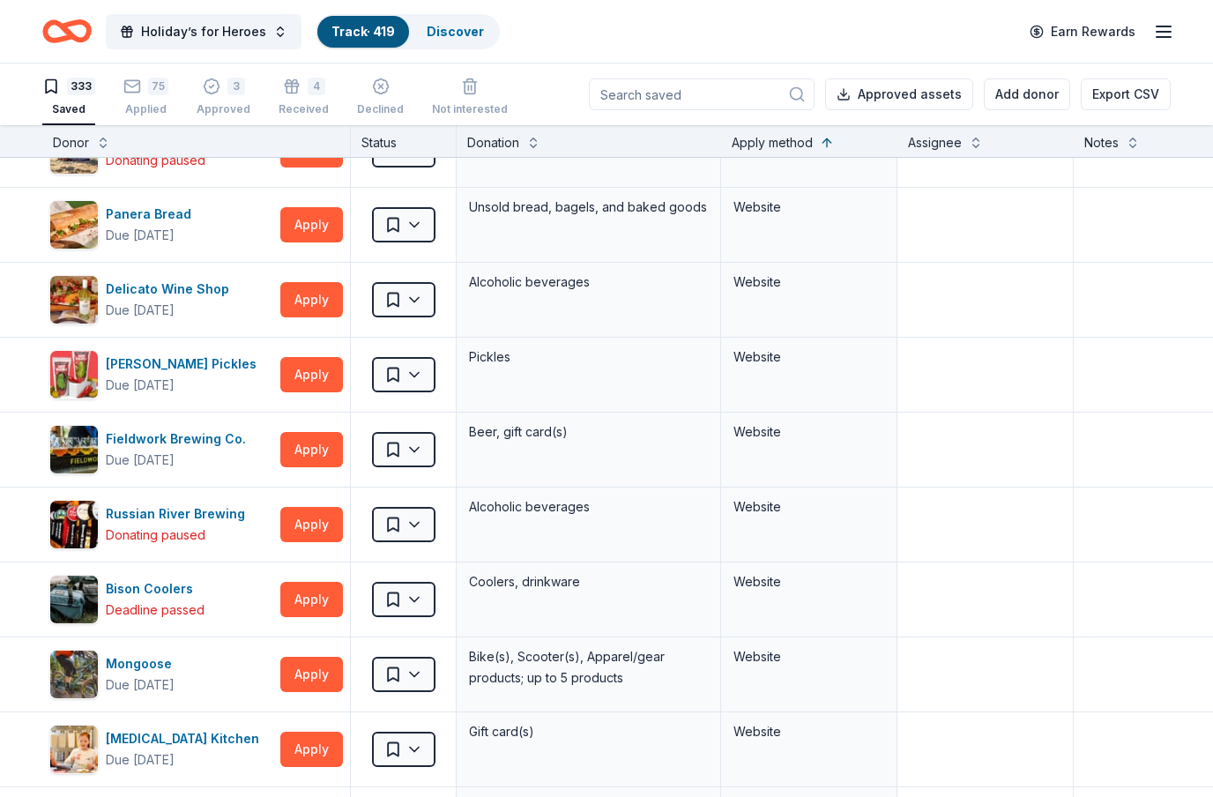
scroll to position [17201, 0]
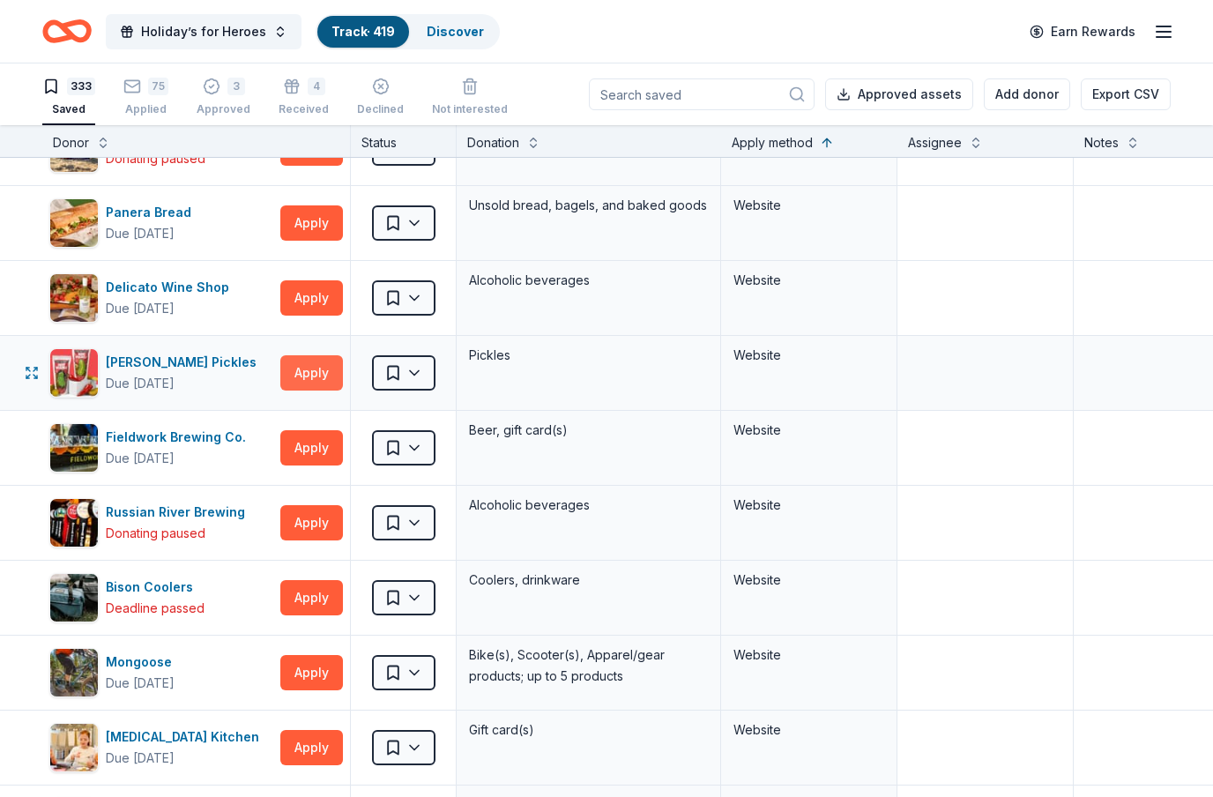
click at [327, 371] on button "Apply" at bounding box center [311, 372] width 63 height 35
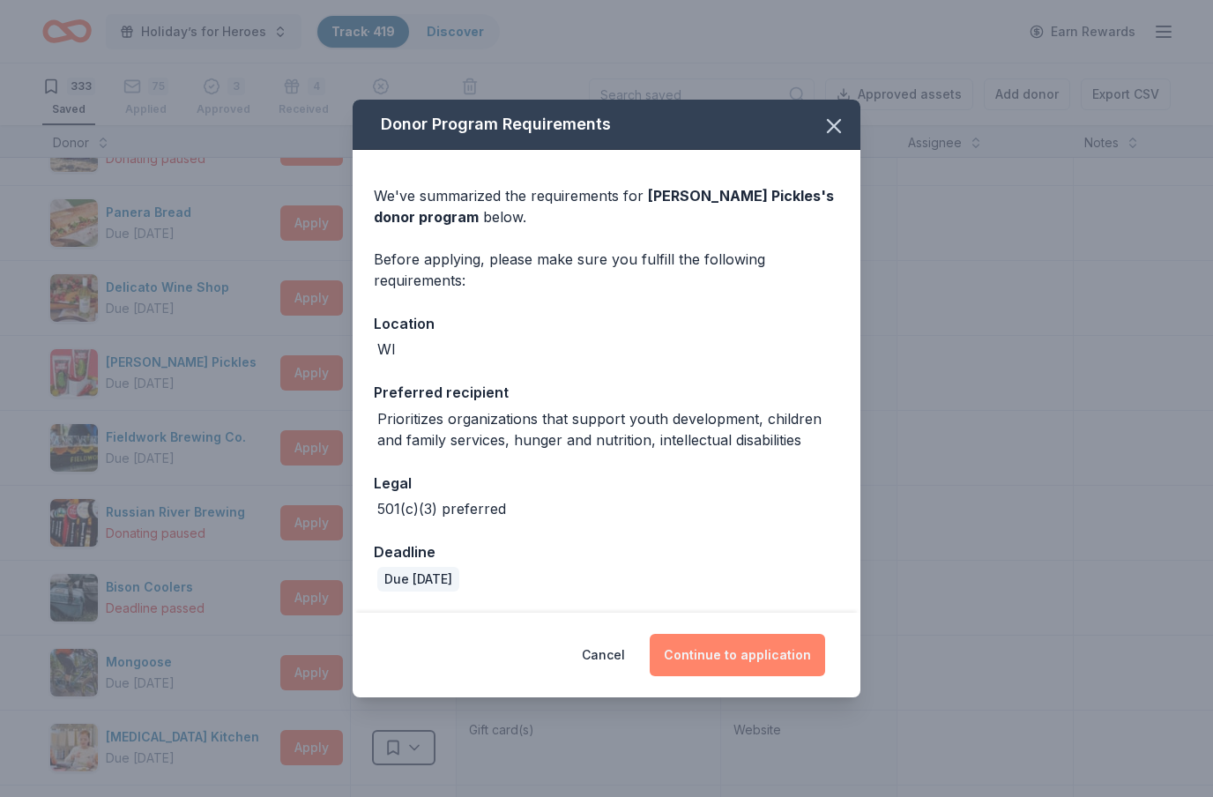
click at [792, 648] on button "Continue to application" at bounding box center [737, 655] width 175 height 42
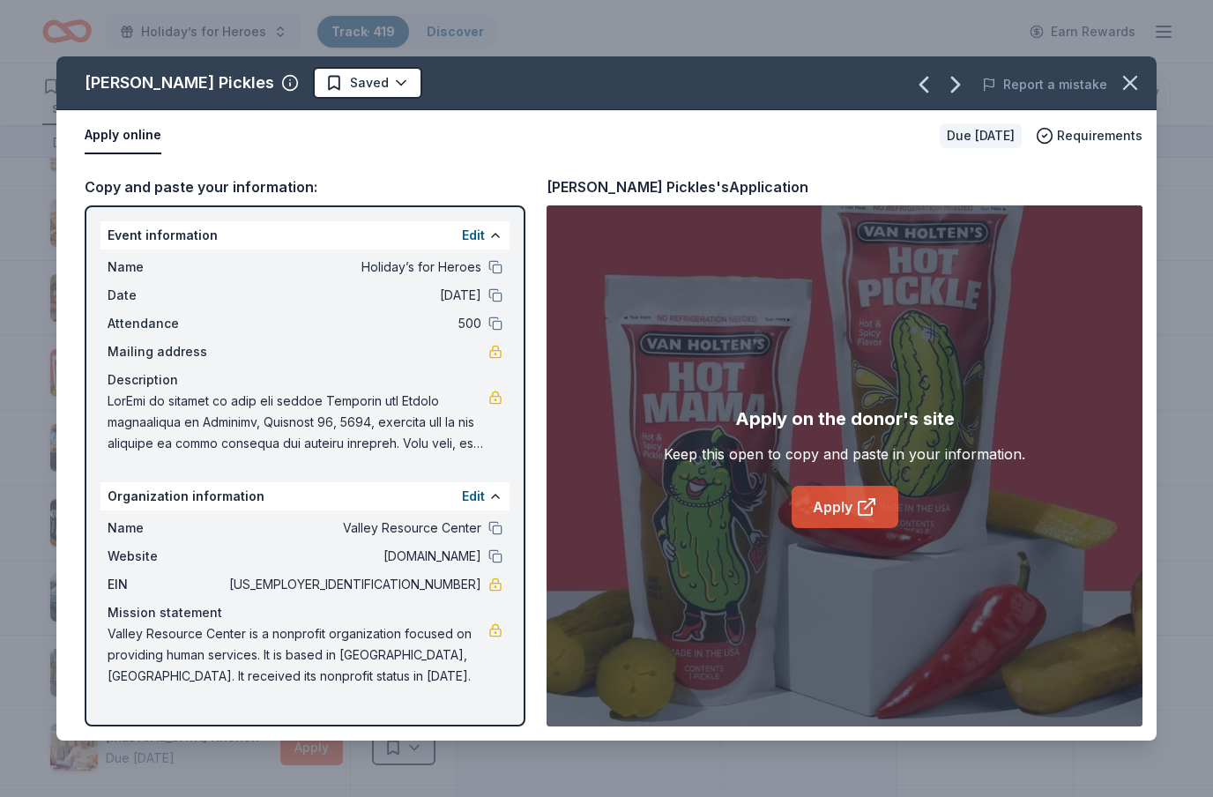
click at [822, 509] on link "Apply" at bounding box center [845, 507] width 107 height 42
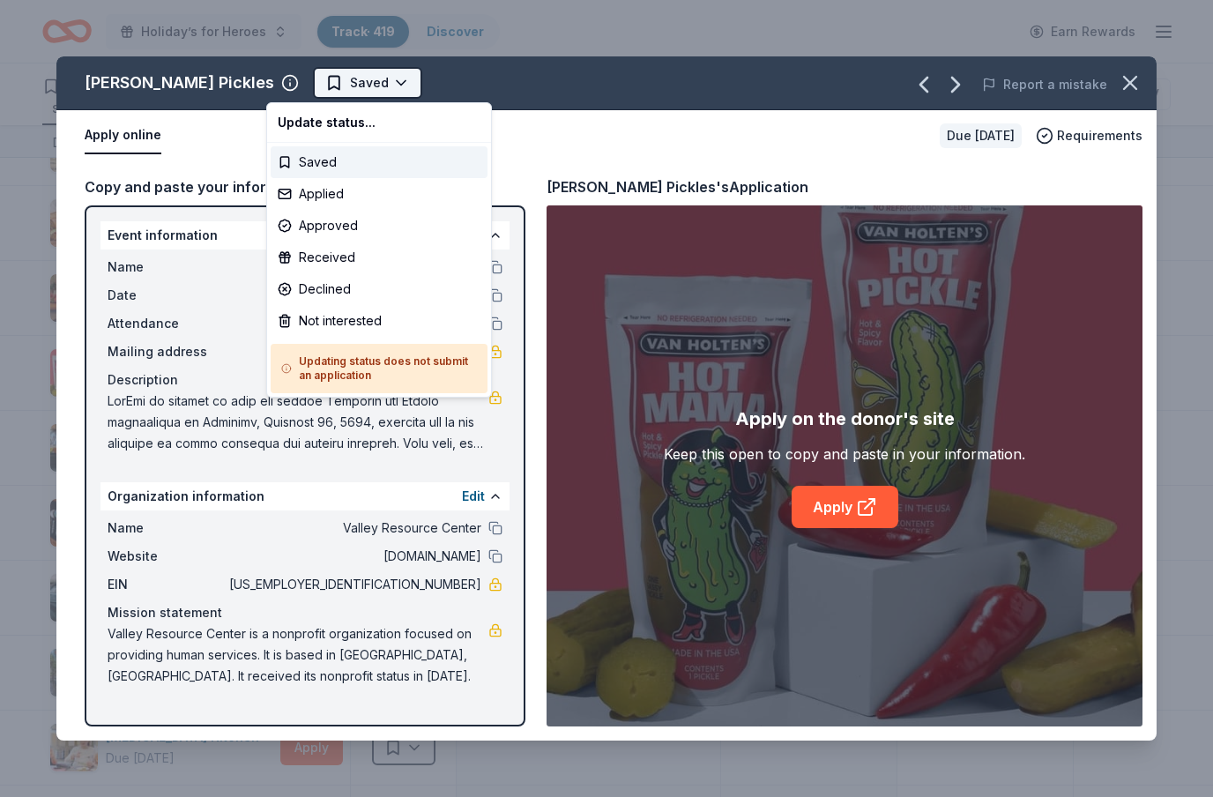
click at [367, 76] on html "Holiday’s for Heroes Track · 419 Discover Earn Rewards 333 Saved 75 Applied 3 A…" at bounding box center [606, 398] width 1213 height 797
click at [332, 194] on div "Applied" at bounding box center [379, 194] width 217 height 32
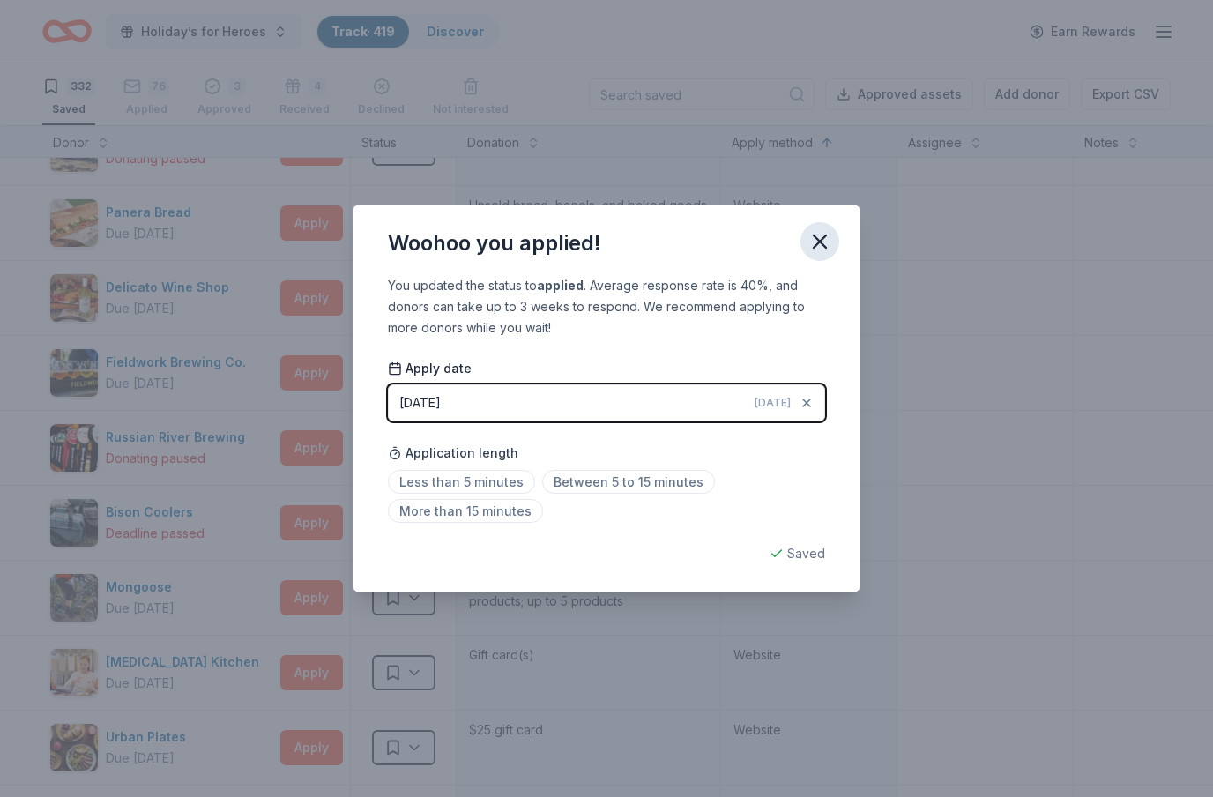
click at [816, 239] on icon "button" at bounding box center [820, 241] width 12 height 12
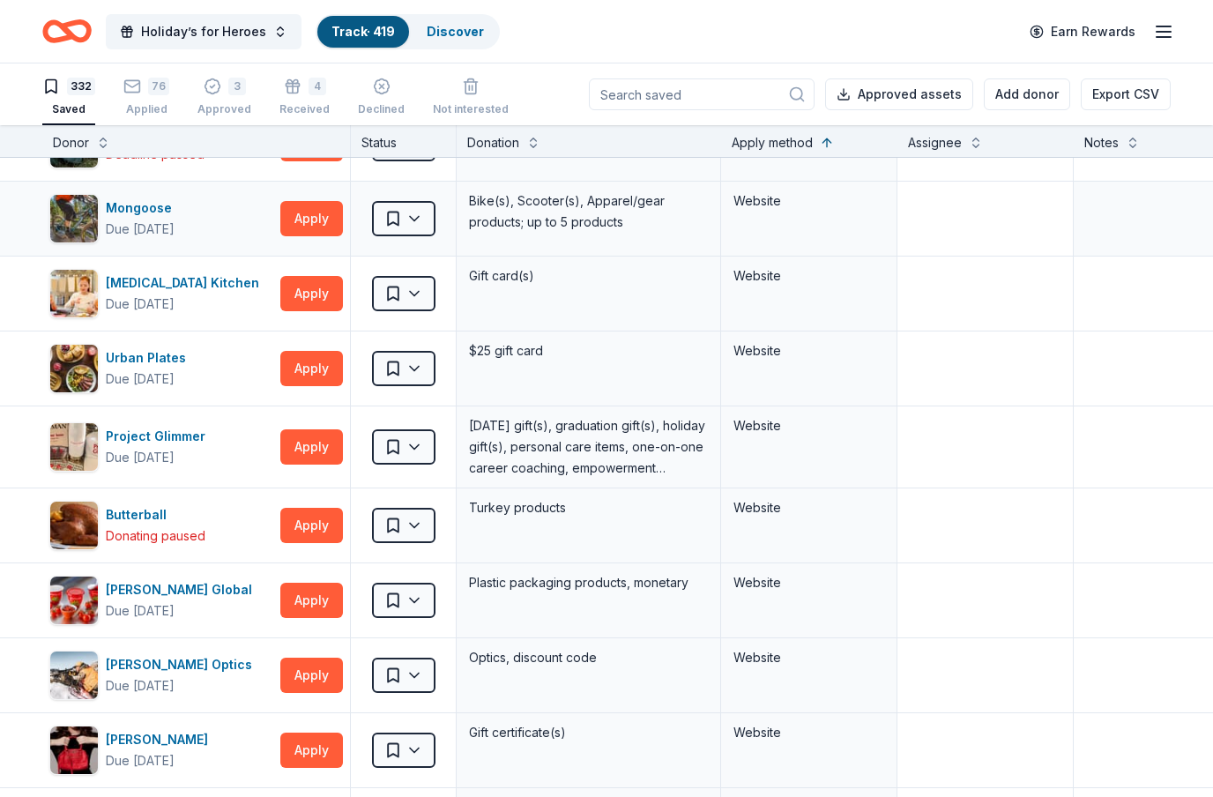
scroll to position [17582, 0]
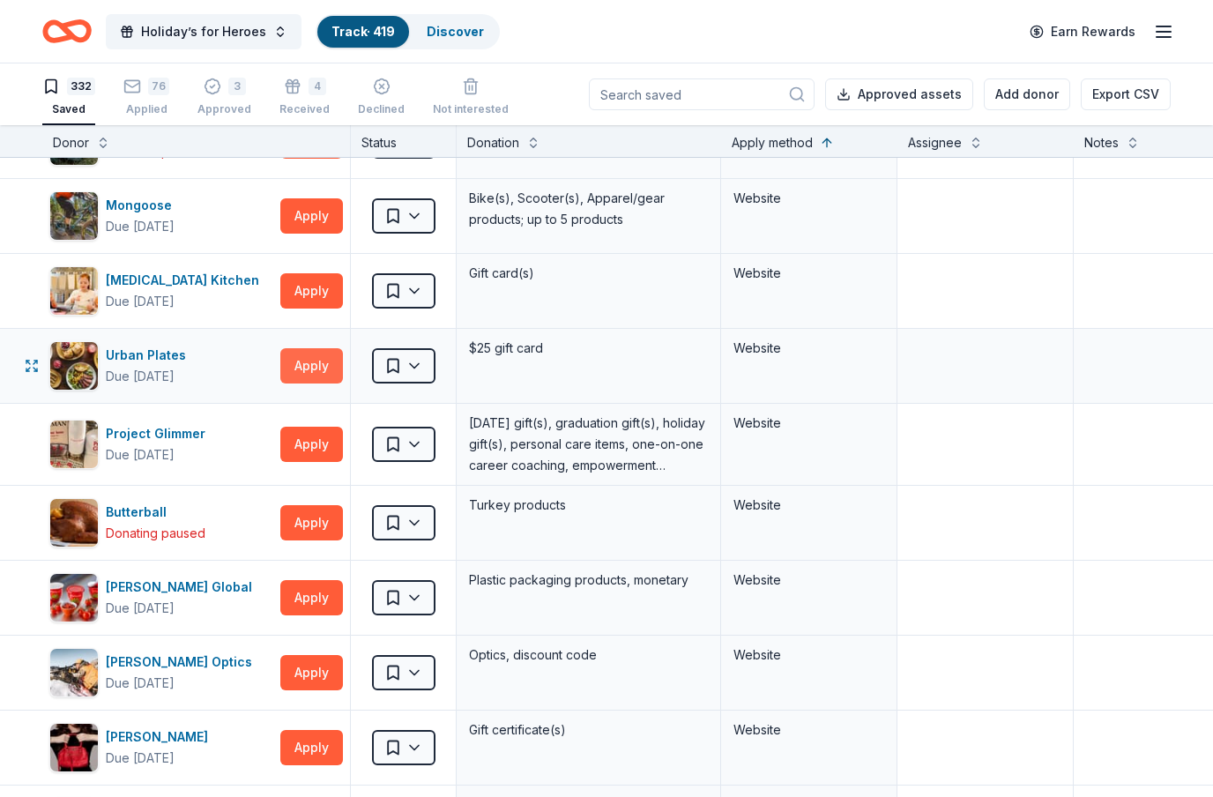
click at [326, 363] on button "Apply" at bounding box center [311, 365] width 63 height 35
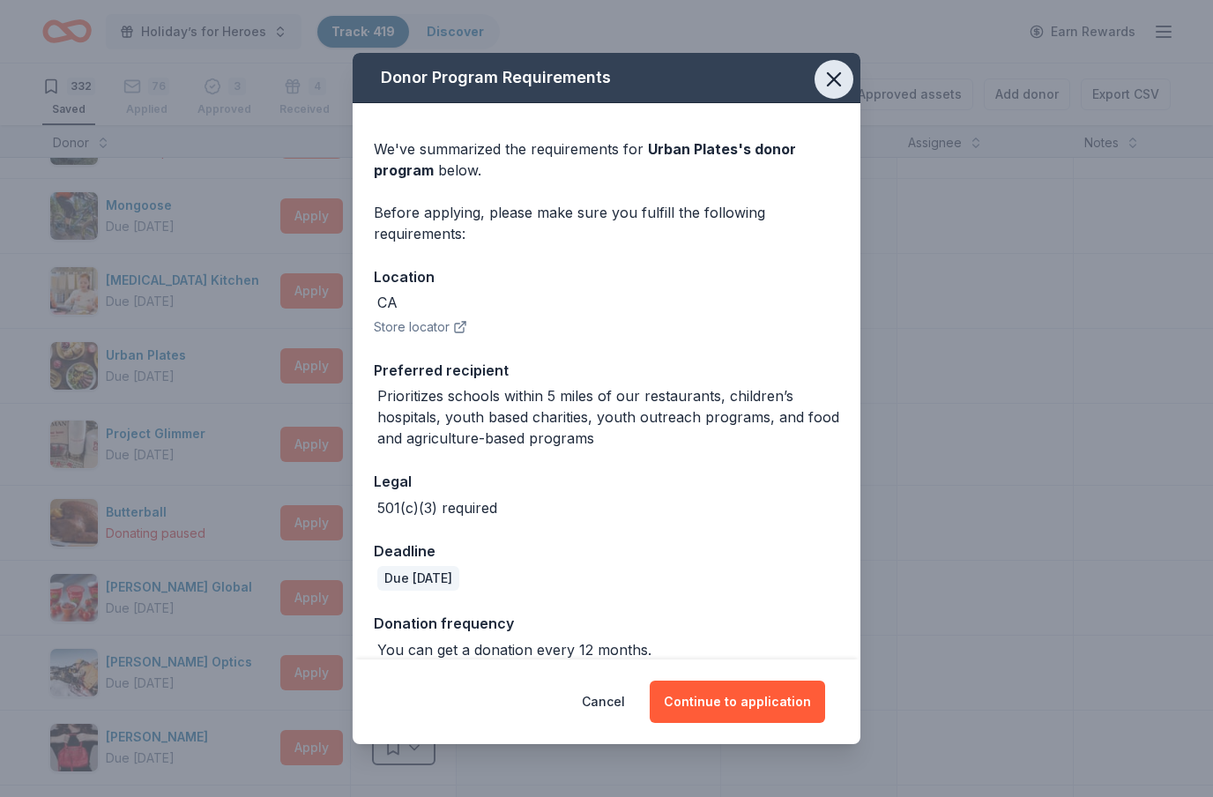
click at [835, 81] on icon "button" at bounding box center [834, 79] width 12 height 12
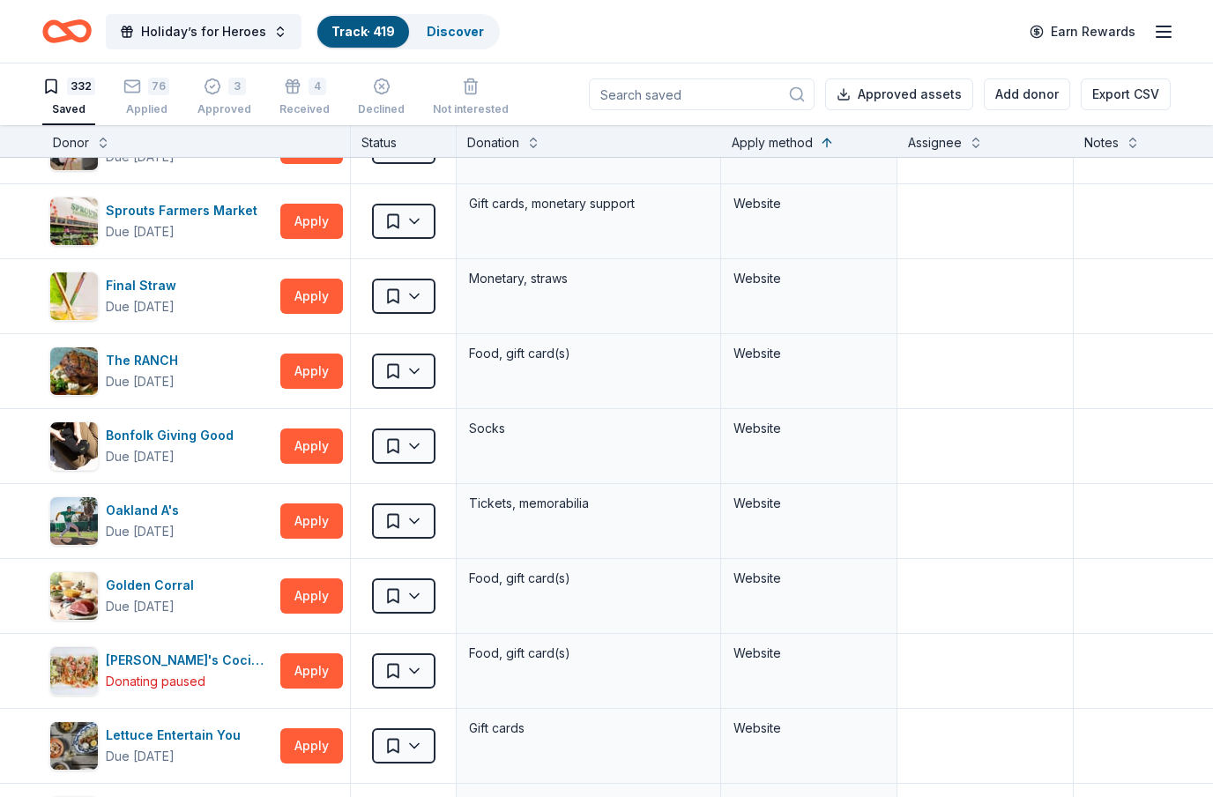
scroll to position [19467, 0]
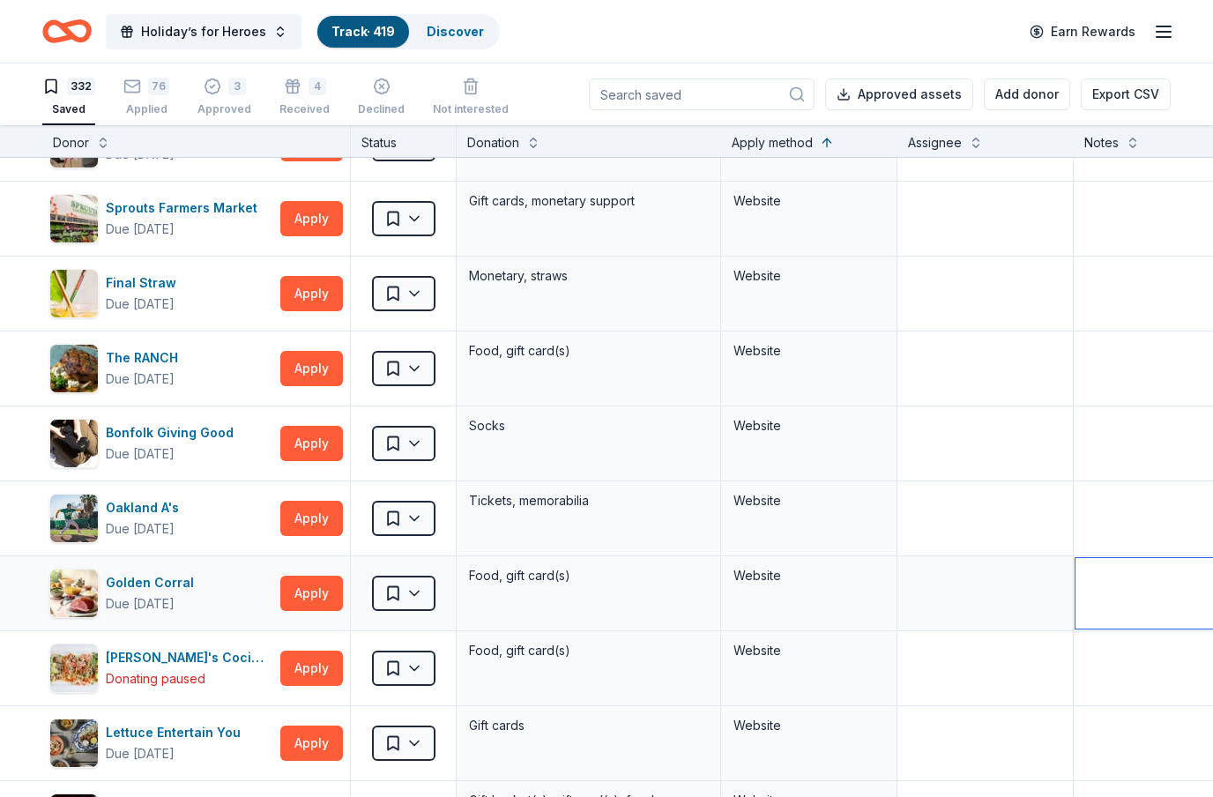
click at [1113, 612] on textarea at bounding box center [1205, 593] width 260 height 71
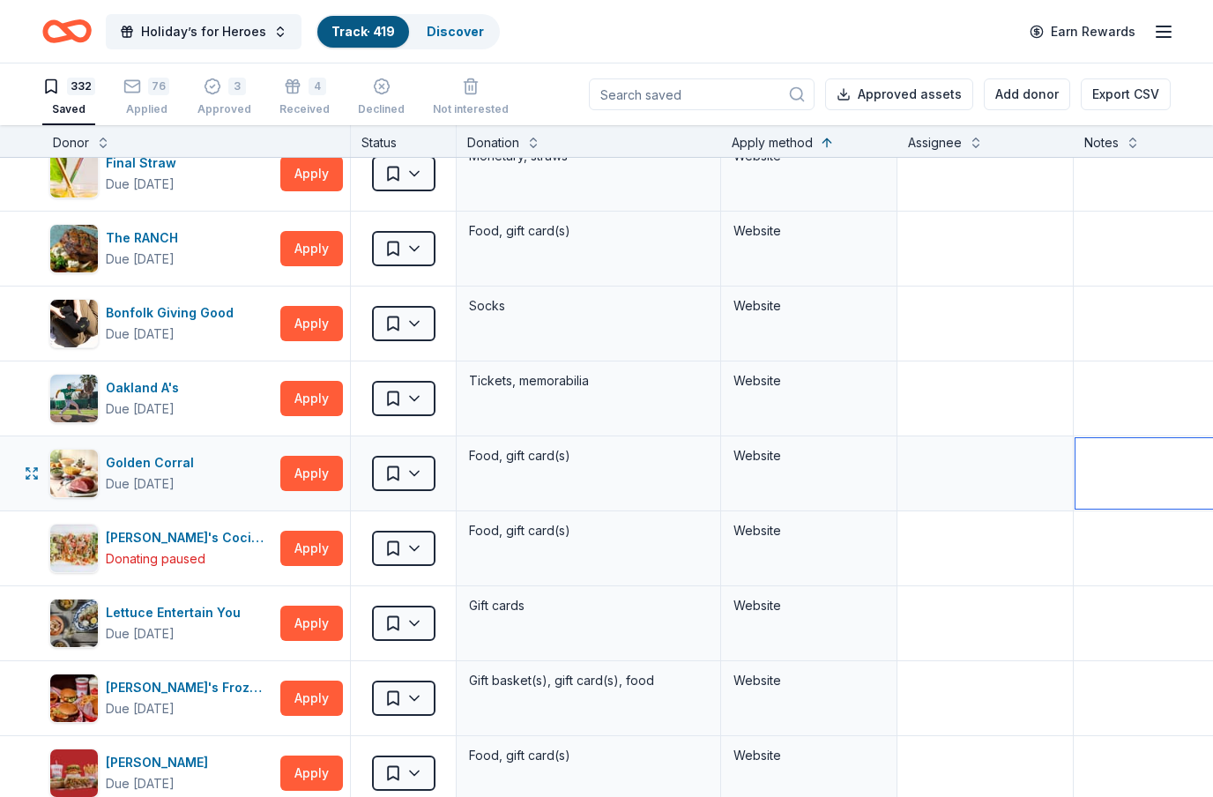
scroll to position [0, 0]
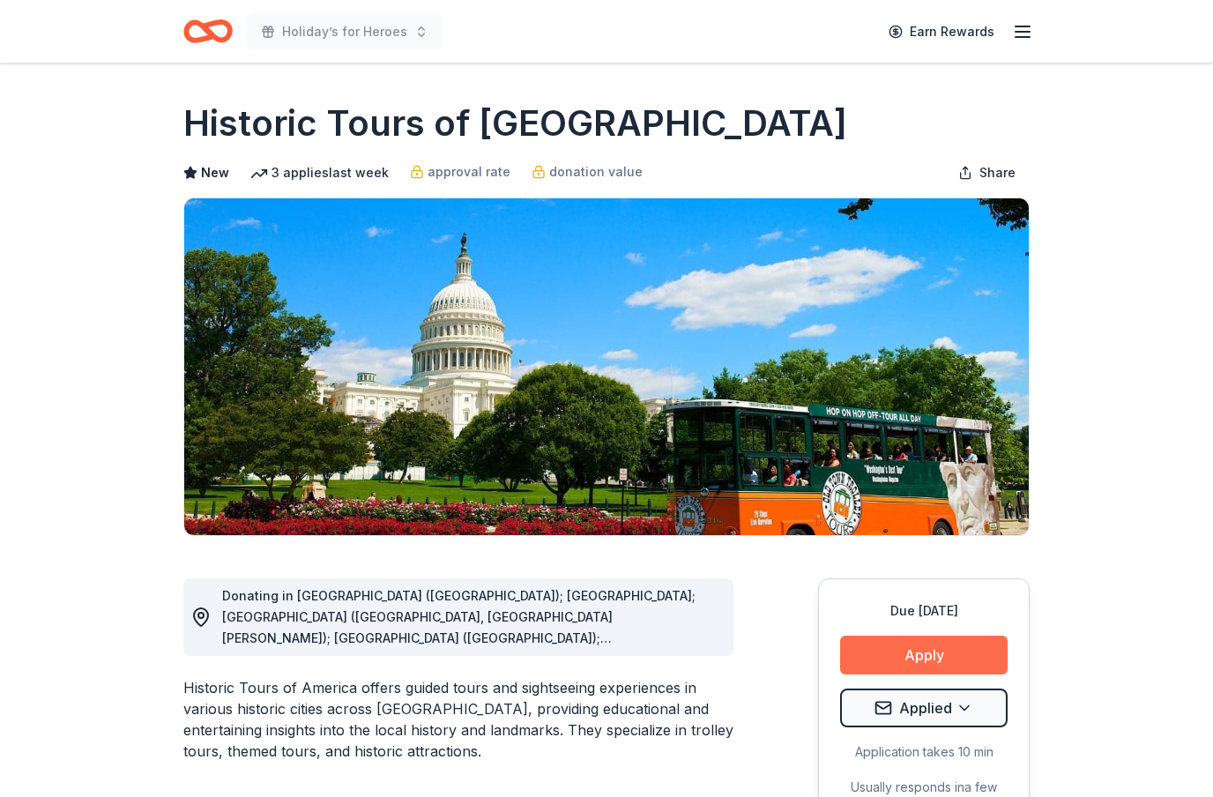
click at [941, 650] on button "Apply" at bounding box center [923, 655] width 167 height 39
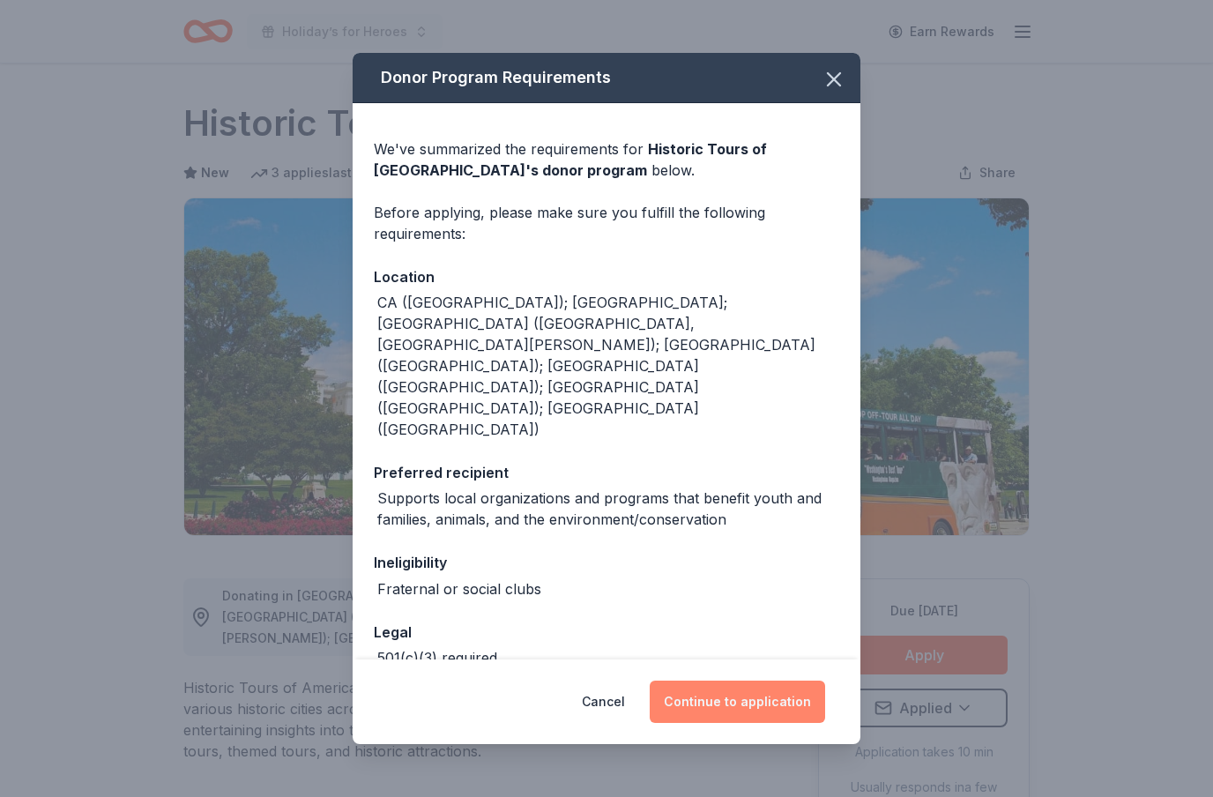
click at [734, 711] on button "Continue to application" at bounding box center [737, 702] width 175 height 42
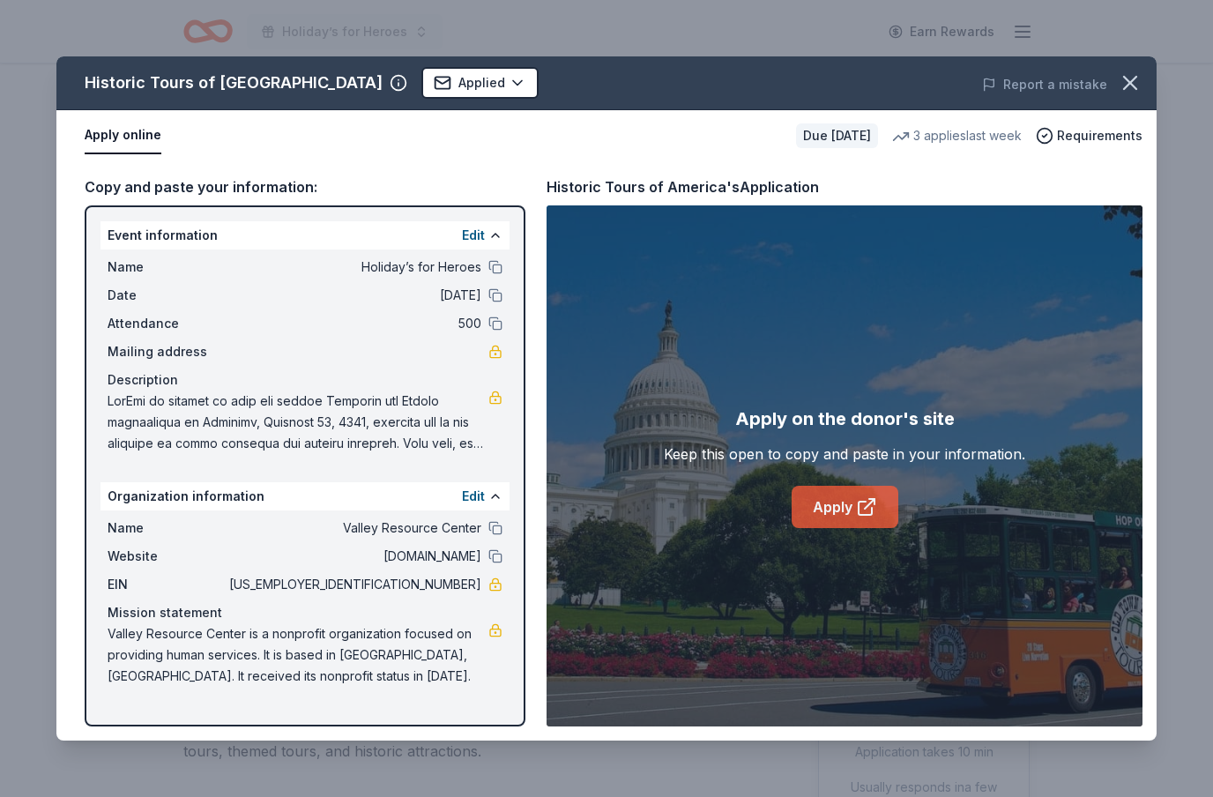
click at [868, 517] on link "Apply" at bounding box center [845, 507] width 107 height 42
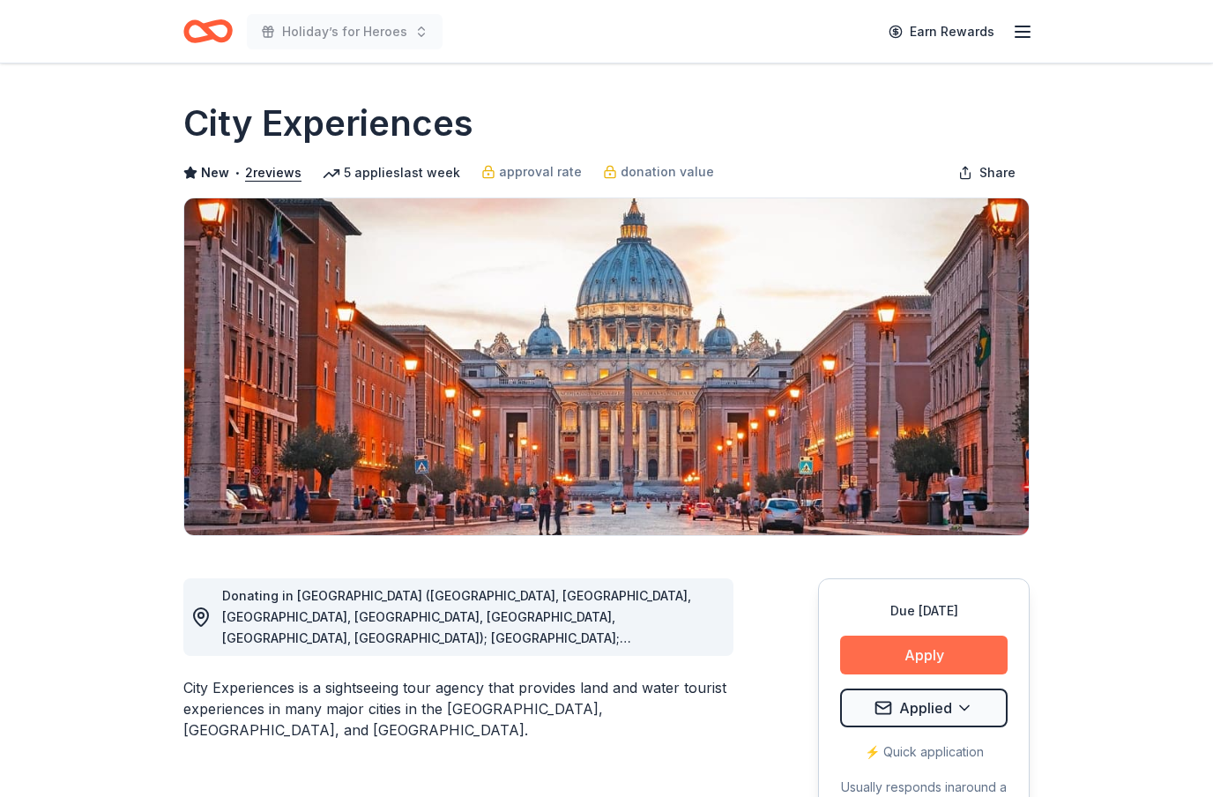
click at [919, 652] on button "Apply" at bounding box center [923, 655] width 167 height 39
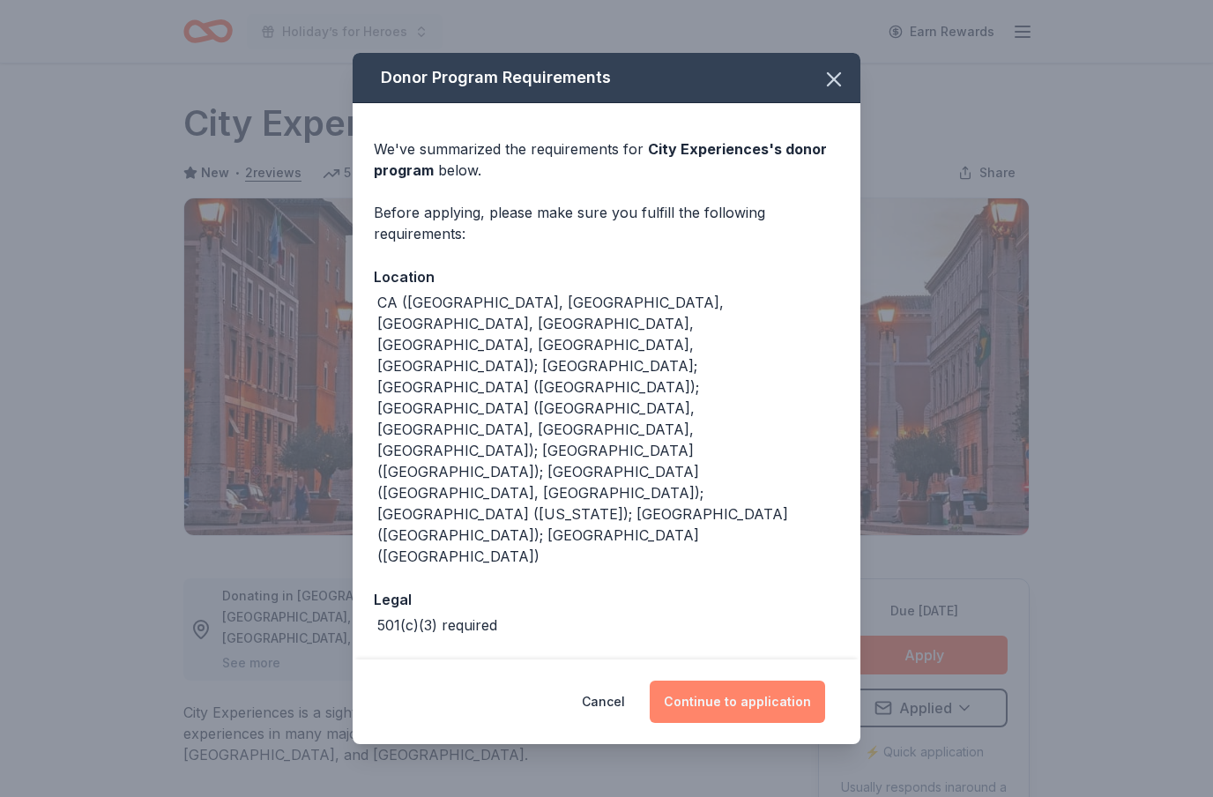
click at [777, 681] on button "Continue to application" at bounding box center [737, 702] width 175 height 42
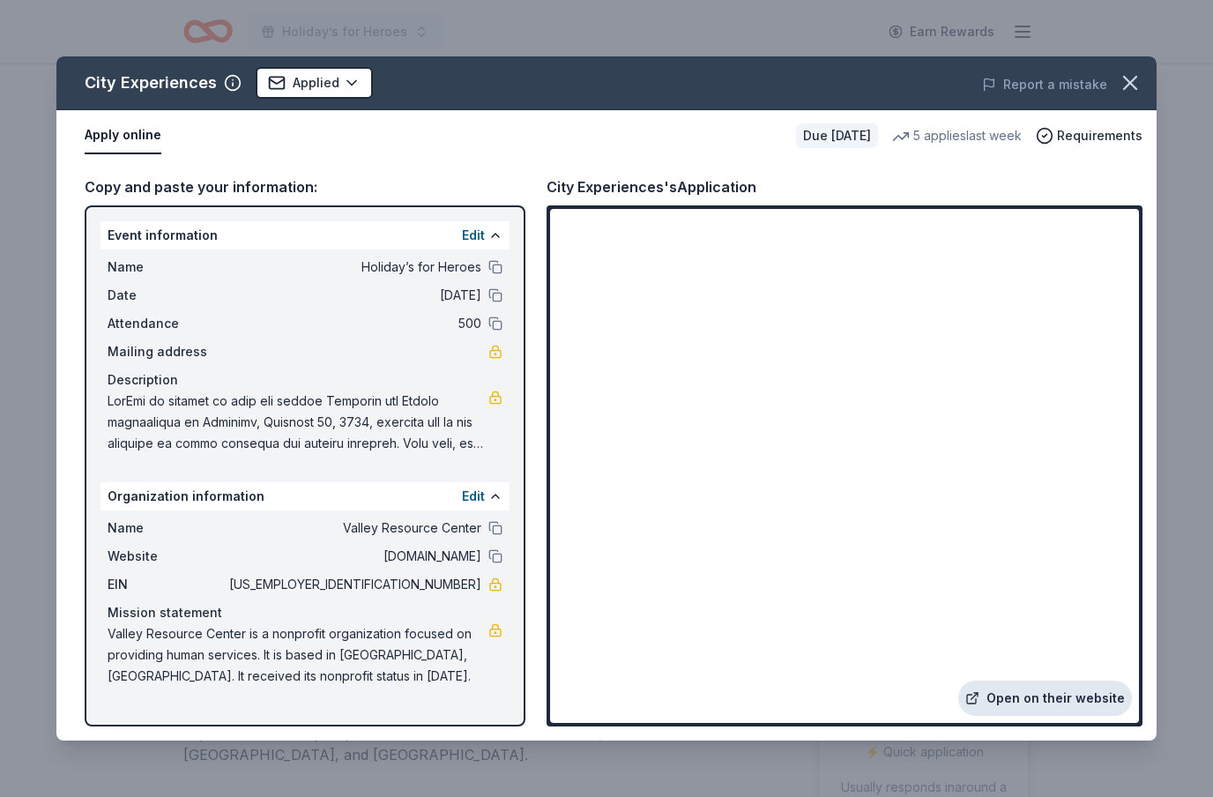
click at [1096, 702] on link "Open on their website" at bounding box center [1045, 698] width 174 height 35
